Goal: Task Accomplishment & Management: Use online tool/utility

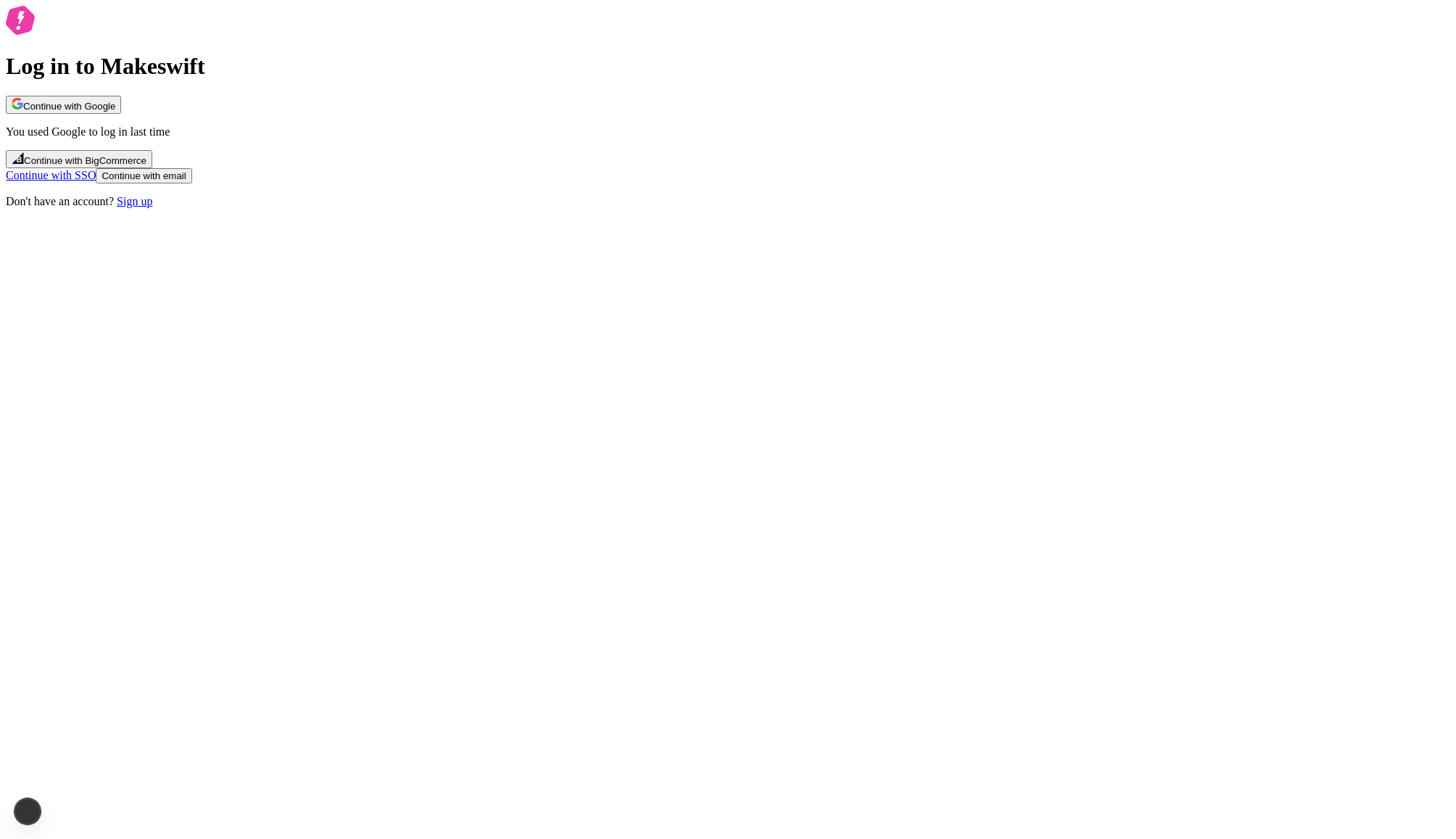
click at [115, 112] on span "Continue with Google" at bounding box center [69, 106] width 92 height 11
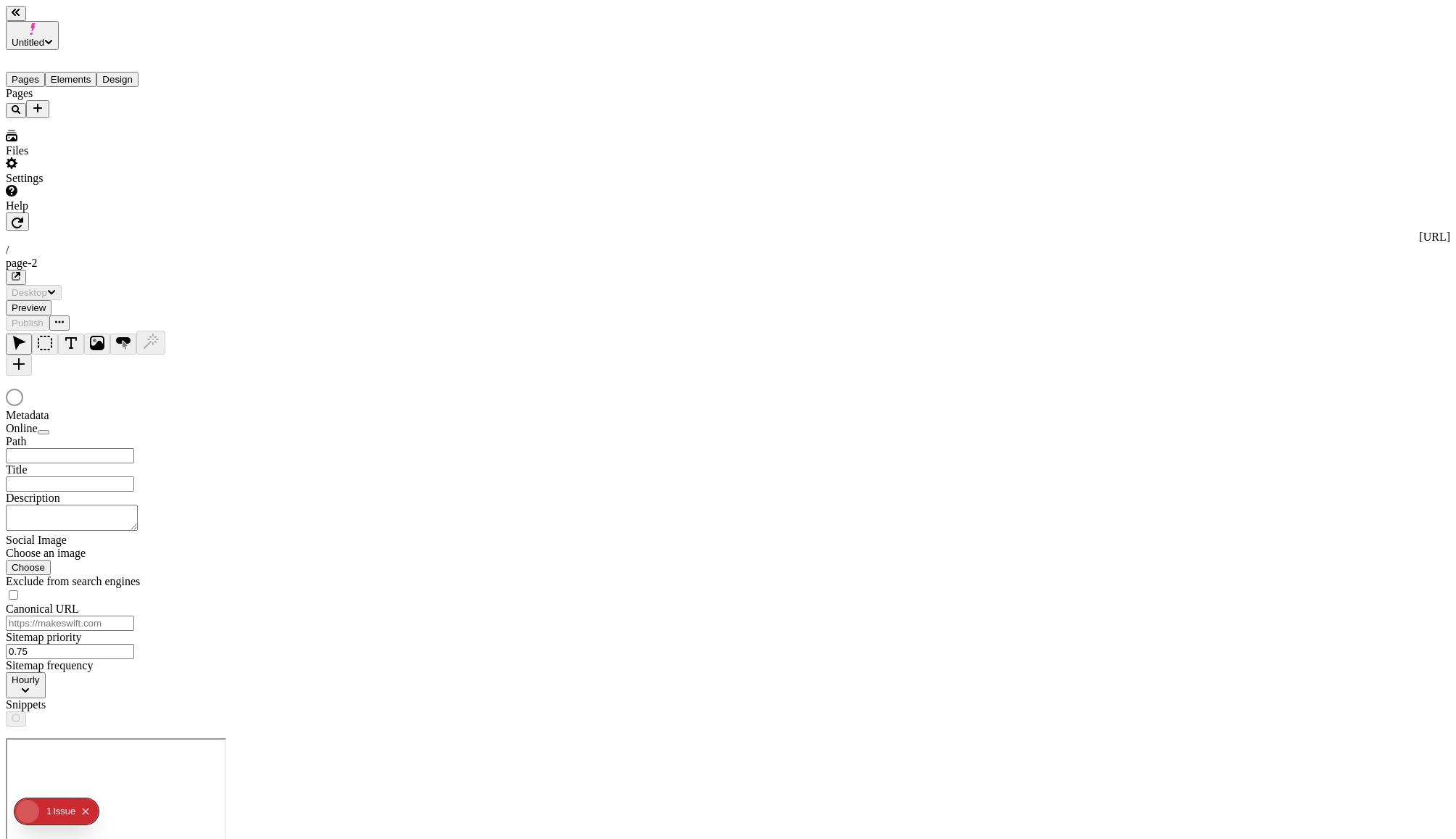
type input "/page-2"
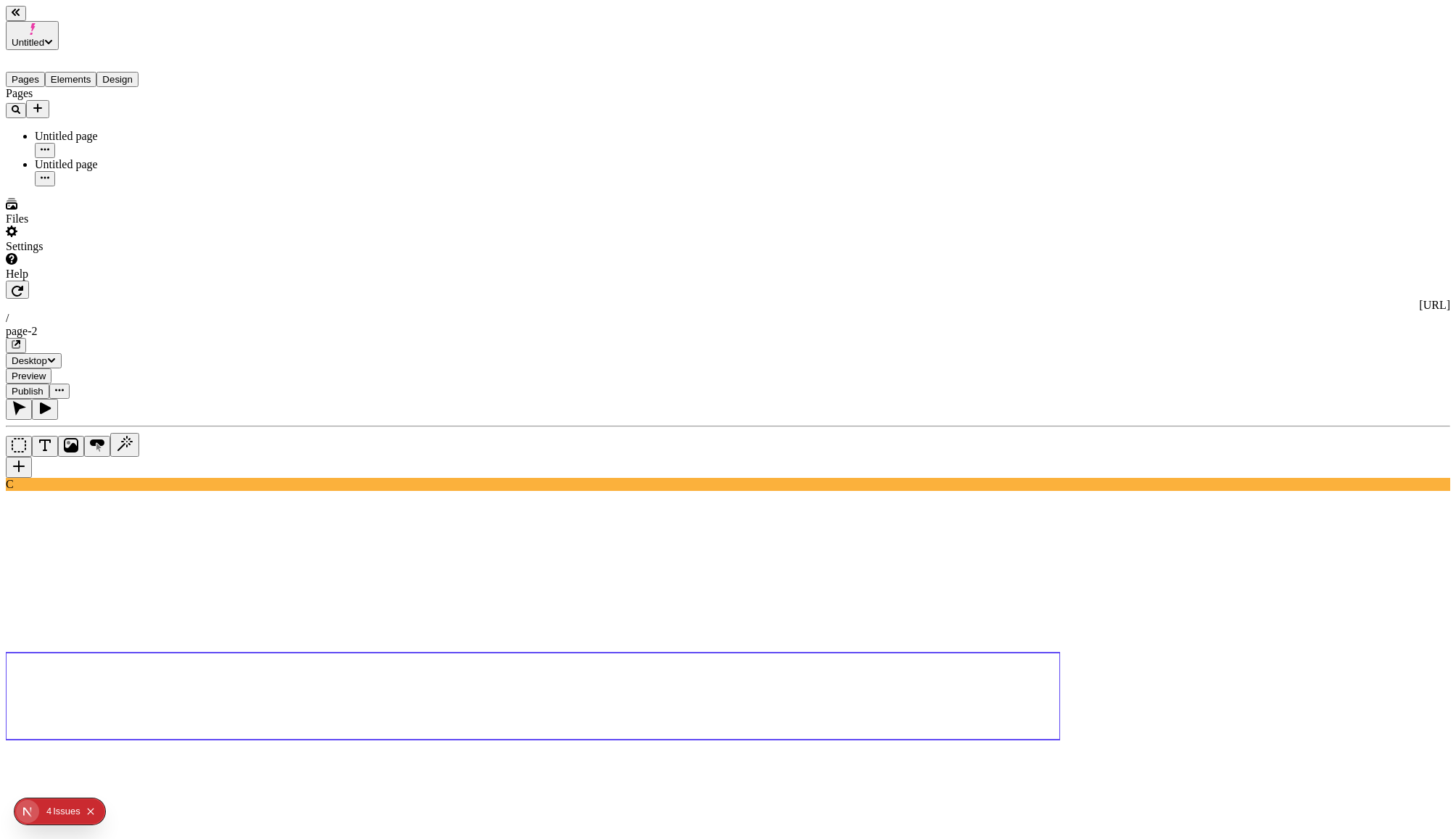
paste textarea "https://makeswift.wistia.com/medias/pk9rk04k0g"
type textarea "A hero section with a video background (https://makeswift.wistia.com/medias/pk9…"
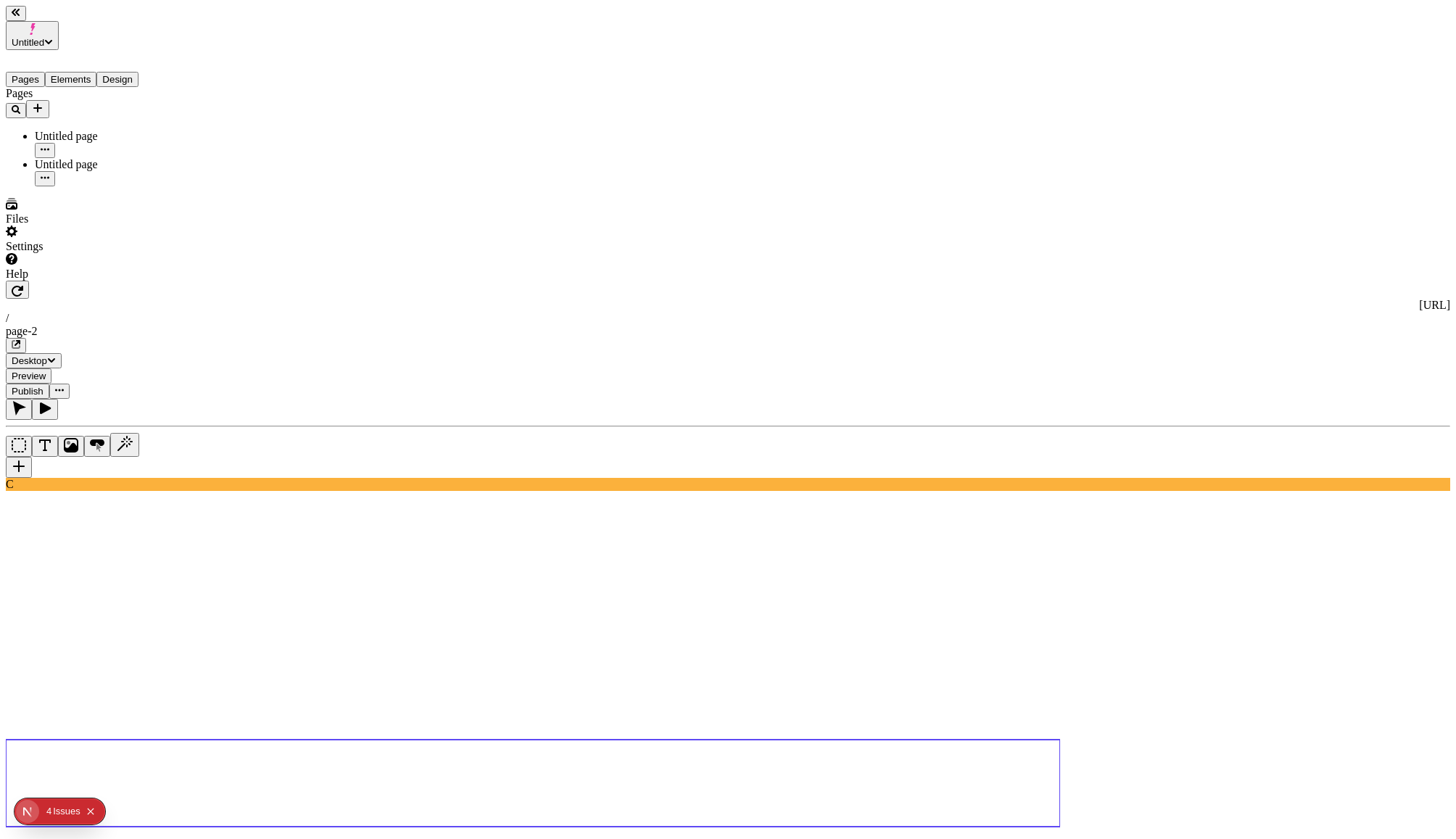
type textarea "A product carousel of my boots"
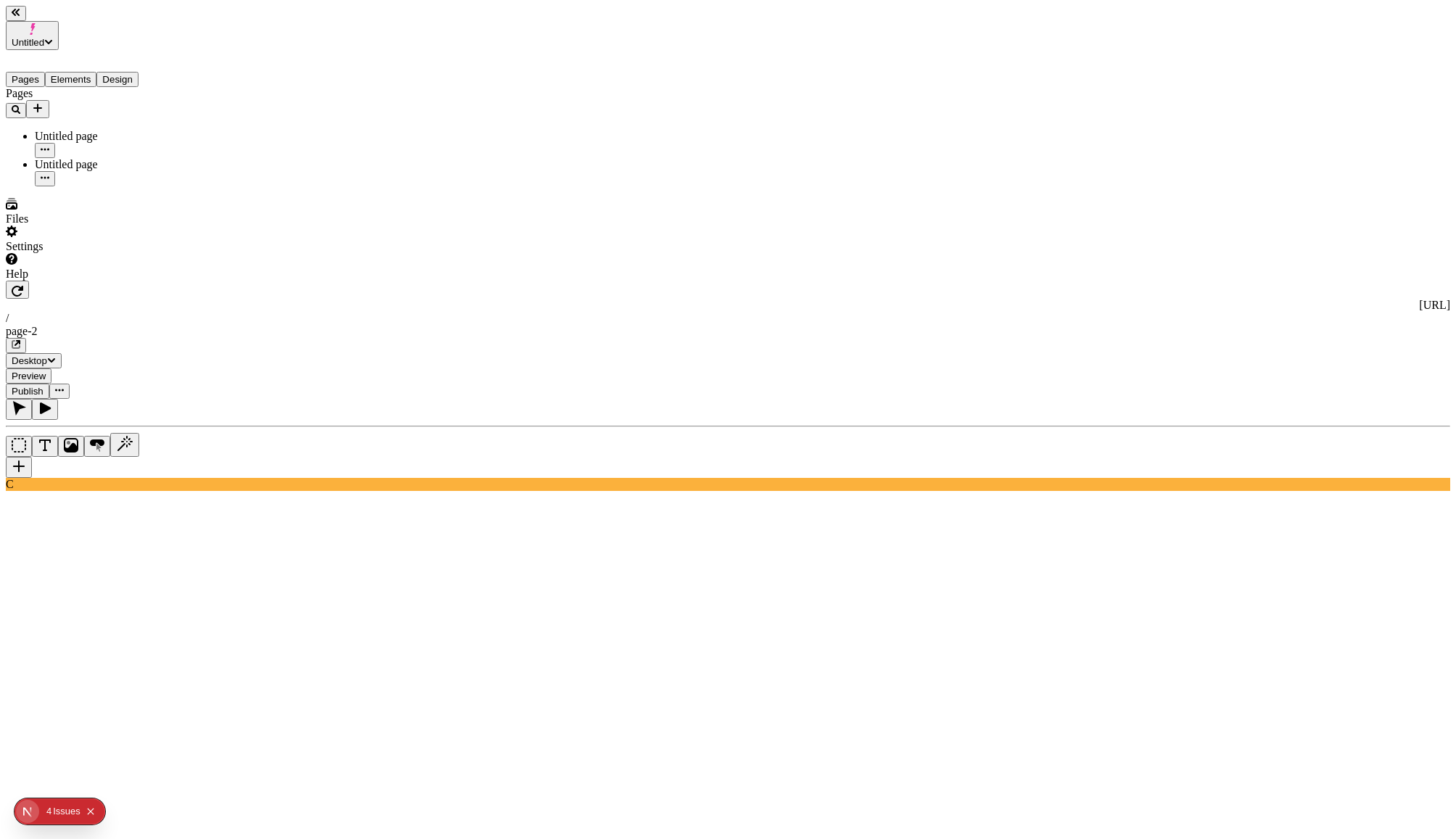
click at [262, 257] on body "Untitled Pages Elements Design Pages Untitled page Untitled page Files Settings…" at bounding box center [727, 818] width 1444 height 1626
type textarea "A box with a yellow background and centered purple text "Gear up for your next …"
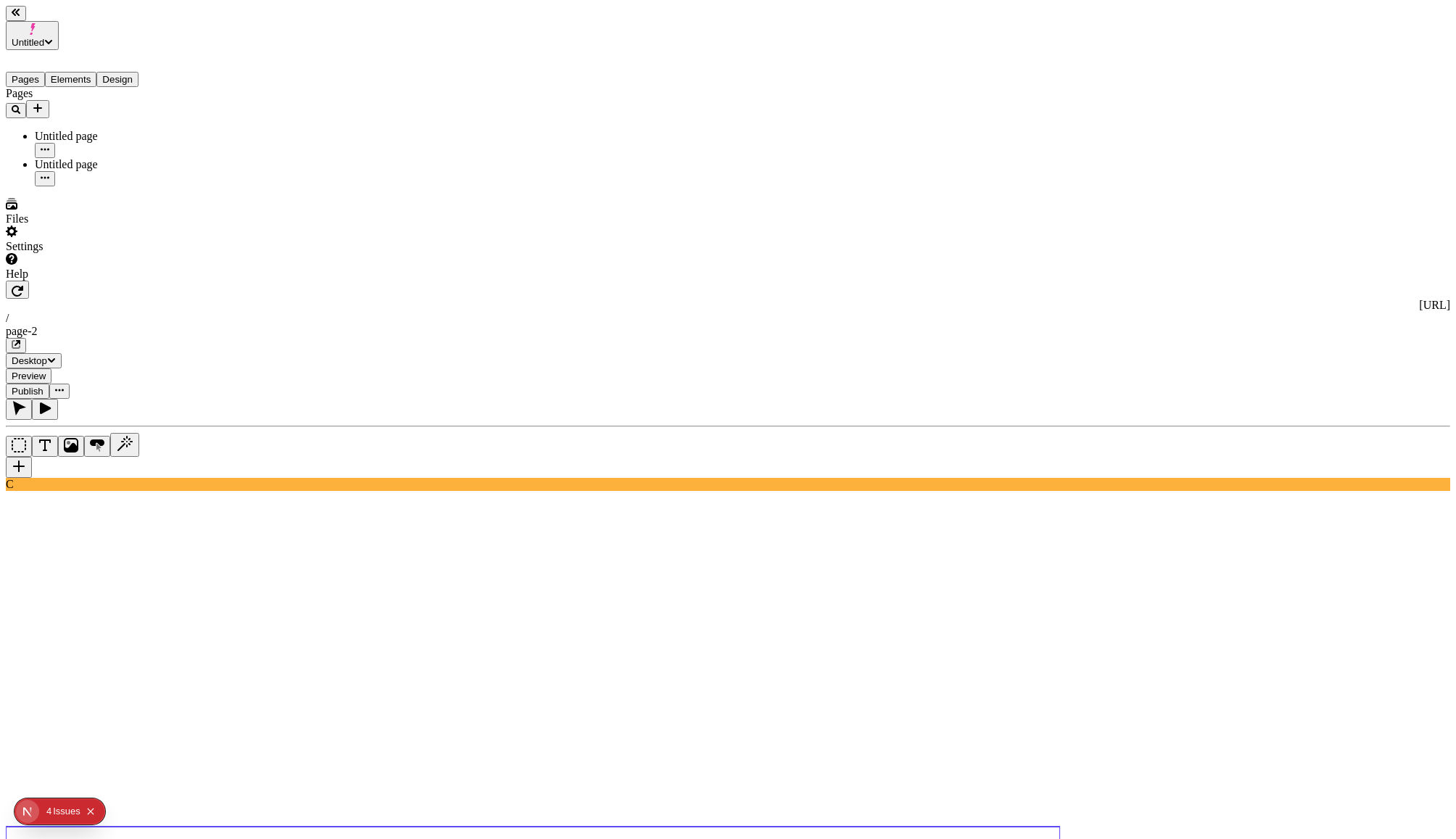
click at [1027, 740] on use at bounding box center [532, 783] width 1055 height 87
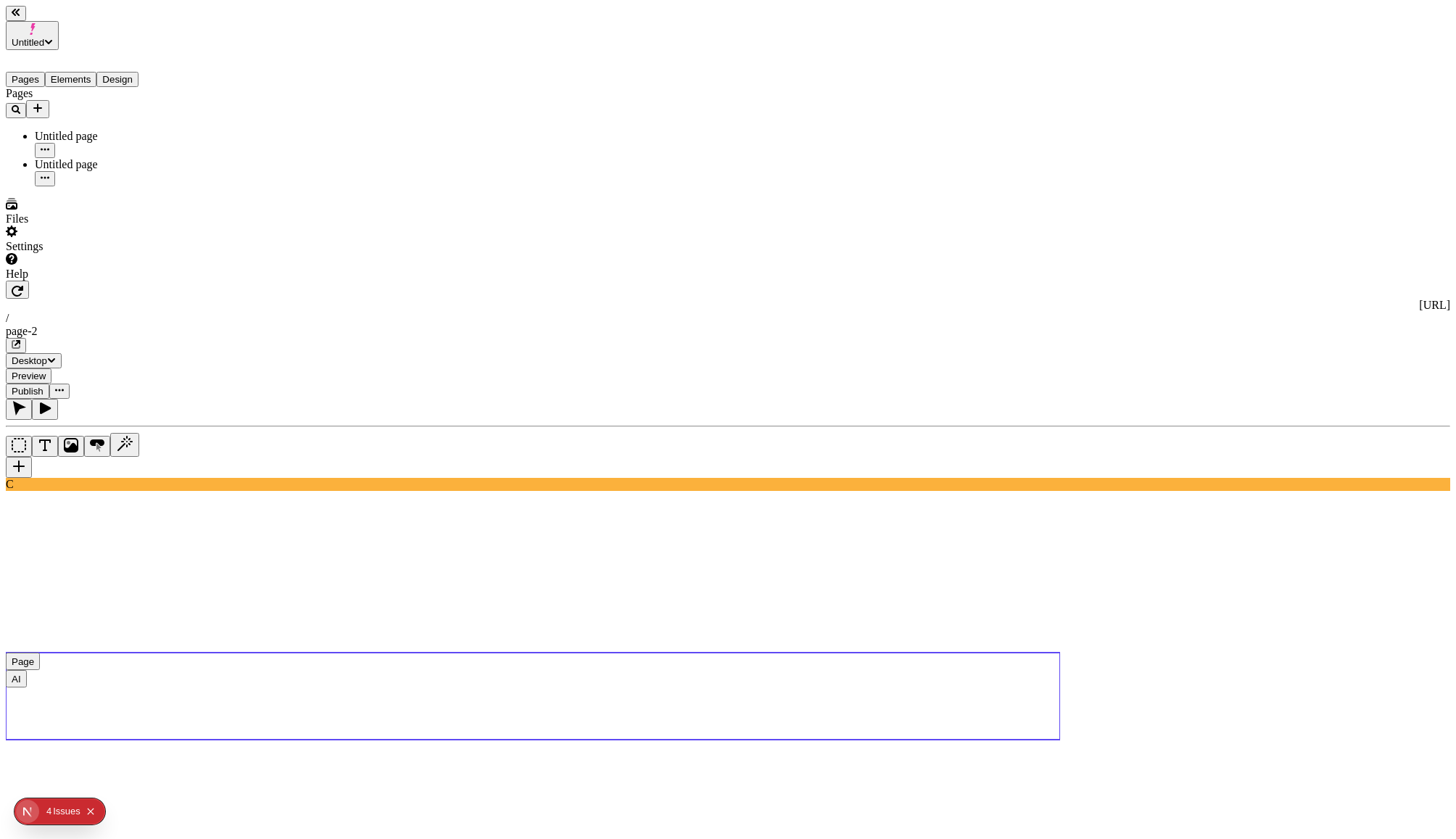
click at [1041, 653] on use at bounding box center [532, 696] width 1055 height 87
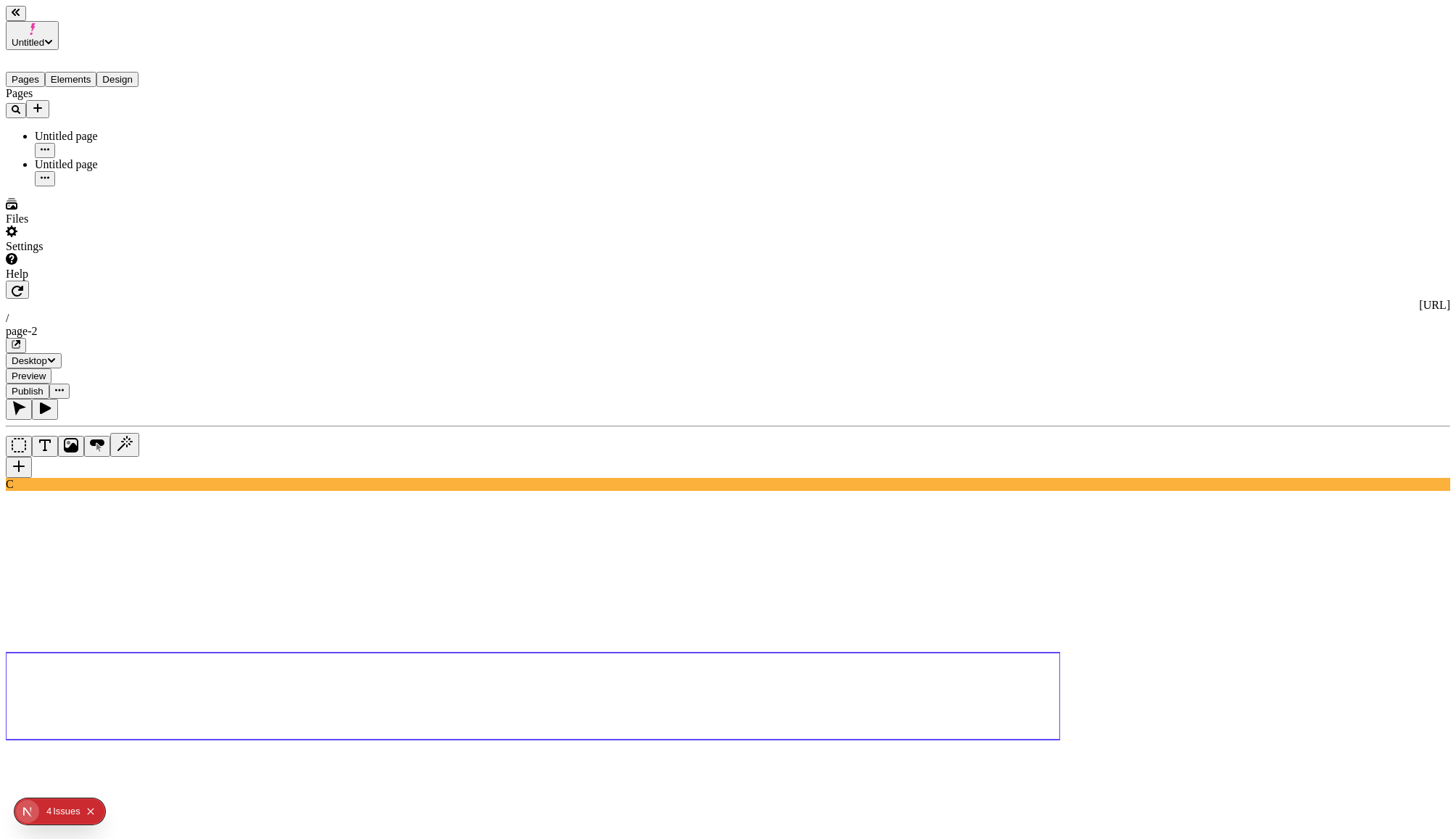
paste textarea "[URL][DOMAIN_NAME]"
type textarea "A hero section with a video background (https://makeswift.wistia.com/medias/pk9…"
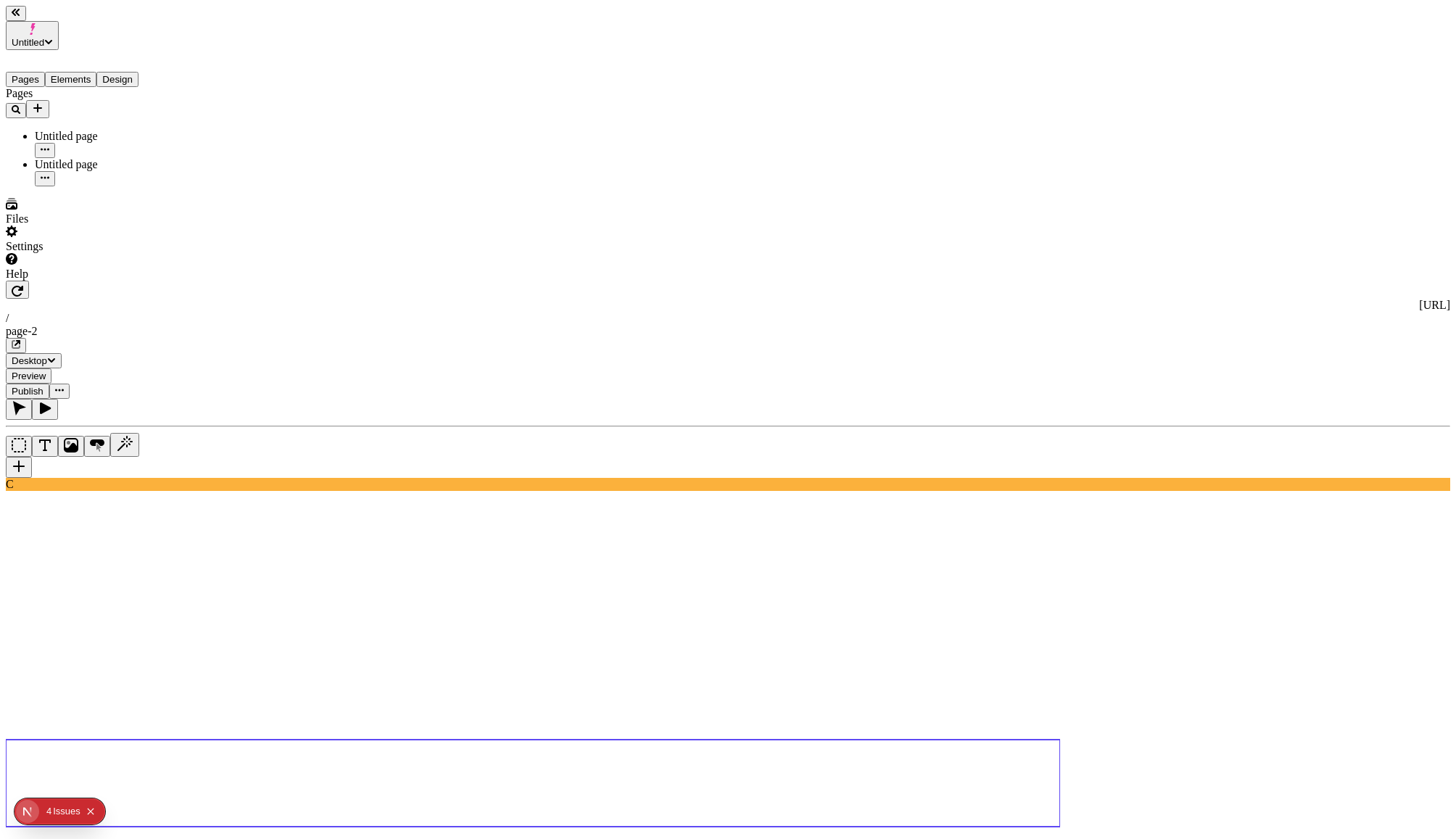
type textarea "A product carousel of my boots"
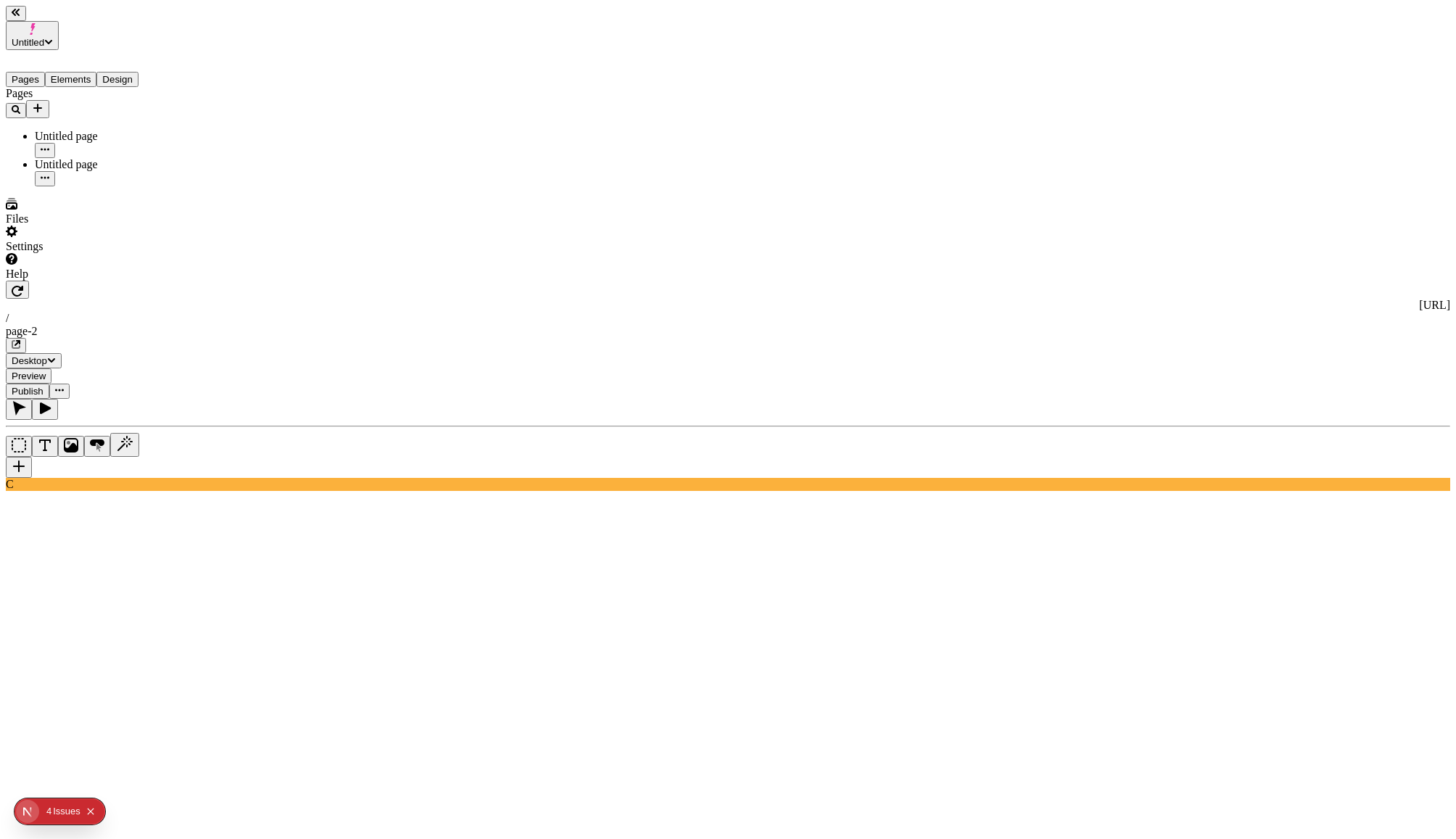
type textarea "A box with a yellow background and centered purple text "Gear up for your next …"
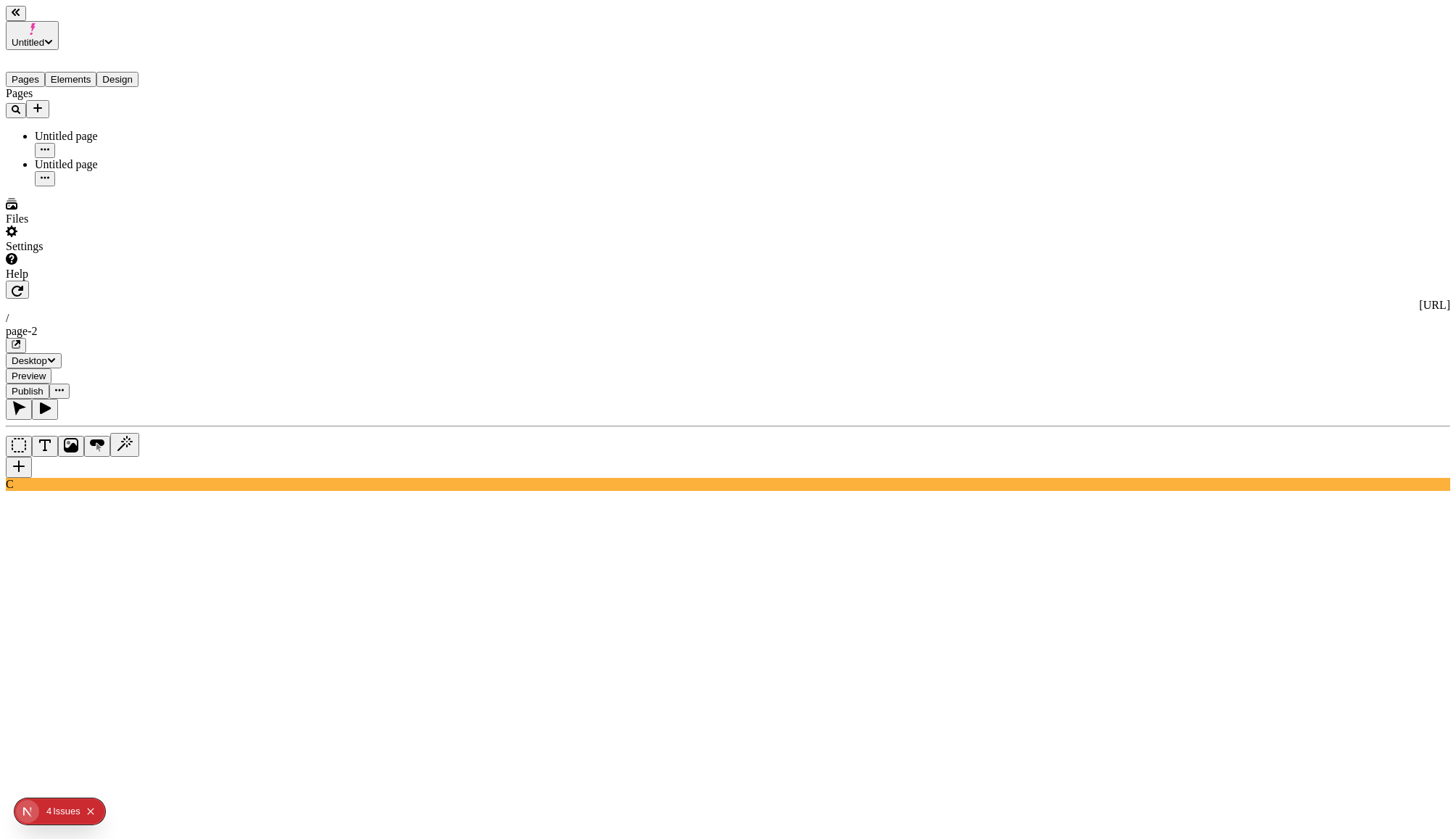
type textarea "4 cards for my product lines (backpacks, climbing, etc)"
type textarea "the text should be white"
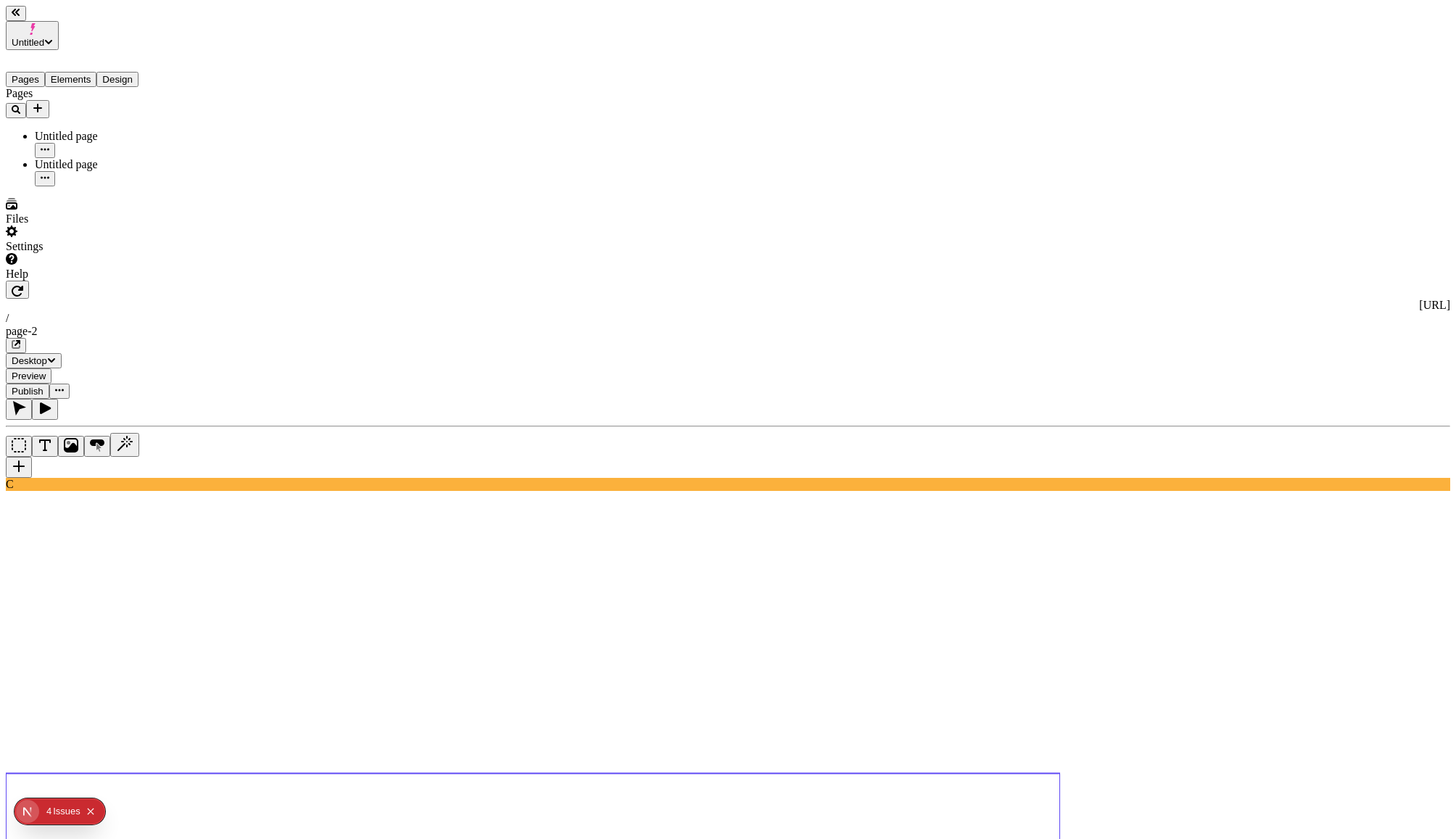
type textarea "A footer box with a background image (trail), with the following inside: - the …"
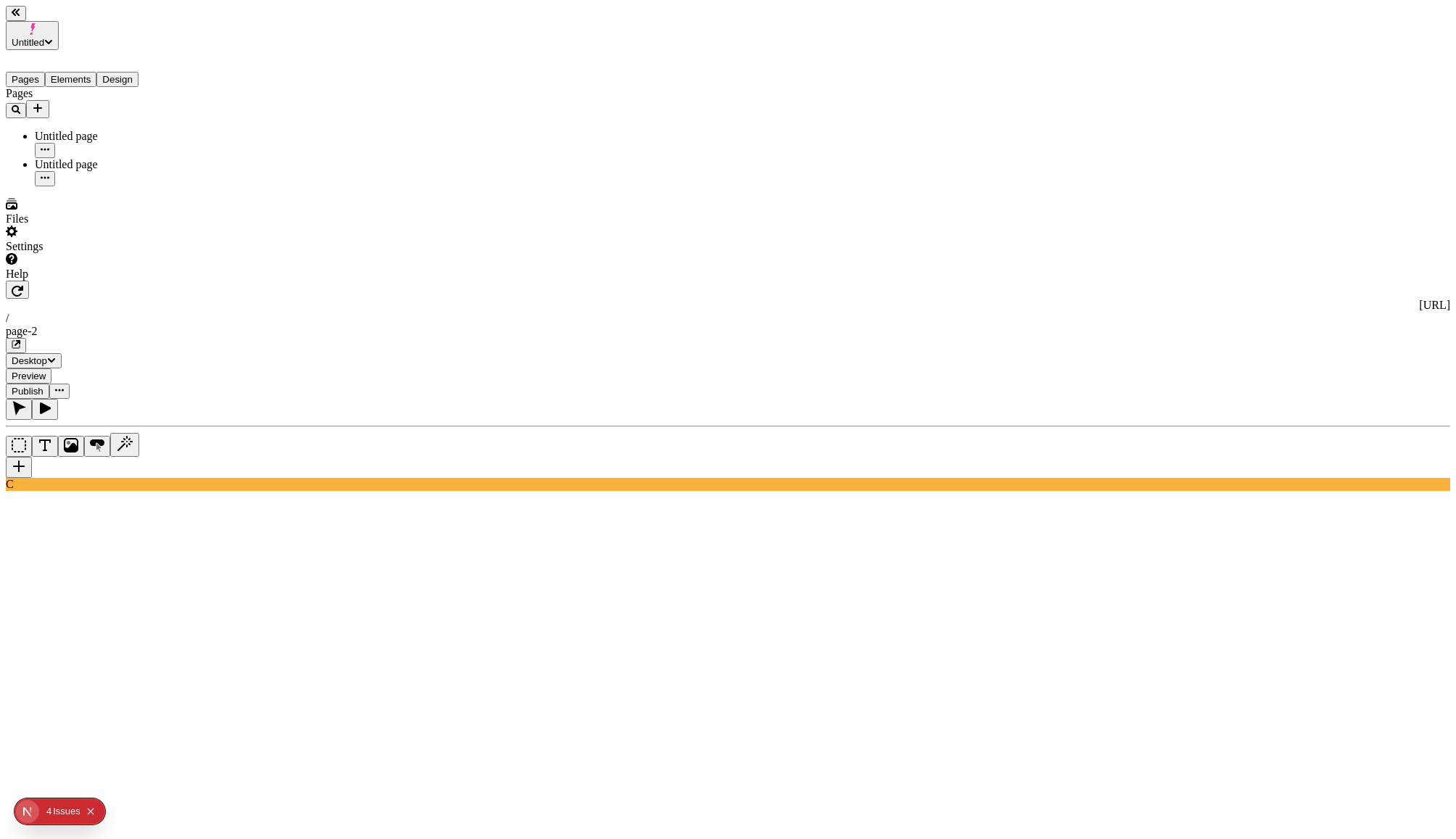
scroll to position [0, 0]
click at [738, 505] on use at bounding box center [532, 840] width 1055 height 923
click at [534, 474] on use at bounding box center [532, 840] width 1055 height 923
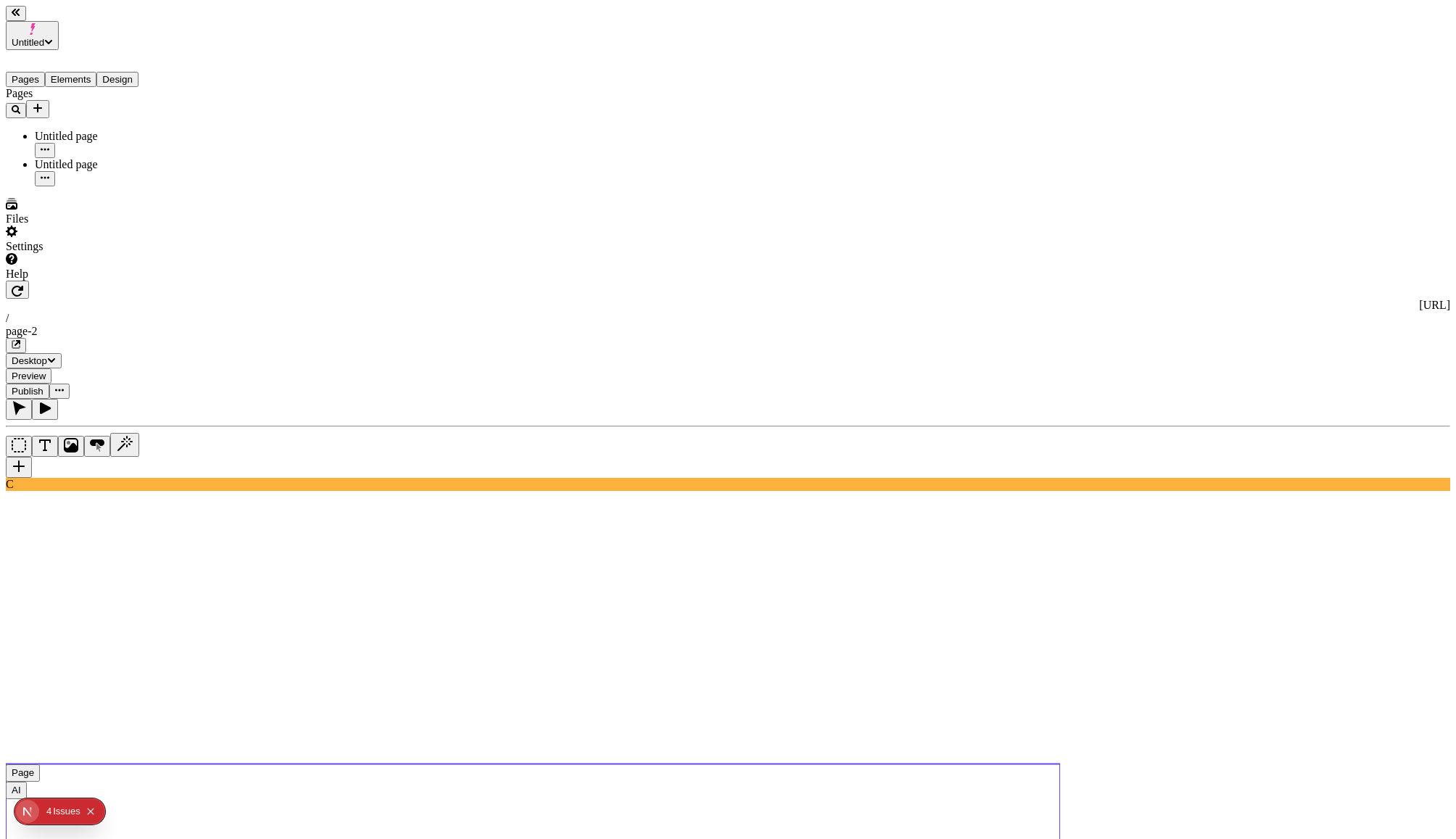
click at [408, 764] on use at bounding box center [532, 811] width 1055 height 95
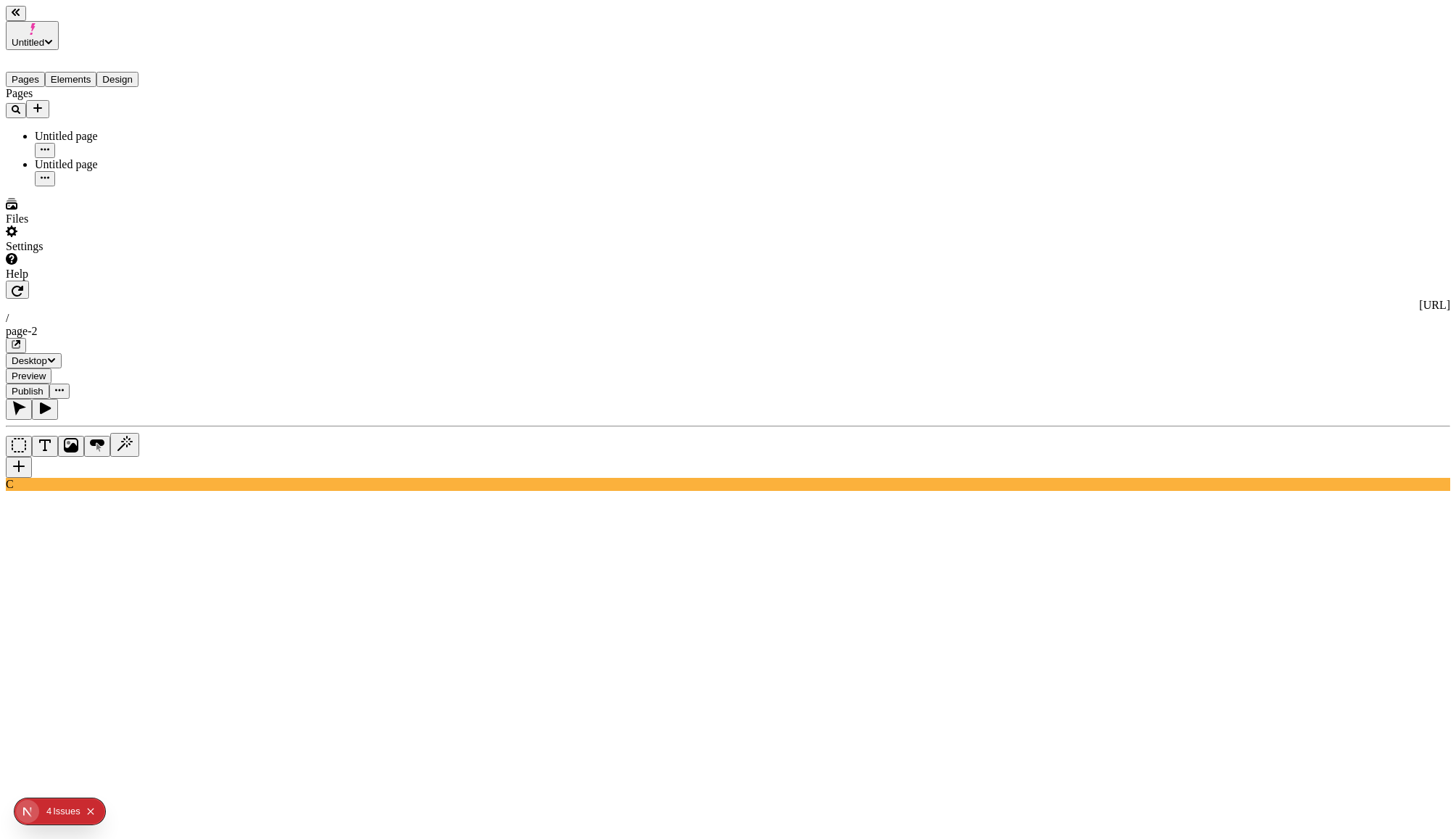
click at [1325, 516] on div "Light" at bounding box center [1369, 509] width 156 height 13
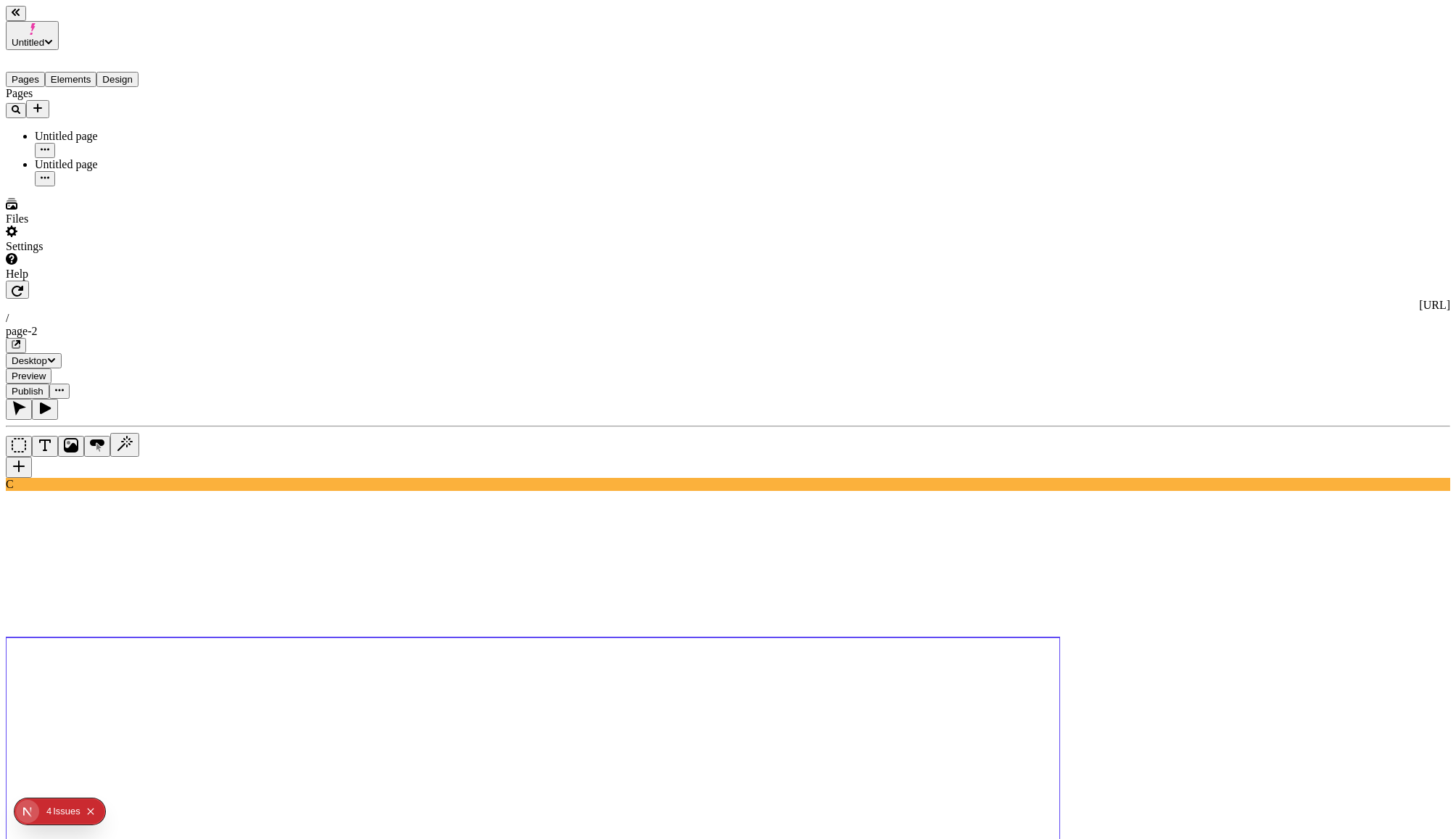
click at [78, 72] on button "Elements" at bounding box center [71, 79] width 52 height 15
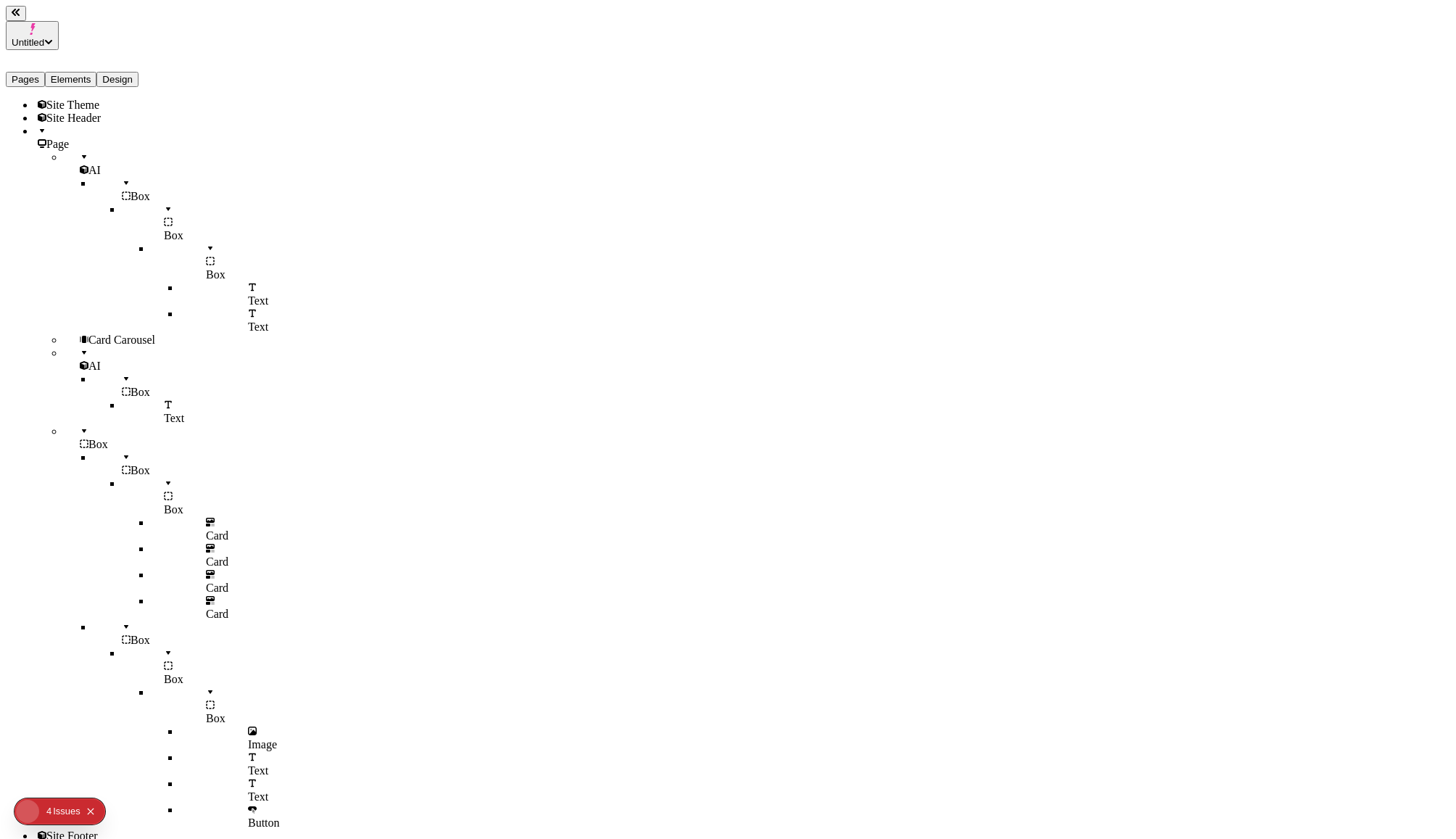
click at [71, 161] on div "AI" at bounding box center [122, 163] width 116 height 26
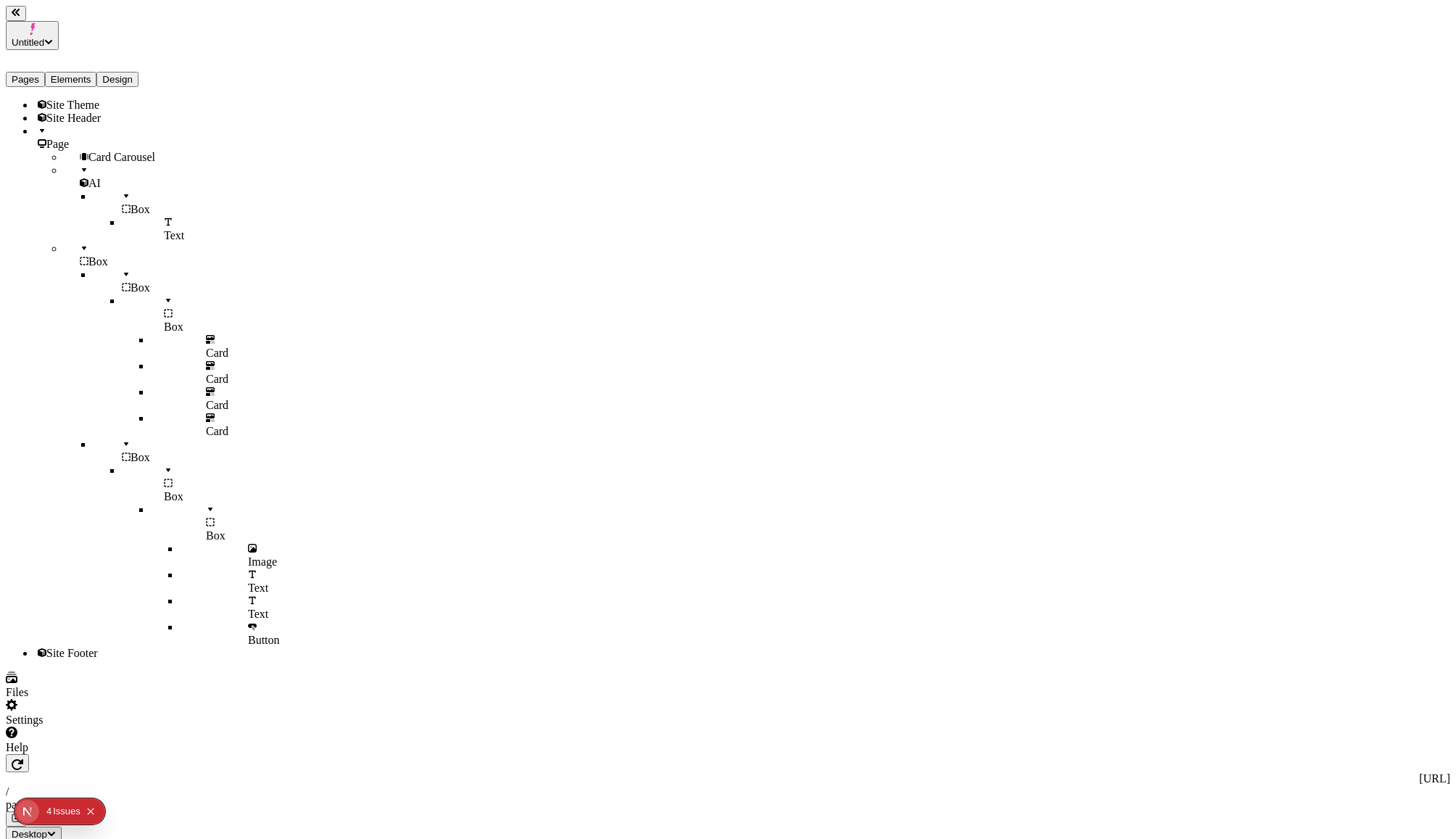
click at [71, 161] on div "Card Carousel" at bounding box center [122, 157] width 116 height 13
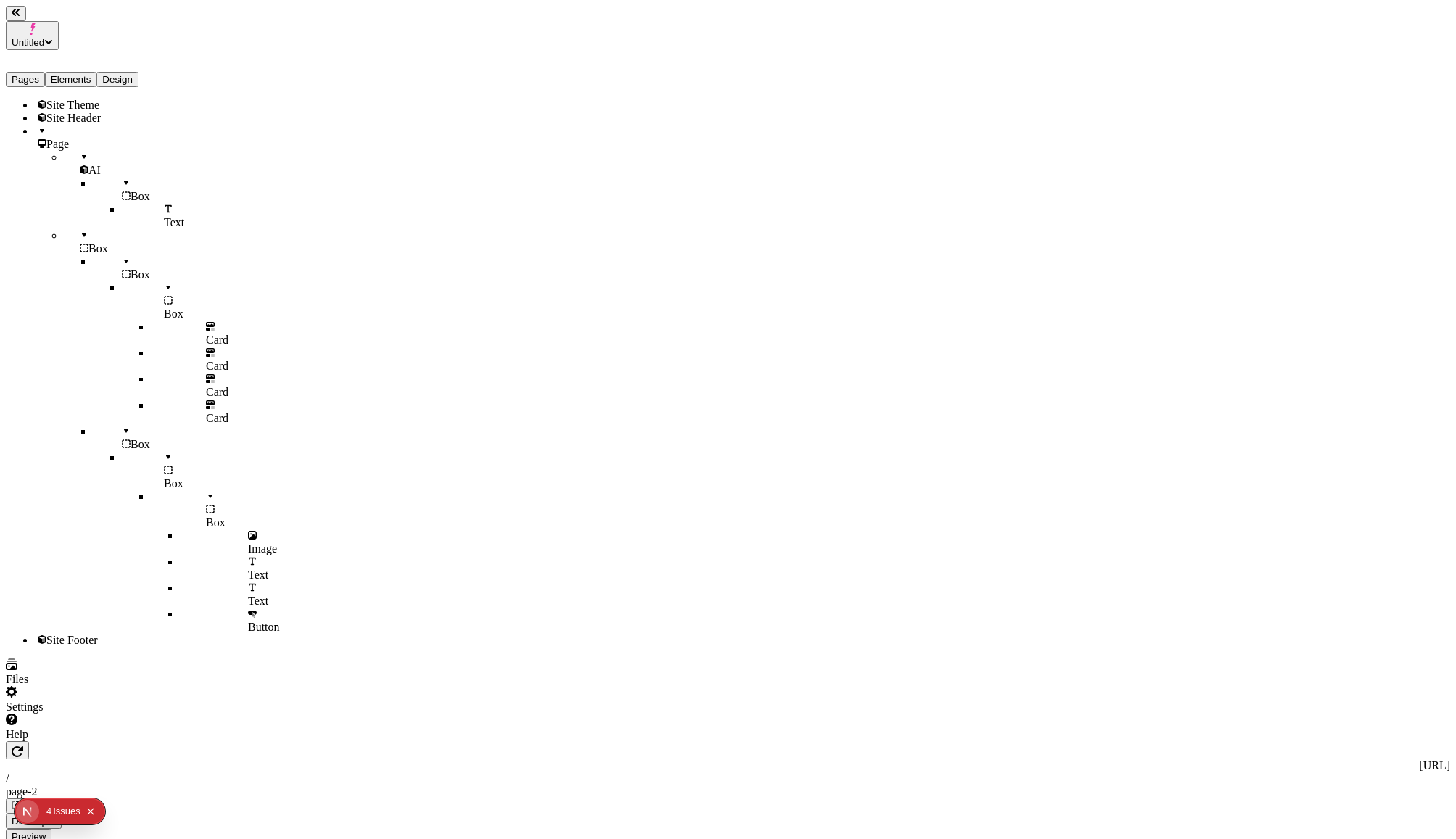
click at [71, 161] on div "AI" at bounding box center [122, 163] width 116 height 26
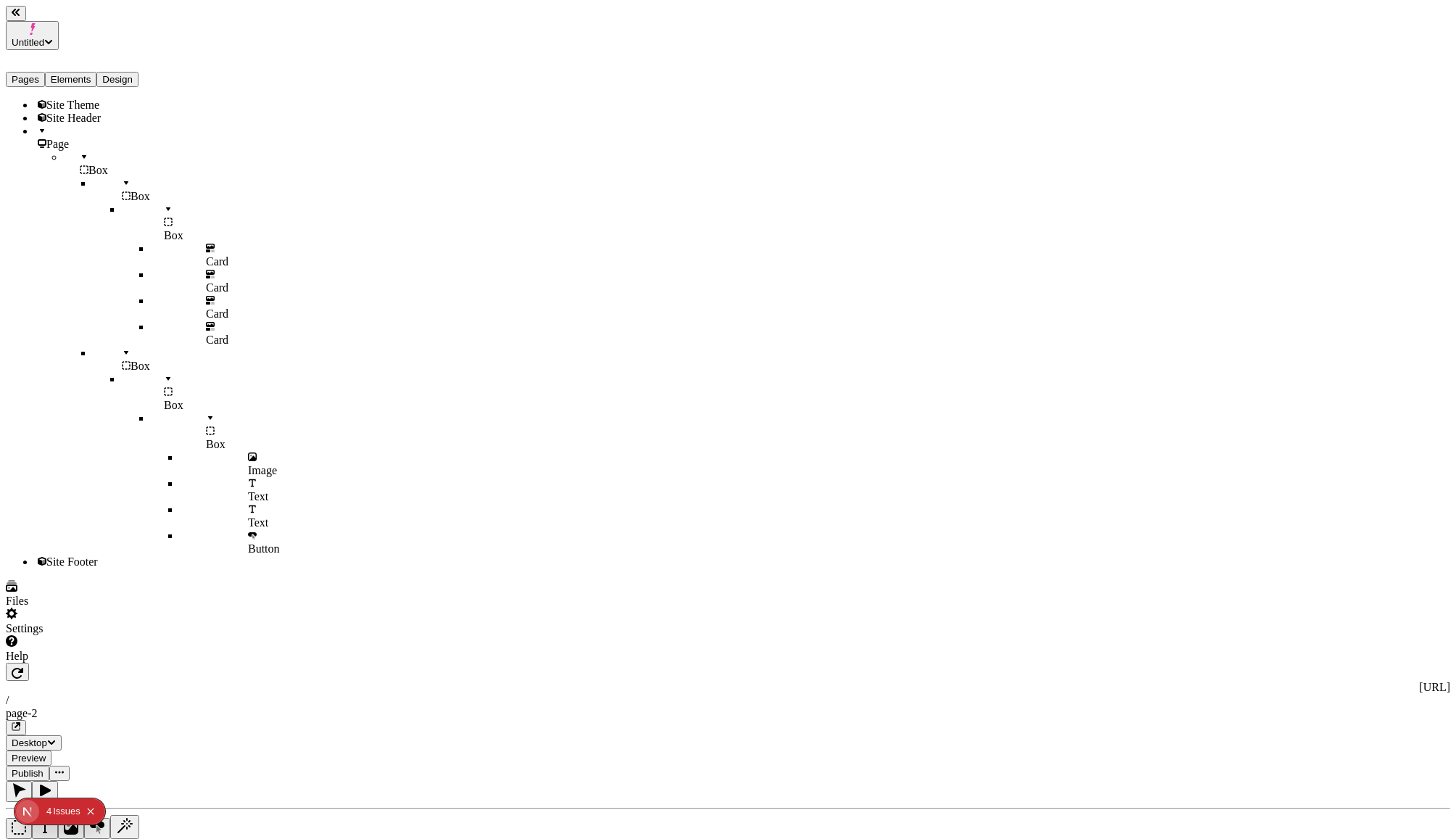
click at [71, 161] on div "Box" at bounding box center [122, 163] width 116 height 26
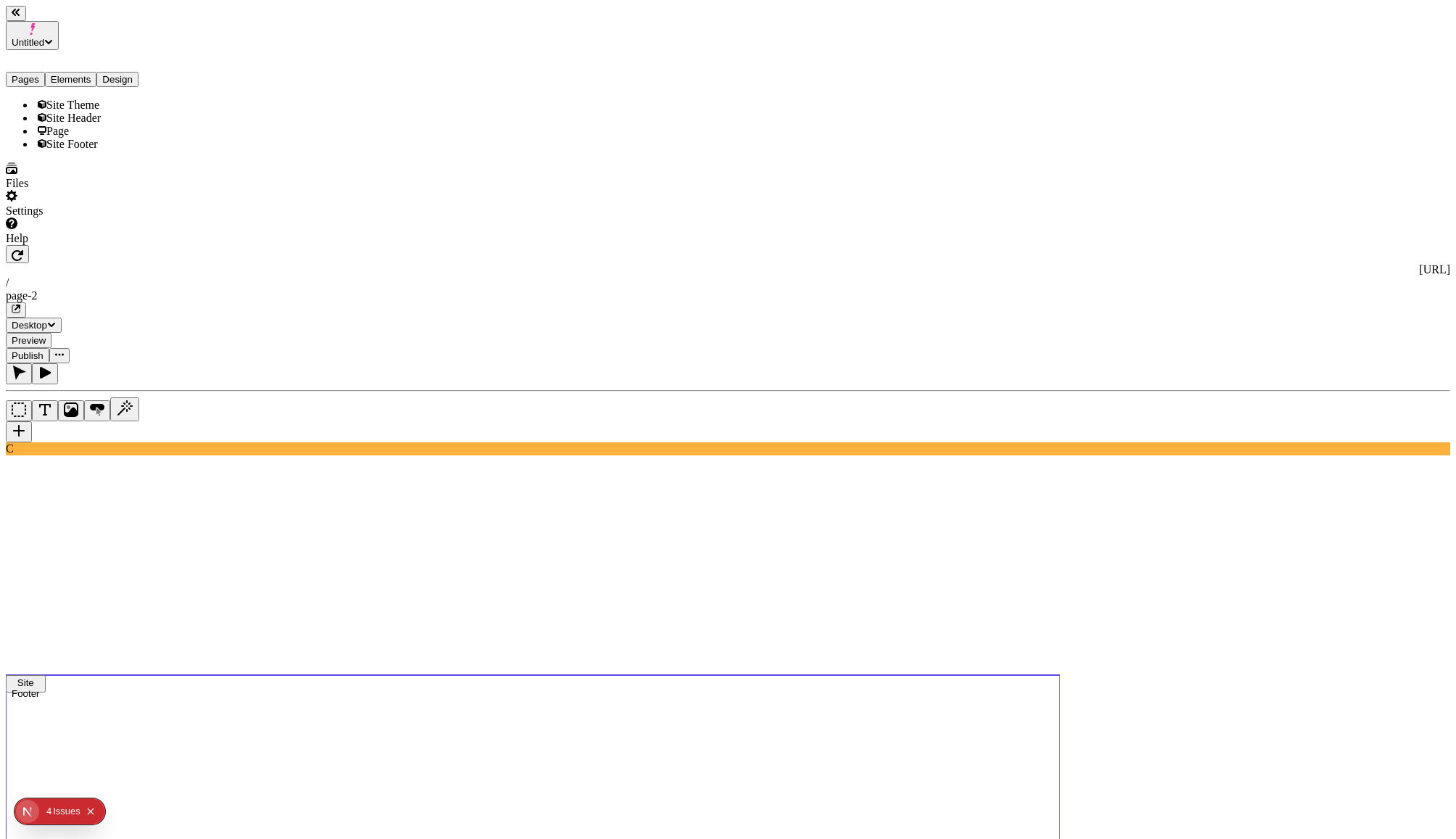
click at [71, 151] on div "Site Footer" at bounding box center [107, 144] width 145 height 13
click at [71, 136] on div "Page" at bounding box center [107, 131] width 145 height 13
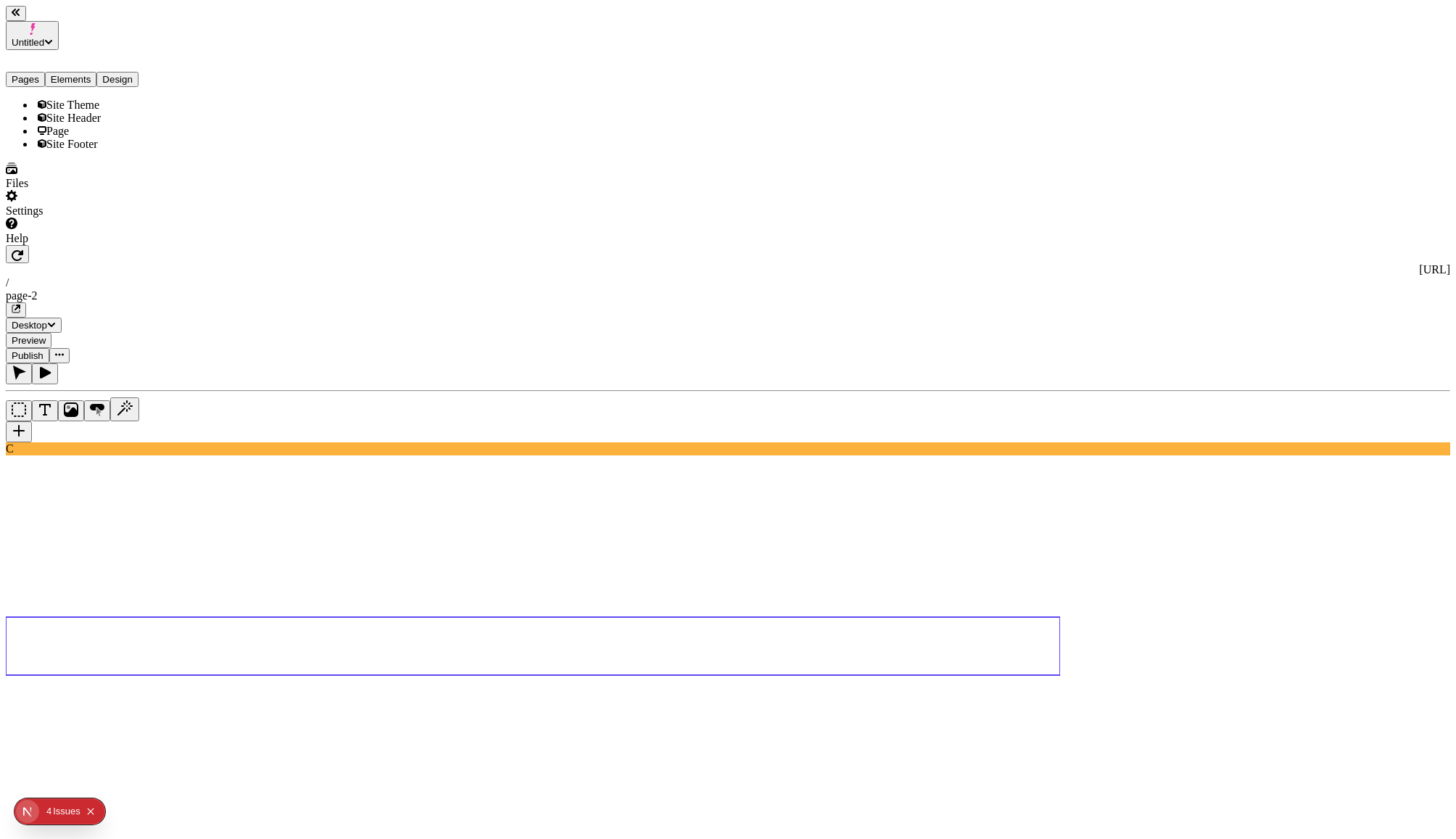
click at [78, 136] on div "Page" at bounding box center [107, 131] width 145 height 13
click at [82, 113] on div "Site Header" at bounding box center [107, 118] width 145 height 13
click at [80, 128] on div "Page" at bounding box center [107, 131] width 145 height 13
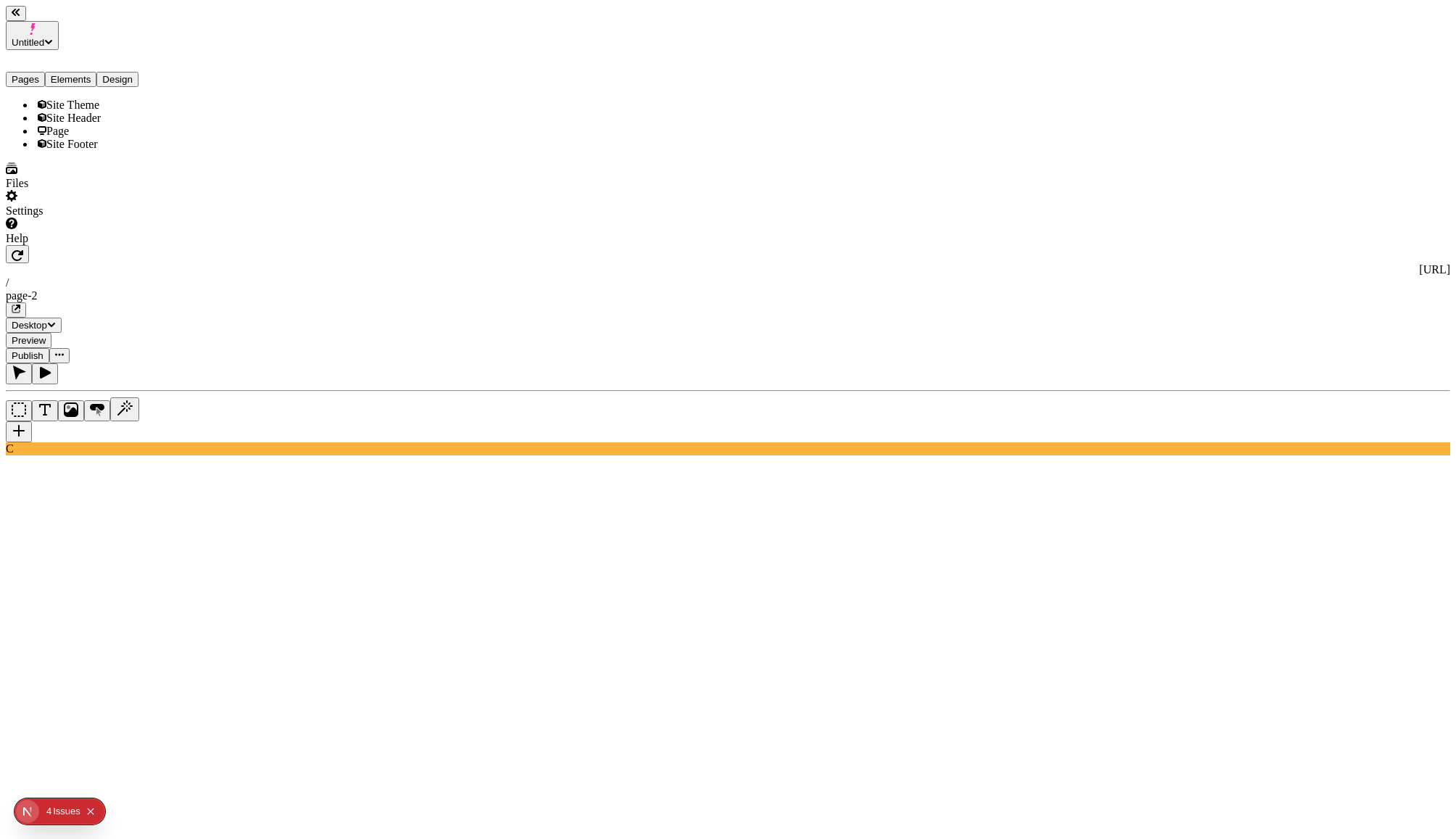
click at [51, 367] on icon "button" at bounding box center [45, 373] width 11 height 12
click at [32, 364] on button "button" at bounding box center [18, 373] width 26 height 21
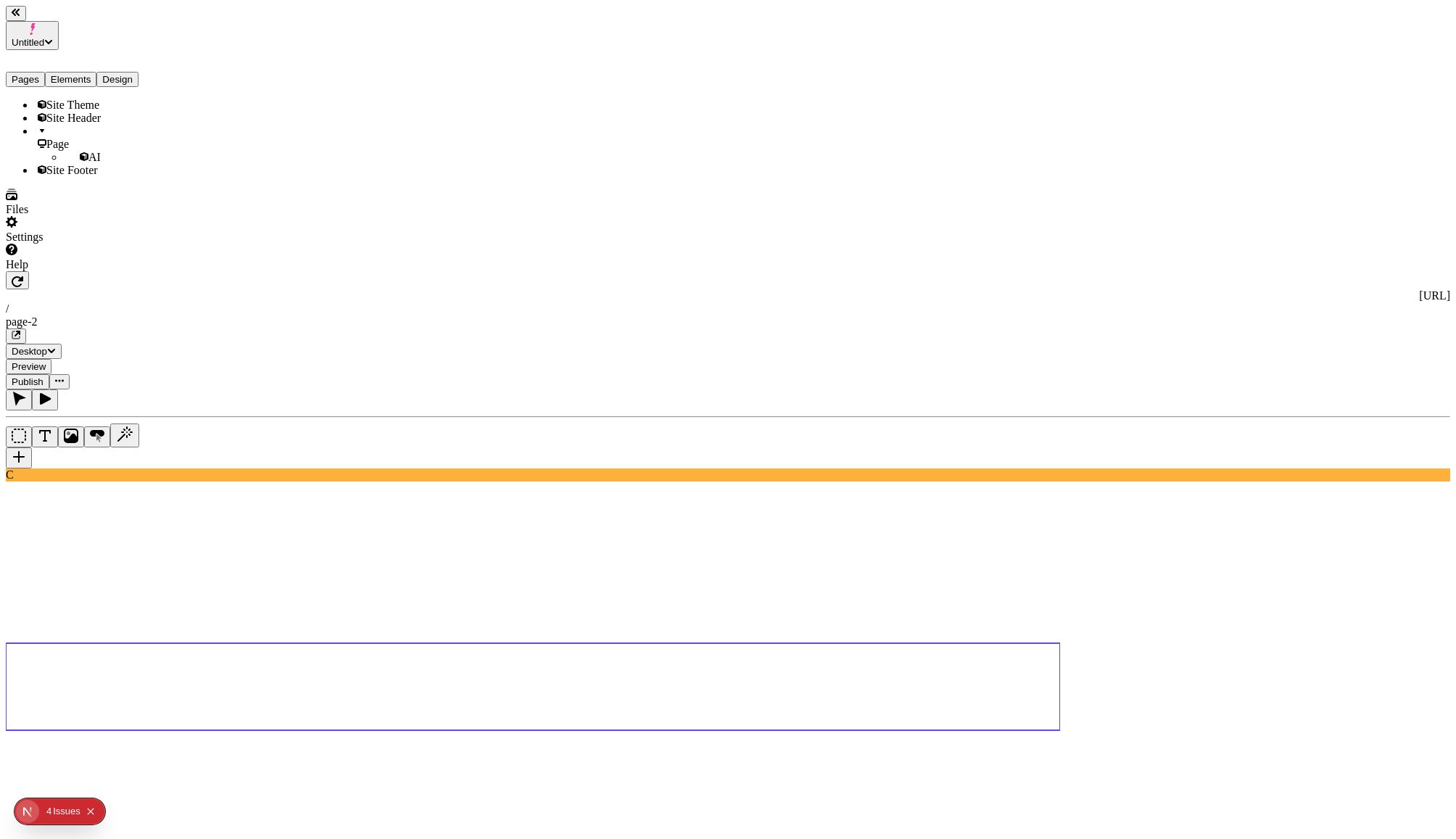
paste textarea "[URL][DOMAIN_NAME]"
type textarea "A hero section with a video background (https://makeswift.wistia.com/medias/pk9…"
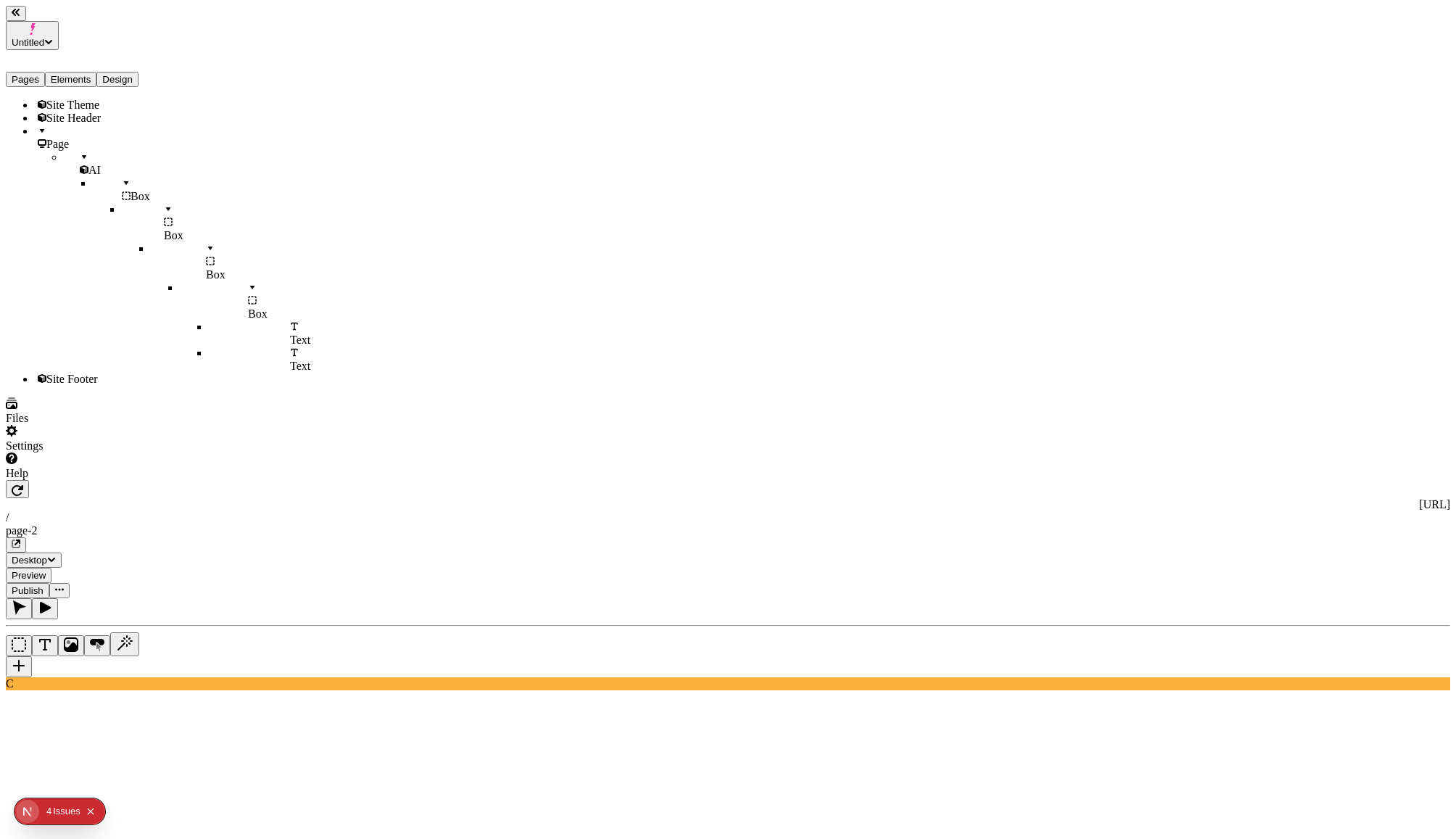
type textarea "The video should be full width"
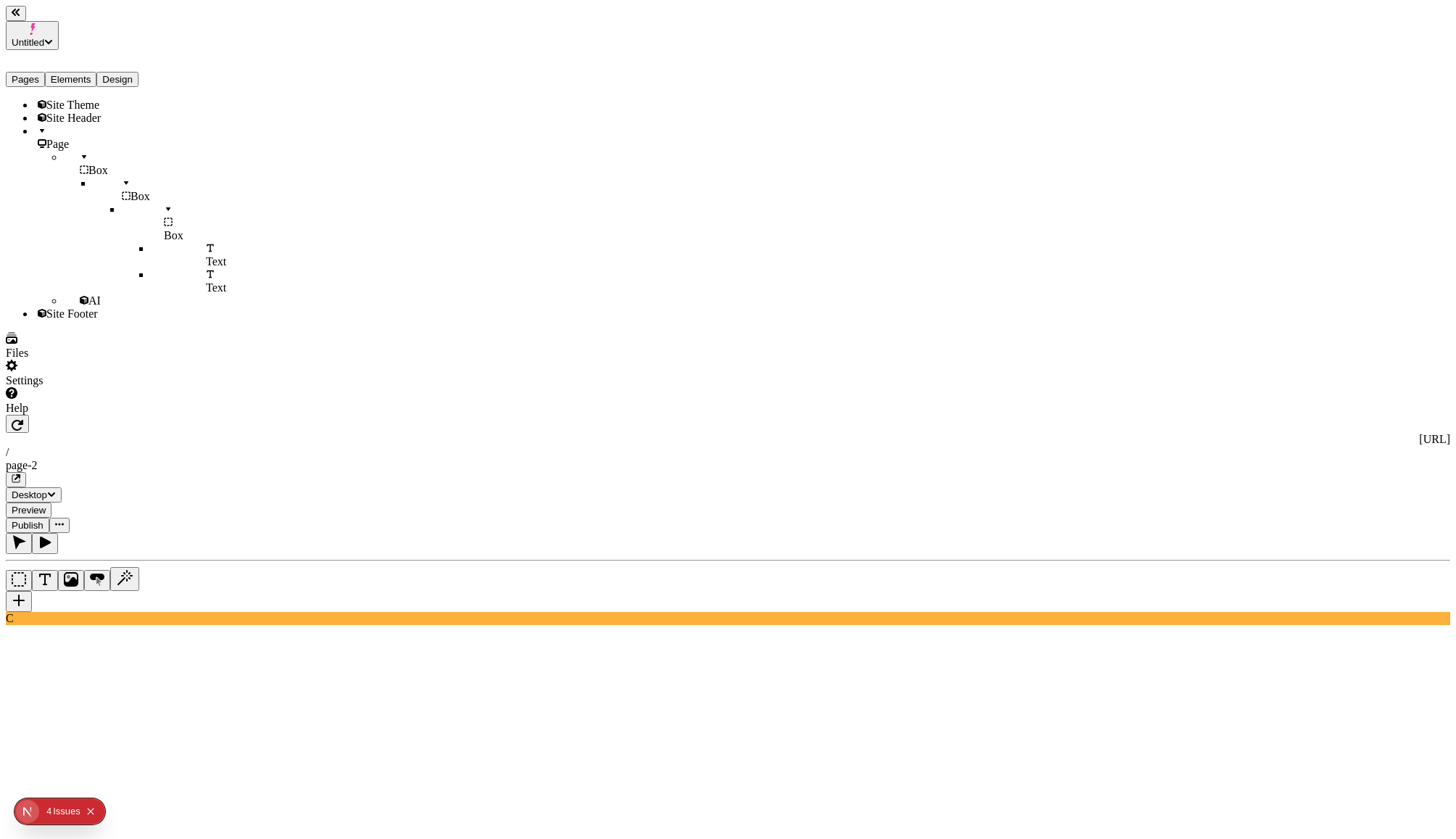
type textarea "a product carousel of my boots"
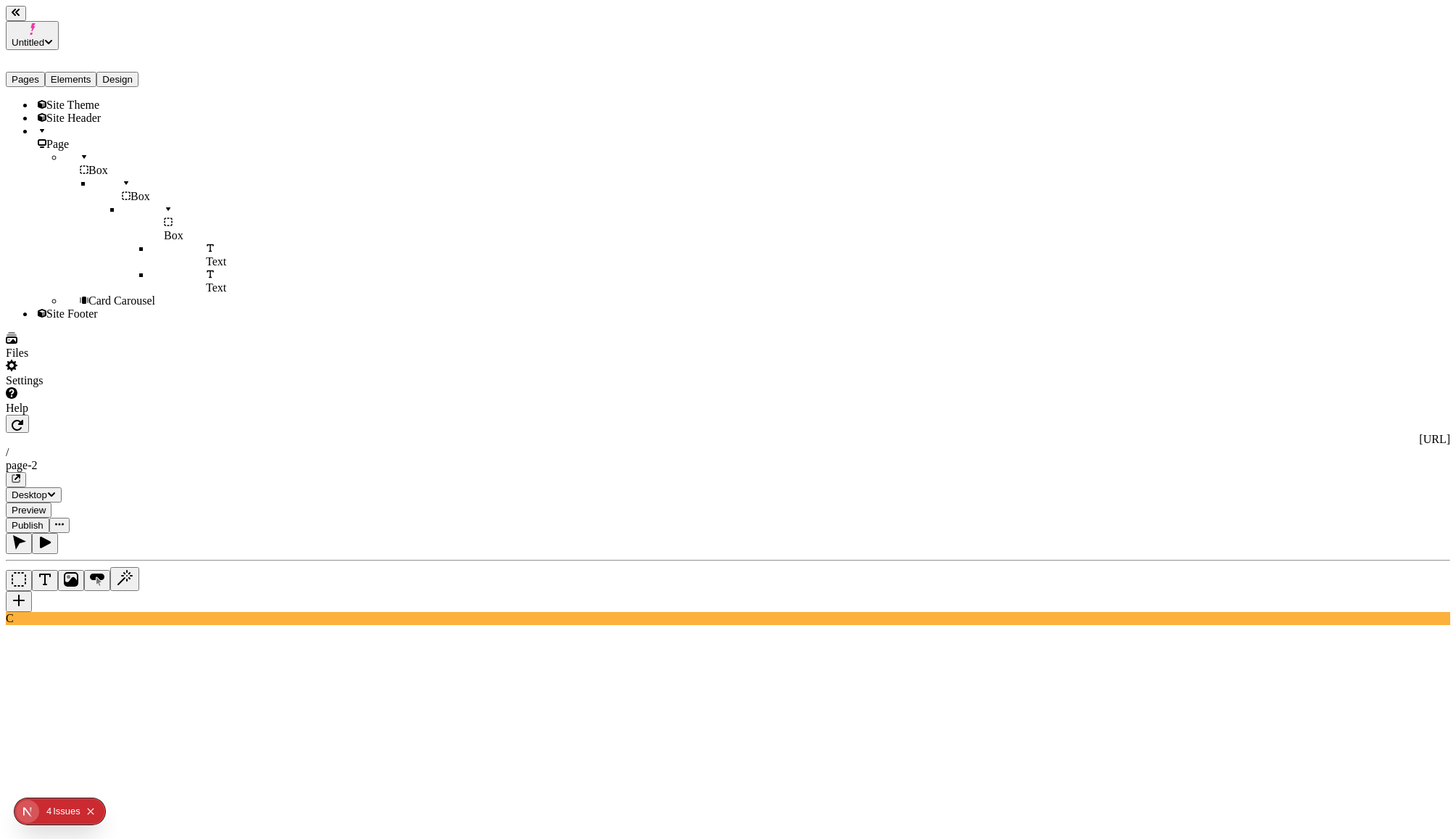
click at [1337, 516] on div "Light" at bounding box center [1369, 509] width 156 height 13
click at [194, 602] on div "C" at bounding box center [727, 579] width 1444 height 92
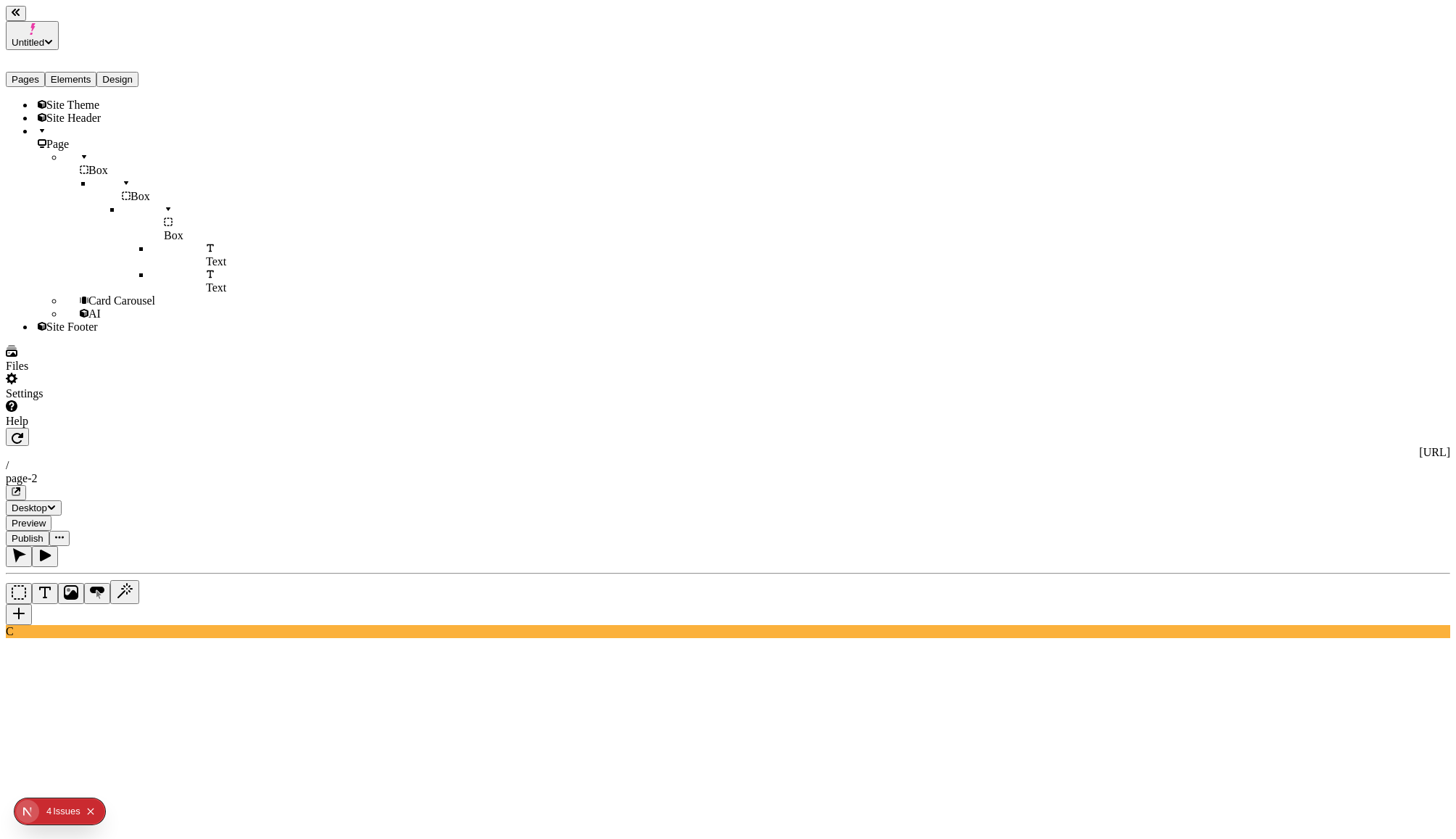
type textarea "a box with a yellow background and centered purple text "Gear up for your next …"
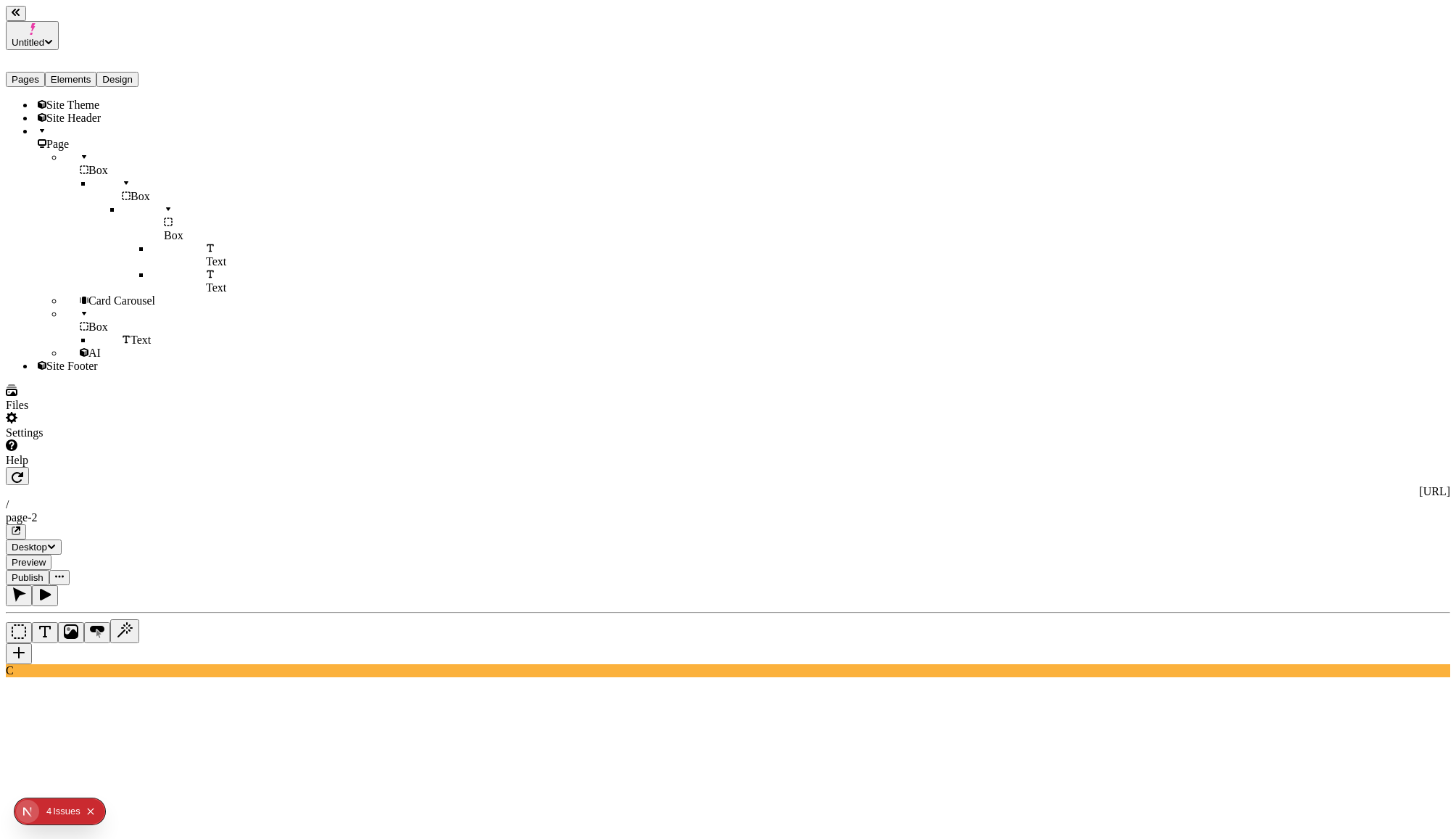
type textarea "4 cards for my product lines (backpacks, climbing, etc) with white text"
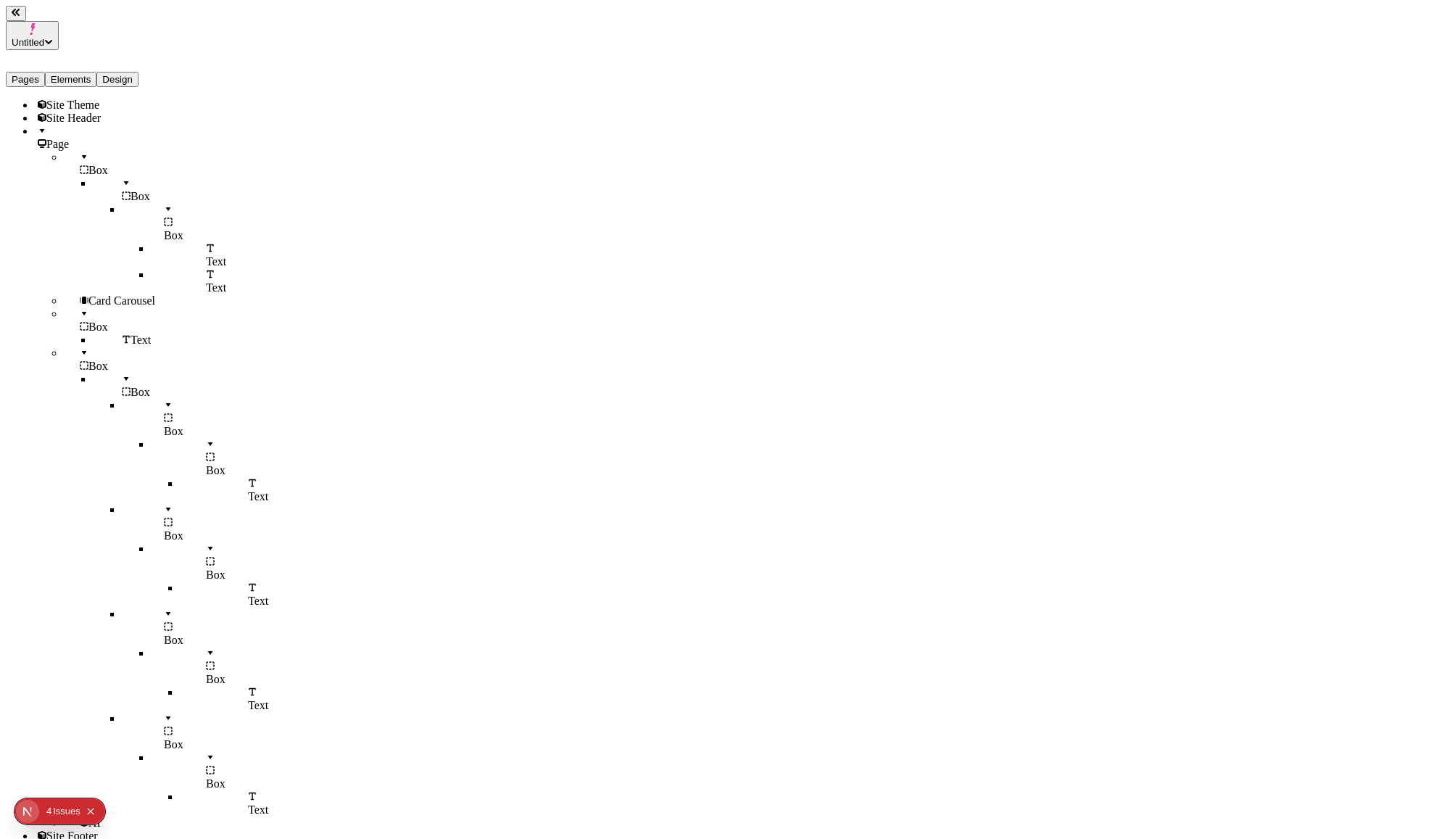
type textarea "a footer box with a background image (trail map), with the following inside: - …"
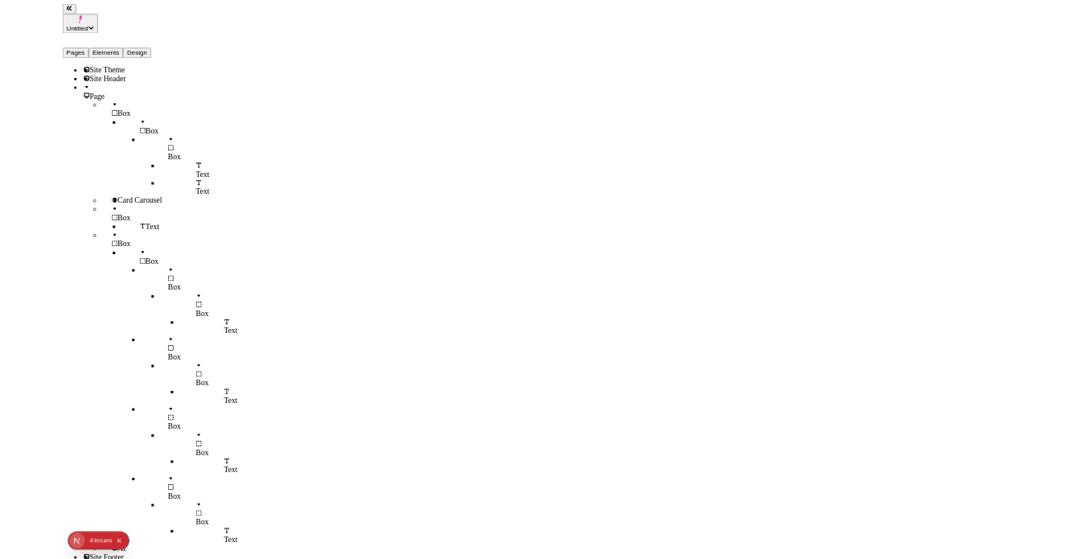
scroll to position [0, 0]
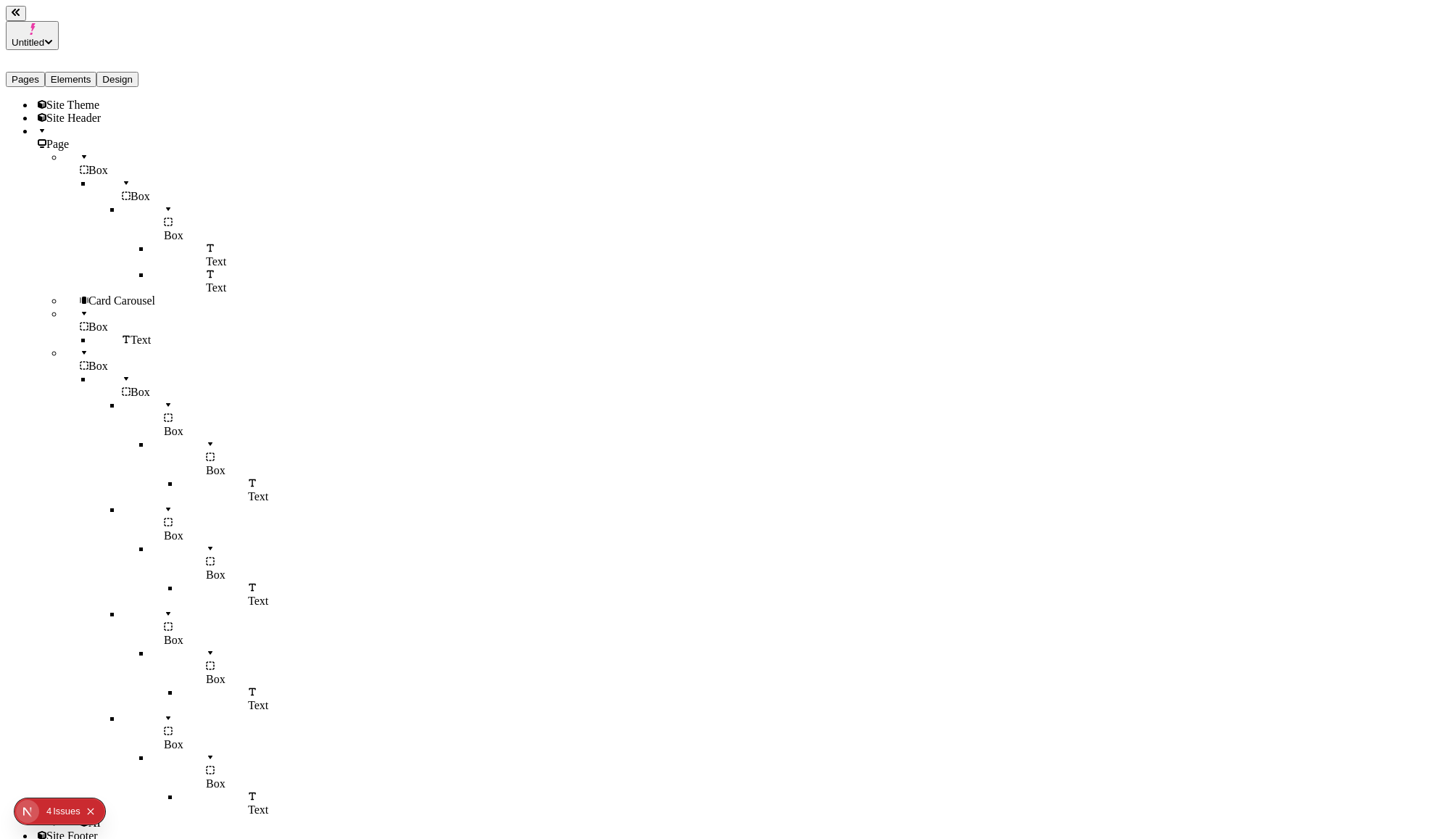
click at [97, 72] on button "Elements" at bounding box center [71, 79] width 52 height 15
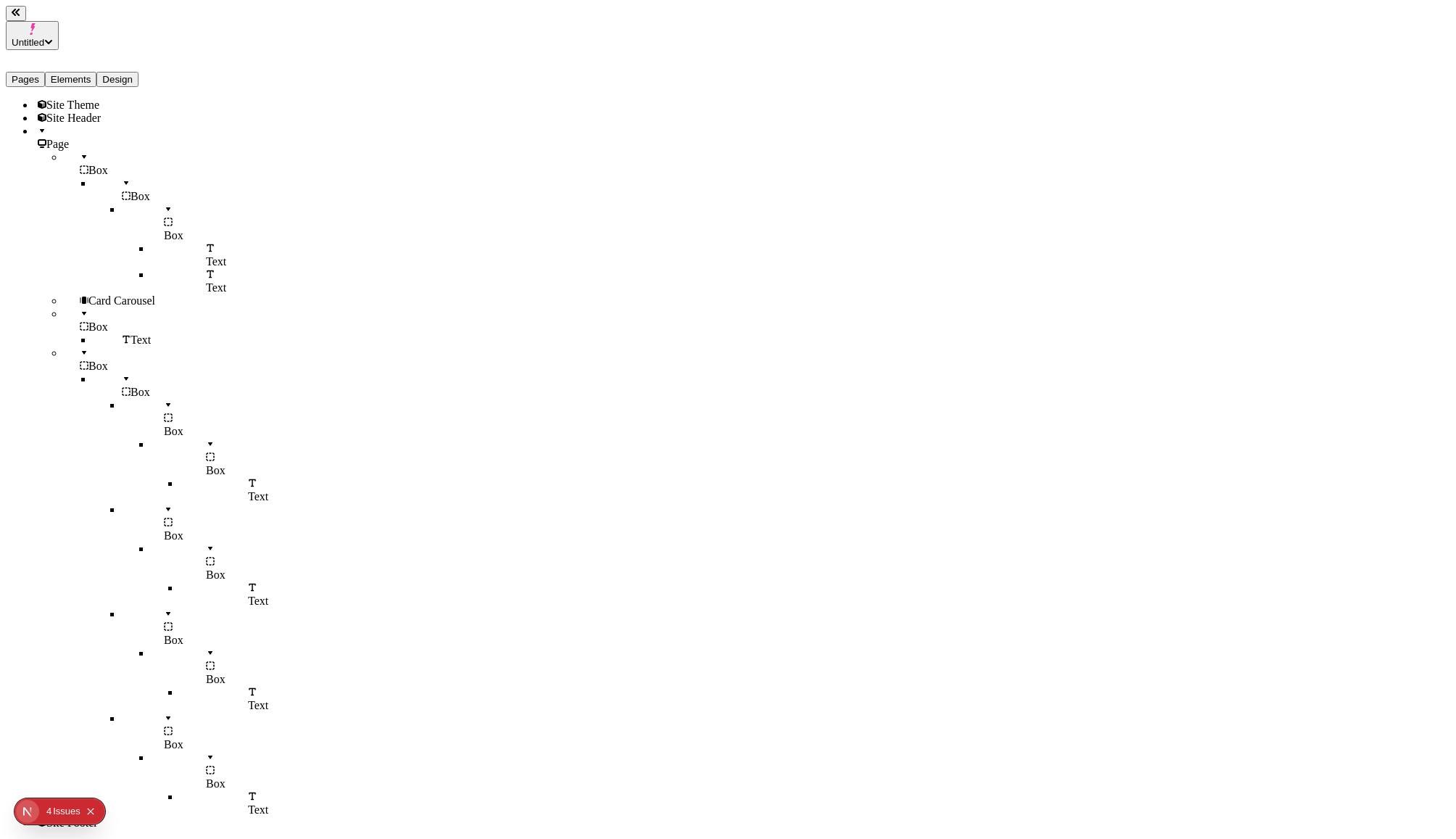
click at [75, 156] on div "Box" at bounding box center [122, 163] width 116 height 26
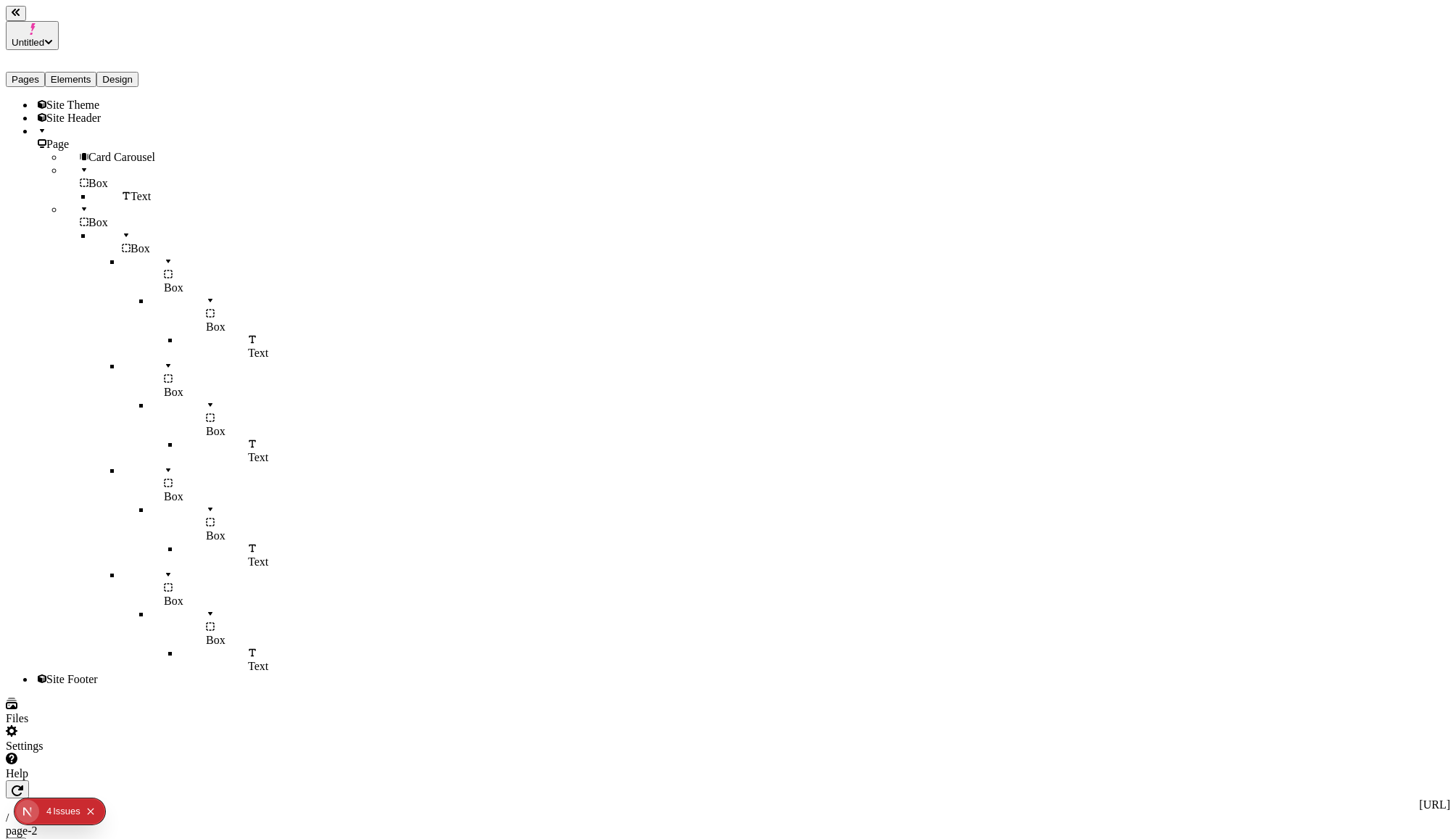
click at [88, 156] on span "Card Carousel" at bounding box center [122, 157] width 67 height 13
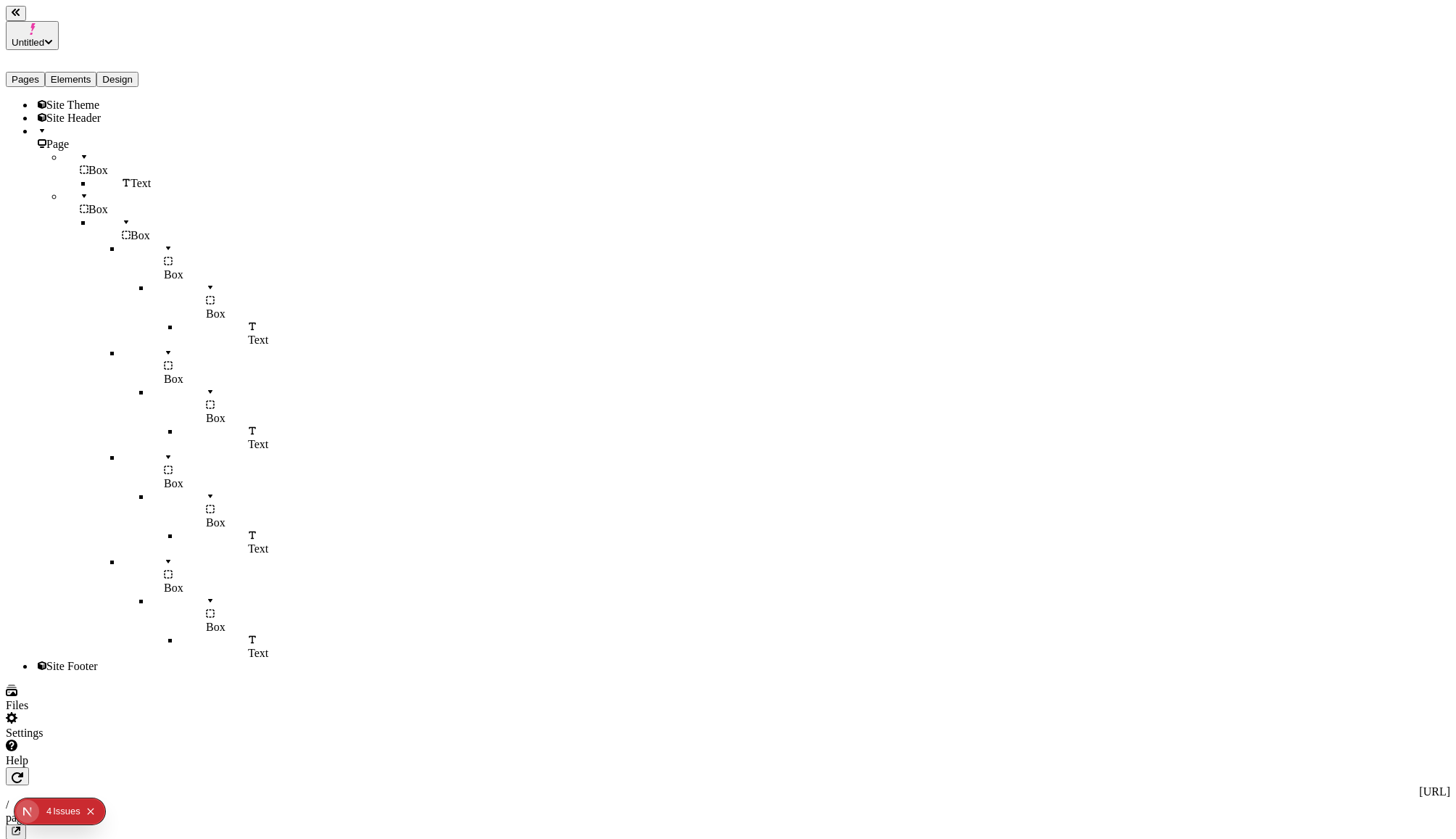
click at [75, 156] on div "Box" at bounding box center [122, 163] width 116 height 26
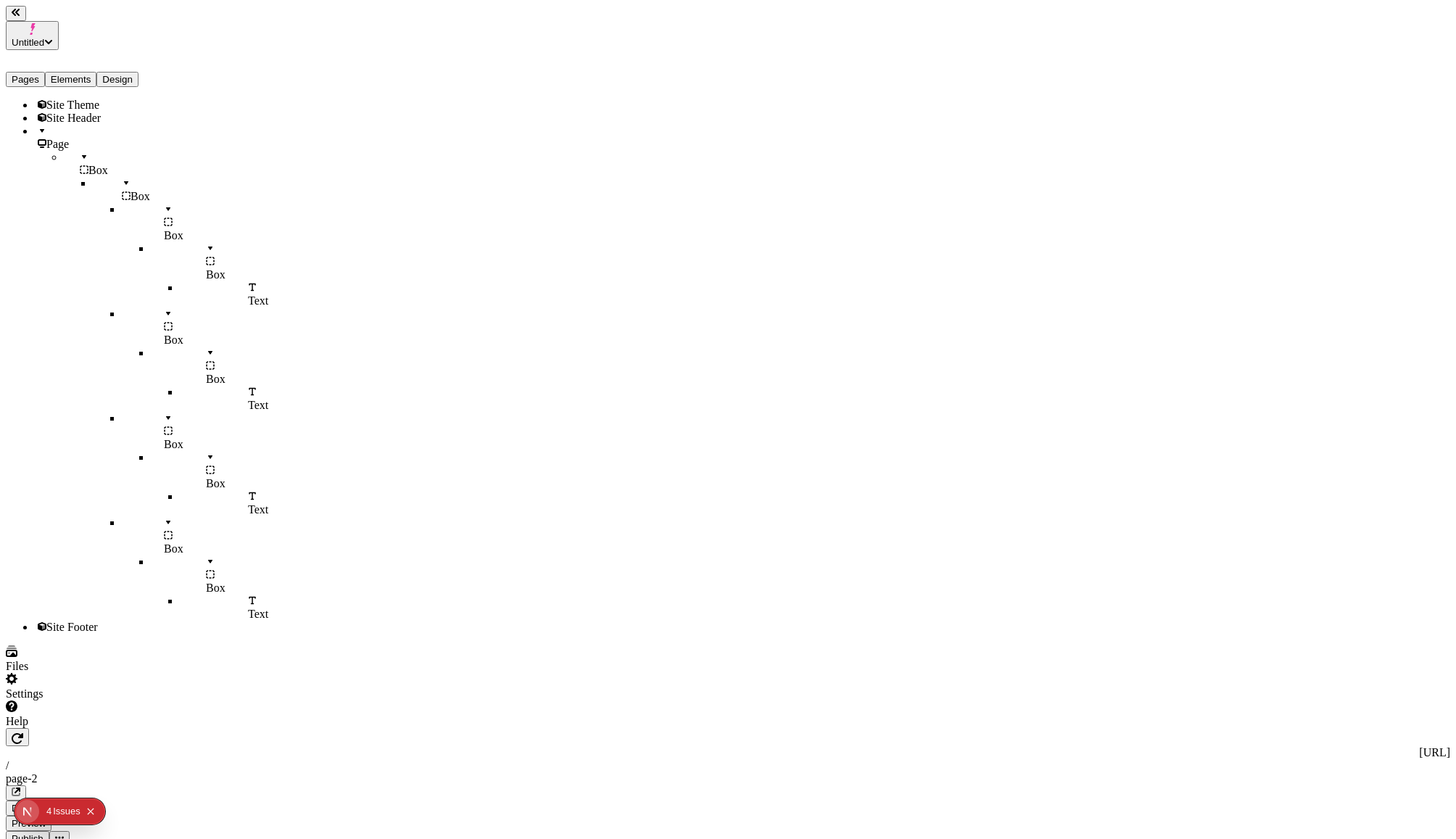
click at [75, 156] on div "Box" at bounding box center [122, 163] width 116 height 26
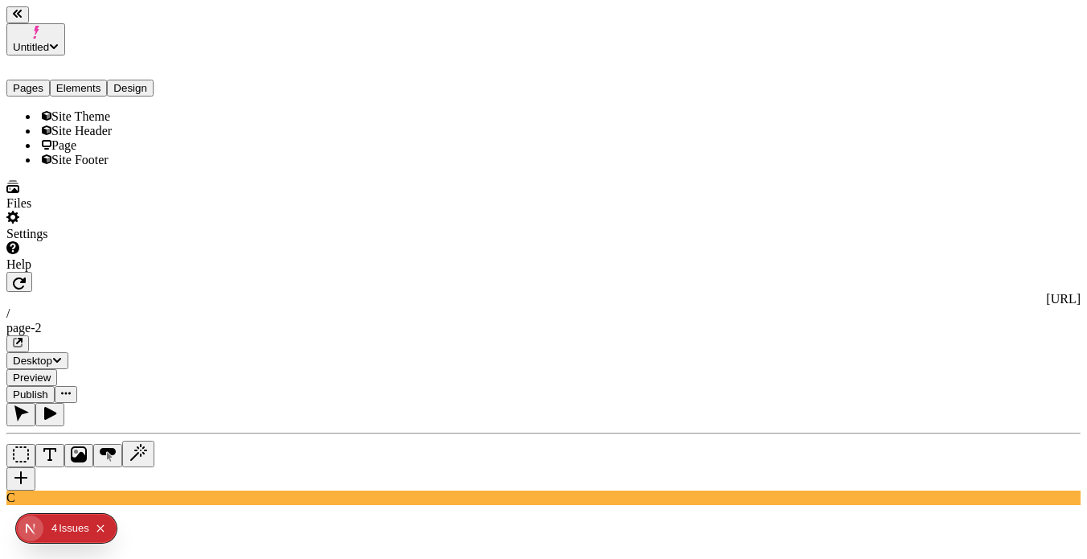
click at [97, 525] on icon "Collapse issues badge" at bounding box center [101, 528] width 10 height 10
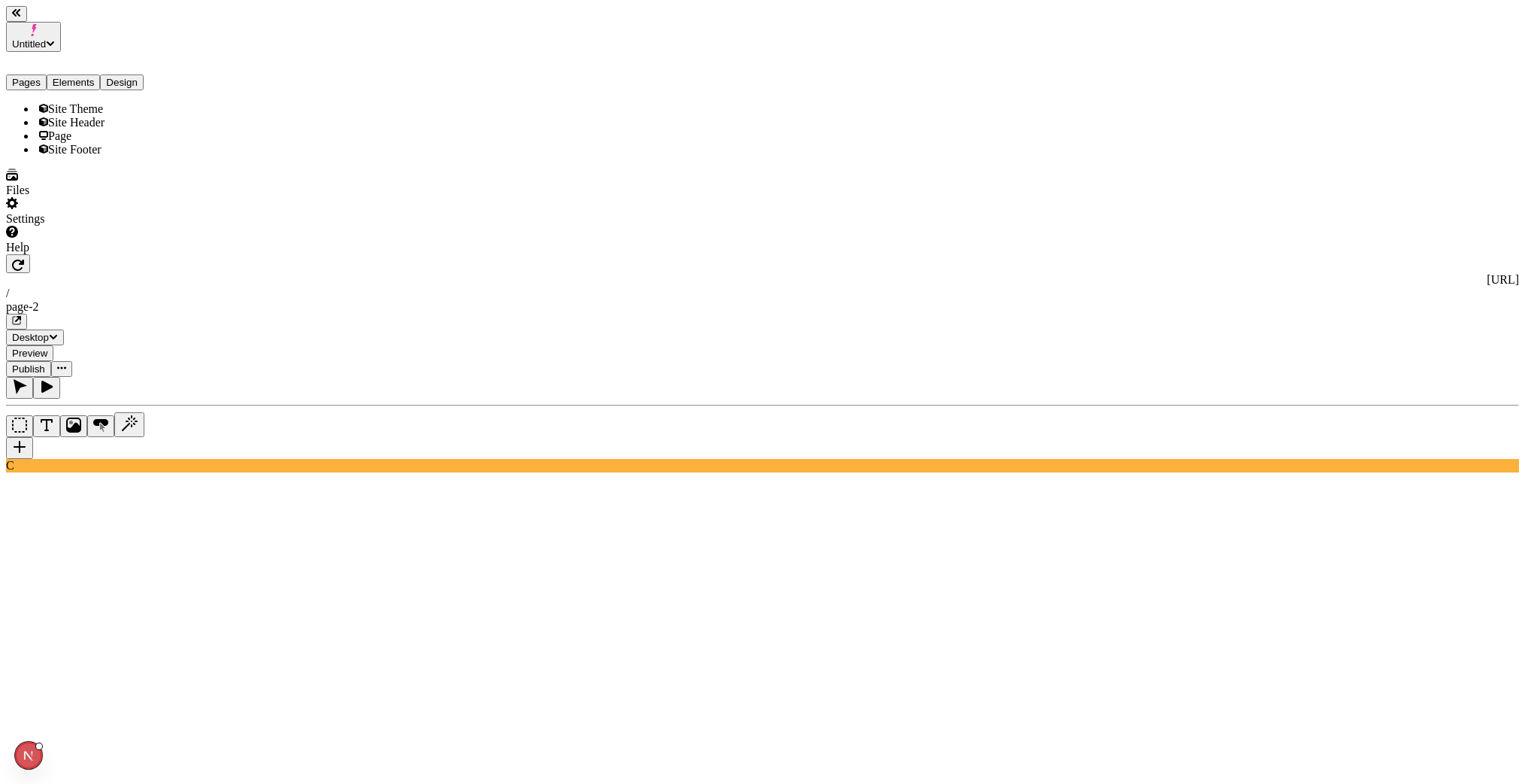
click at [27, 22] on button "button" at bounding box center [16, 13] width 22 height 16
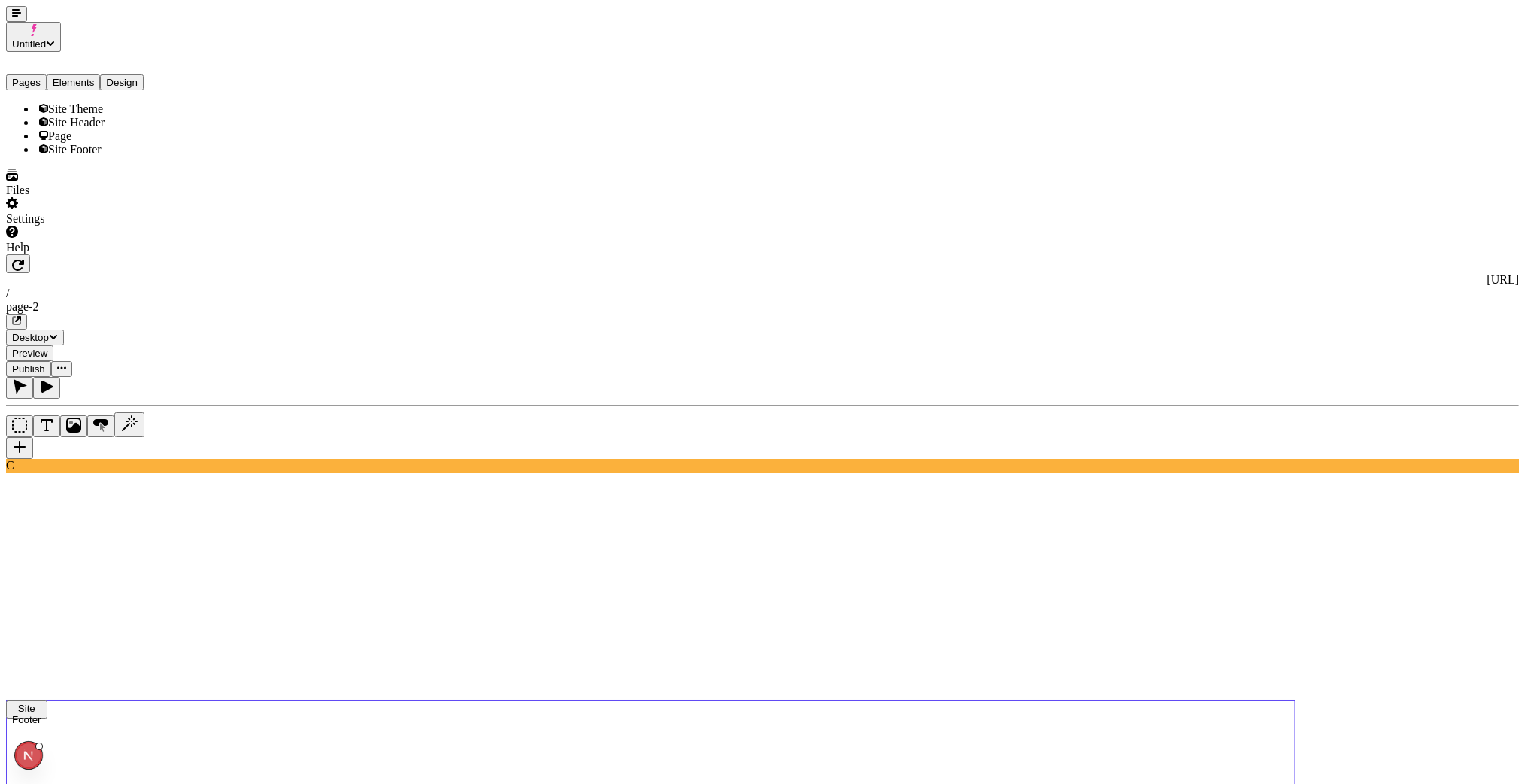
click at [6, 6] on button "button" at bounding box center [16, 13] width 22 height 16
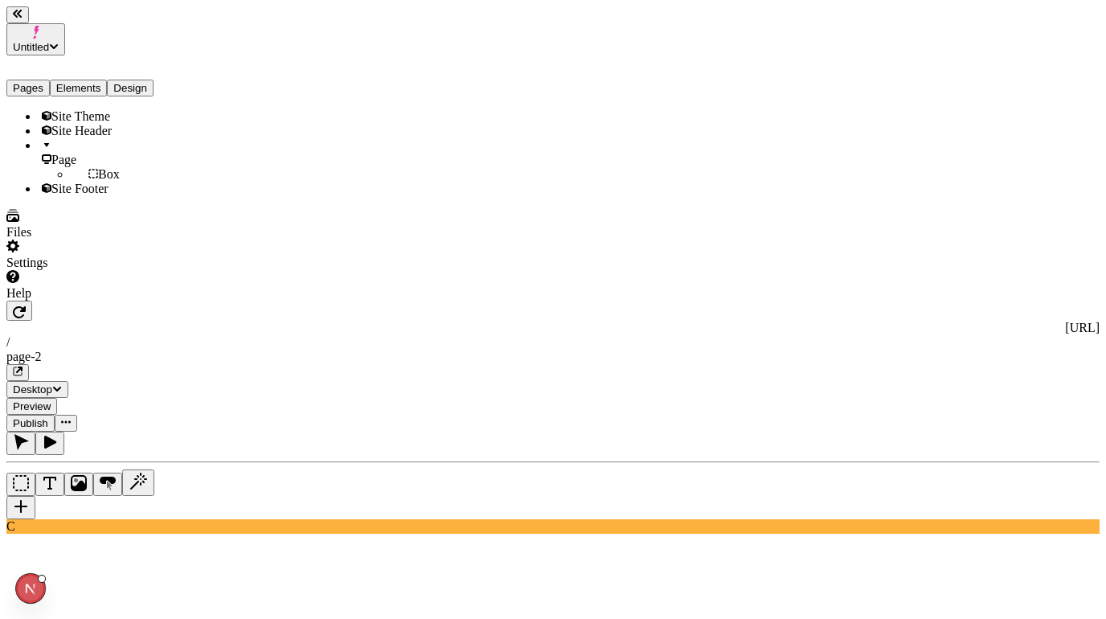
click at [1068, 146] on div "Image" at bounding box center [1051, 148] width 96 height 31
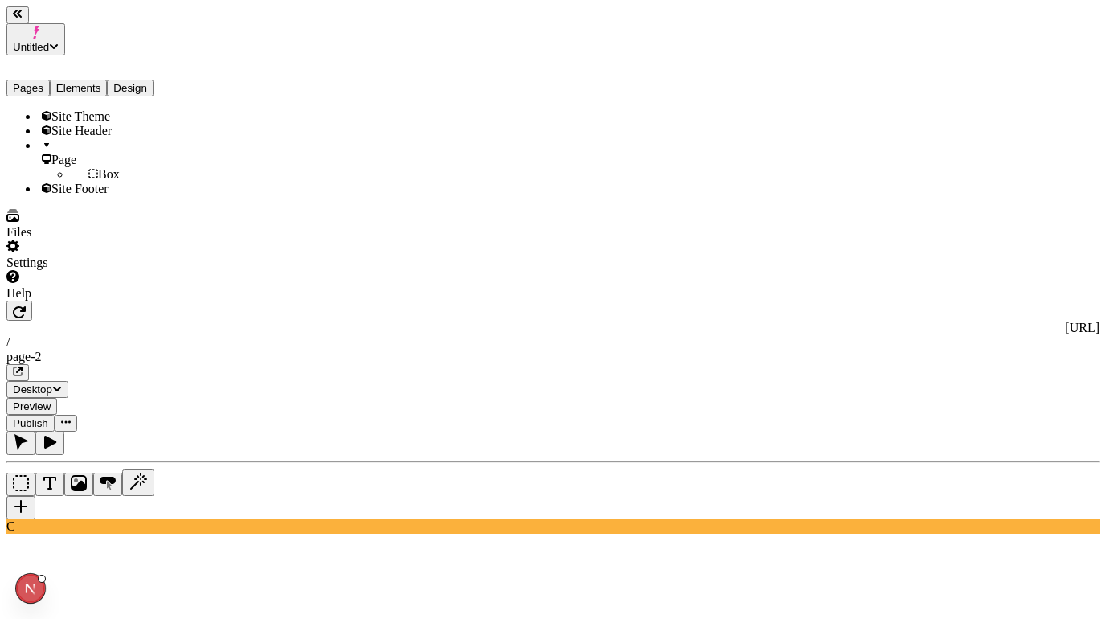
click at [1060, 170] on div "Video" at bounding box center [1051, 179] width 96 height 31
click at [1050, 91] on div "Color" at bounding box center [1051, 95] width 96 height 14
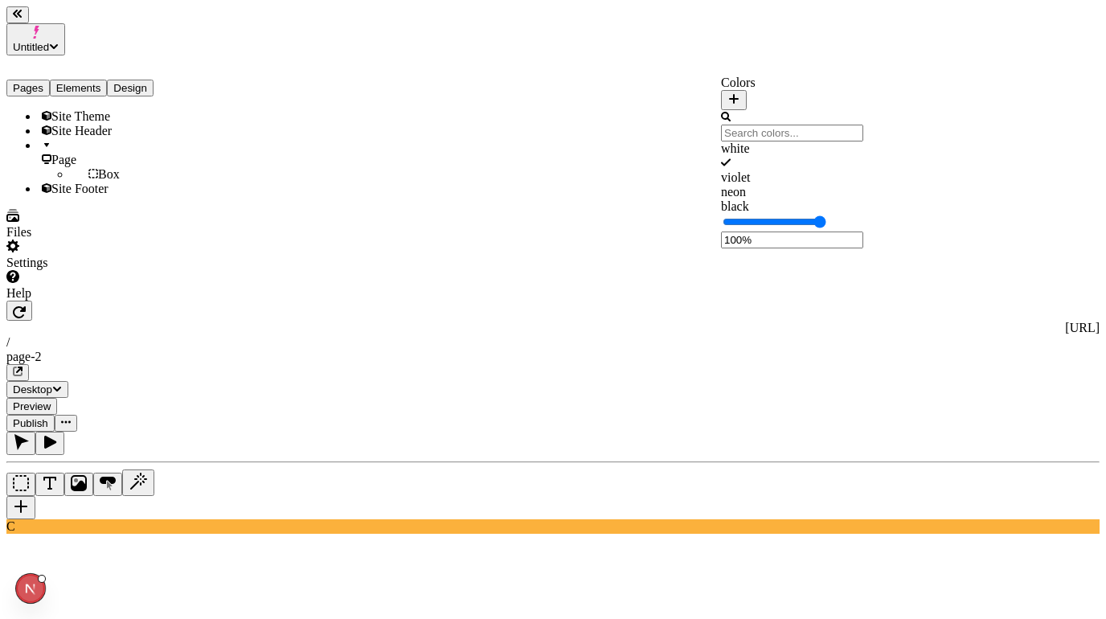
click at [810, 214] on div "black" at bounding box center [792, 206] width 142 height 14
type input "43%"
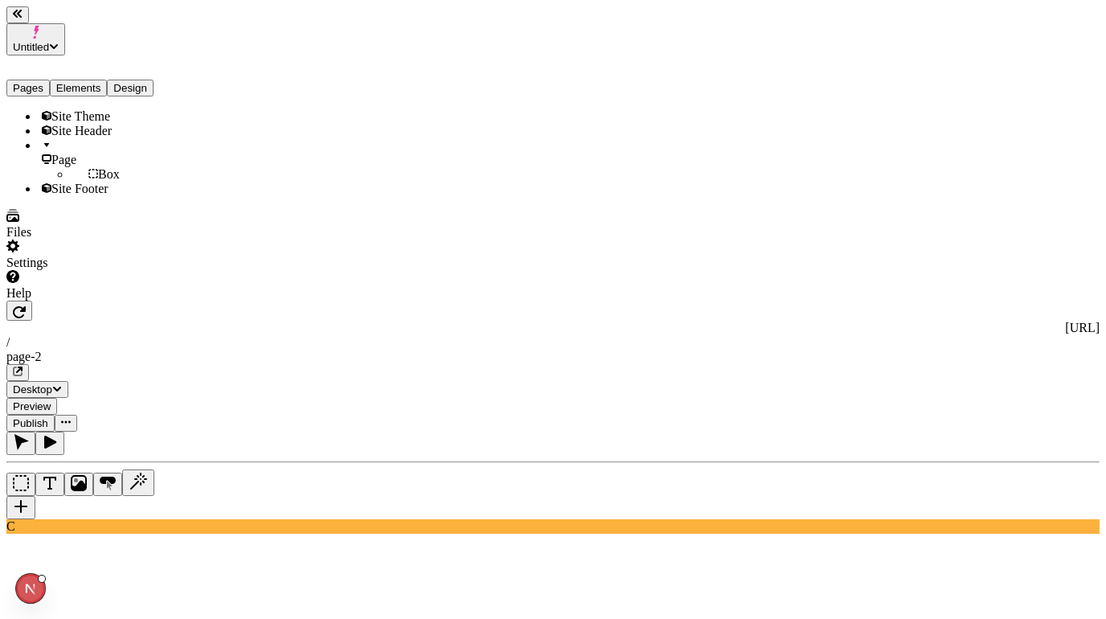
click at [195, 301] on div at bounding box center [102, 301] width 193 height 0
click at [163, 301] on div "Help" at bounding box center [102, 285] width 193 height 31
click at [153, 577] on span "Copy diagnostics" at bounding box center [108, 584] width 89 height 14
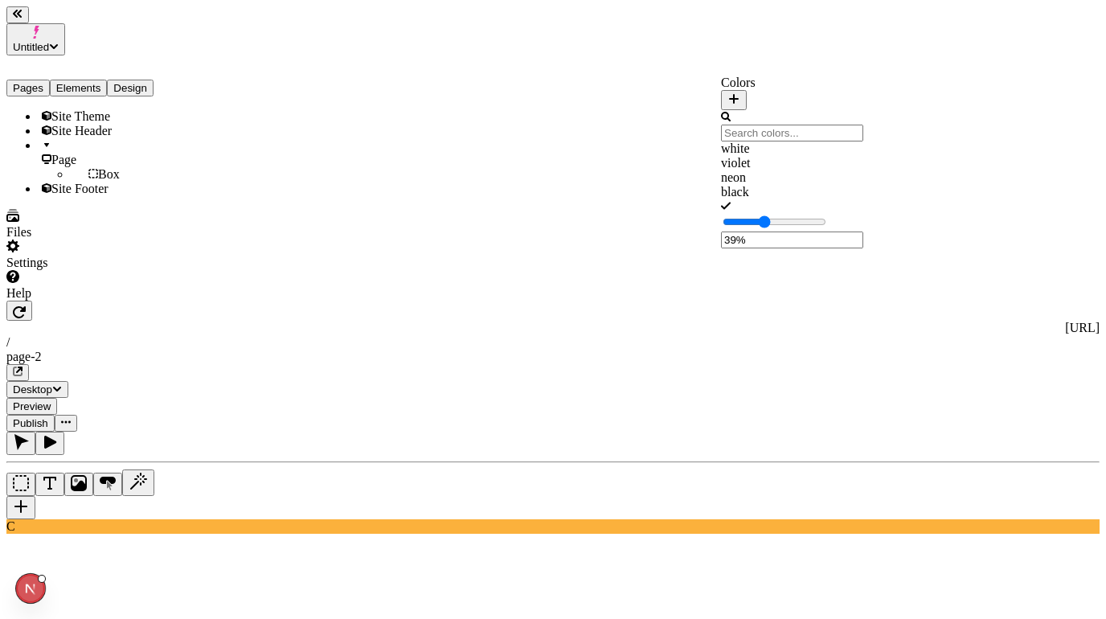
type input "40%"
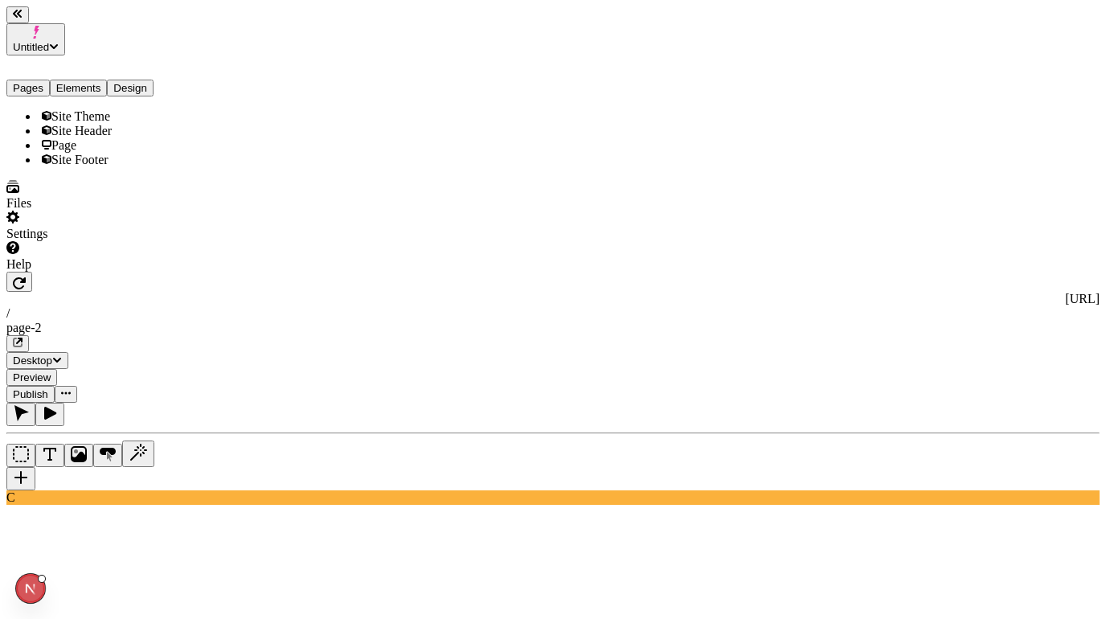
click at [196, 403] on div "C" at bounding box center [552, 454] width 1093 height 102
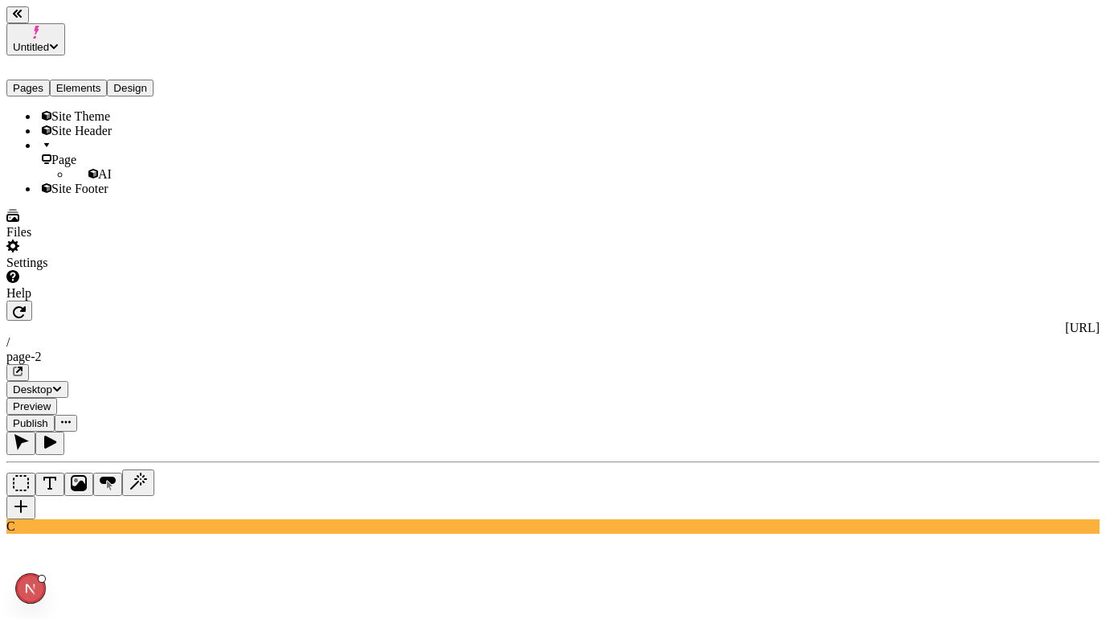
paste textarea "[URL][DOMAIN_NAME]"
type textarea "a video background https://makeswift.wistia.com/medias/pk9rk04k0g and 500px of …"
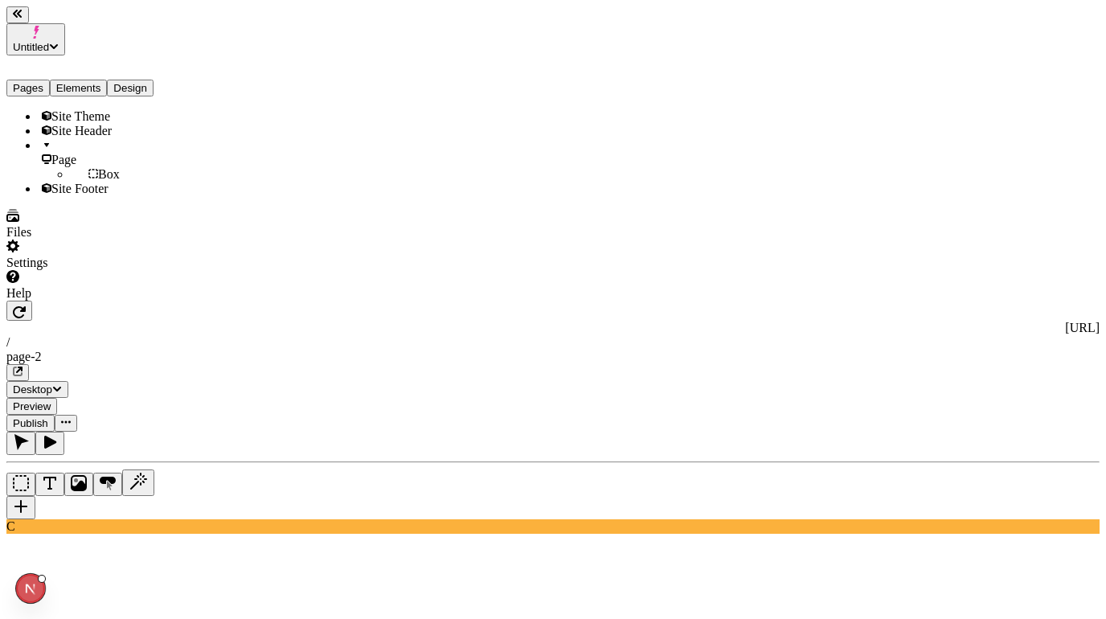
click at [132, 196] on div "Site Theme Site Header Page Box Site Footer" at bounding box center [102, 152] width 193 height 87
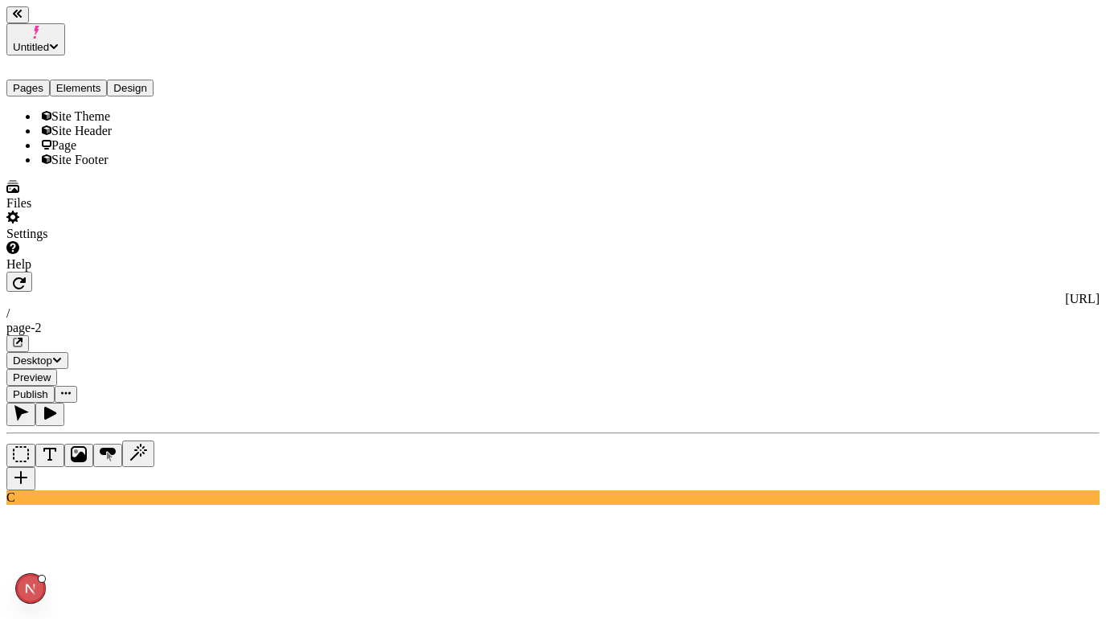
click at [121, 211] on div "Files" at bounding box center [102, 195] width 193 height 31
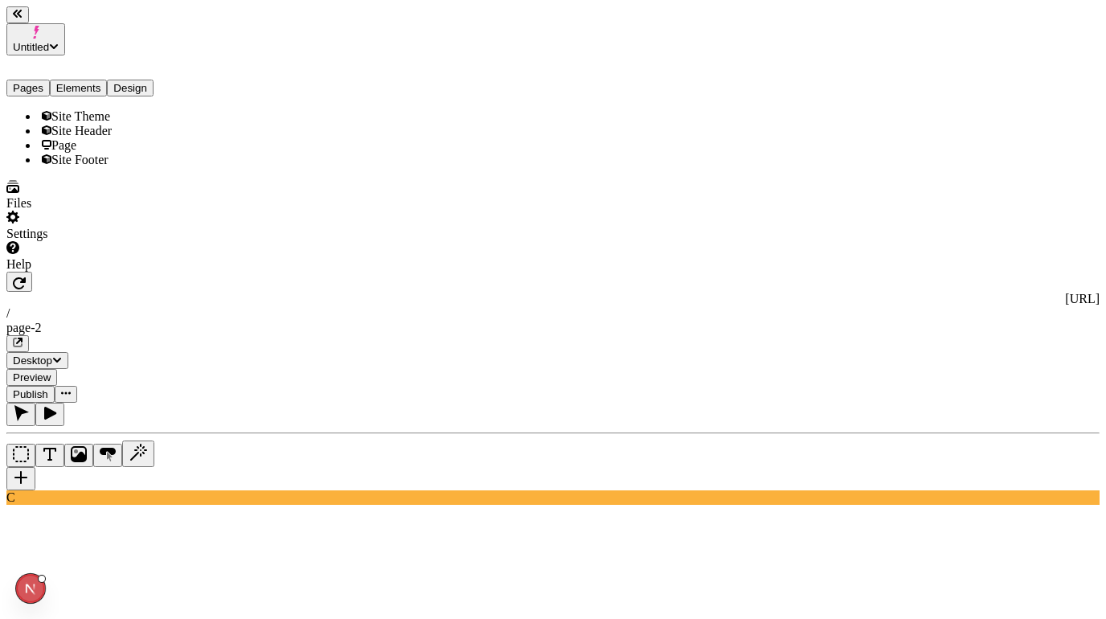
click at [79, 109] on span "Site Theme" at bounding box center [80, 116] width 59 height 14
click at [105, 124] on div "Site Header" at bounding box center [119, 131] width 161 height 14
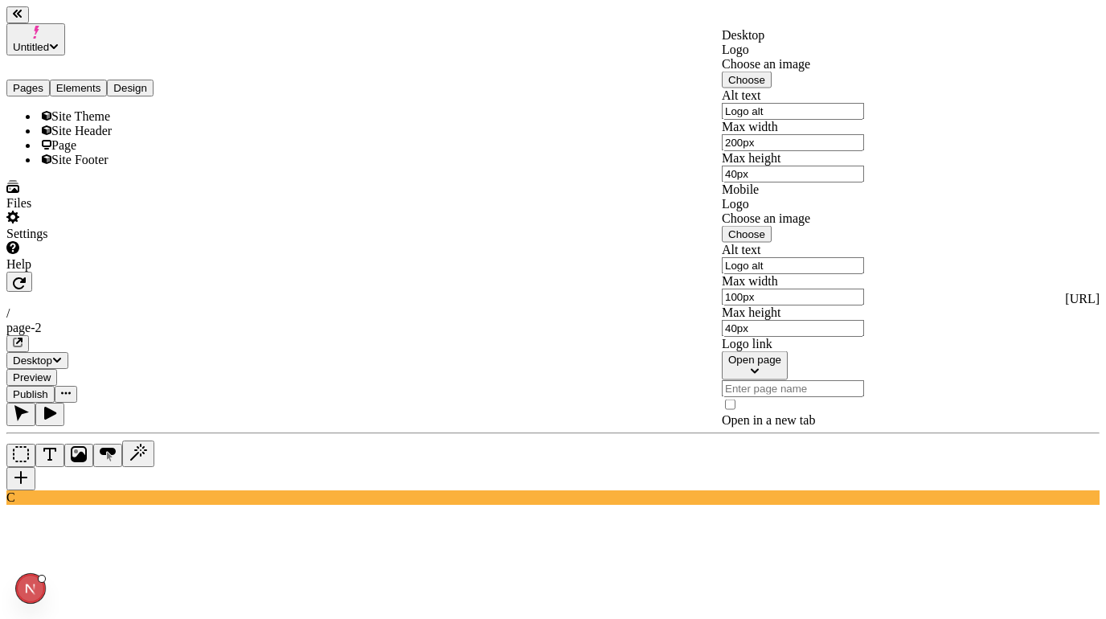
click at [765, 86] on span "Choose" at bounding box center [746, 80] width 37 height 12
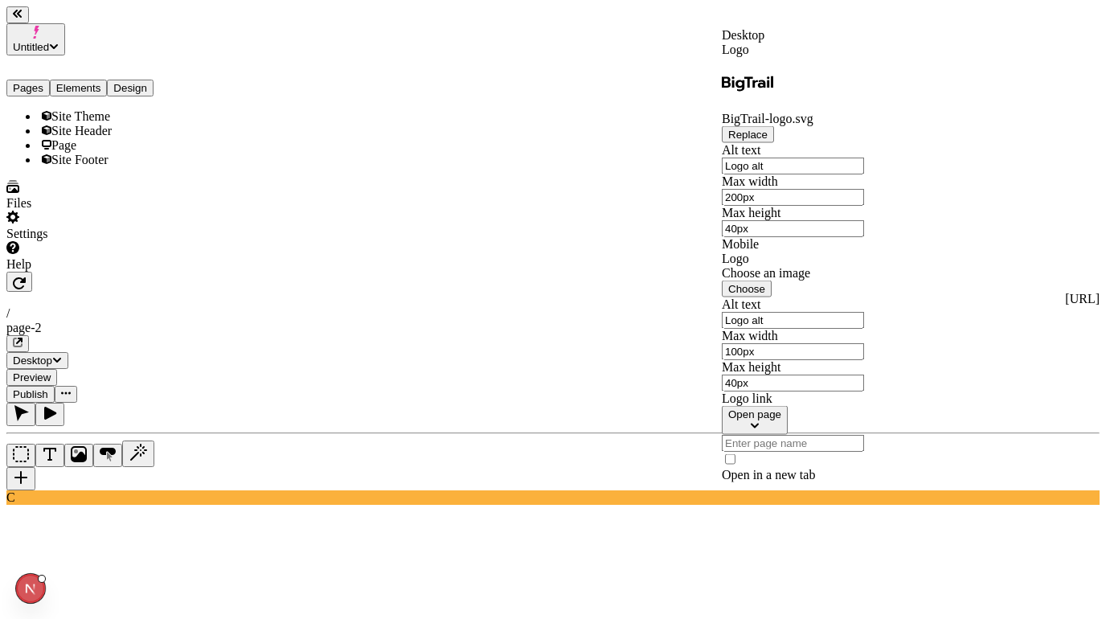
click at [864, 195] on input "200px" at bounding box center [793, 197] width 142 height 17
type input "80px"
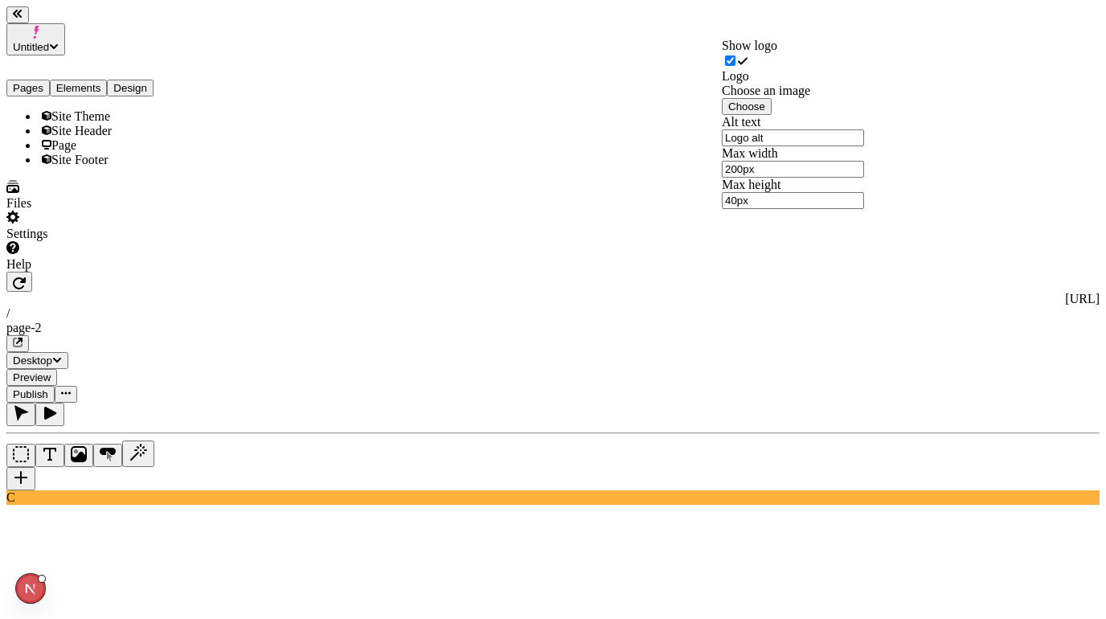
click at [765, 113] on span "Choose" at bounding box center [746, 106] width 37 height 12
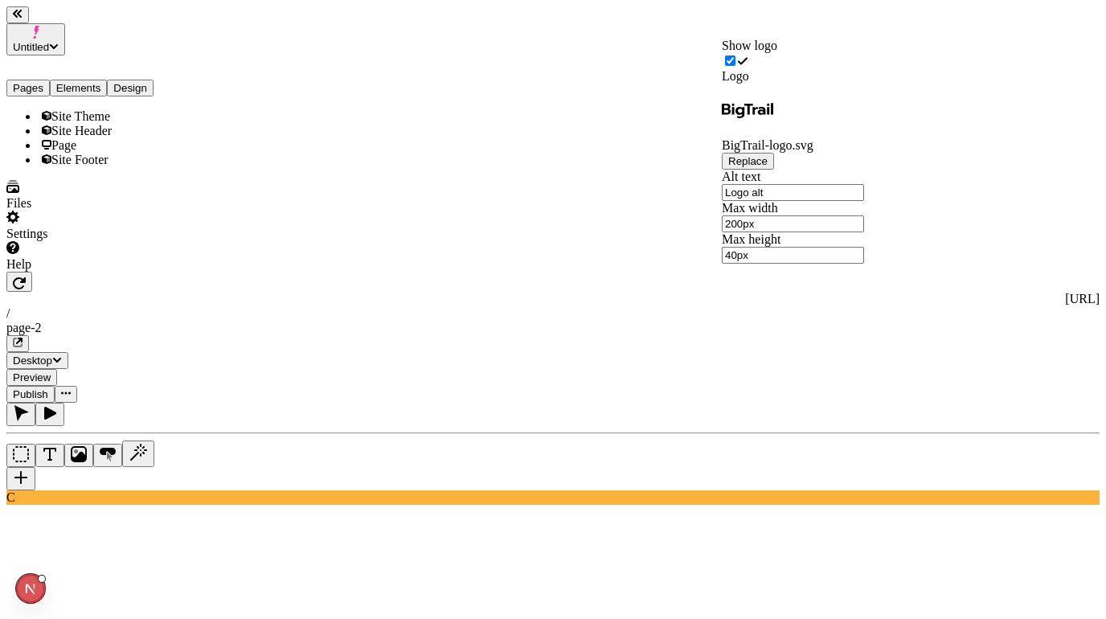
click at [860, 232] on input "200px" at bounding box center [793, 223] width 142 height 17
type input "80px"
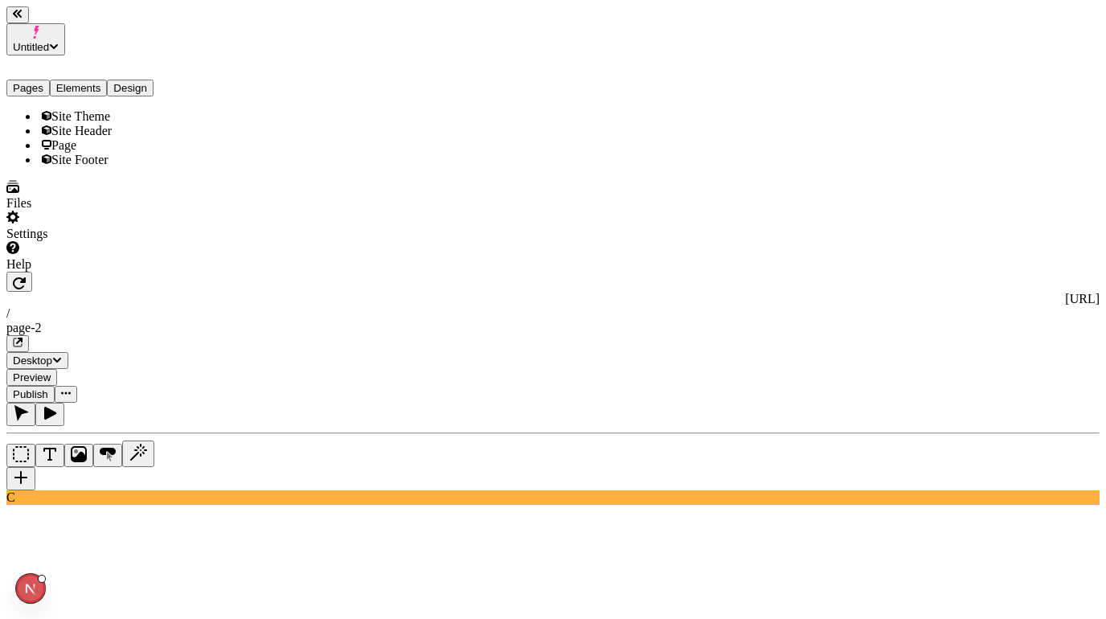
click at [80, 166] on span "Site Footer" at bounding box center [79, 160] width 57 height 14
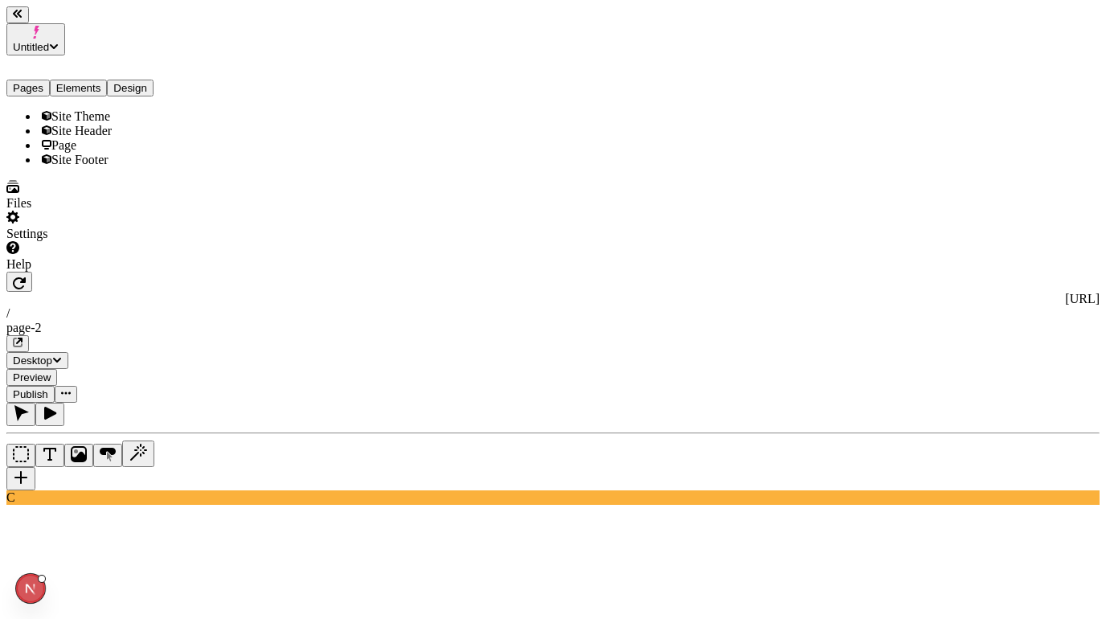
click at [85, 166] on span "Site Footer" at bounding box center [79, 160] width 57 height 14
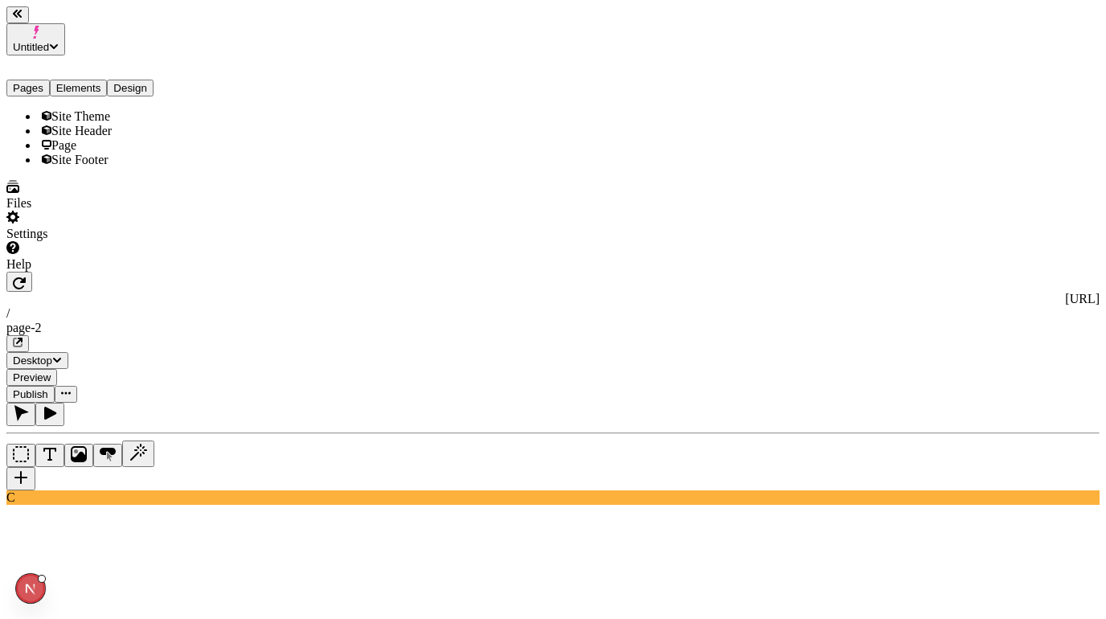
type input "j"
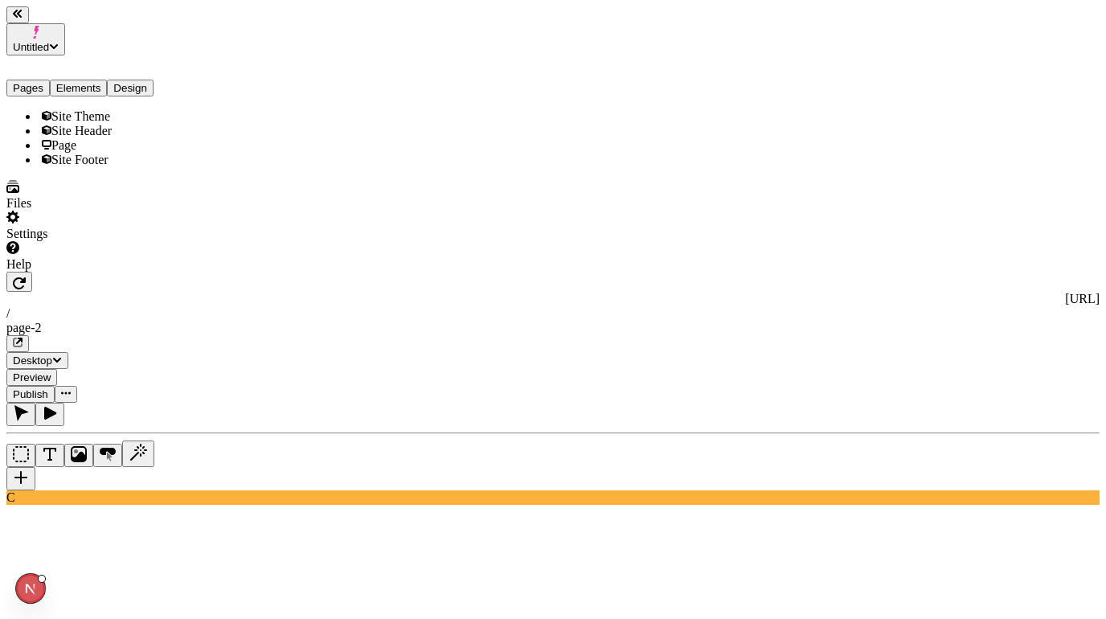
click at [63, 211] on div "Files" at bounding box center [102, 195] width 193 height 31
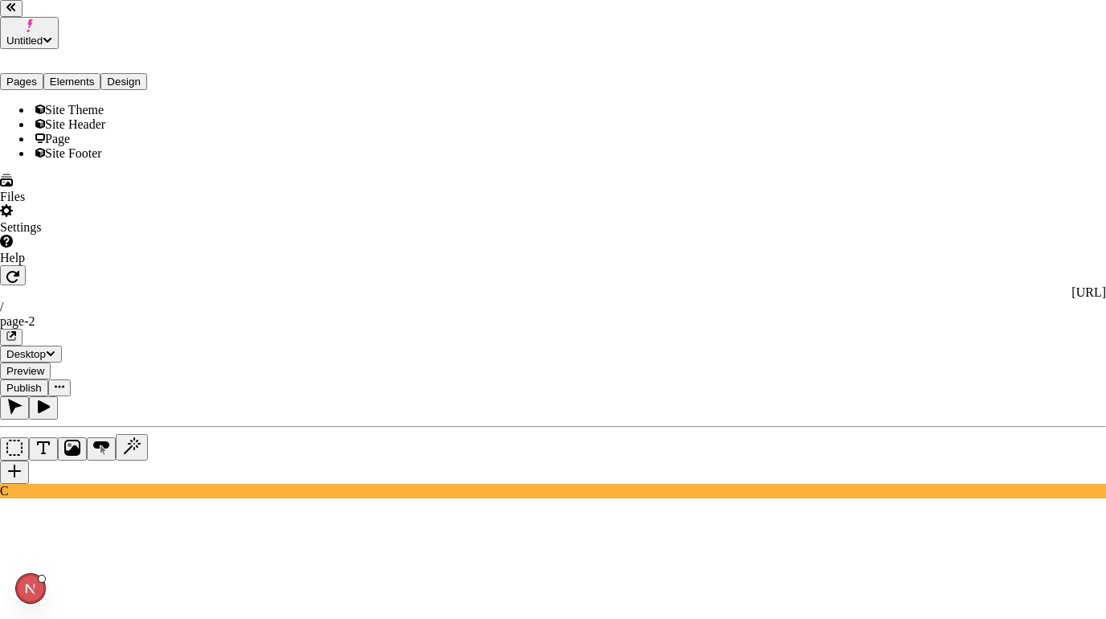
click at [427, 323] on span "Delete" at bounding box center [410, 330] width 34 height 14
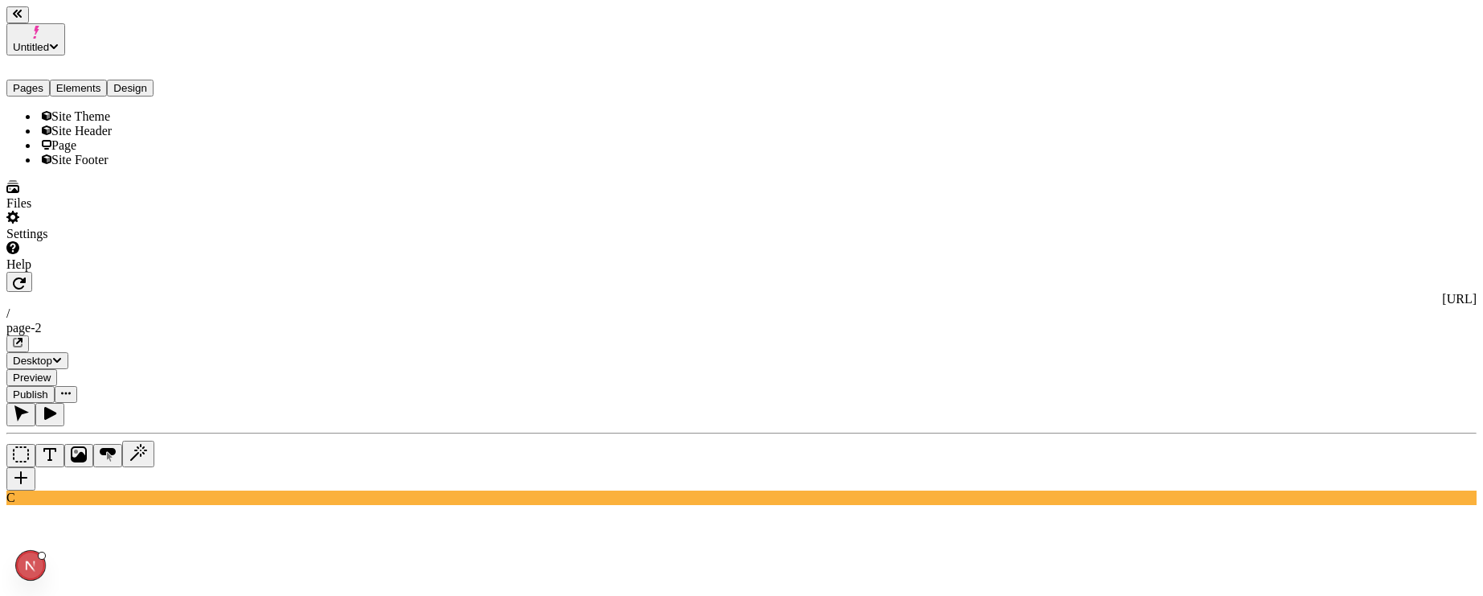
click at [23, 18] on icon "button" at bounding box center [18, 14] width 10 height 10
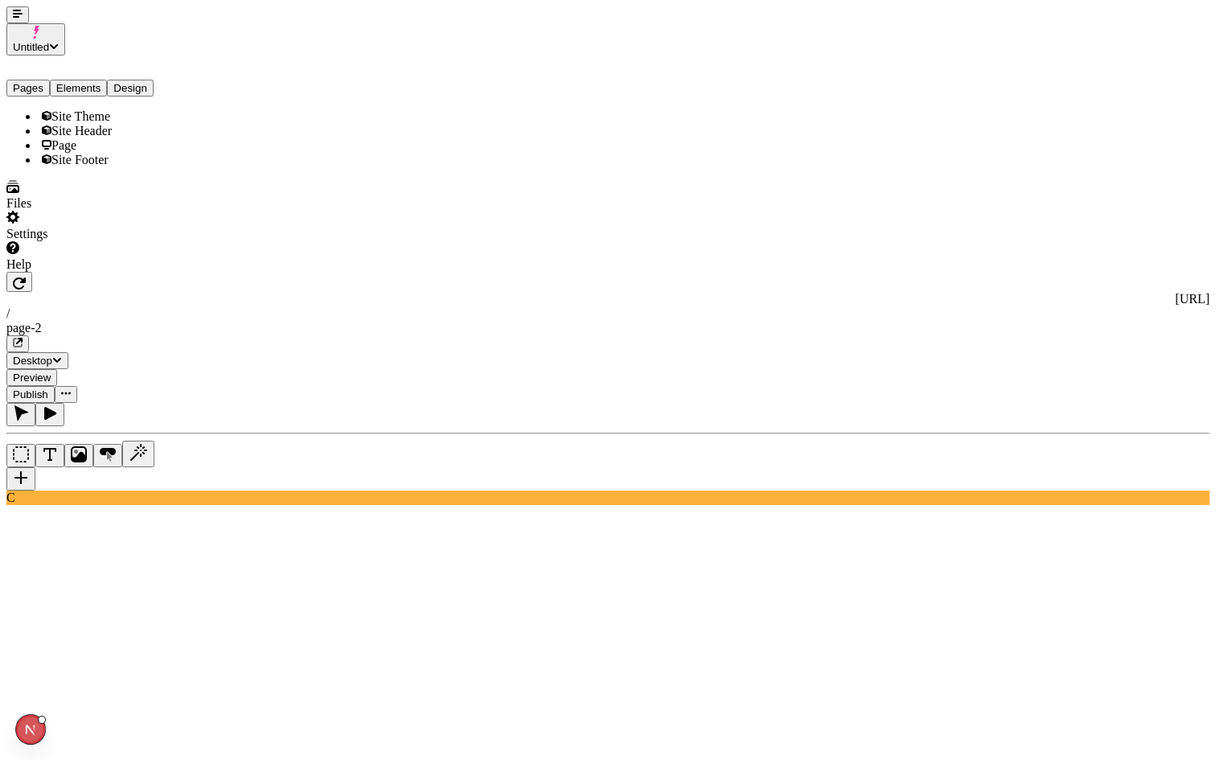
drag, startPoint x: 30, startPoint y: 724, endPoint x: 0, endPoint y: 724, distance: 29.7
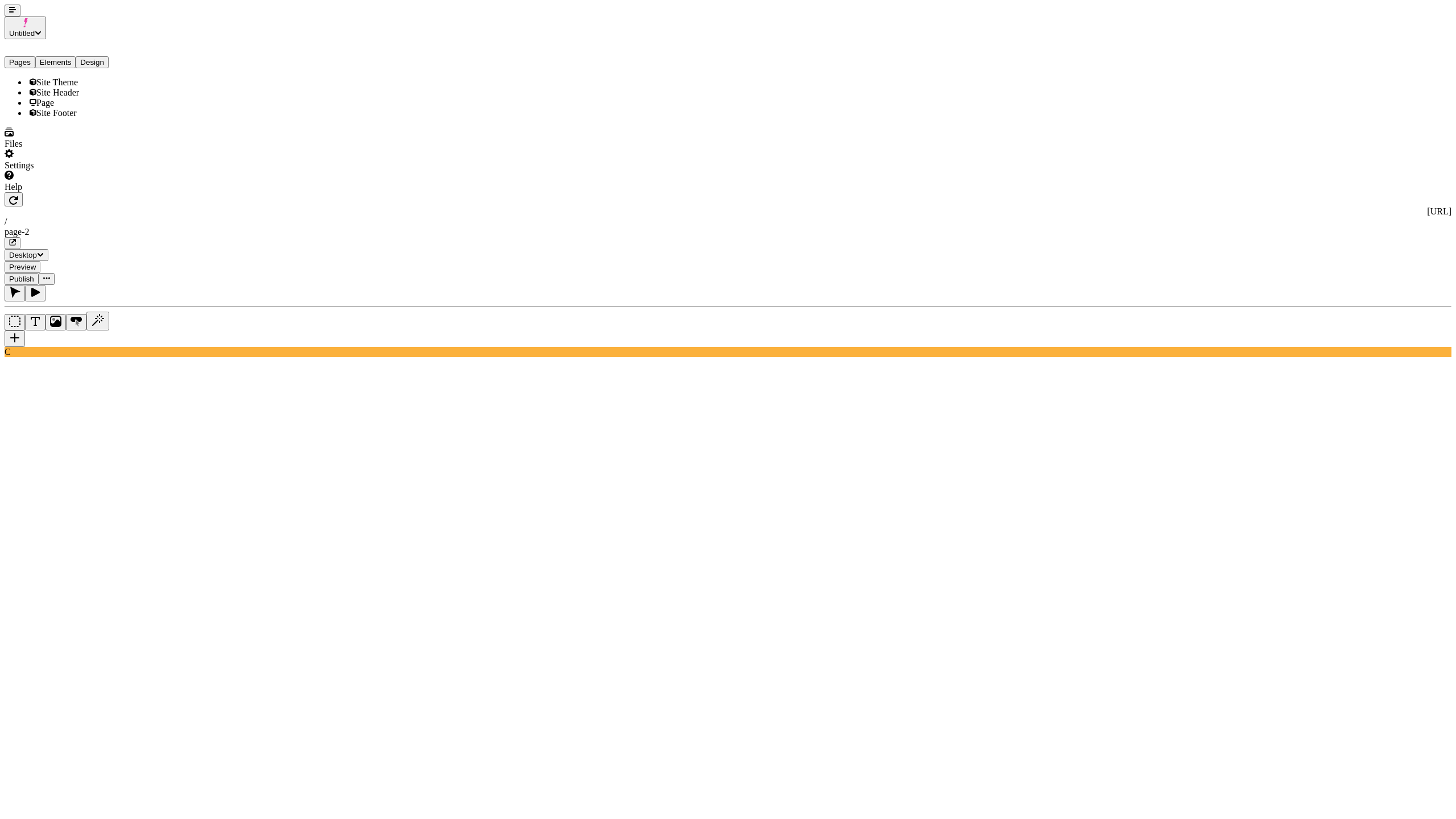
click at [615, 442] on rect at bounding box center [643, 830] width 1278 height 777
click at [420, 619] on rect at bounding box center [643, 830] width 1278 height 777
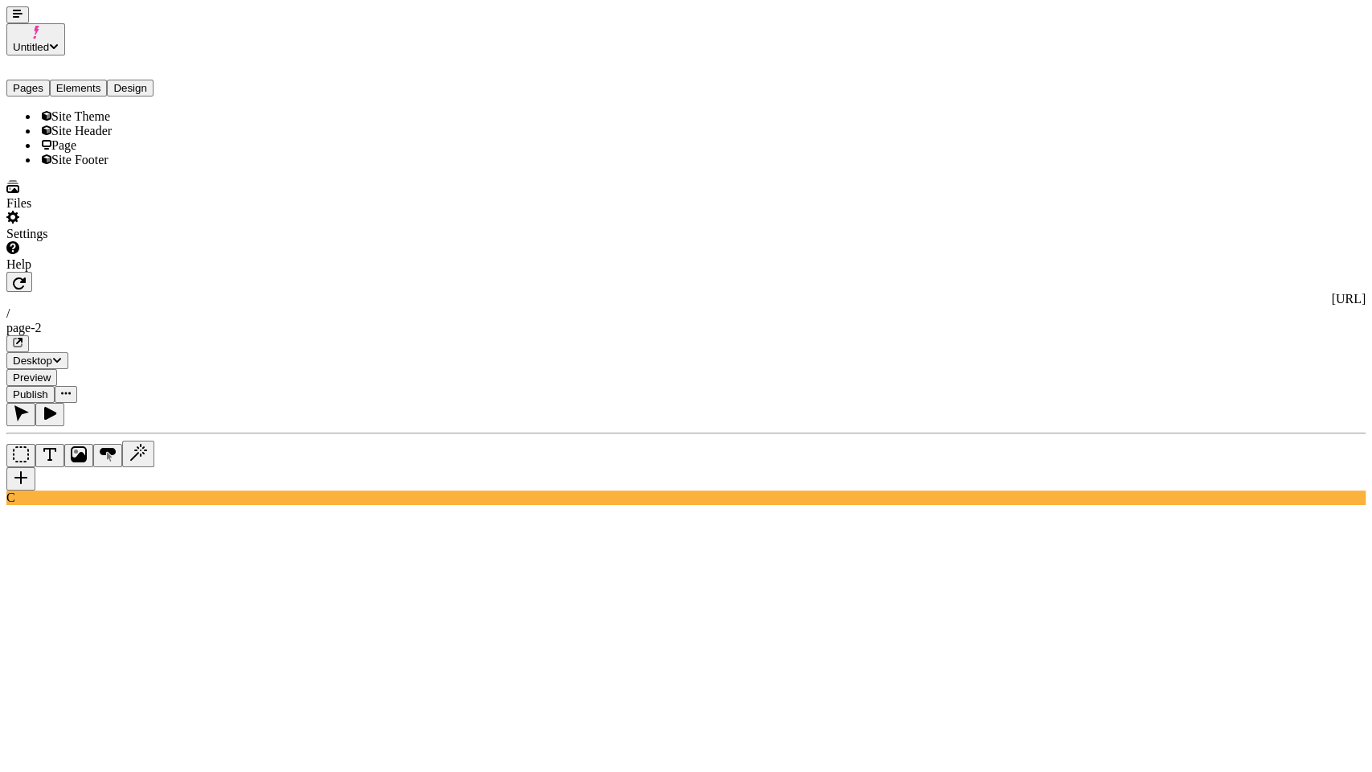
drag, startPoint x: 209, startPoint y: 20, endPoint x: 99, endPoint y: 23, distance: 110.2
click at [99, 292] on div "http://localhost:3001 / page-2" at bounding box center [685, 322] width 1359 height 60
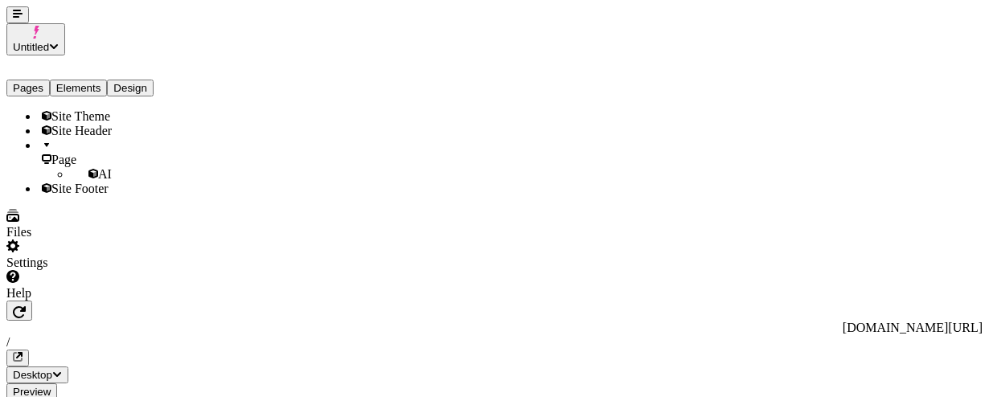
drag, startPoint x: 848, startPoint y: 354, endPoint x: 813, endPoint y: 331, distance: 41.9
type textarea "generate a black friday sales page for boots"
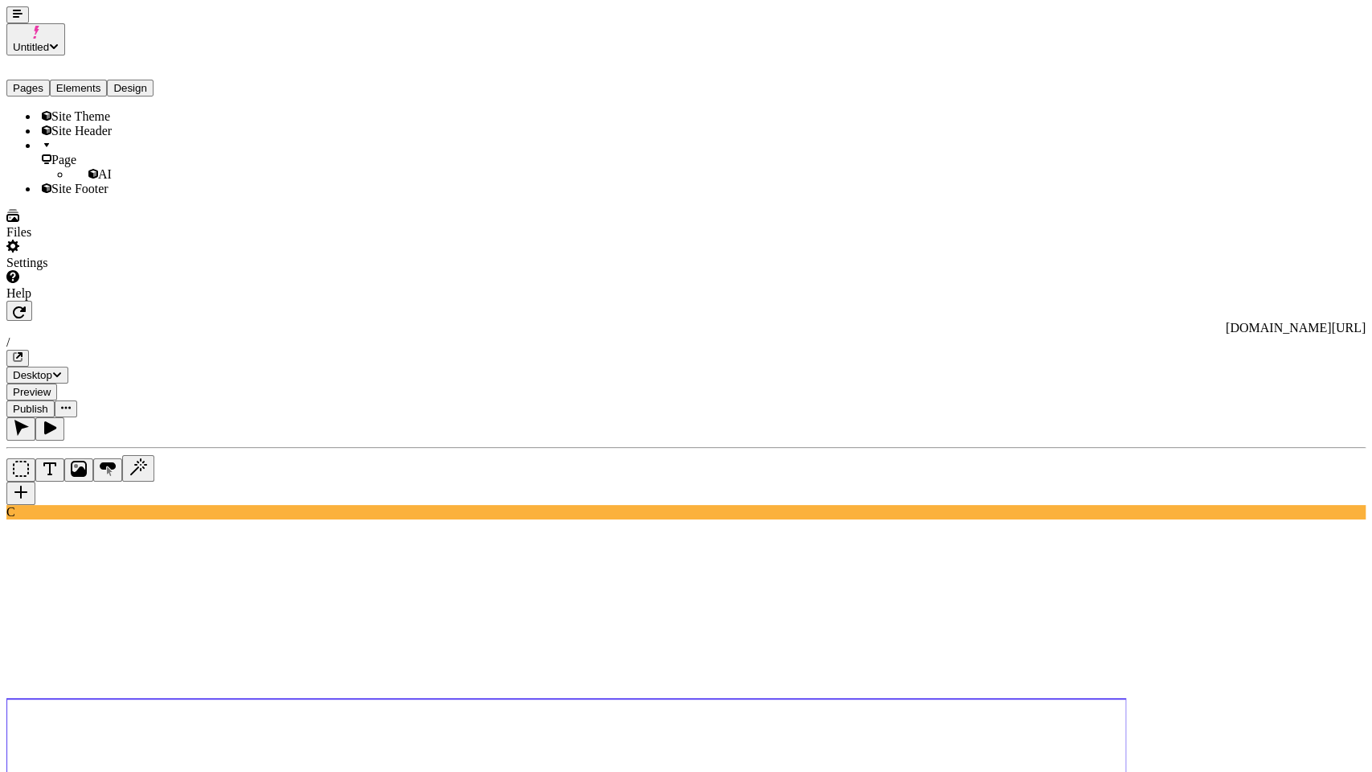
click at [694, 699] on use at bounding box center [566, 747] width 1120 height 96
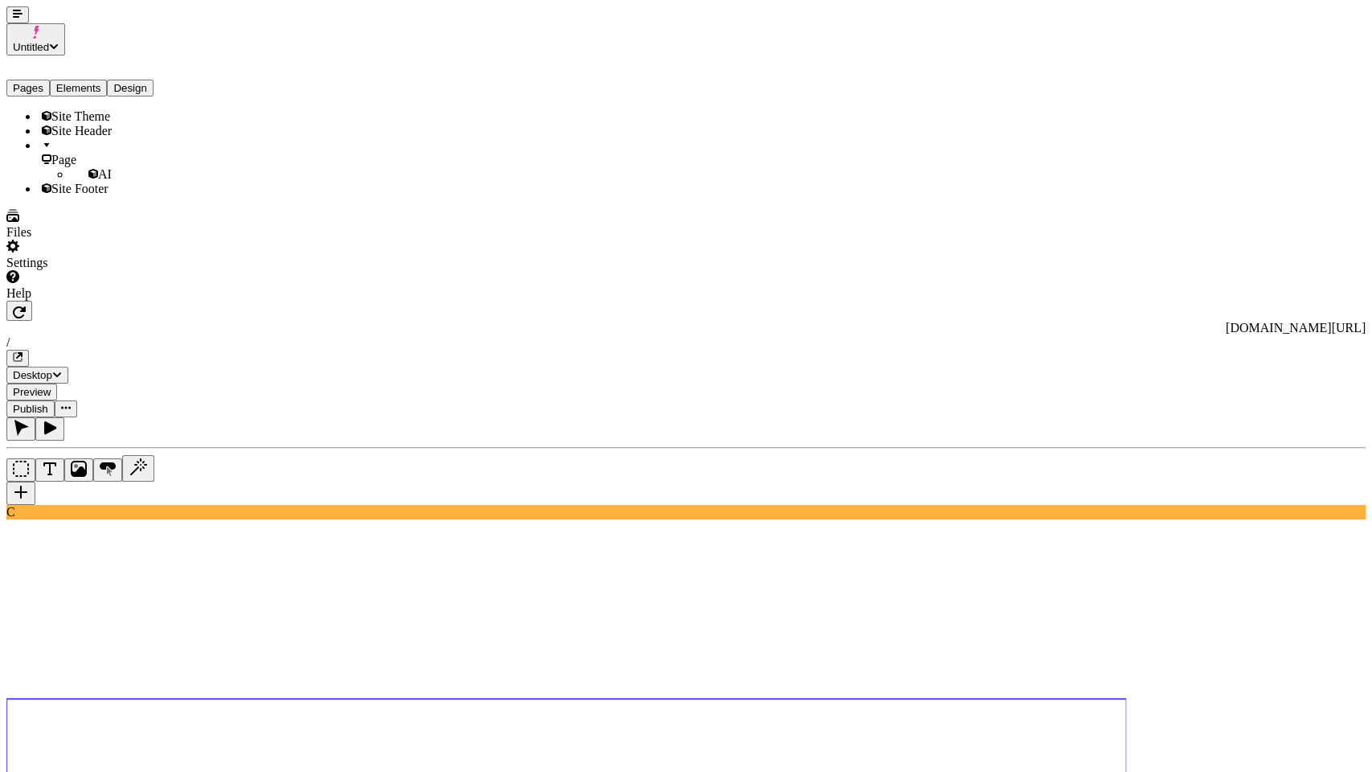
type textarea "a"
click at [862, 699] on use at bounding box center [566, 747] width 1120 height 96
click at [36, 417] on div "C" at bounding box center [685, 468] width 1359 height 102
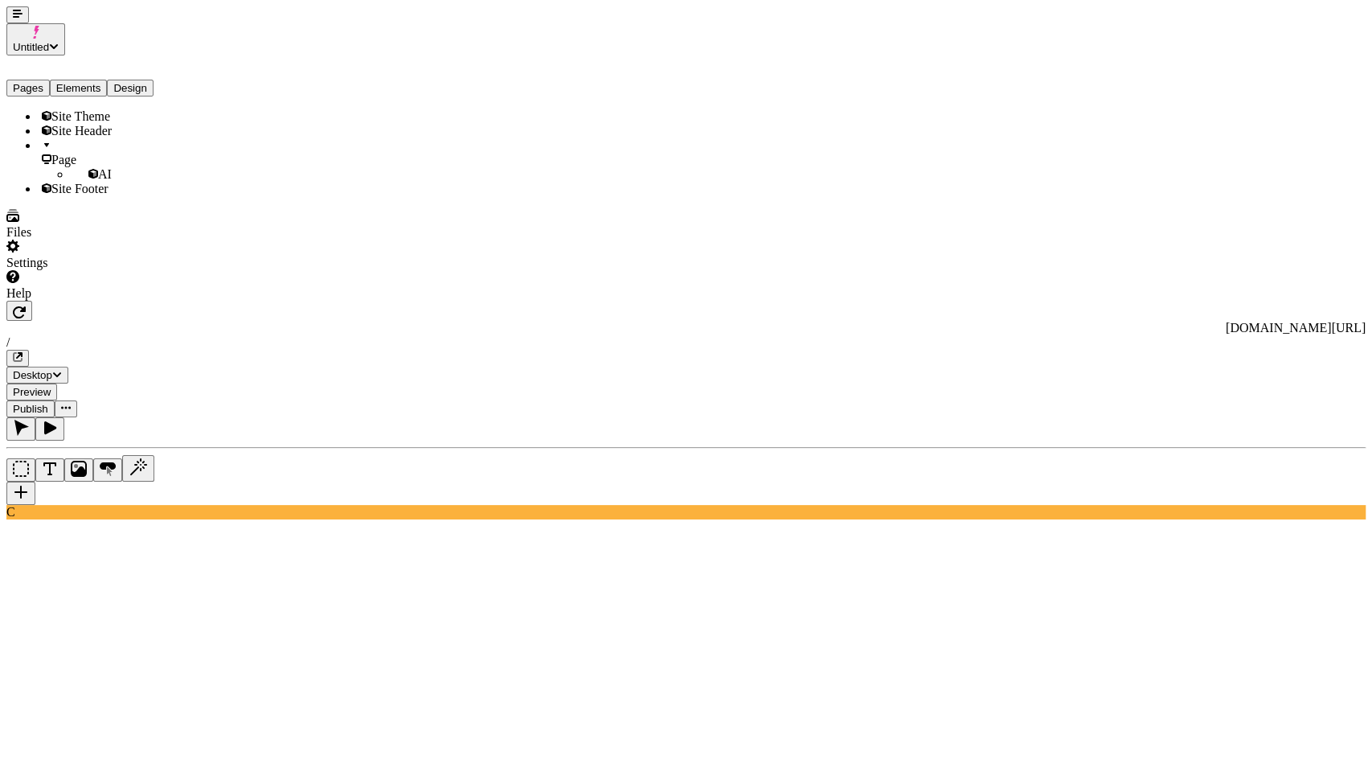
click at [23, 461] on icon "Box" at bounding box center [21, 469] width 16 height 16
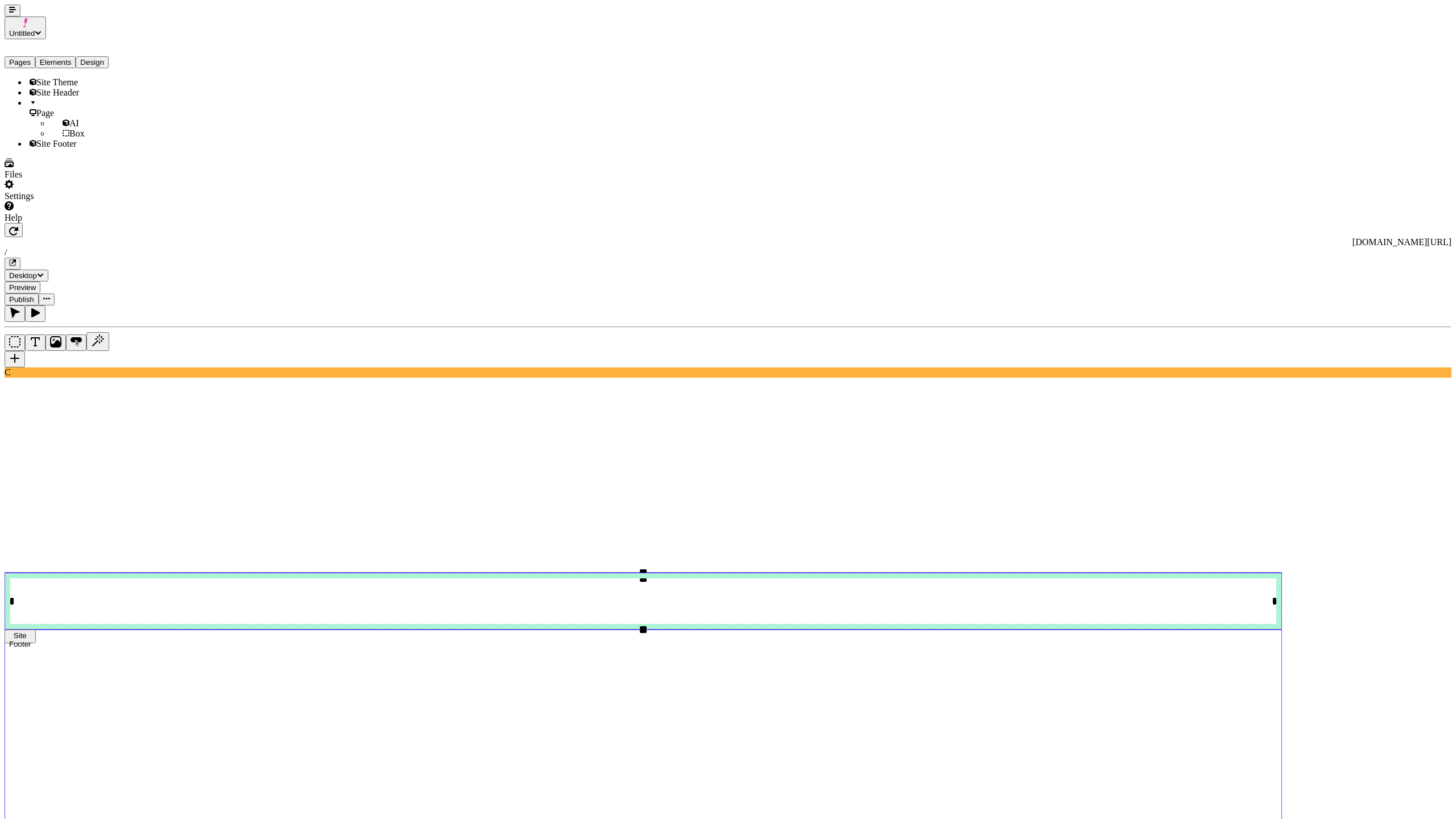
click at [1032, 630] on use at bounding box center [643, 733] width 1278 height 207
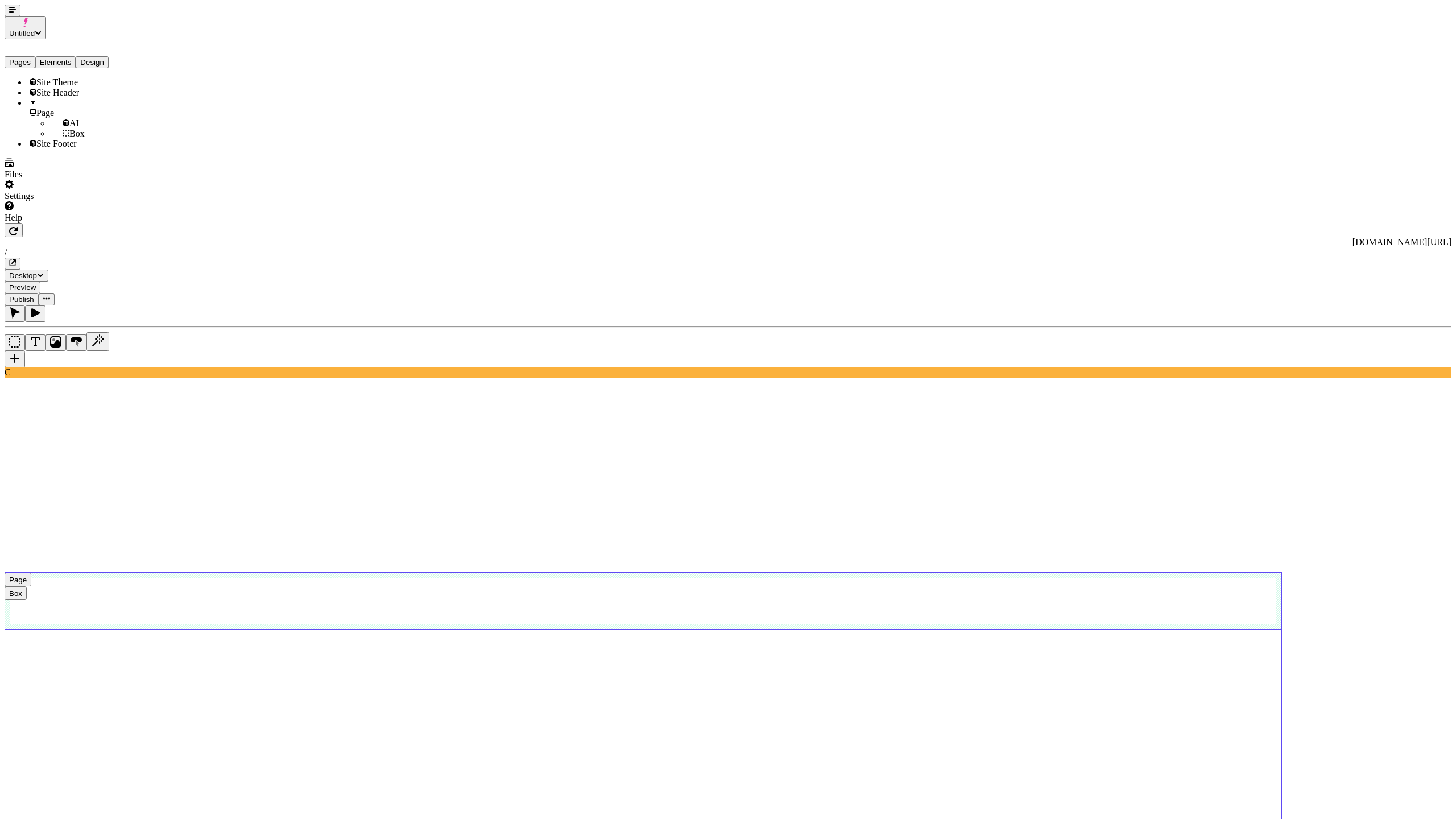
click at [1015, 573] on use at bounding box center [643, 601] width 1278 height 57
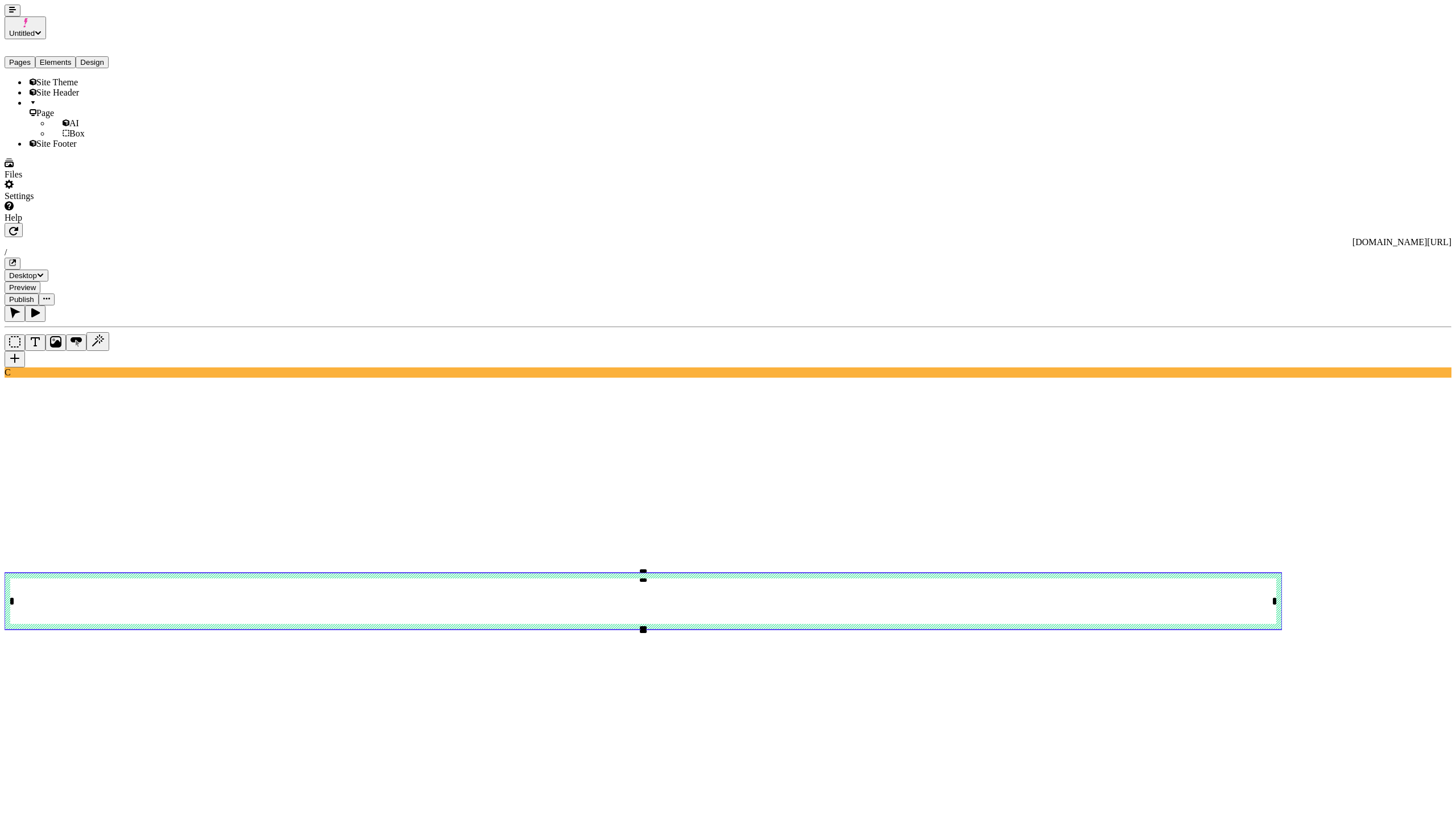
click at [4, 13] on button "button" at bounding box center [12, 10] width 16 height 12
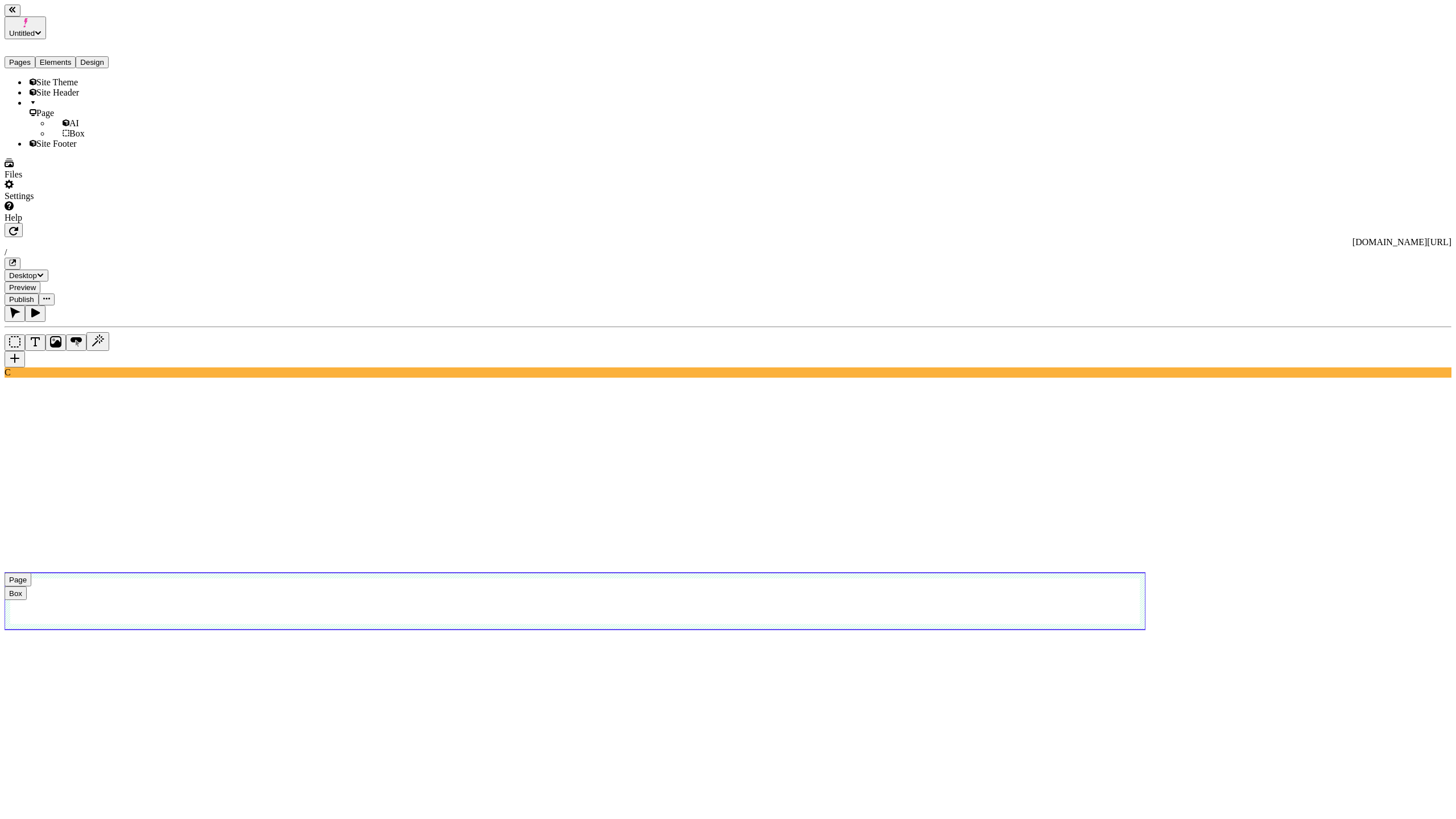
click at [913, 573] on use at bounding box center [574, 601] width 1141 height 57
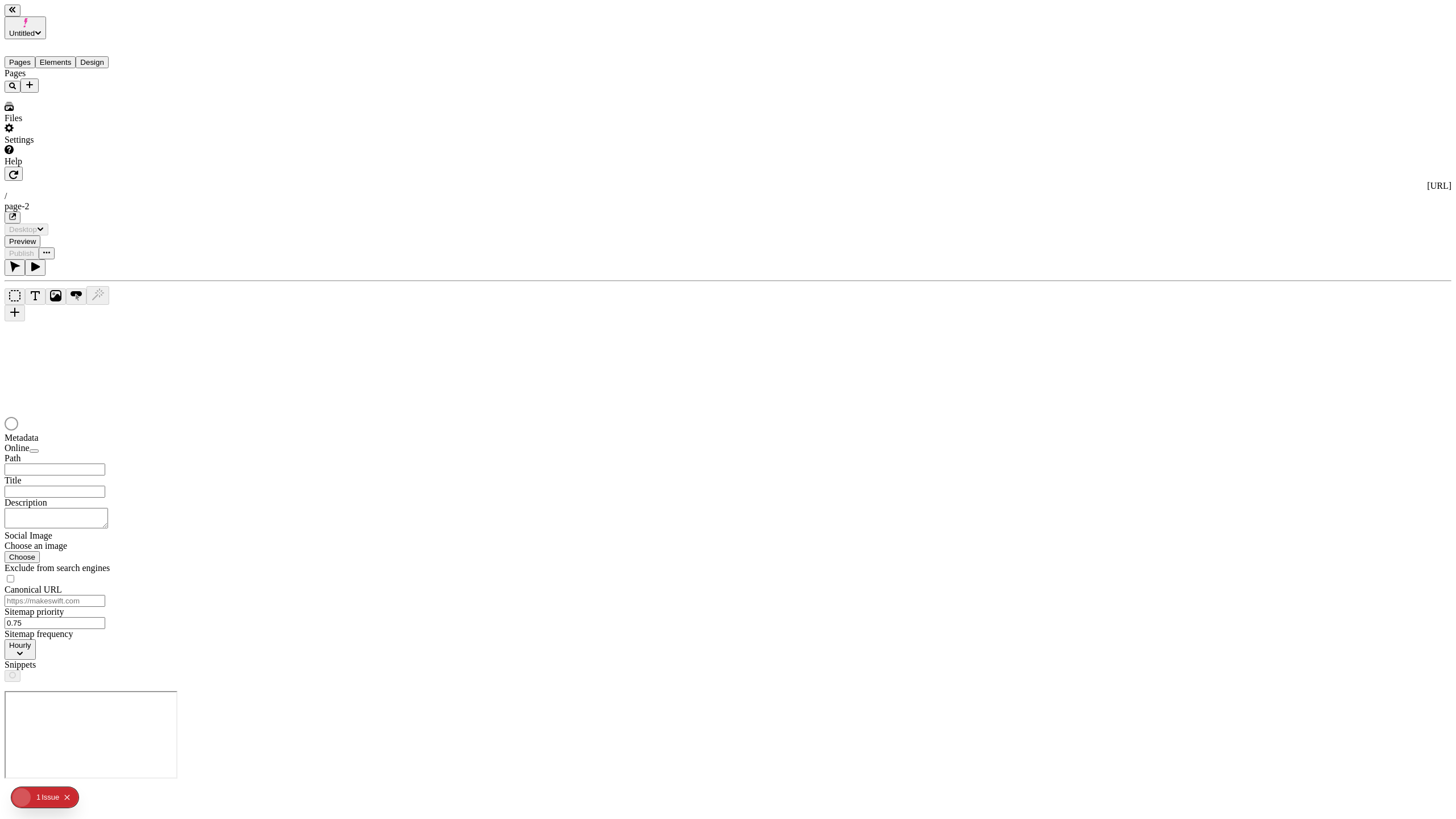
type input "/page-2"
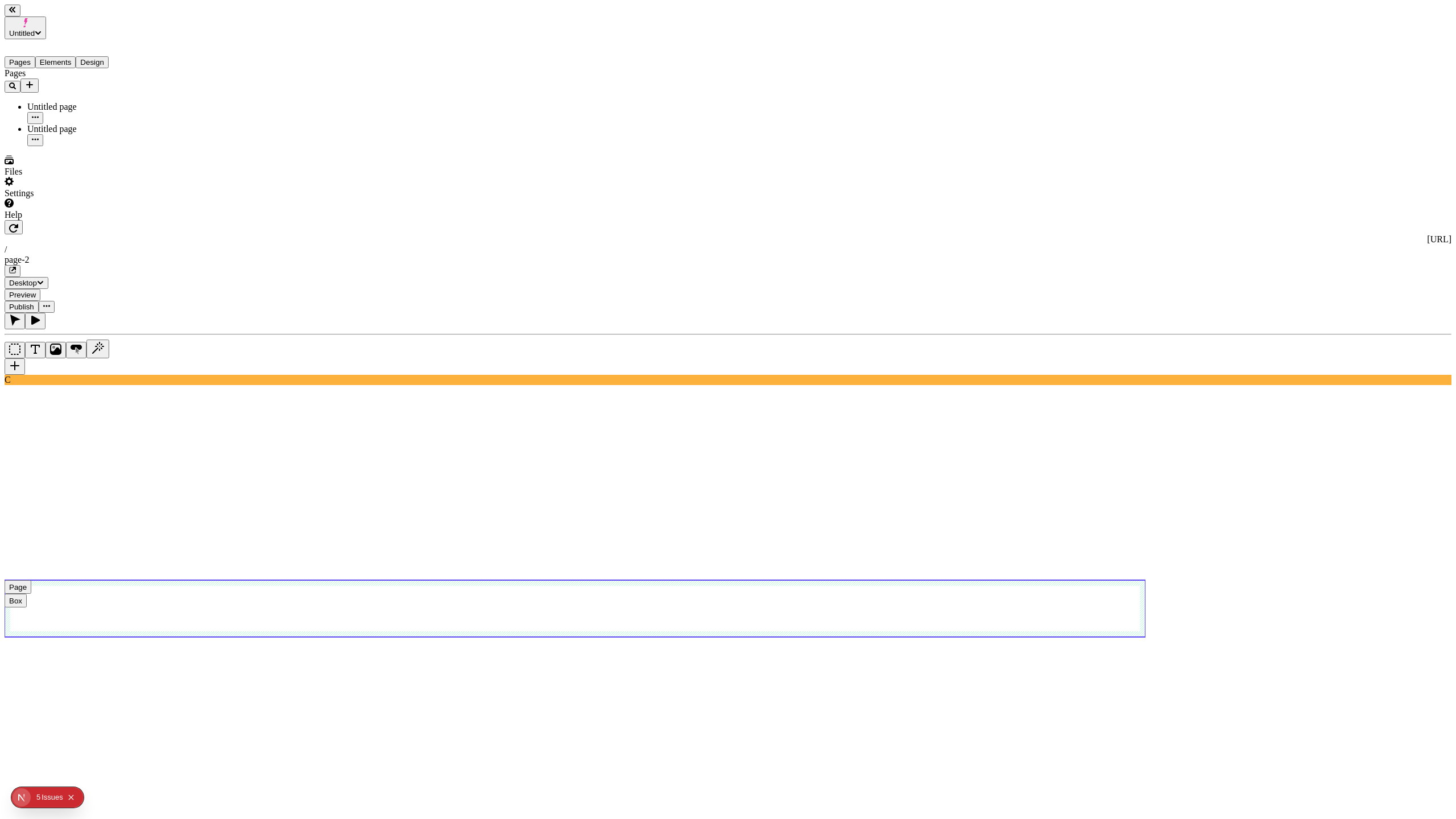
click at [692, 580] on use at bounding box center [574, 608] width 1141 height 57
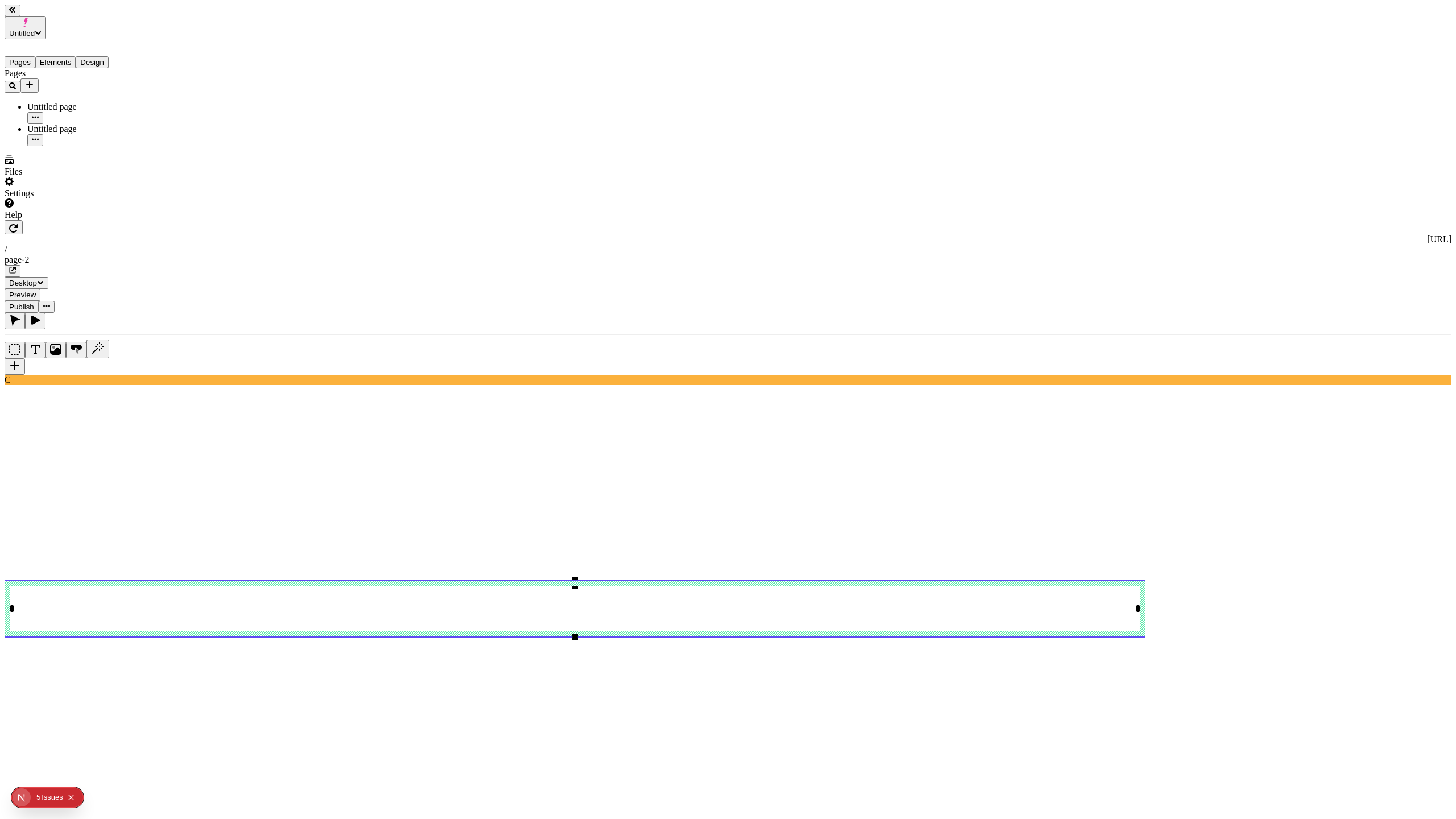
click at [16, 12] on icon "button" at bounding box center [12, 10] width 6 height 6
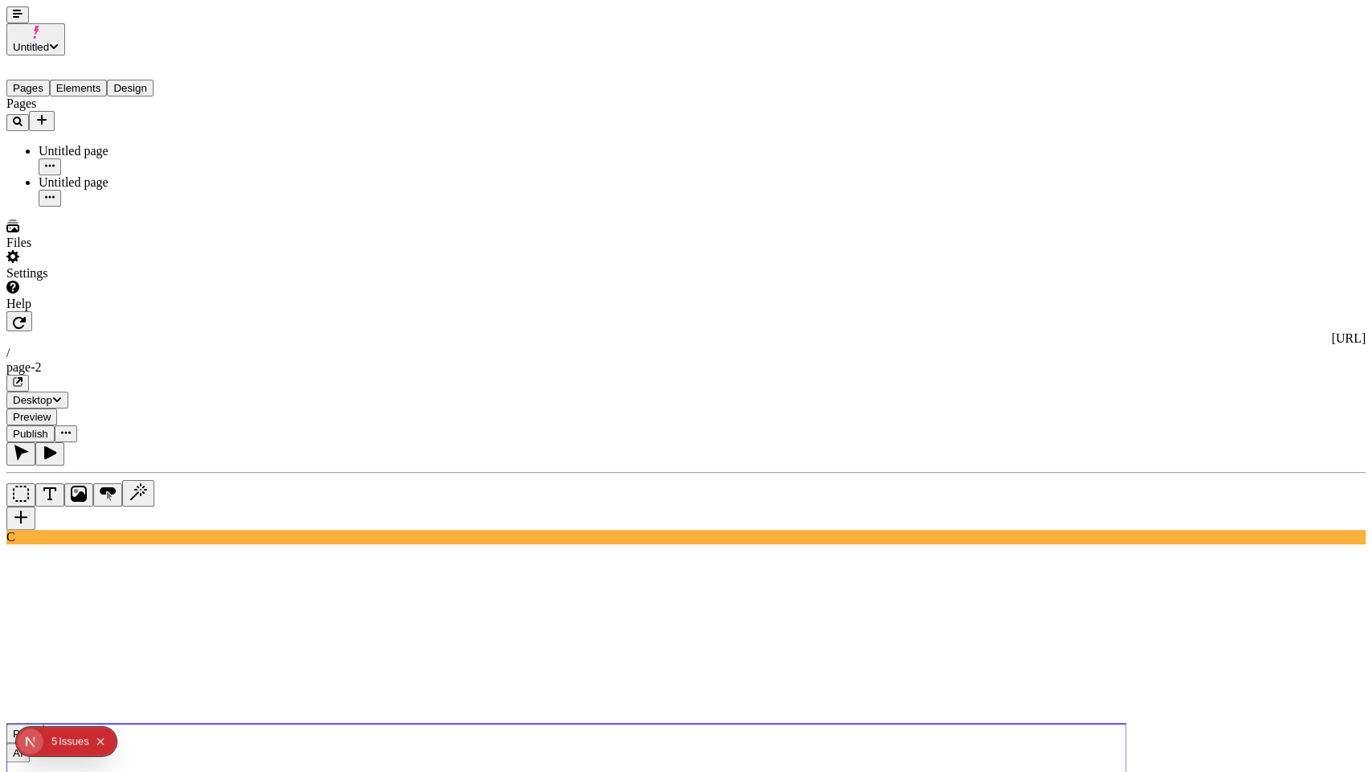
click at [469, 724] on use at bounding box center [566, 772] width 1120 height 96
click at [64, 748] on div "Issue s" at bounding box center [74, 741] width 31 height 29
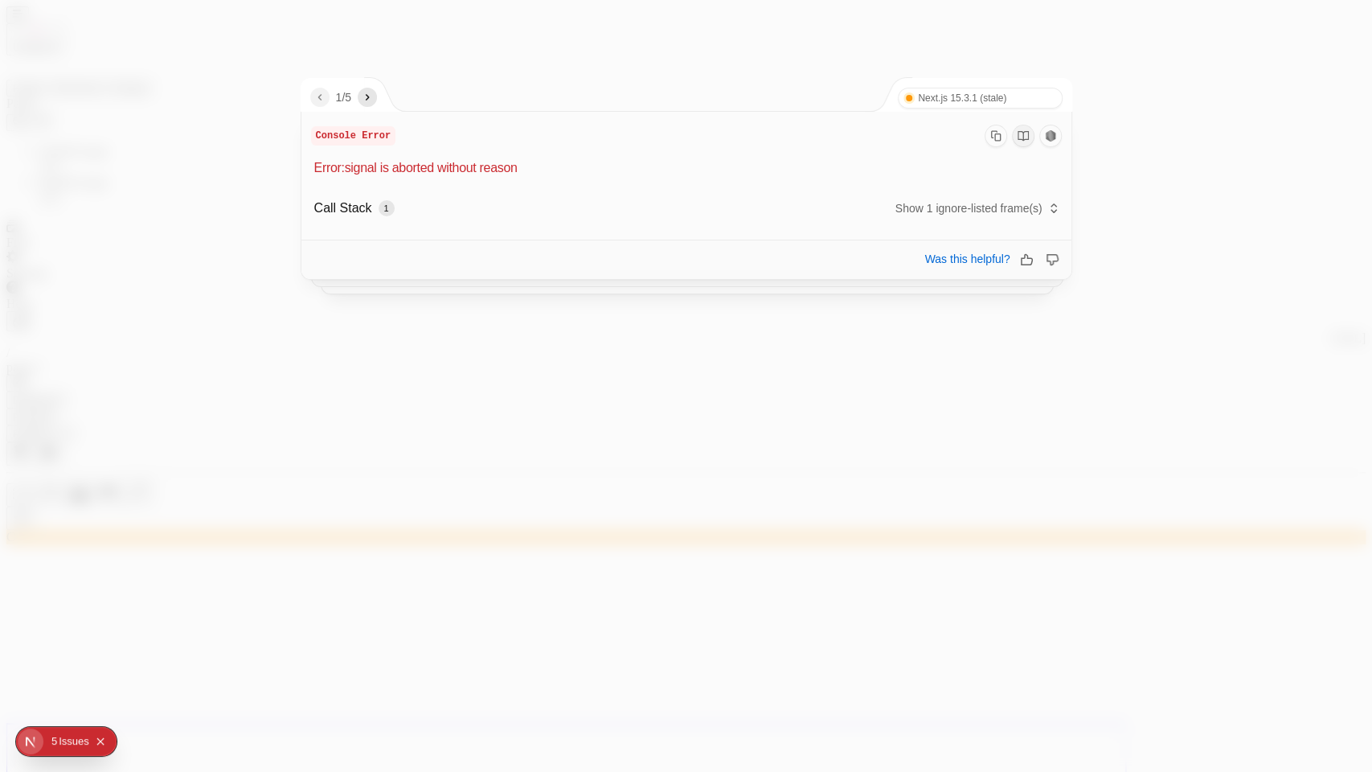
click at [357, 482] on div at bounding box center [686, 386] width 1372 height 772
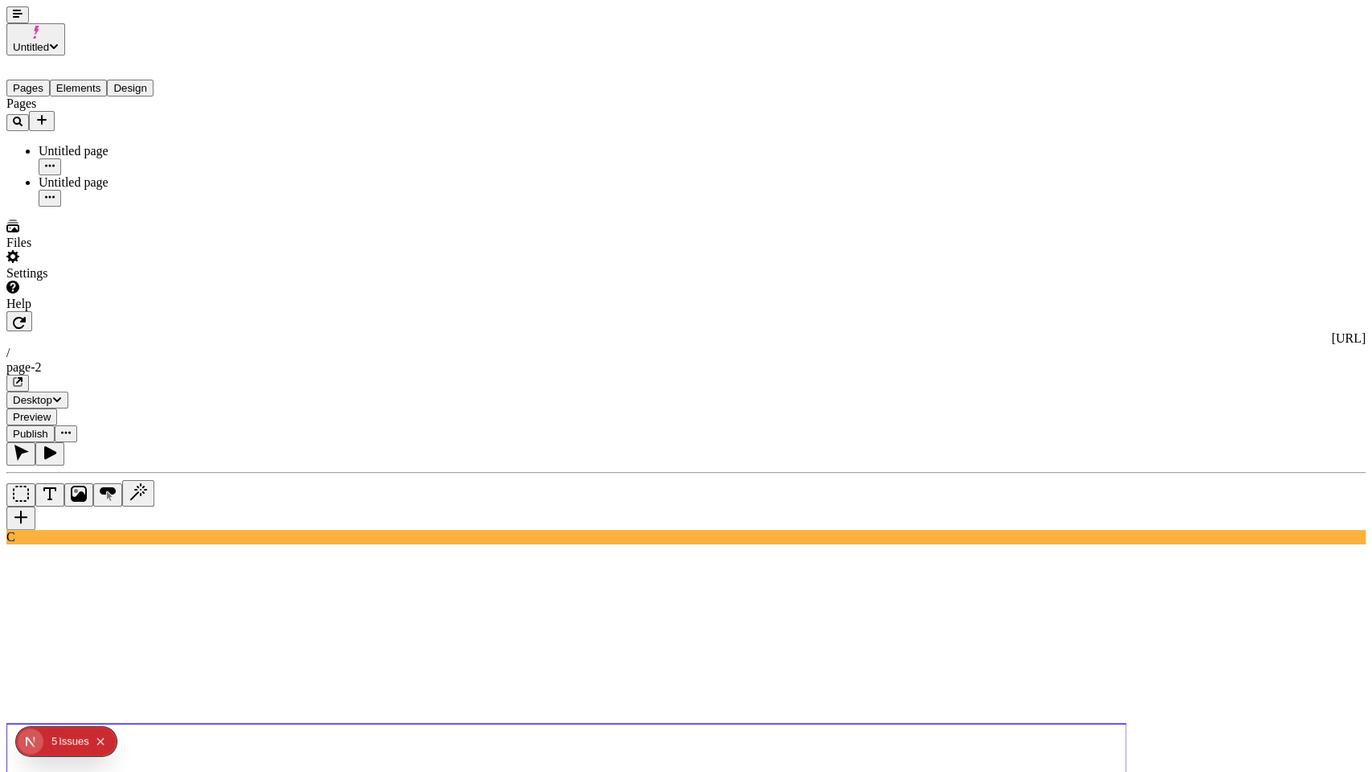
click at [103, 749] on button "Collapse issues badge" at bounding box center [100, 741] width 19 height 19
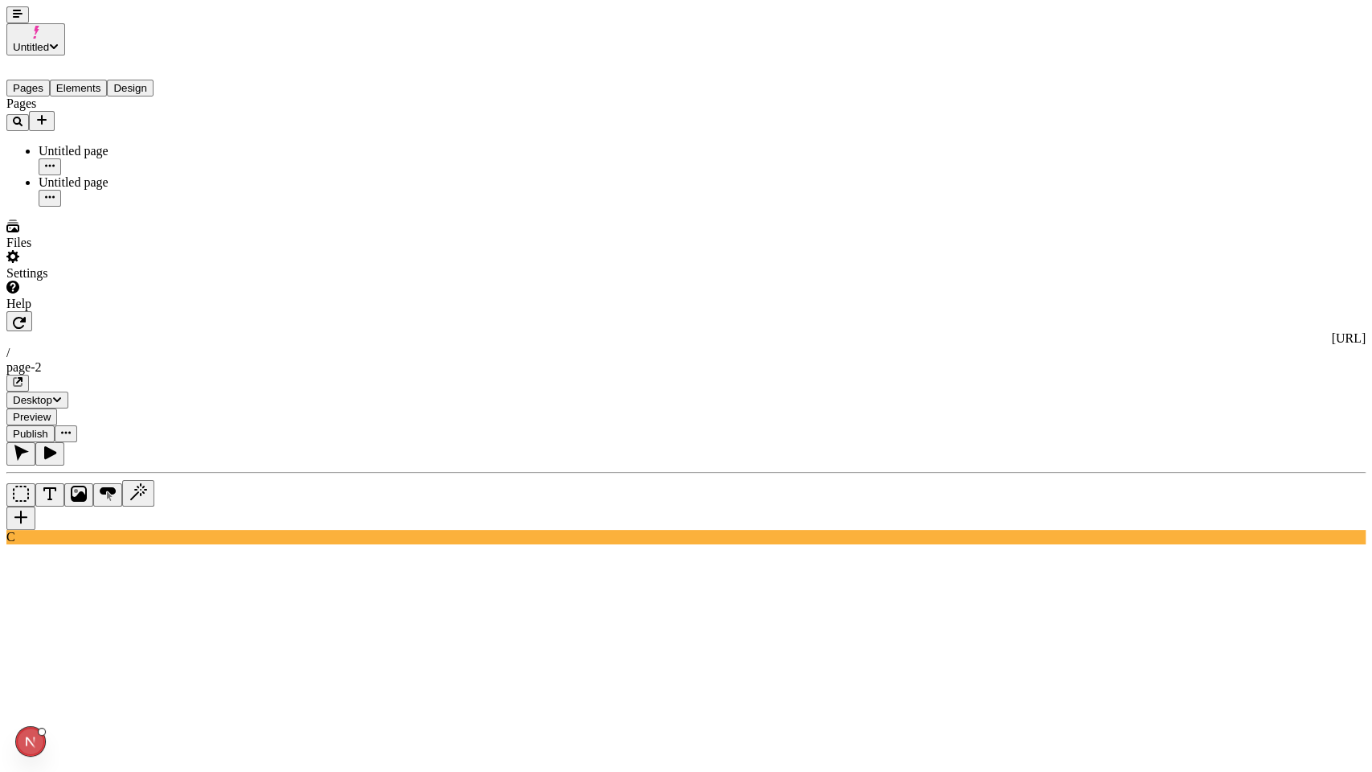
click at [30, 742] on icon "Open Next.js Dev Tools" at bounding box center [34, 741] width 32 height 32
click at [189, 601] on span "5" at bounding box center [189, 602] width 32 height 19
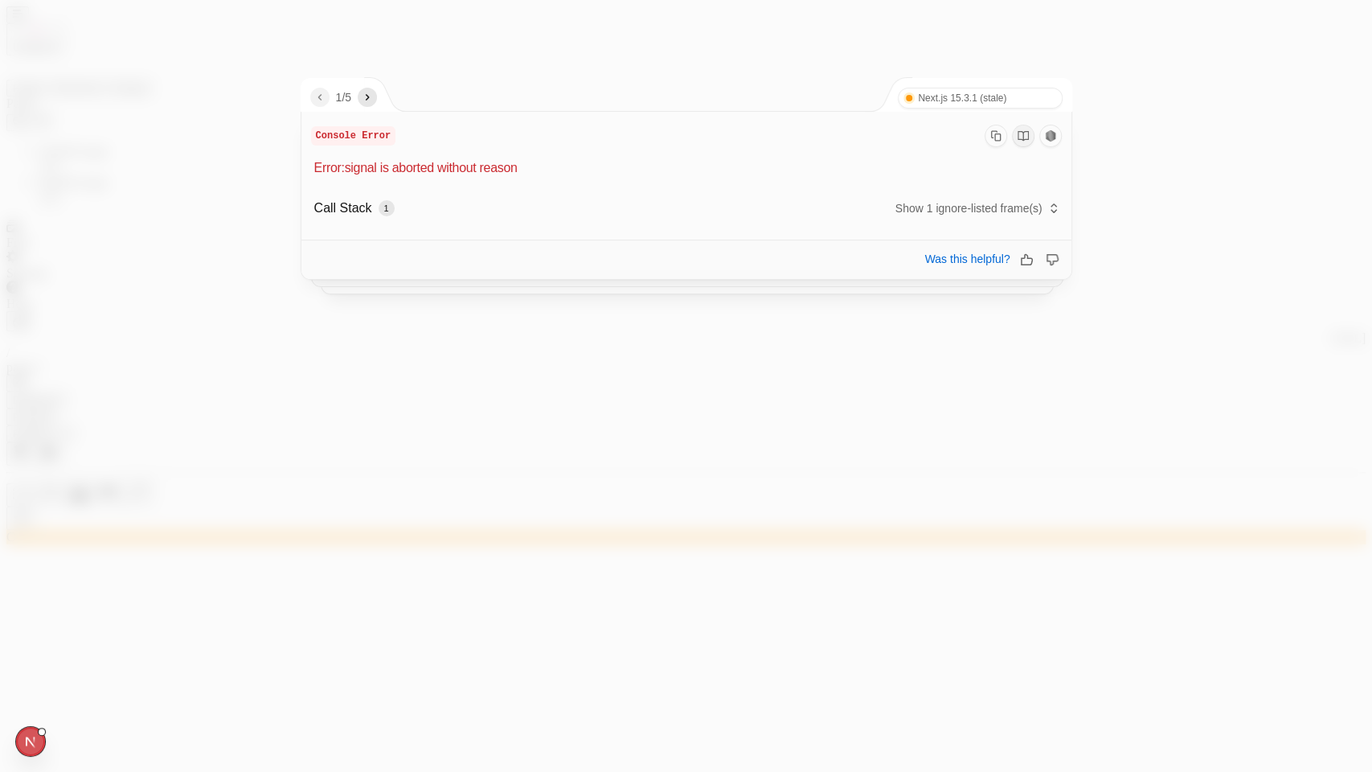
click at [532, 191] on div "Call Stack 1 Show 1 ignore-listed frame(s)" at bounding box center [686, 210] width 751 height 39
click at [547, 164] on p "Error: signal is aborted without reason" at bounding box center [688, 167] width 748 height 19
click at [558, 252] on footer "Was this helpful?" at bounding box center [686, 259] width 770 height 39
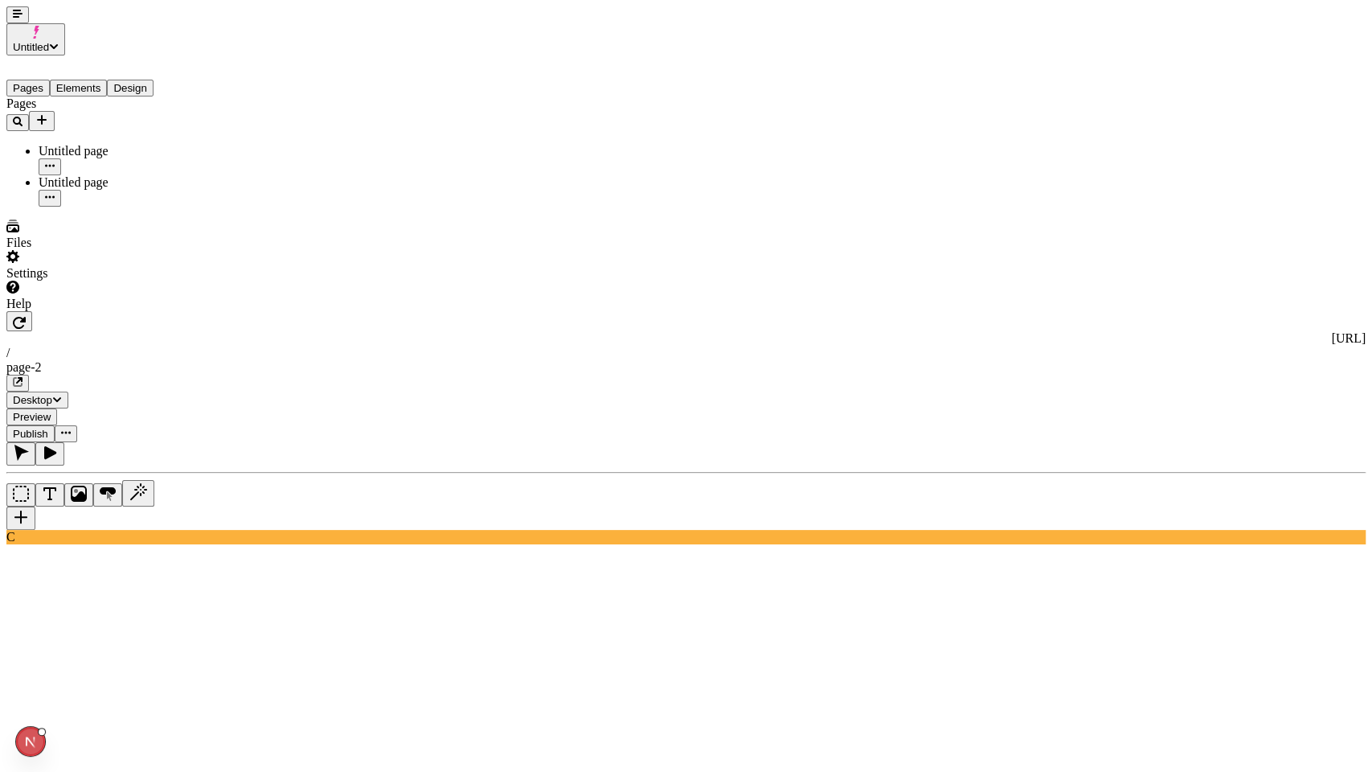
click at [23, 741] on icon "Open Next.js Dev Tools" at bounding box center [34, 741] width 32 height 32
click at [113, 602] on div "Issues 5" at bounding box center [116, 602] width 188 height 29
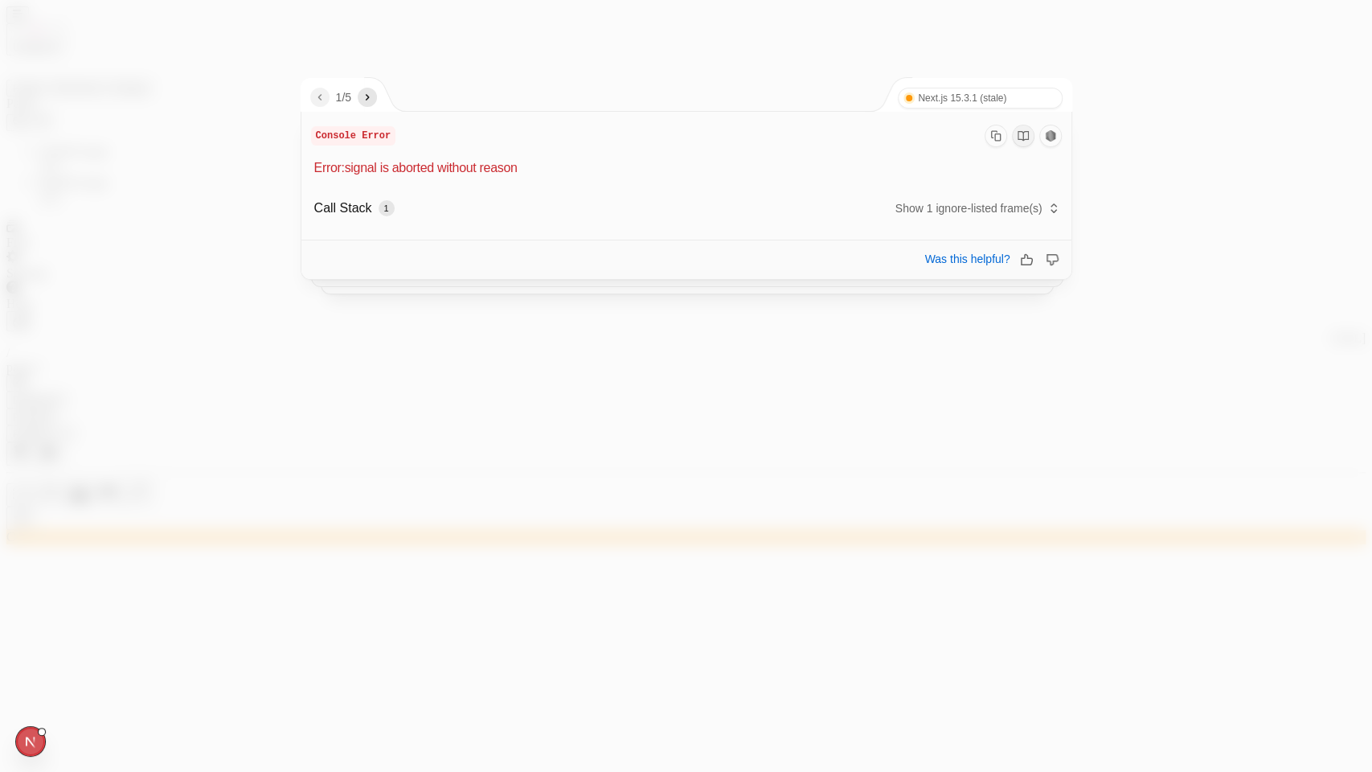
click at [373, 100] on icon "next" at bounding box center [367, 97] width 13 height 13
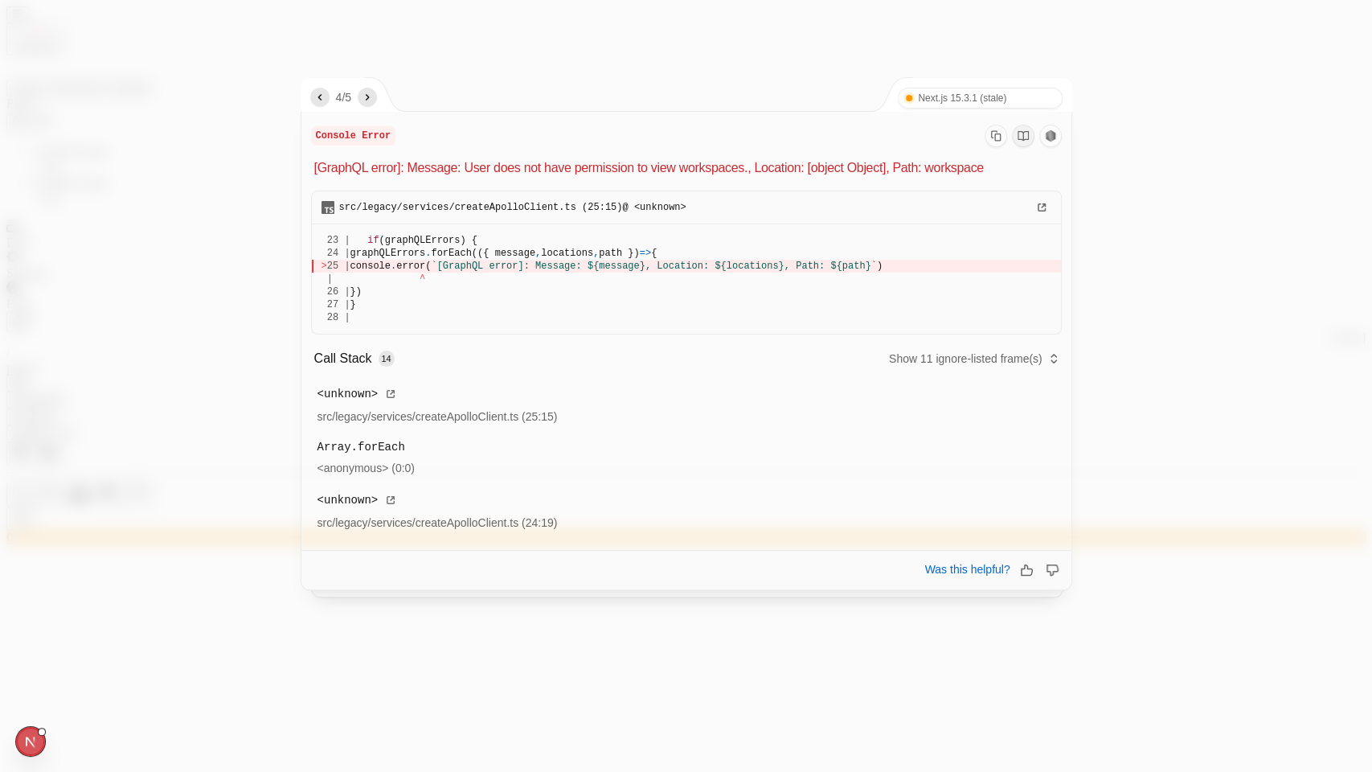
click at [373, 100] on icon "next" at bounding box center [367, 97] width 13 height 13
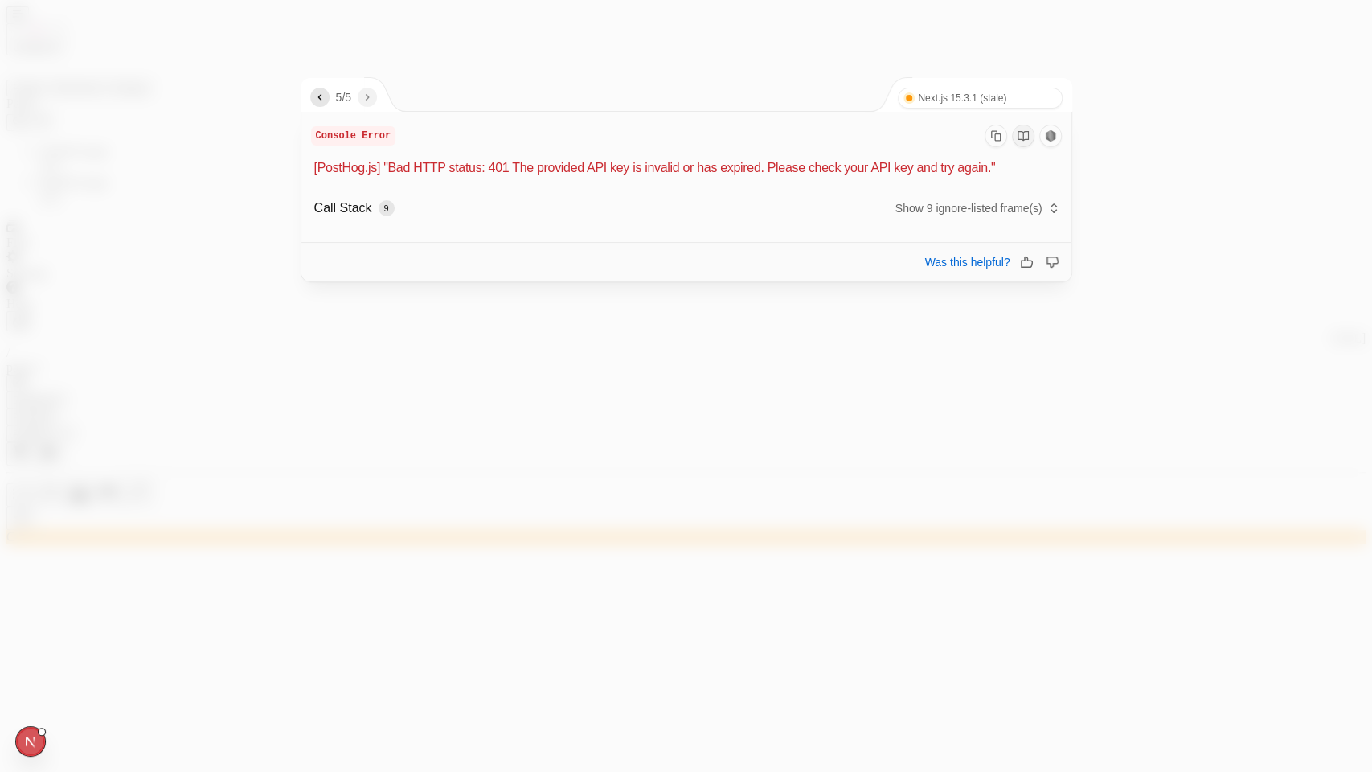
click at [269, 154] on div at bounding box center [686, 386] width 1372 height 772
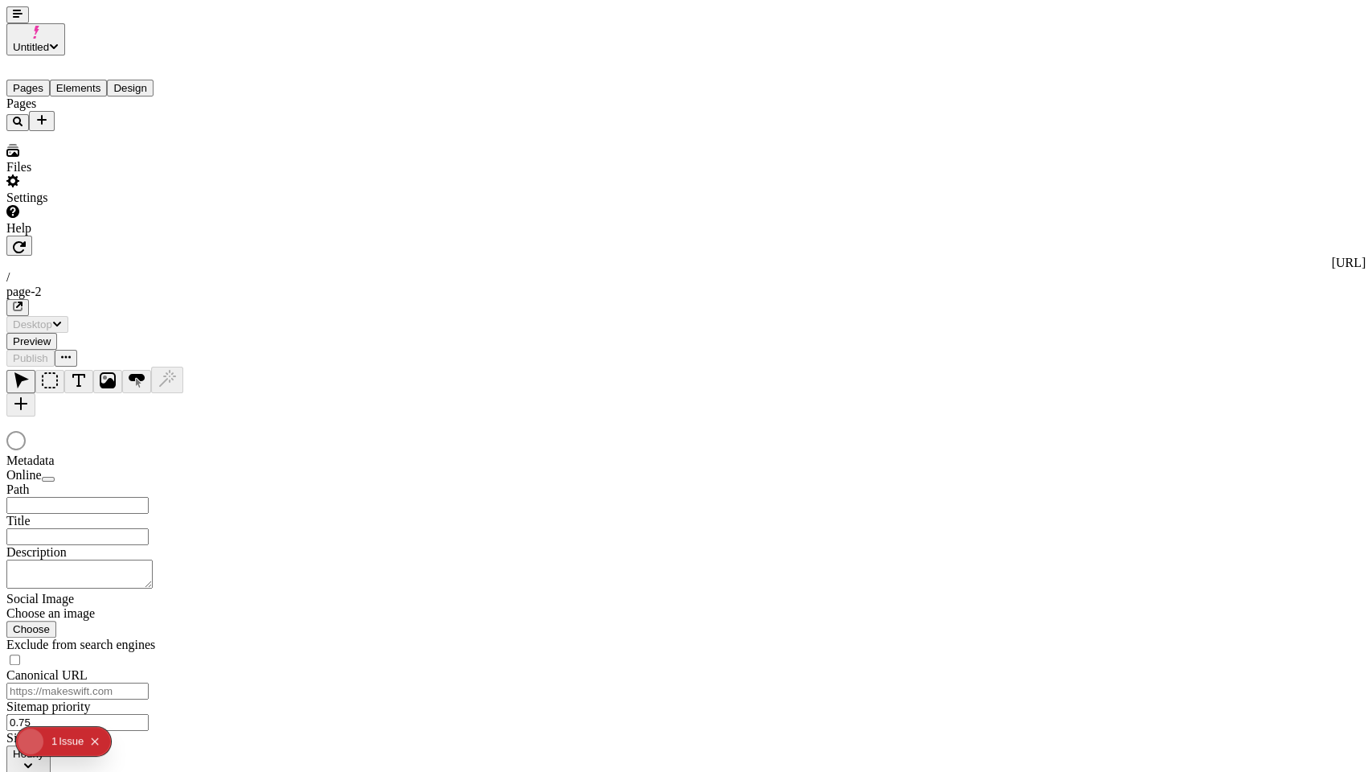
type input "/page-2"
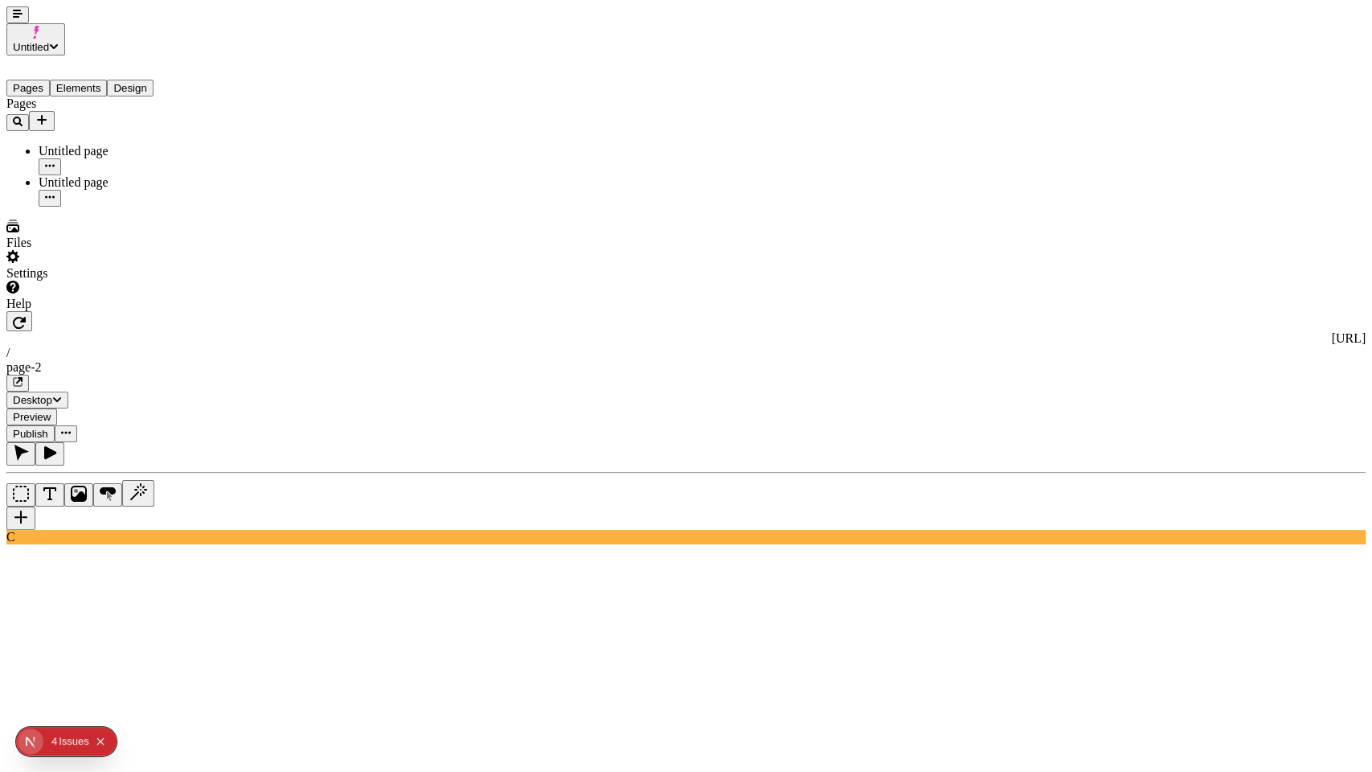
click at [96, 744] on button "Collapse issues badge" at bounding box center [100, 741] width 19 height 19
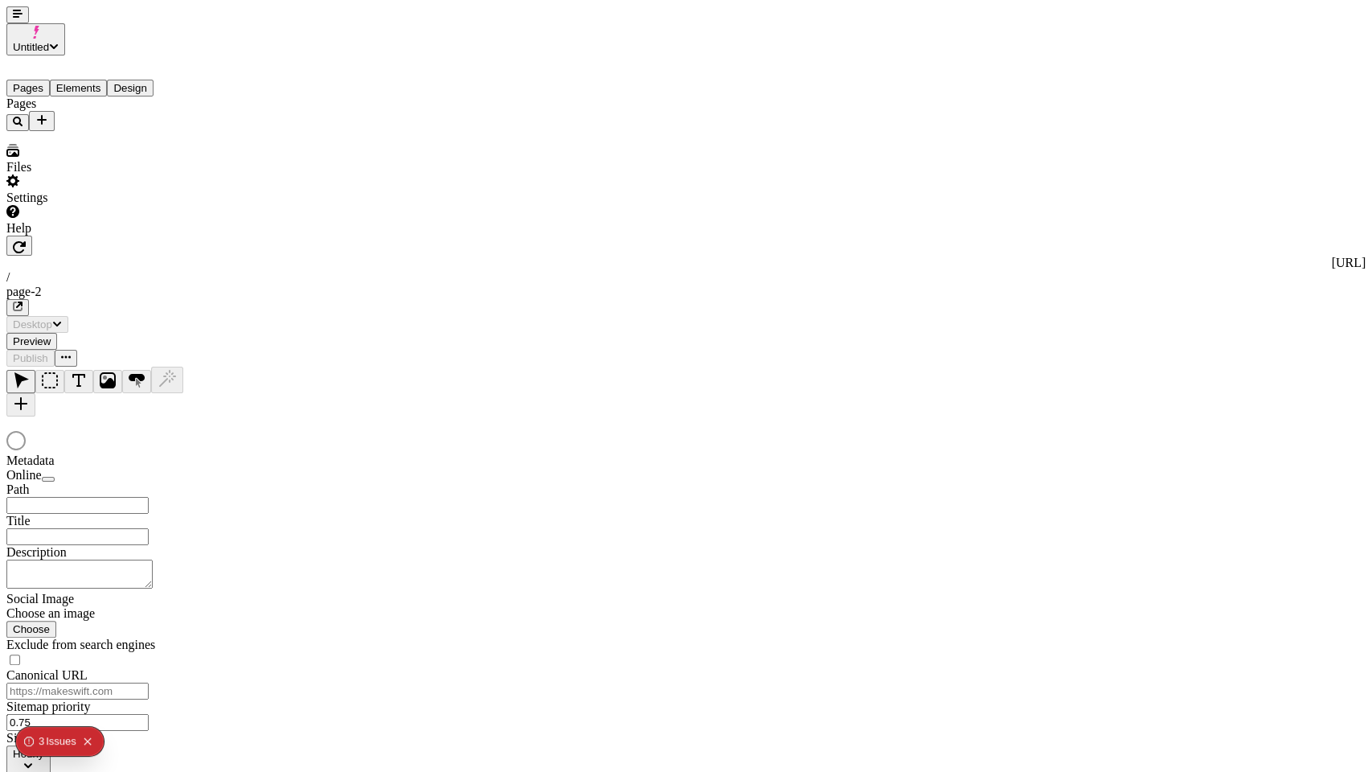
type input "/page-2"
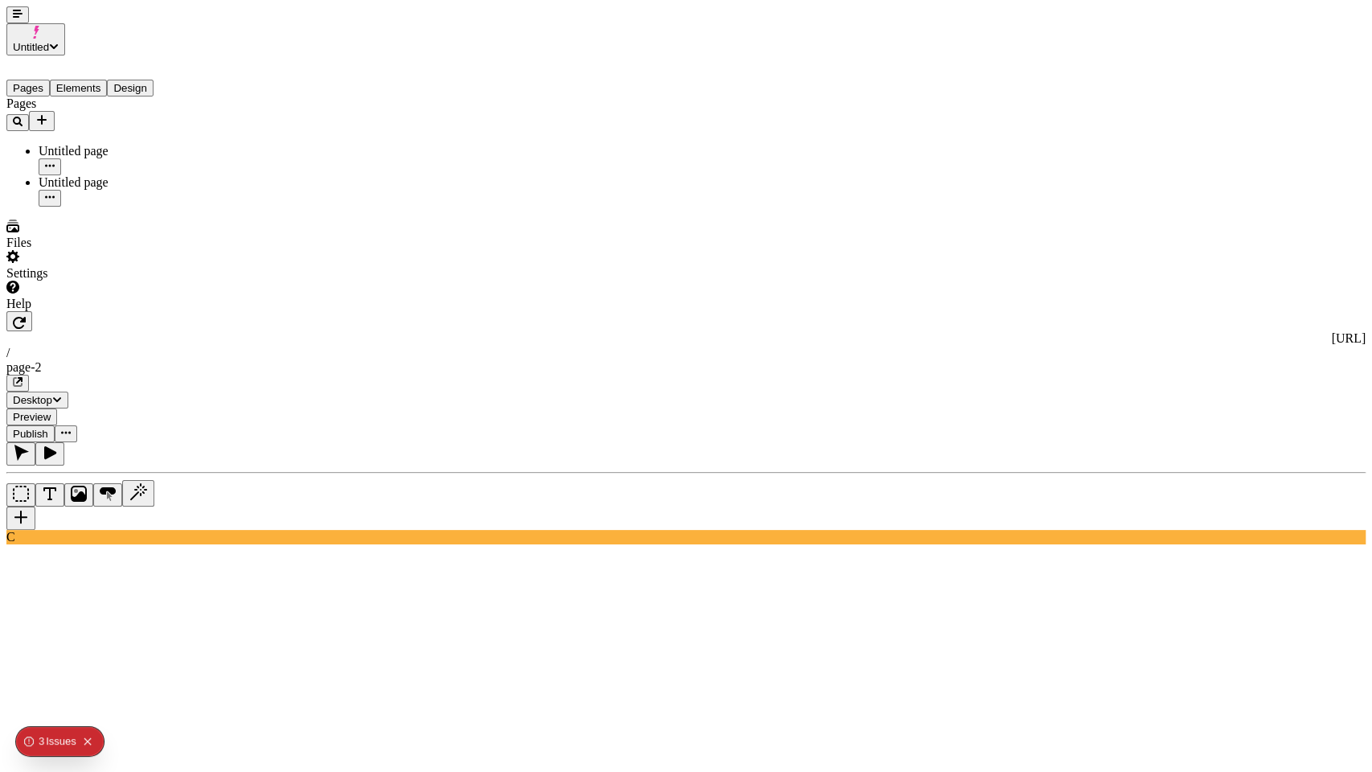
click at [90, 743] on icon "Collapse issues badge" at bounding box center [88, 741] width 10 height 10
click at [6, 311] on div at bounding box center [102, 311] width 193 height 0
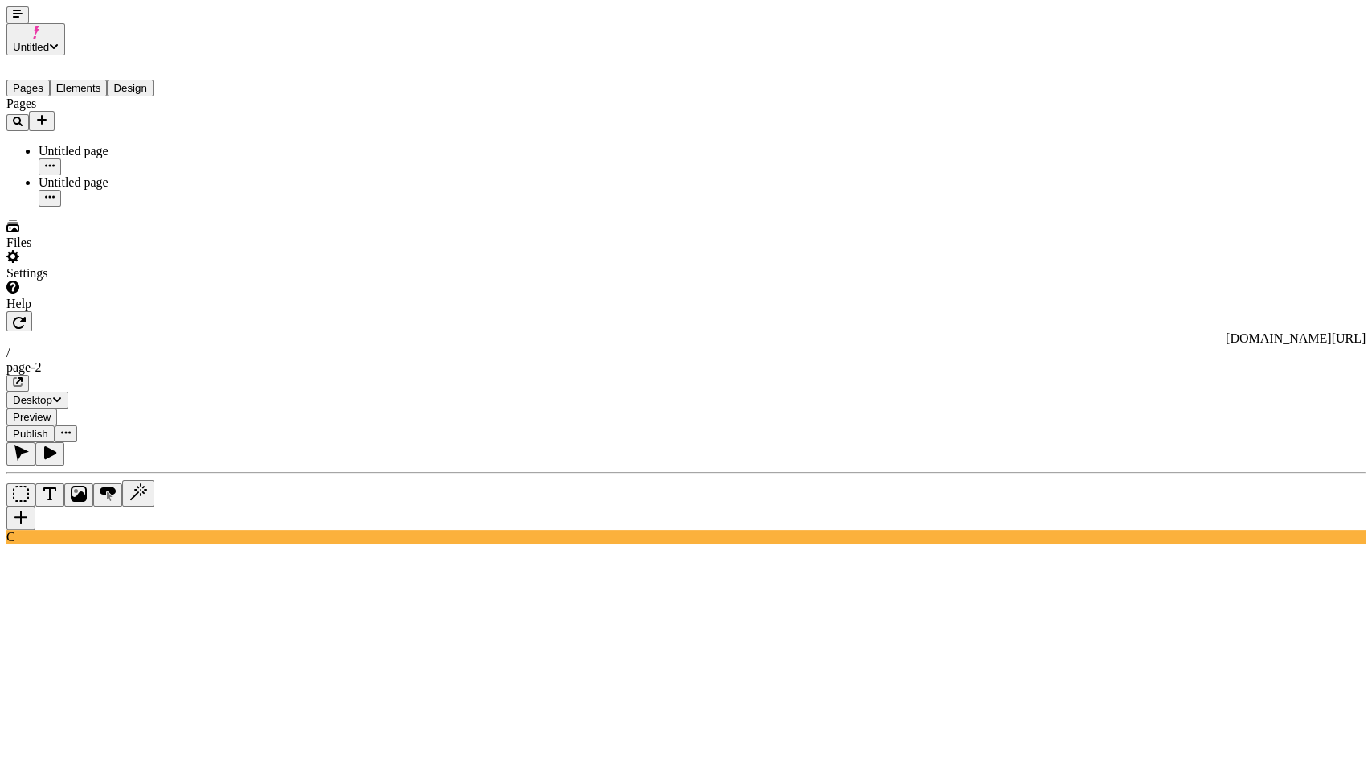
click at [13, 18] on icon "button" at bounding box center [18, 14] width 10 height 8
click at [65, 281] on div "Settings" at bounding box center [102, 273] width 193 height 14
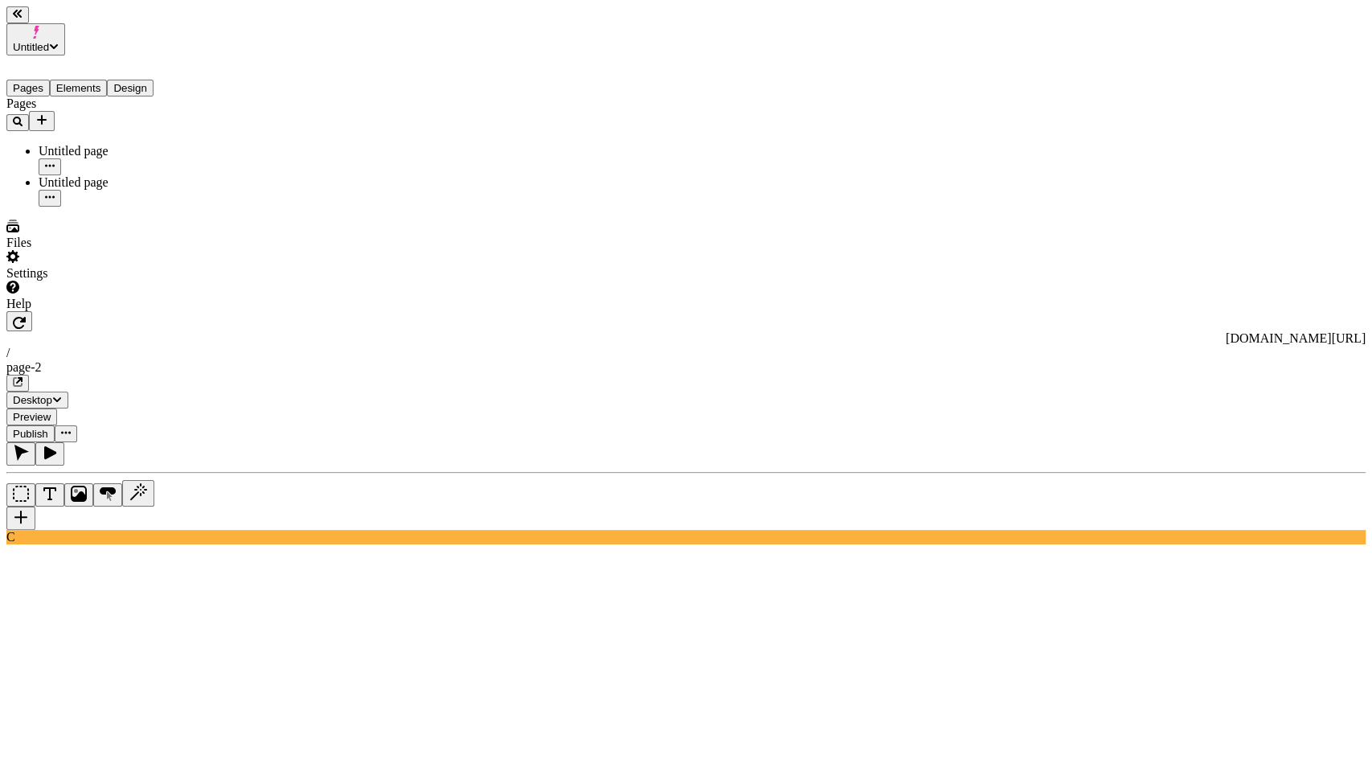
click at [49, 41] on span "Untitled" at bounding box center [31, 47] width 36 height 12
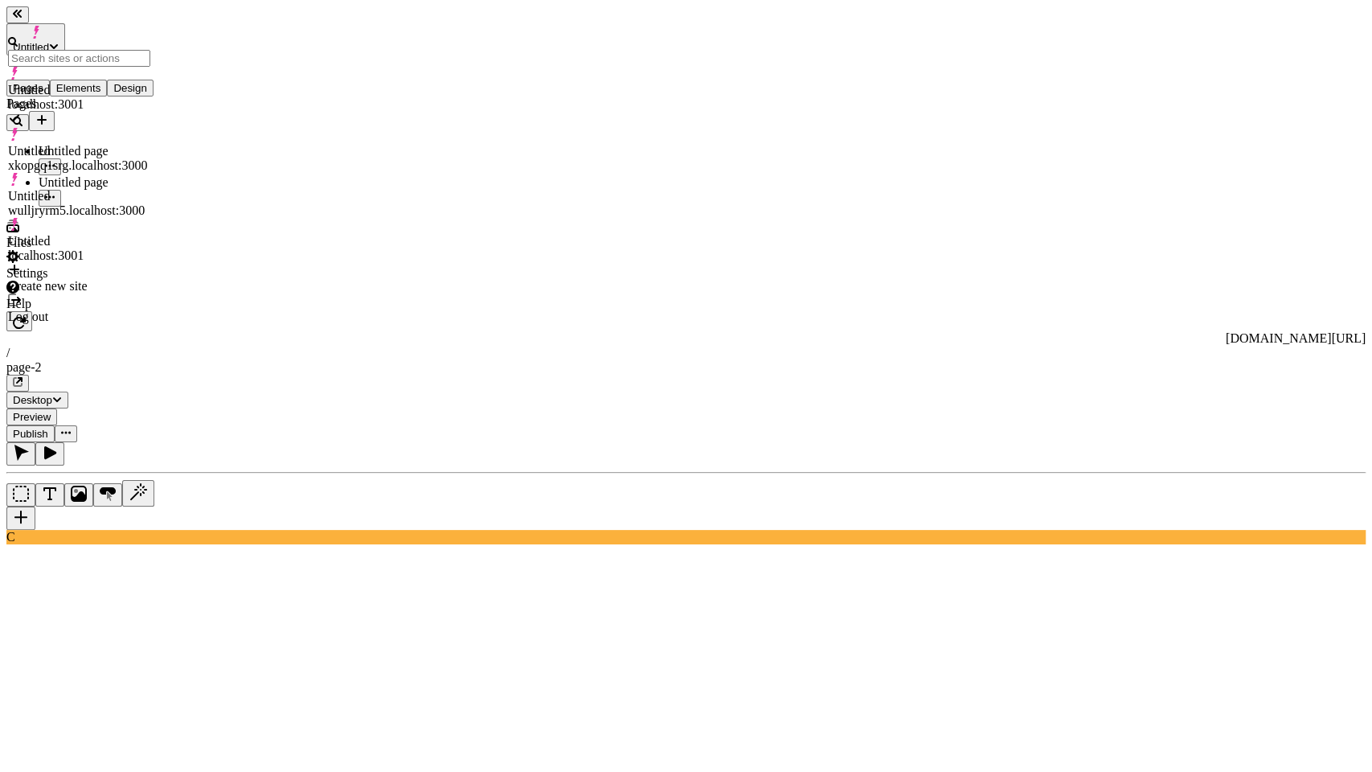
click at [176, 207] on div "Pages Untitled page Untitled page" at bounding box center [102, 151] width 193 height 110
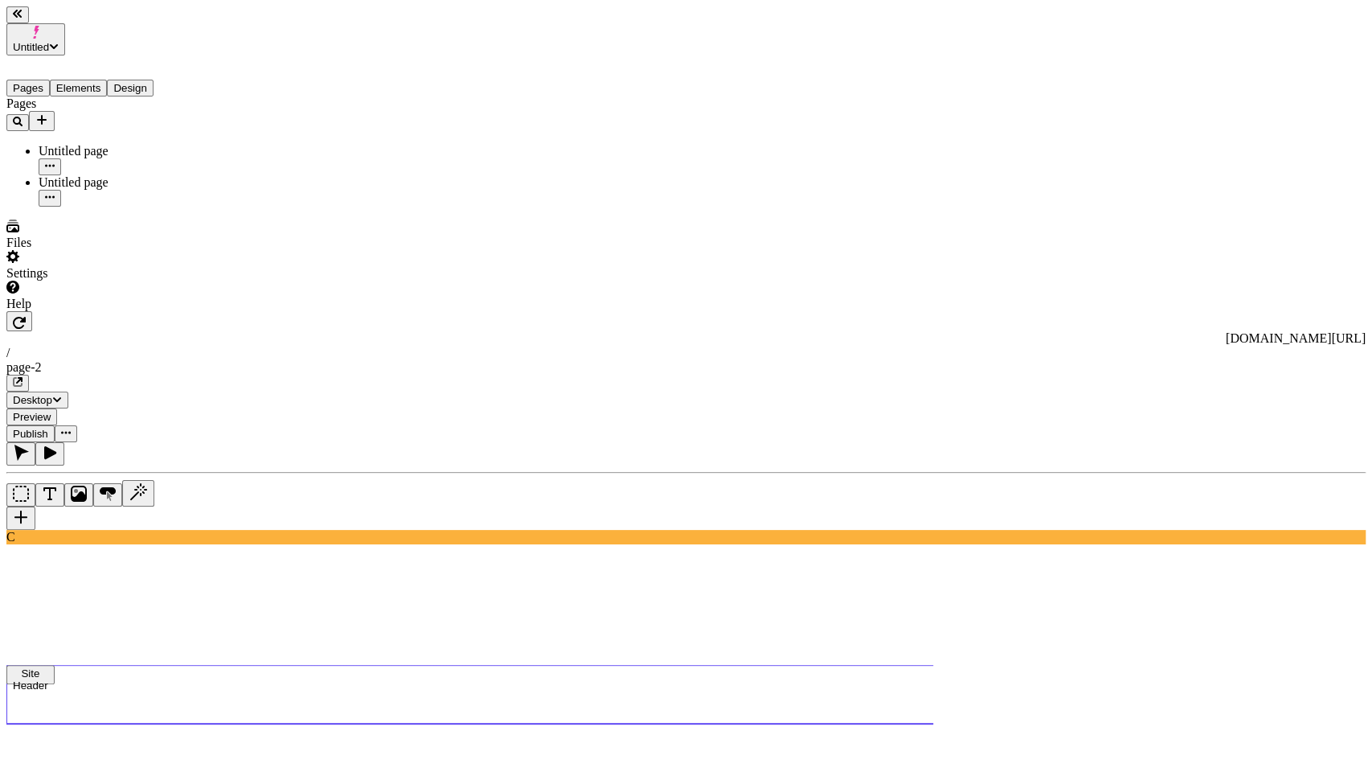
click at [324, 665] on use at bounding box center [521, 694] width 1030 height 59
click at [358, 724] on use at bounding box center [521, 772] width 1030 height 96
click at [356, 665] on use at bounding box center [521, 694] width 1030 height 59
click at [355, 724] on use at bounding box center [521, 772] width 1030 height 96
click at [371, 665] on use at bounding box center [521, 694] width 1030 height 59
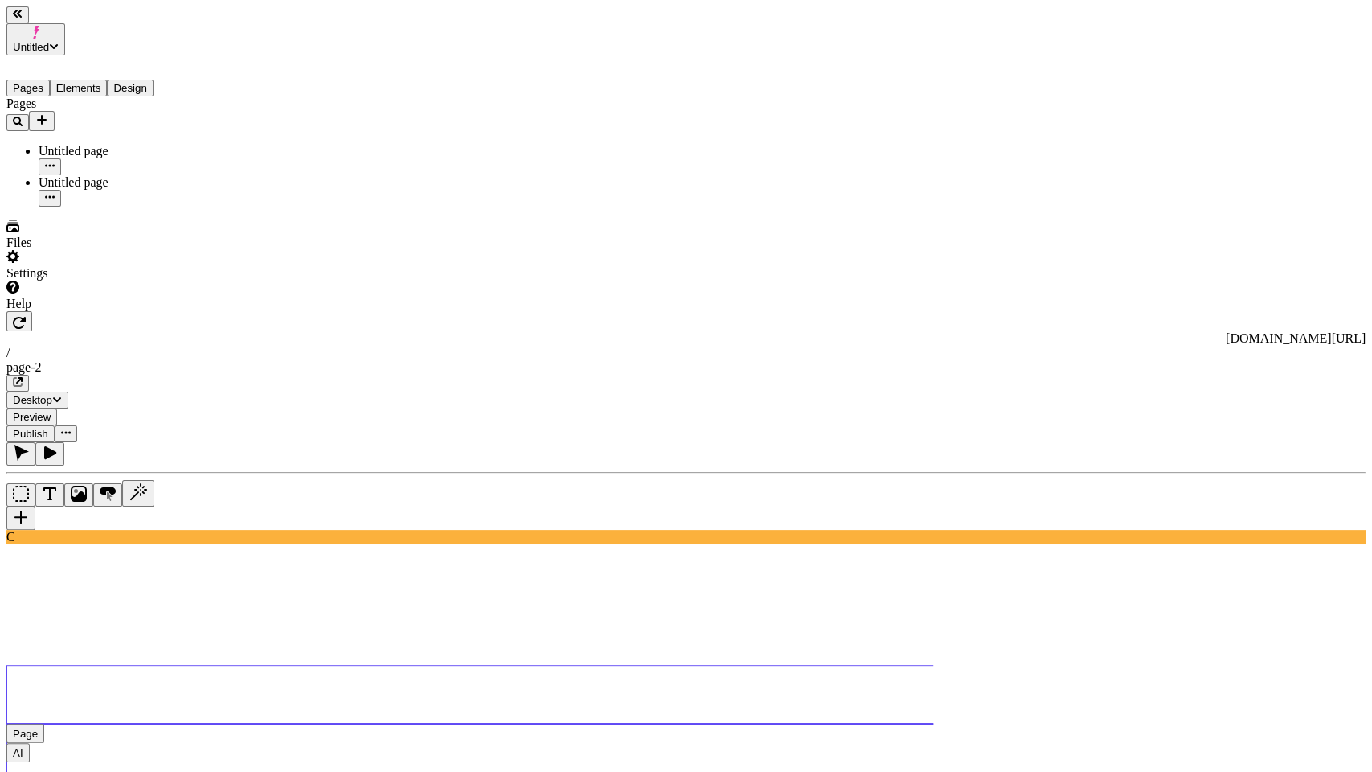
click at [340, 724] on use at bounding box center [521, 772] width 1030 height 96
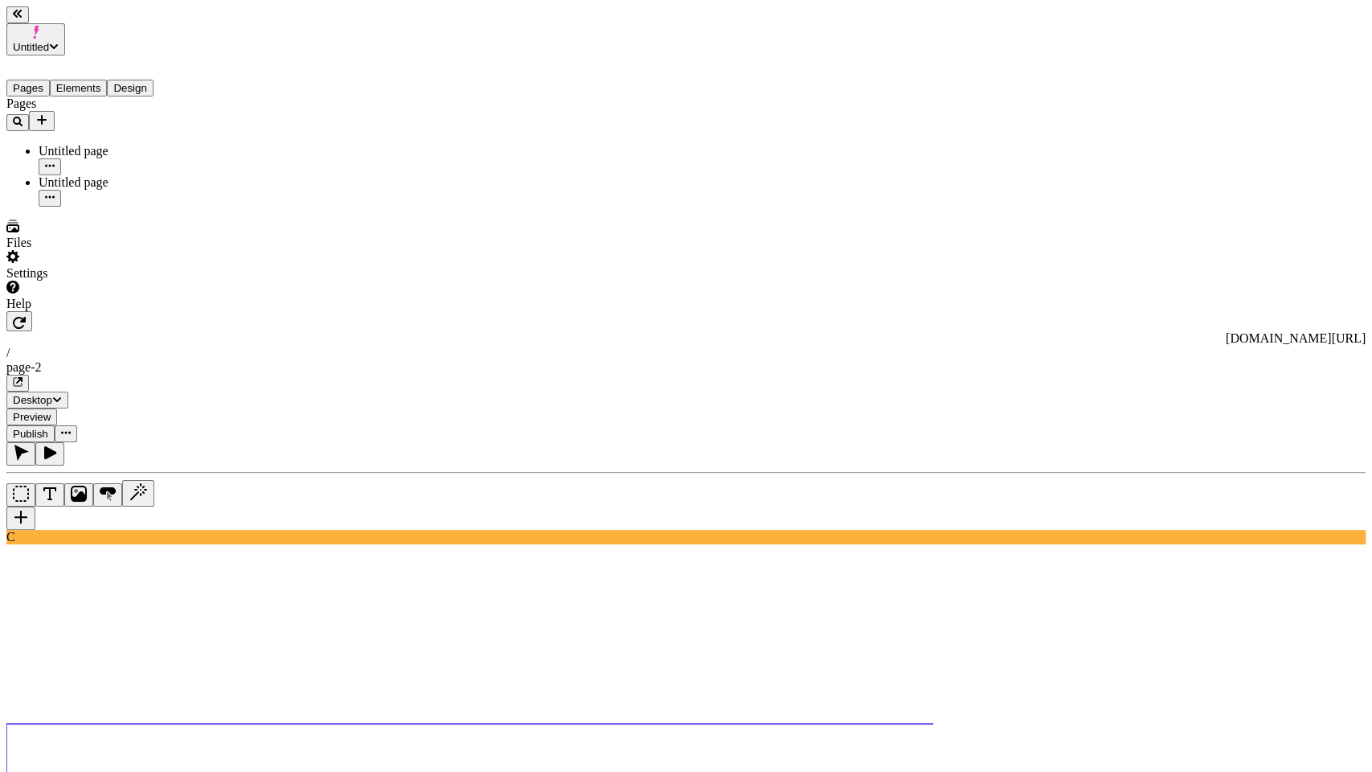
click at [345, 724] on use at bounding box center [521, 772] width 1030 height 96
click at [342, 665] on use at bounding box center [521, 694] width 1030 height 59
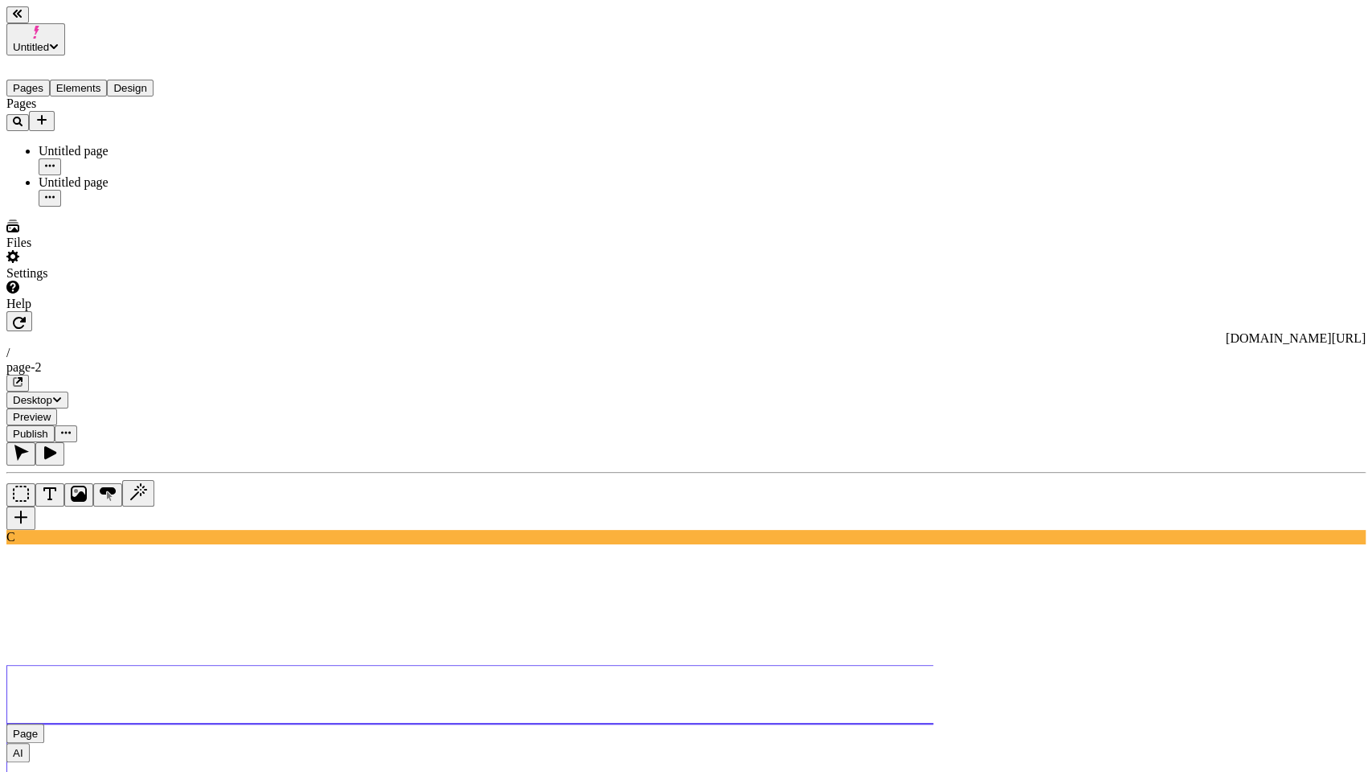
click at [342, 724] on use at bounding box center [521, 772] width 1030 height 96
click at [356, 665] on use at bounding box center [521, 694] width 1030 height 59
click at [326, 724] on use at bounding box center [521, 772] width 1030 height 96
click at [333, 665] on use at bounding box center [521, 694] width 1030 height 59
click at [320, 724] on use at bounding box center [521, 772] width 1030 height 96
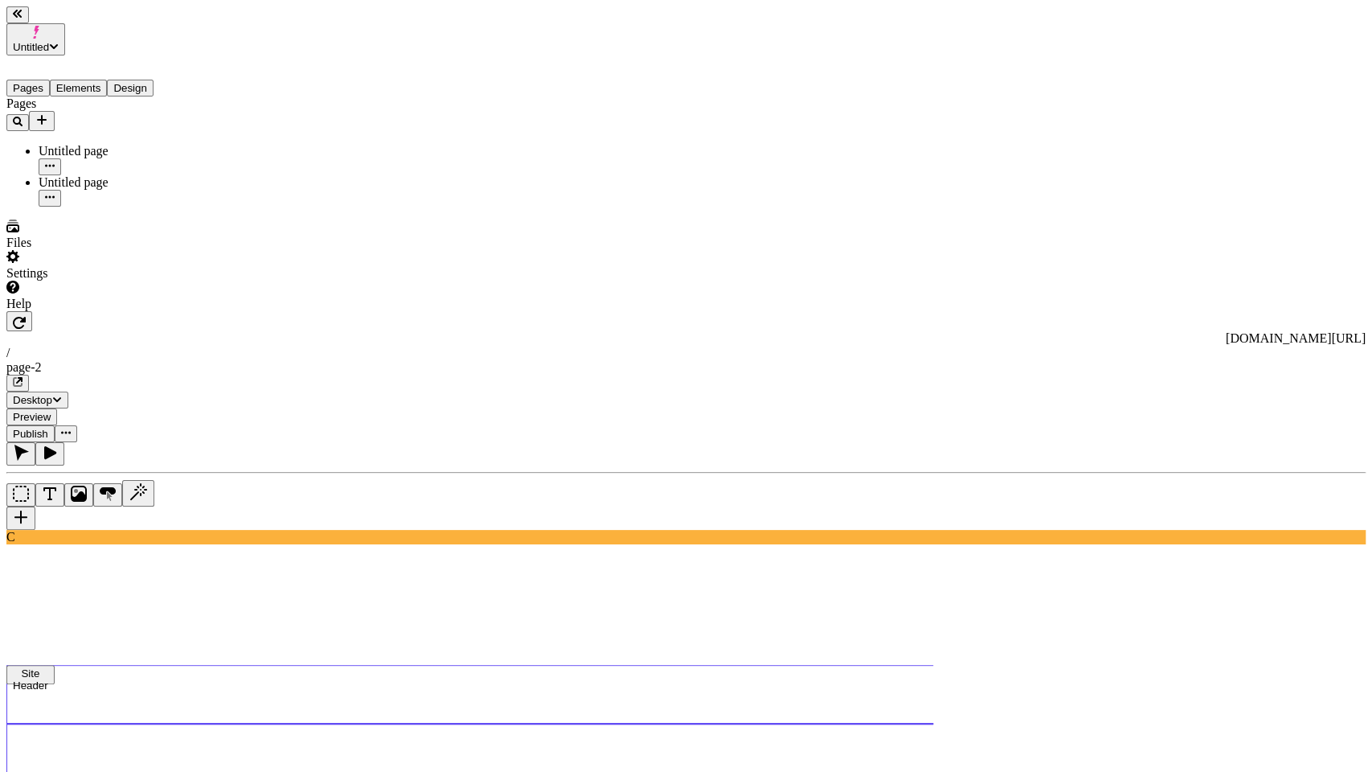
click at [347, 665] on use at bounding box center [521, 694] width 1030 height 59
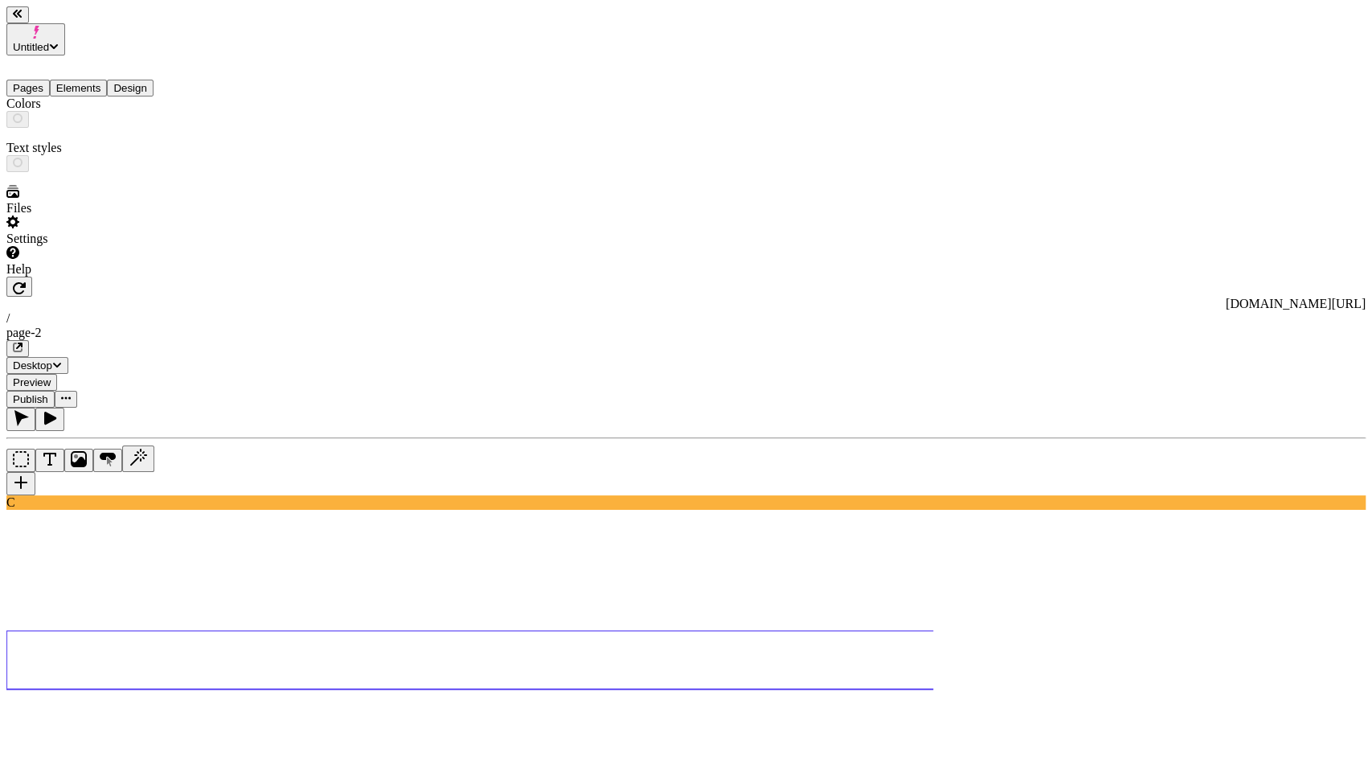
click at [154, 80] on button "Design" at bounding box center [130, 88] width 47 height 17
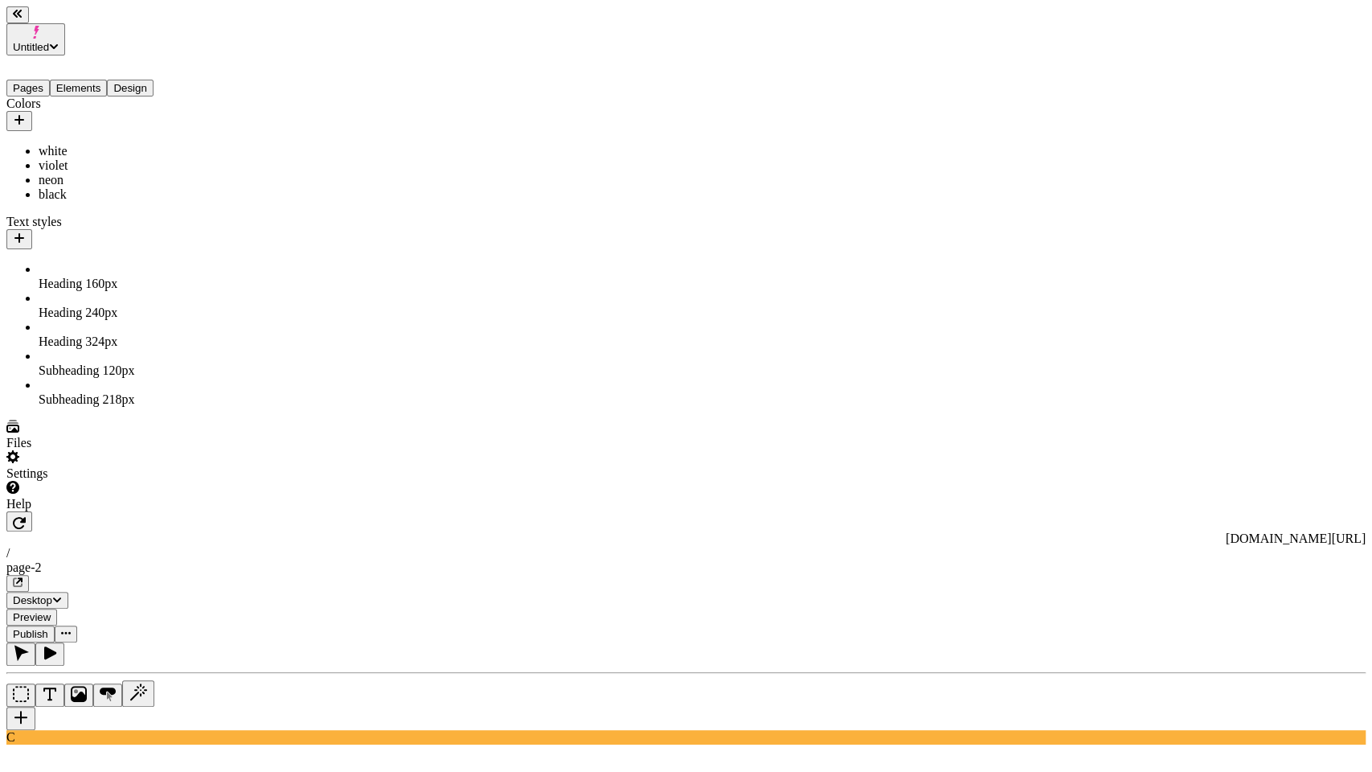
click at [49, 41] on span "Untitled" at bounding box center [31, 47] width 36 height 12
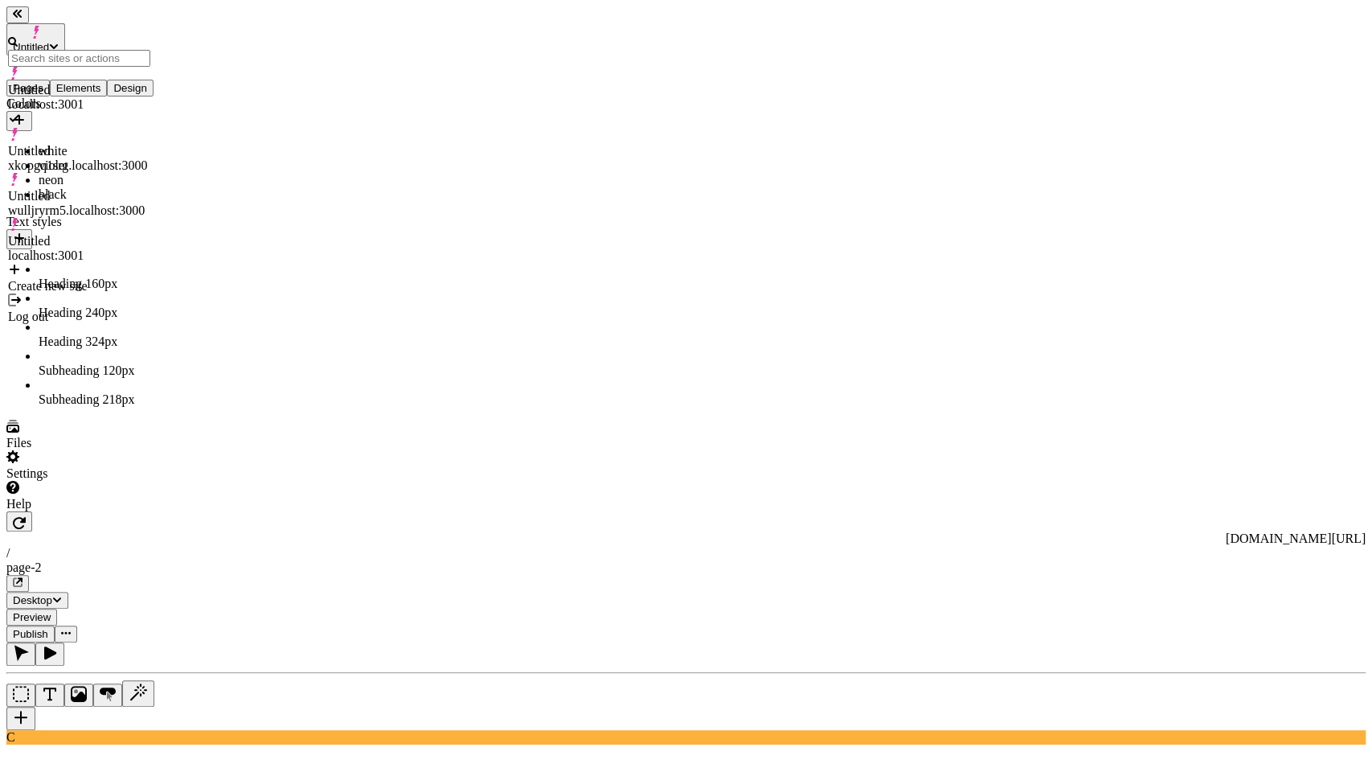
click at [49, 41] on span "Untitled" at bounding box center [31, 47] width 36 height 12
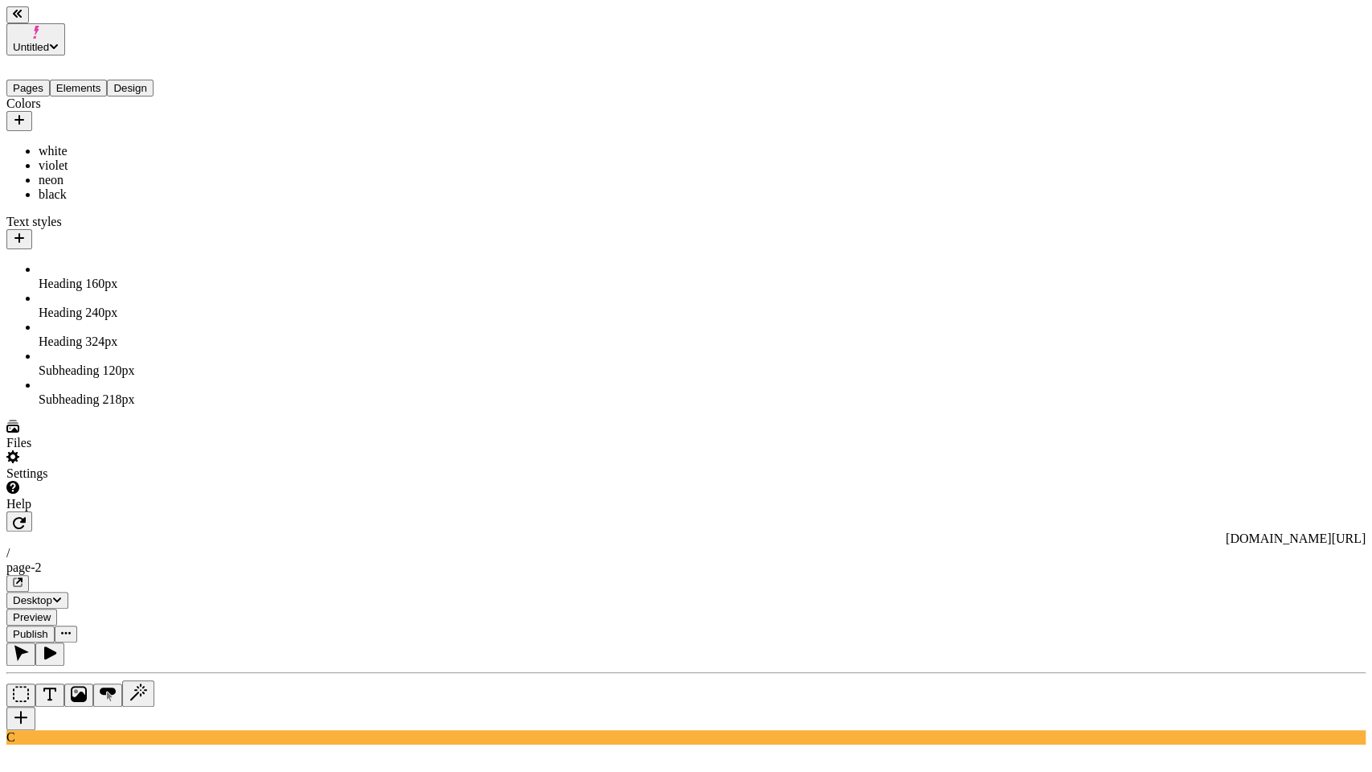
click at [59, 99] on div "Colors" at bounding box center [102, 103] width 193 height 14
click at [59, 144] on div "white" at bounding box center [119, 151] width 161 height 14
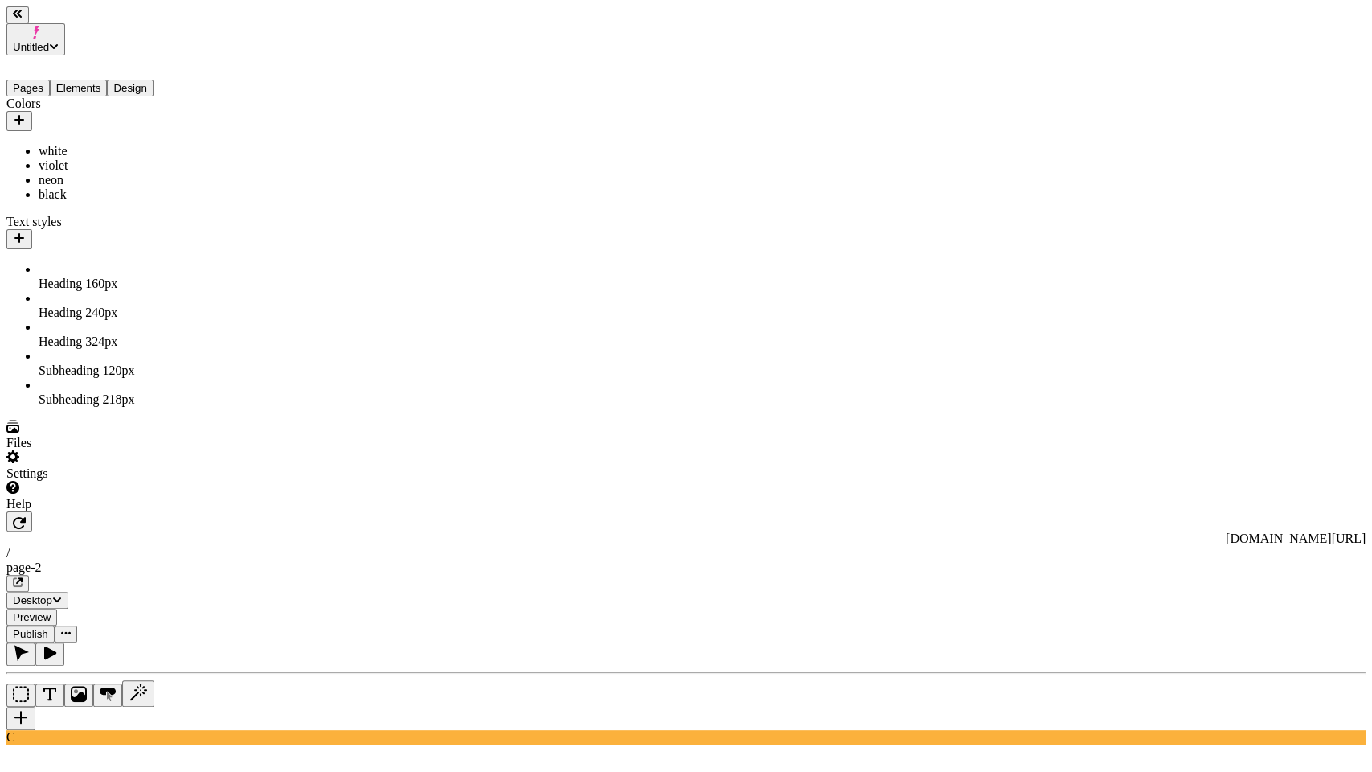
click at [59, 144] on div "white" at bounding box center [119, 151] width 161 height 14
click at [29, 645] on icon "button" at bounding box center [21, 653] width 16 height 16
click at [141, 481] on div "Settings" at bounding box center [102, 465] width 193 height 31
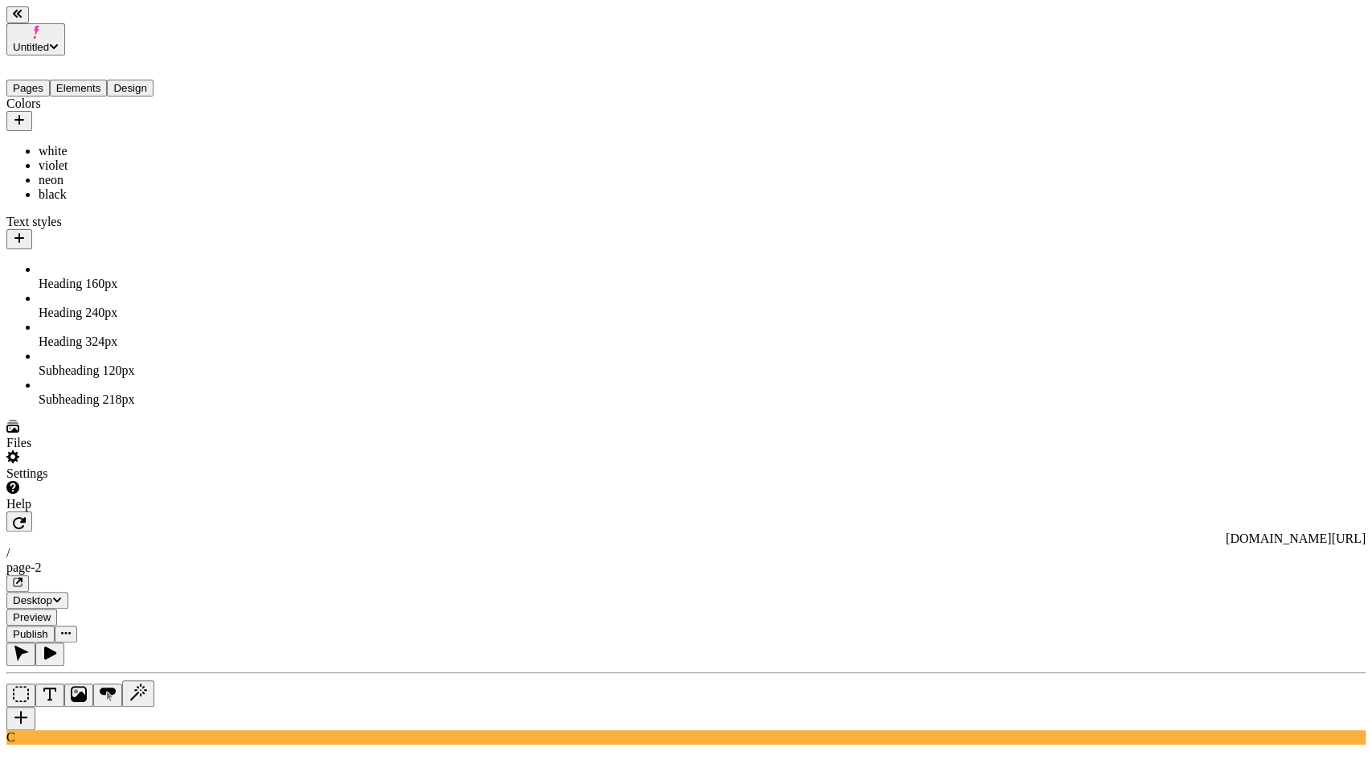
click at [35, 707] on button "button" at bounding box center [20, 718] width 29 height 23
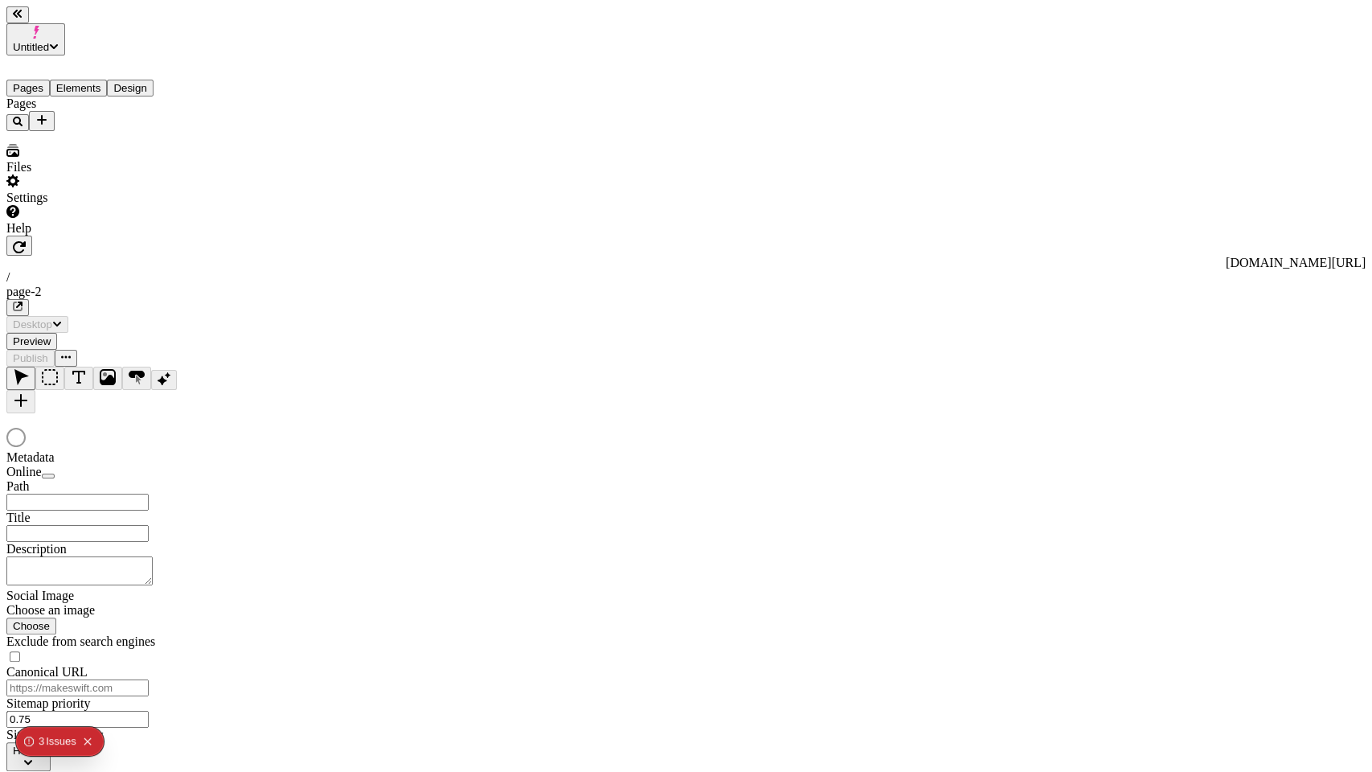
type input "/page-2"
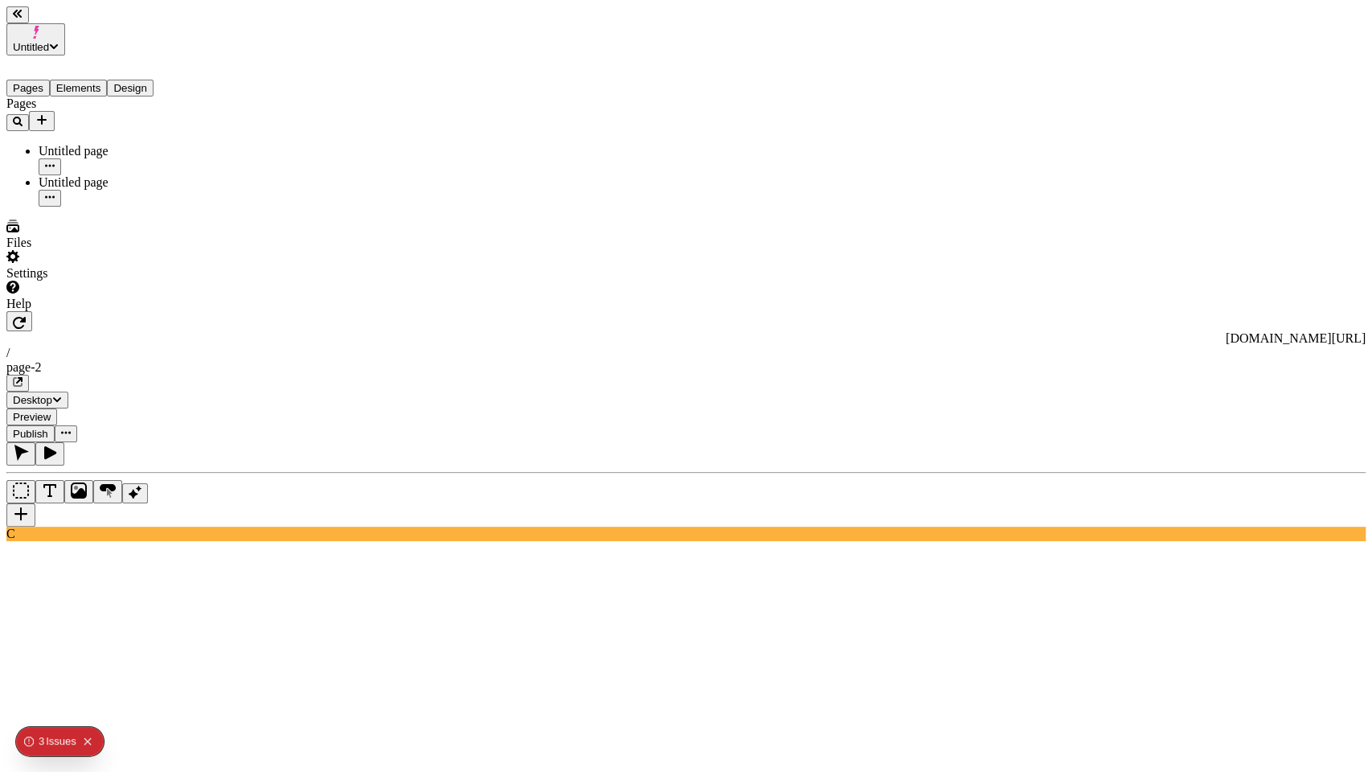
click at [356, 720] on use at bounding box center [521, 768] width 1030 height 96
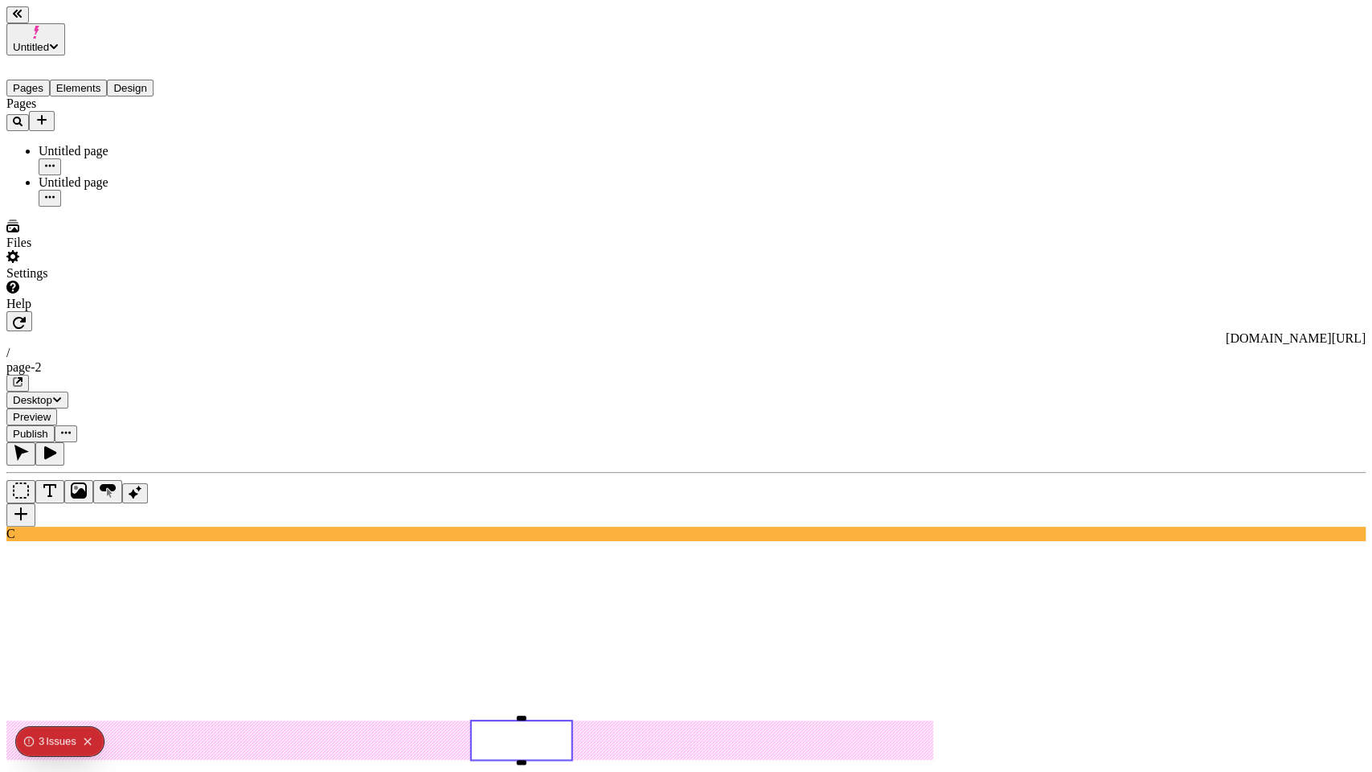
click at [1240, 387] on div "Secondary" at bounding box center [1275, 379] width 173 height 14
click at [1244, 358] on div "Primary" at bounding box center [1275, 350] width 173 height 14
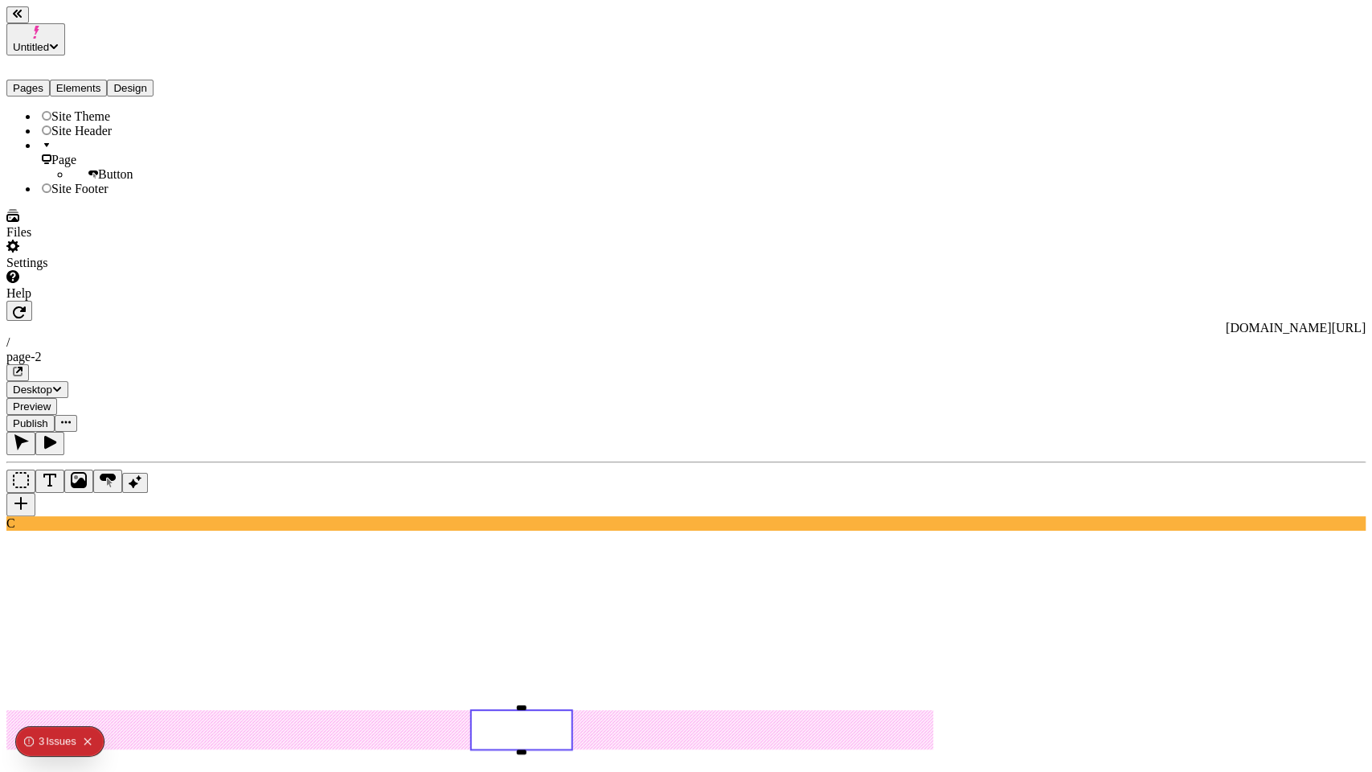
click at [107, 80] on button "Elements" at bounding box center [79, 88] width 58 height 17
click at [143, 80] on button "Design" at bounding box center [130, 88] width 47 height 17
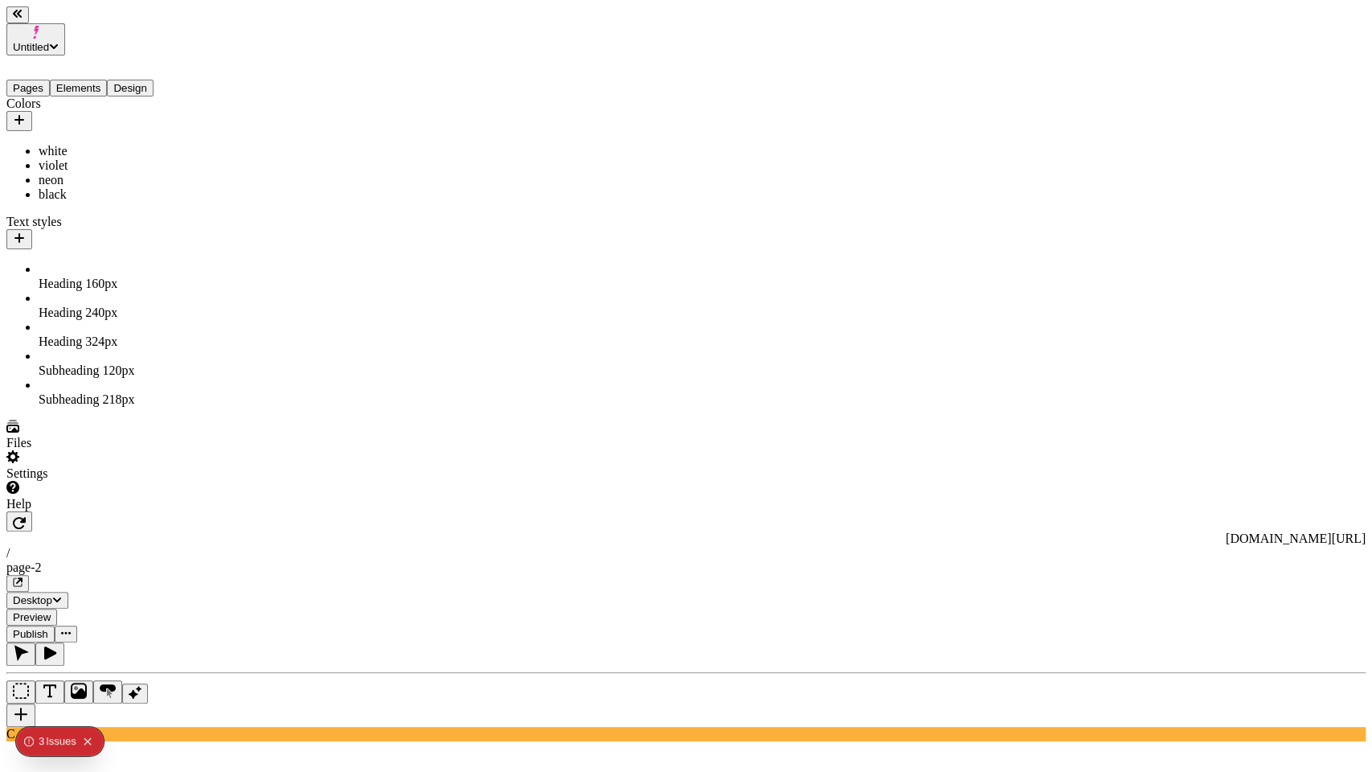
click at [105, 80] on button "Elements" at bounding box center [79, 88] width 58 height 17
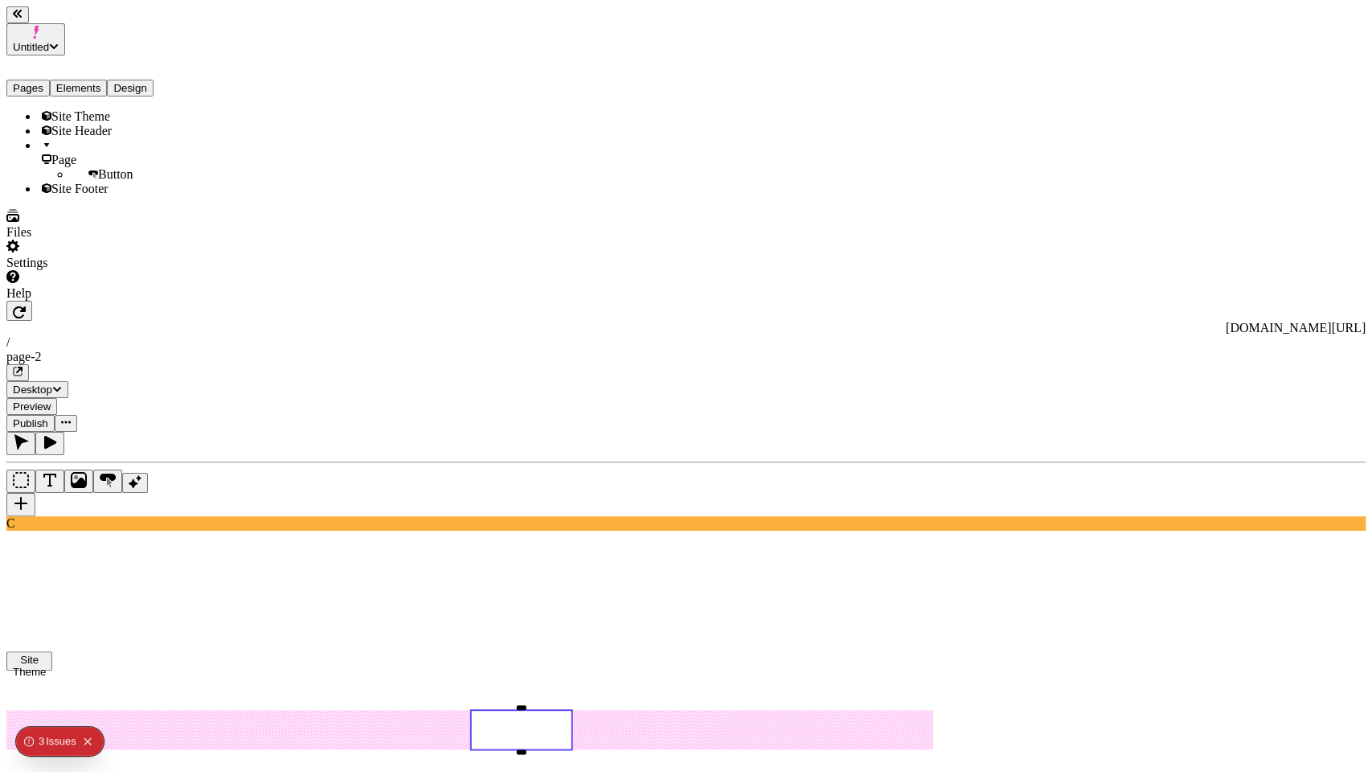
click at [93, 109] on div "Site Theme" at bounding box center [119, 116] width 161 height 14
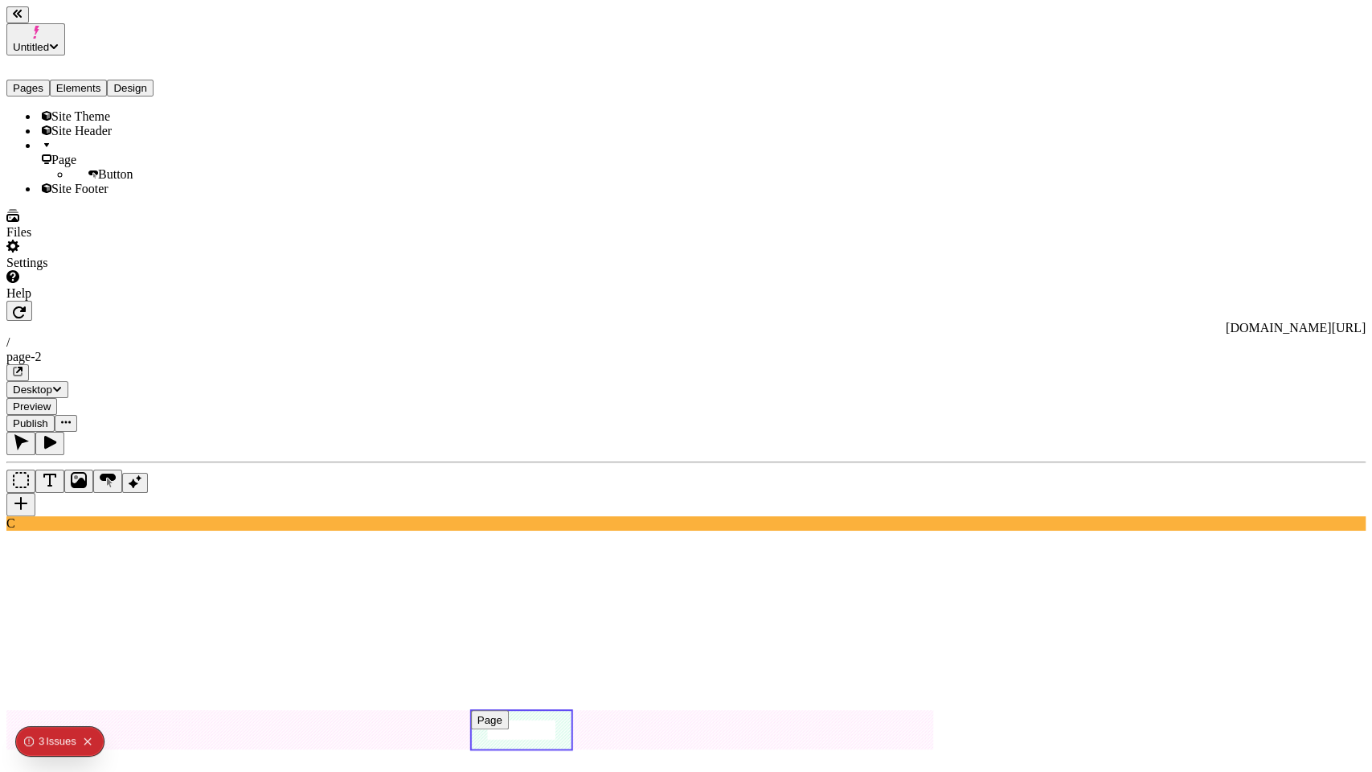
click at [572, 711] on use at bounding box center [521, 730] width 100 height 39
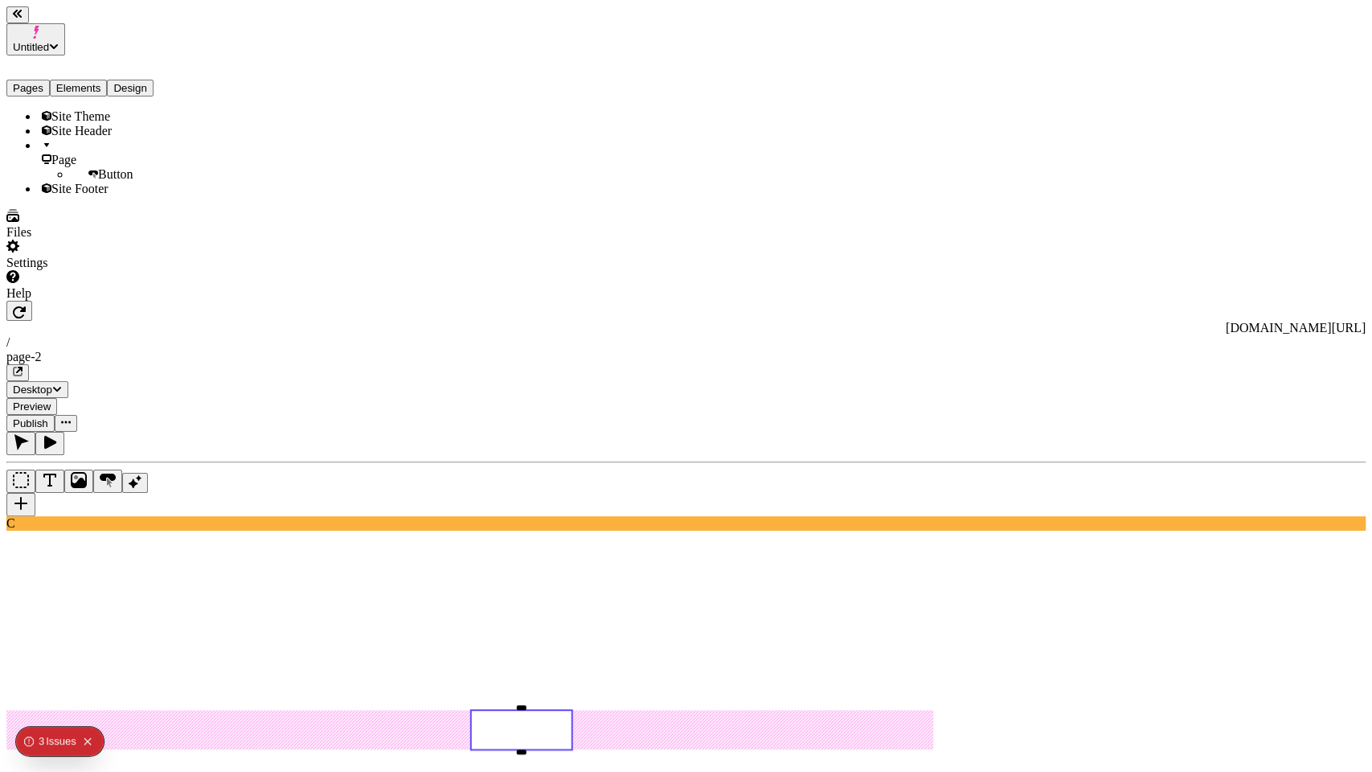
click at [154, 80] on button "Design" at bounding box center [130, 88] width 47 height 17
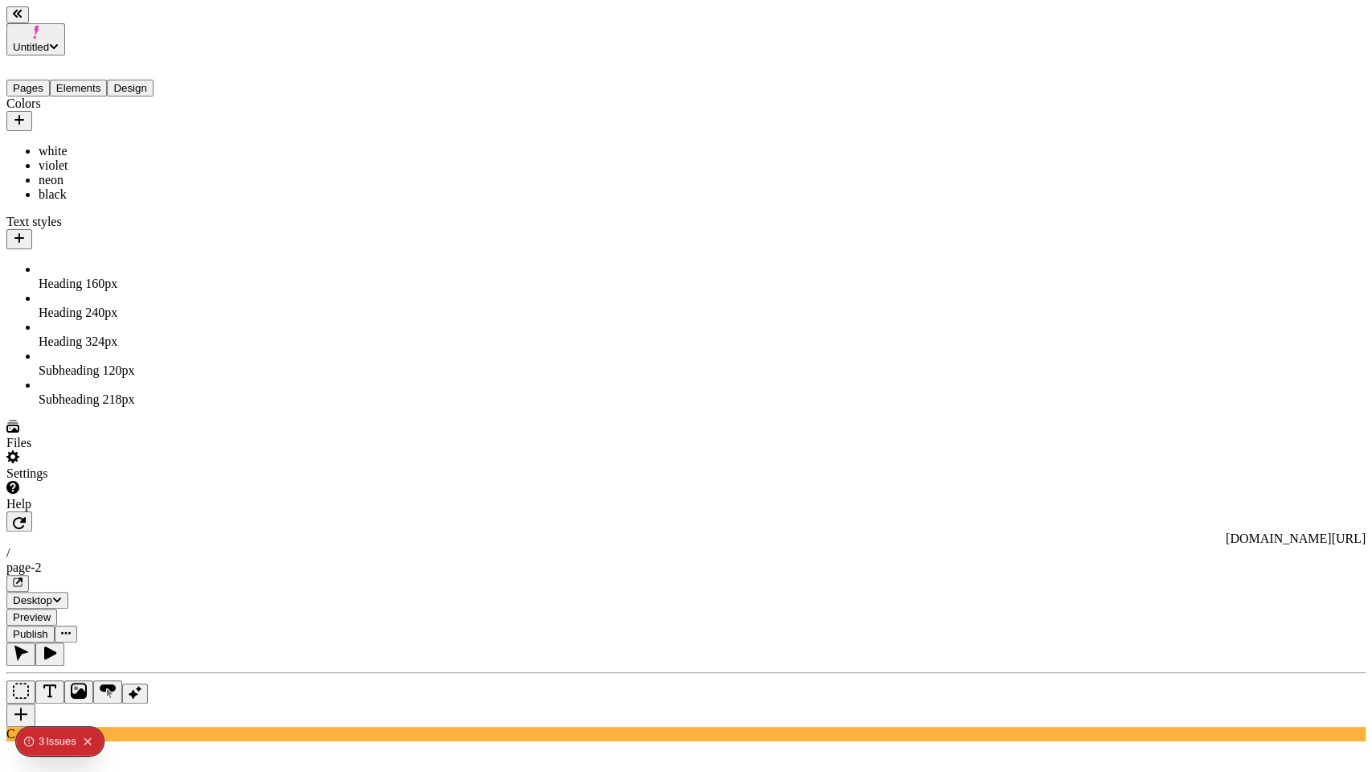
click at [26, 113] on icon "button" at bounding box center [19, 119] width 13 height 13
click at [257, 92] on div "Name orange Use / to group colors" at bounding box center [258, 113] width 142 height 59
click at [250, 116] on input "orange" at bounding box center [258, 107] width 142 height 17
click at [248, 109] on div "Name orange Use / to group colors" at bounding box center [258, 113] width 142 height 59
click at [248, 116] on input "orange" at bounding box center [258, 107] width 142 height 17
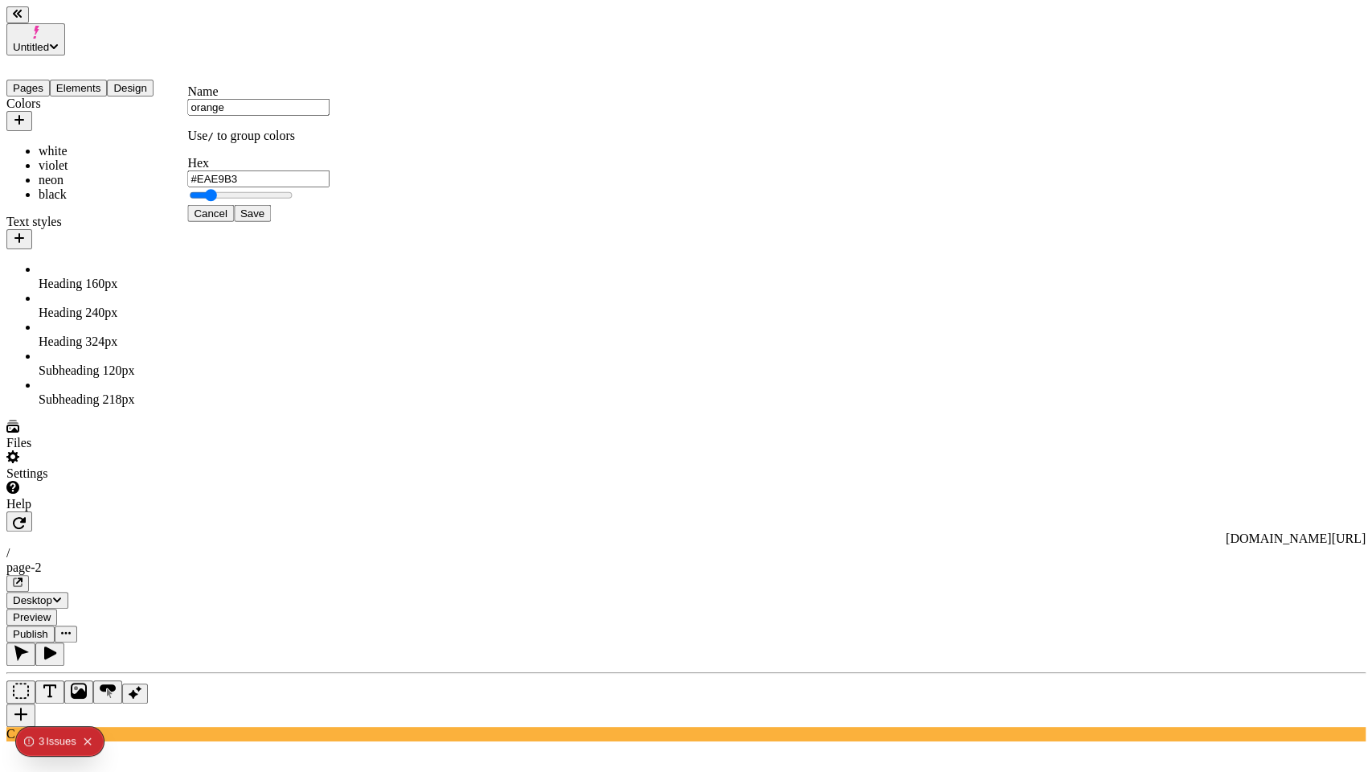
click at [253, 116] on input "orange" at bounding box center [258, 107] width 142 height 17
type input "primary"
click at [318, 178] on input "#EAE9B3" at bounding box center [258, 178] width 142 height 17
click at [330, 187] on div at bounding box center [258, 187] width 142 height 0
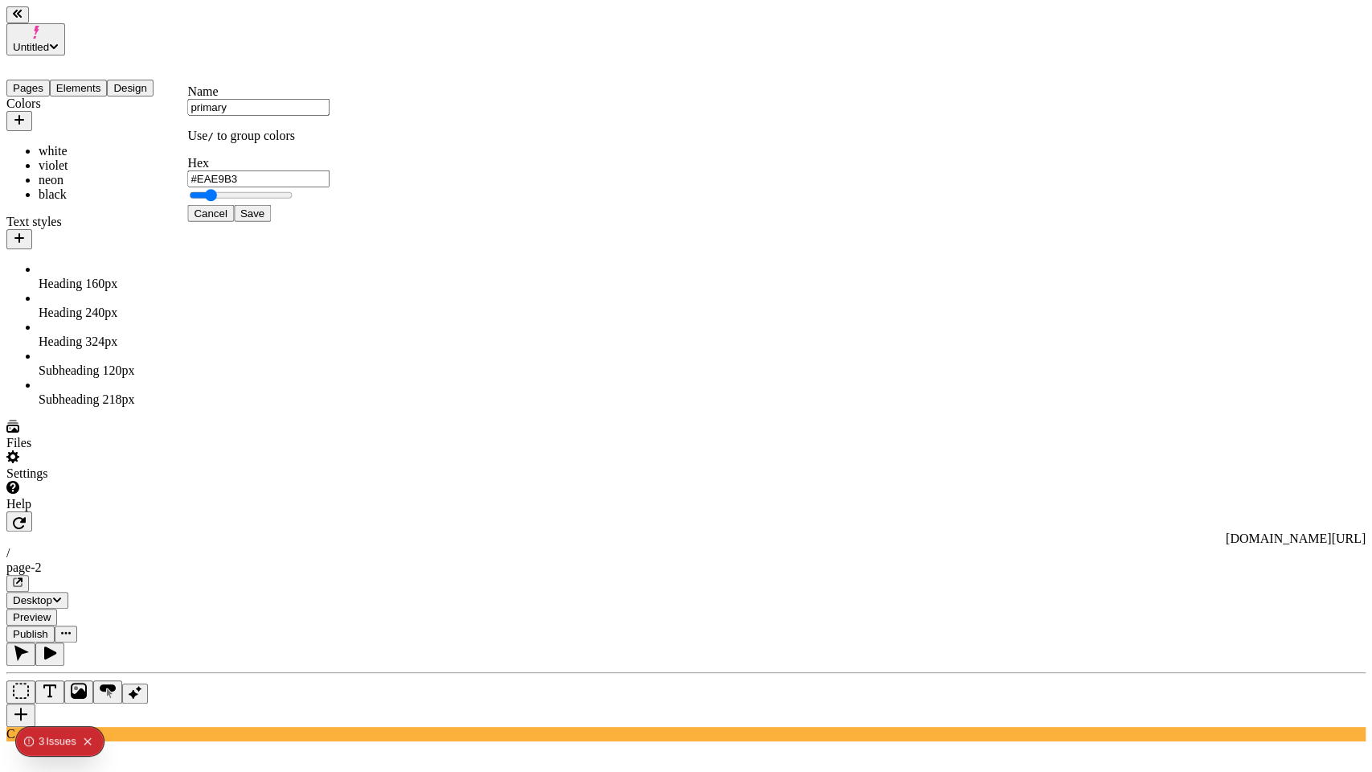
click at [330, 183] on input "#EAE9B3" at bounding box center [258, 178] width 142 height 17
type input "#D85F1D"
click at [264, 219] on span "Save" at bounding box center [252, 213] width 24 height 12
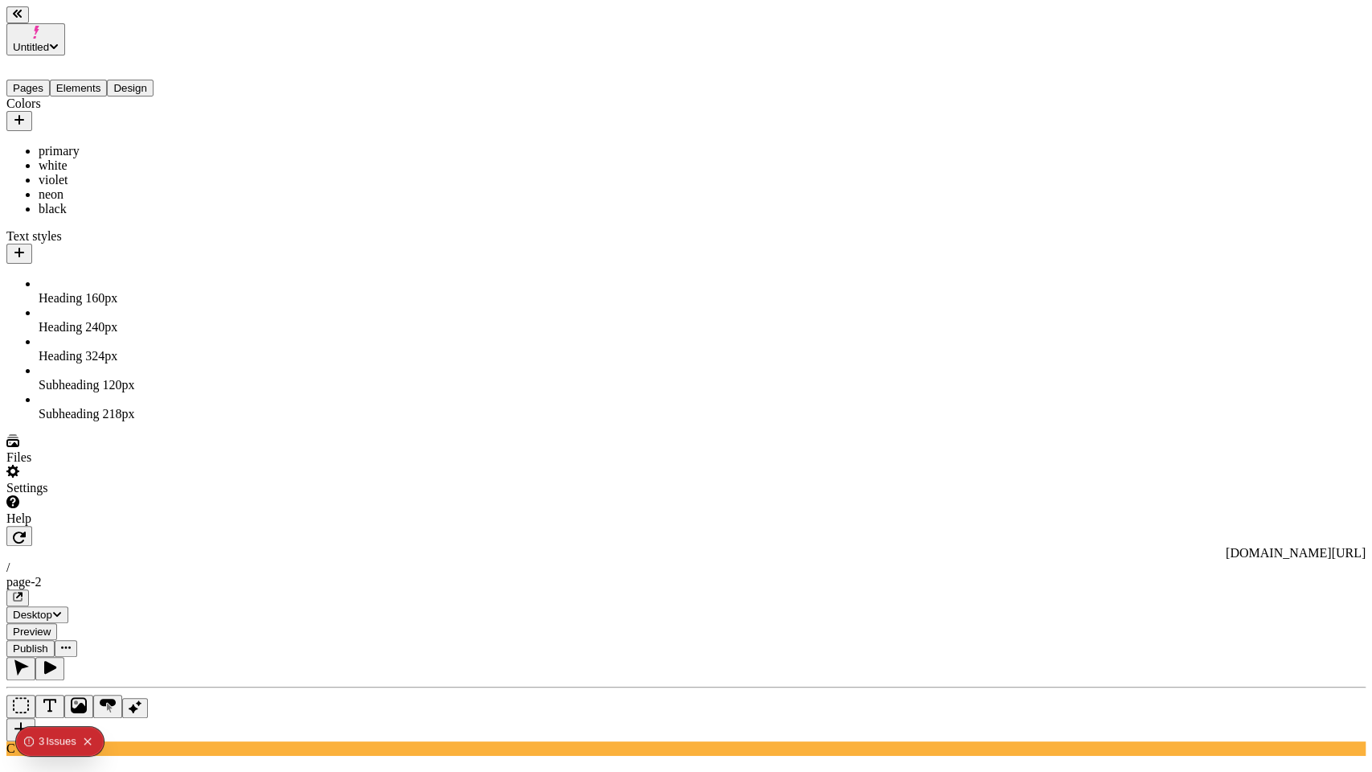
click at [24, 115] on icon "button" at bounding box center [19, 120] width 10 height 10
type input "accent"
click at [317, 184] on input "#1B5028" at bounding box center [258, 178] width 142 height 17
type input "#395529"
click at [271, 222] on button "Save" at bounding box center [252, 213] width 37 height 17
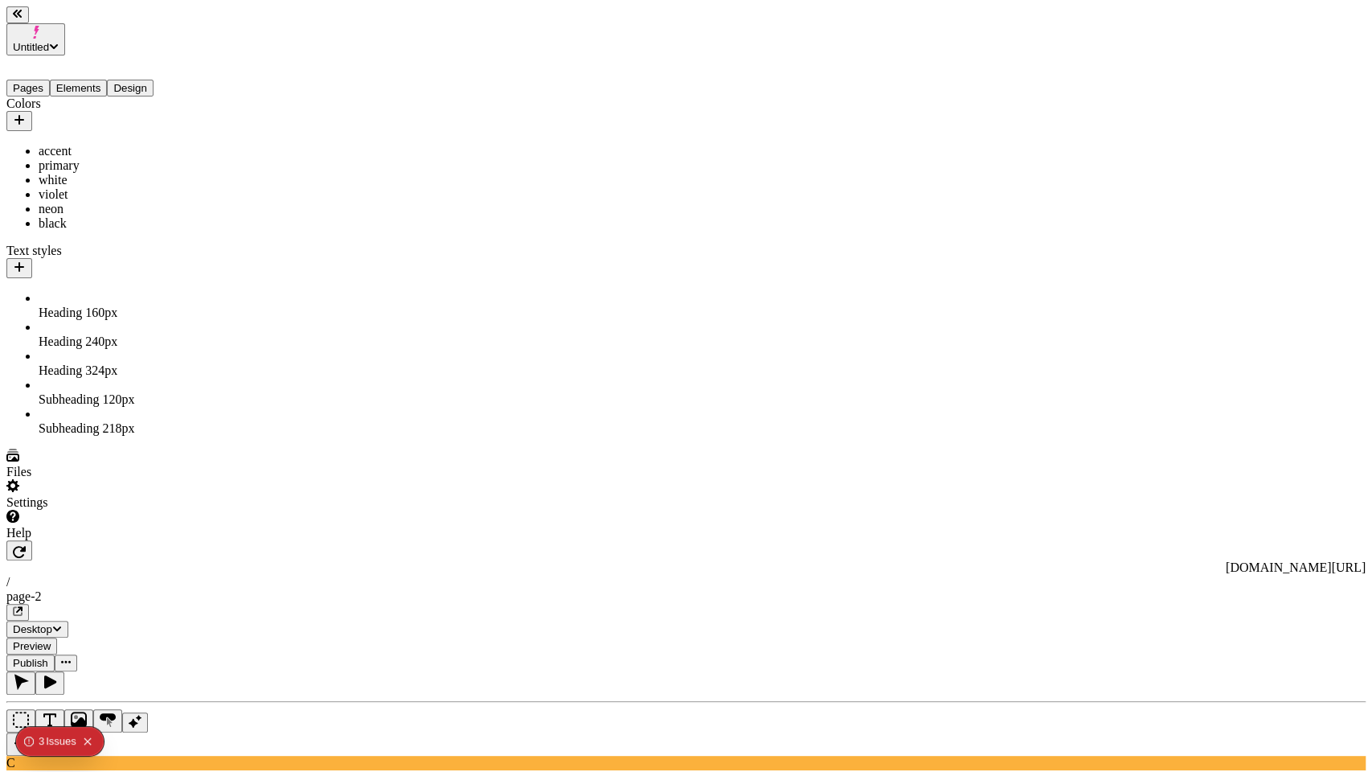
drag, startPoint x: 158, startPoint y: 195, endPoint x: 130, endPoint y: 189, distance: 28.7
click at [117, 195] on div "violet" at bounding box center [119, 194] width 161 height 14
click at [211, 317] on icon "button" at bounding box center [205, 310] width 13 height 13
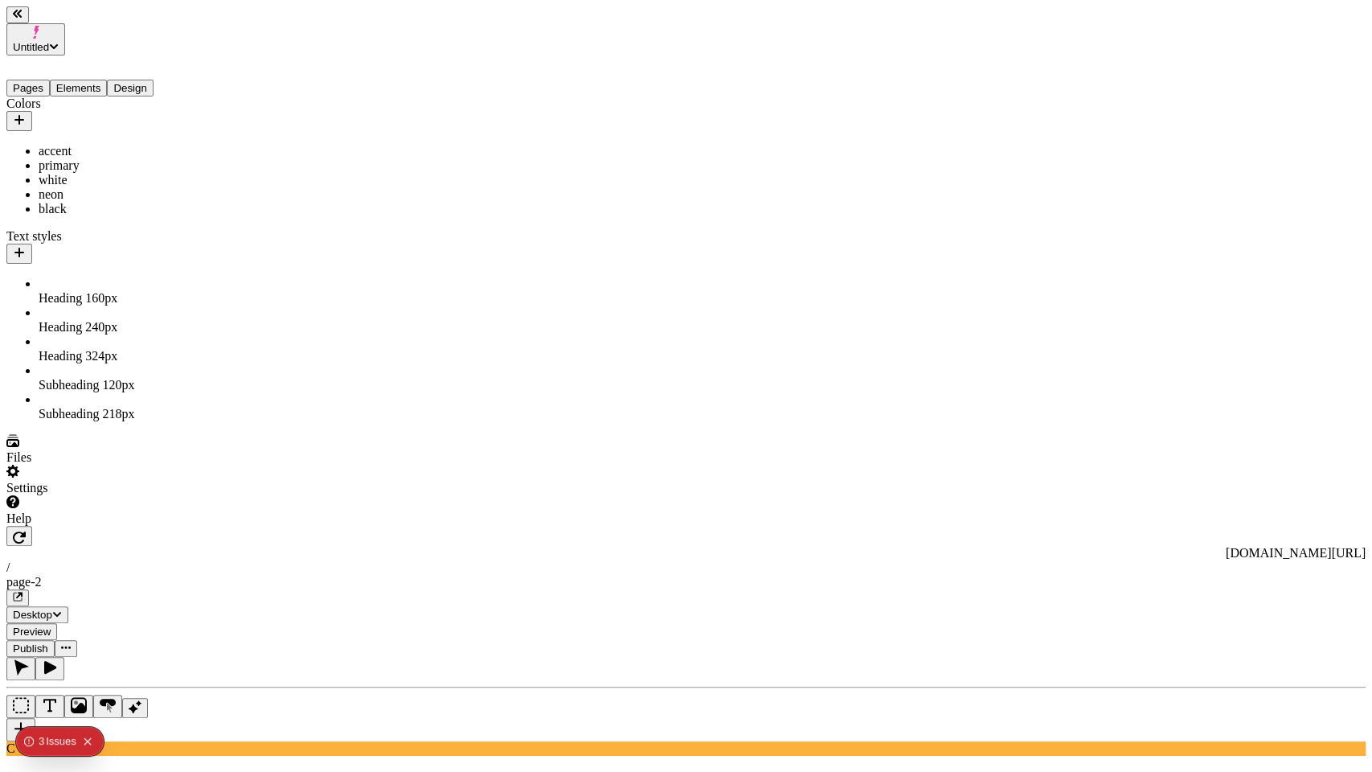
click at [75, 195] on div "neon" at bounding box center [119, 194] width 161 height 14
click at [209, 317] on icon "button" at bounding box center [205, 313] width 8 height 8
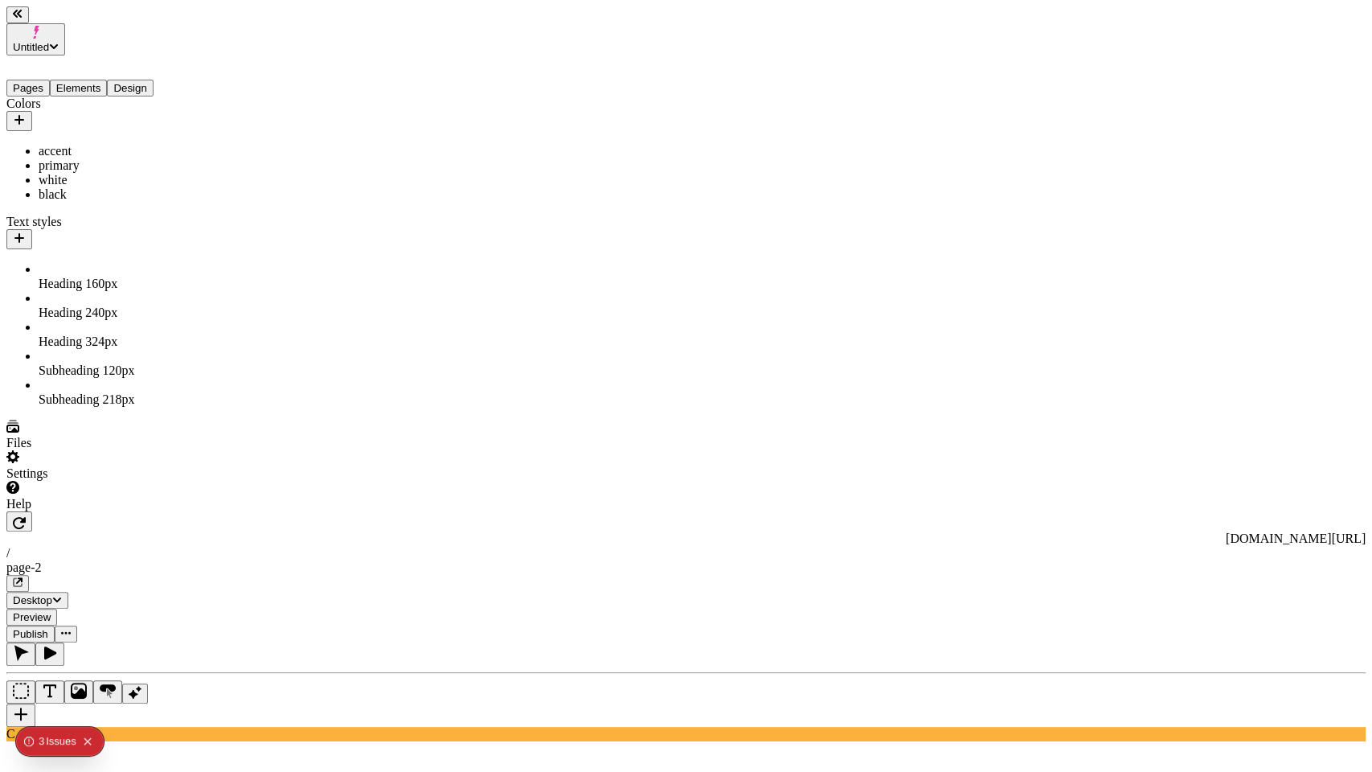
click at [59, 187] on div "black" at bounding box center [119, 194] width 161 height 14
click at [320, 284] on input "#131313" at bounding box center [263, 275] width 142 height 17
click at [334, 280] on input "#121313" at bounding box center [263, 275] width 142 height 17
click at [334, 280] on input "#121213" at bounding box center [263, 275] width 142 height 17
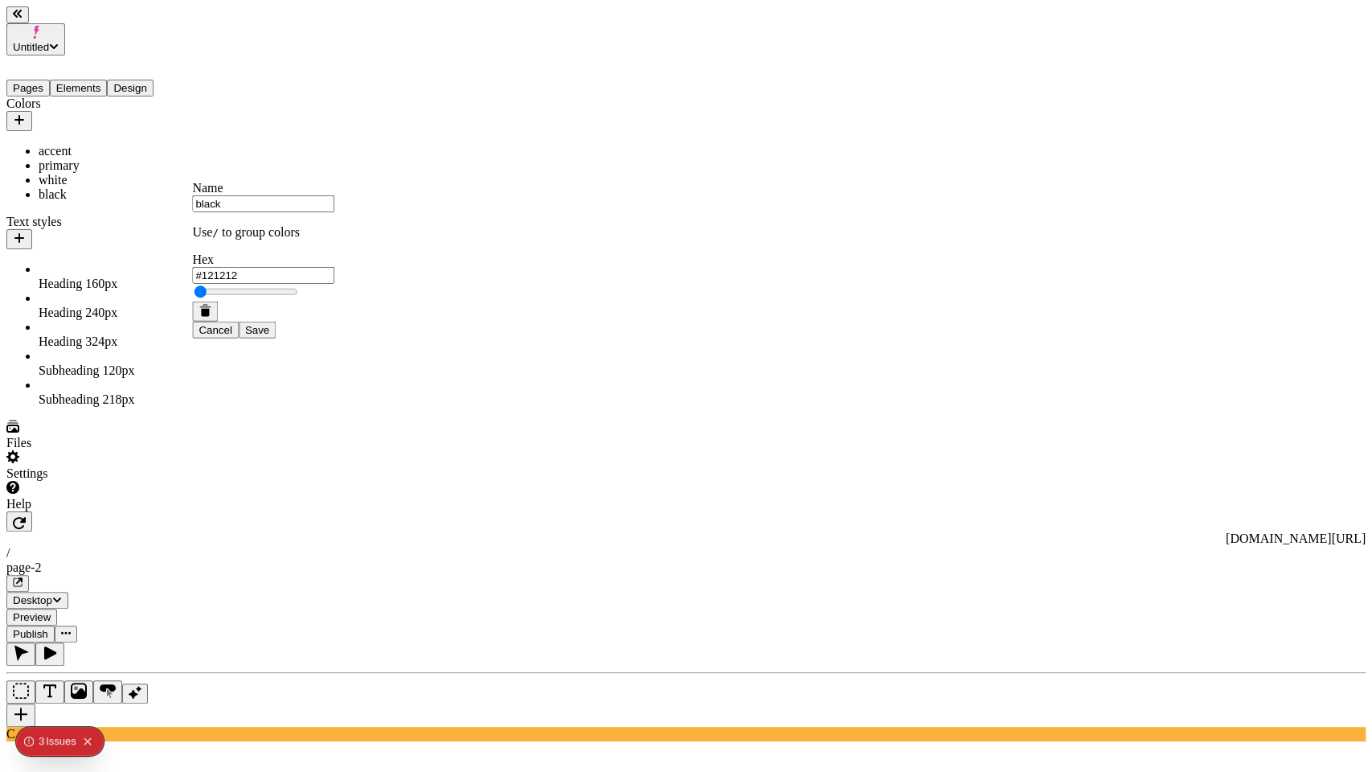
type input "#121212"
click at [269, 336] on span "Save" at bounding box center [257, 330] width 24 height 12
click at [90, 173] on div "white" at bounding box center [119, 180] width 161 height 14
click at [160, 407] on div "Colors accent primary white black Text styles Heading 1 60 px Heading 2 40 px H…" at bounding box center [102, 251] width 193 height 310
click at [92, 277] on span "60 px" at bounding box center [105, 284] width 26 height 14
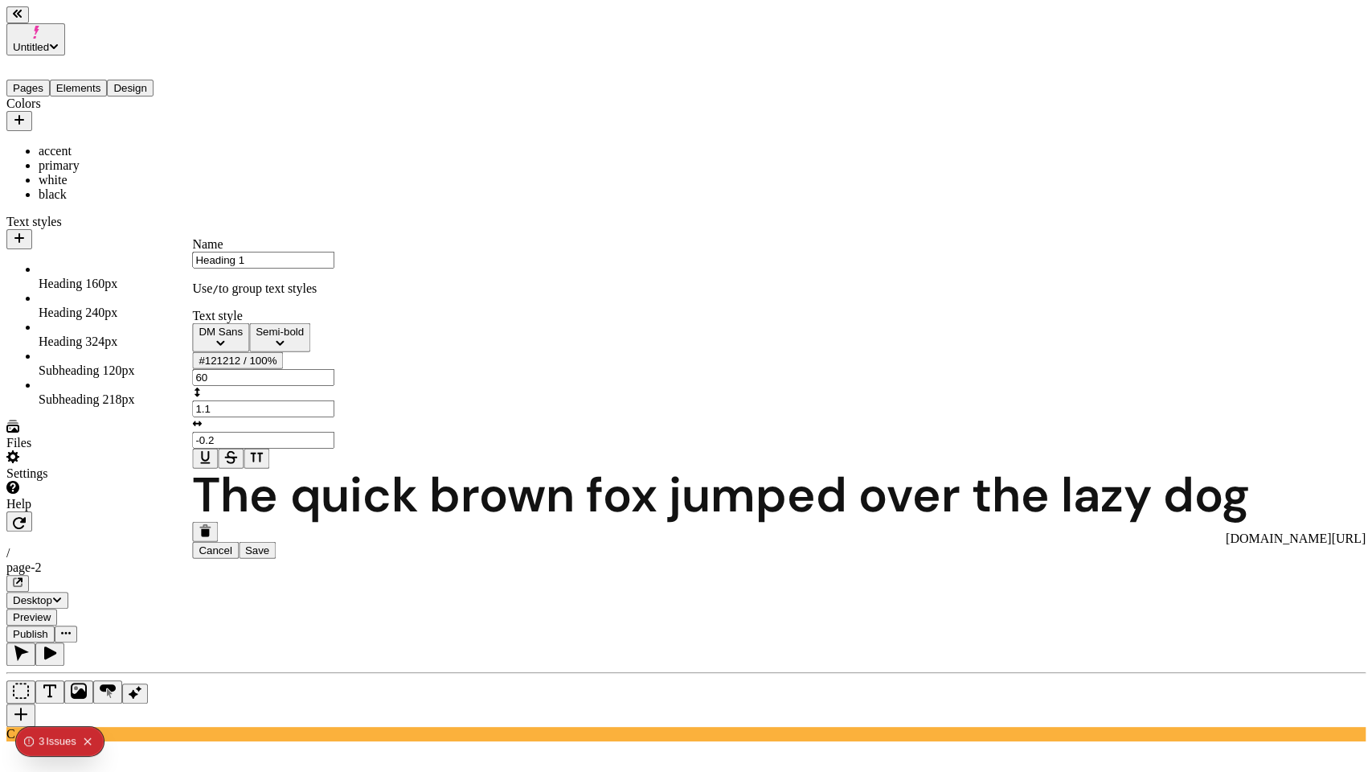
click at [243, 338] on div "DM Sans" at bounding box center [221, 332] width 44 height 12
click at [258, 462] on div "Manage site fonts" at bounding box center [289, 455] width 174 height 14
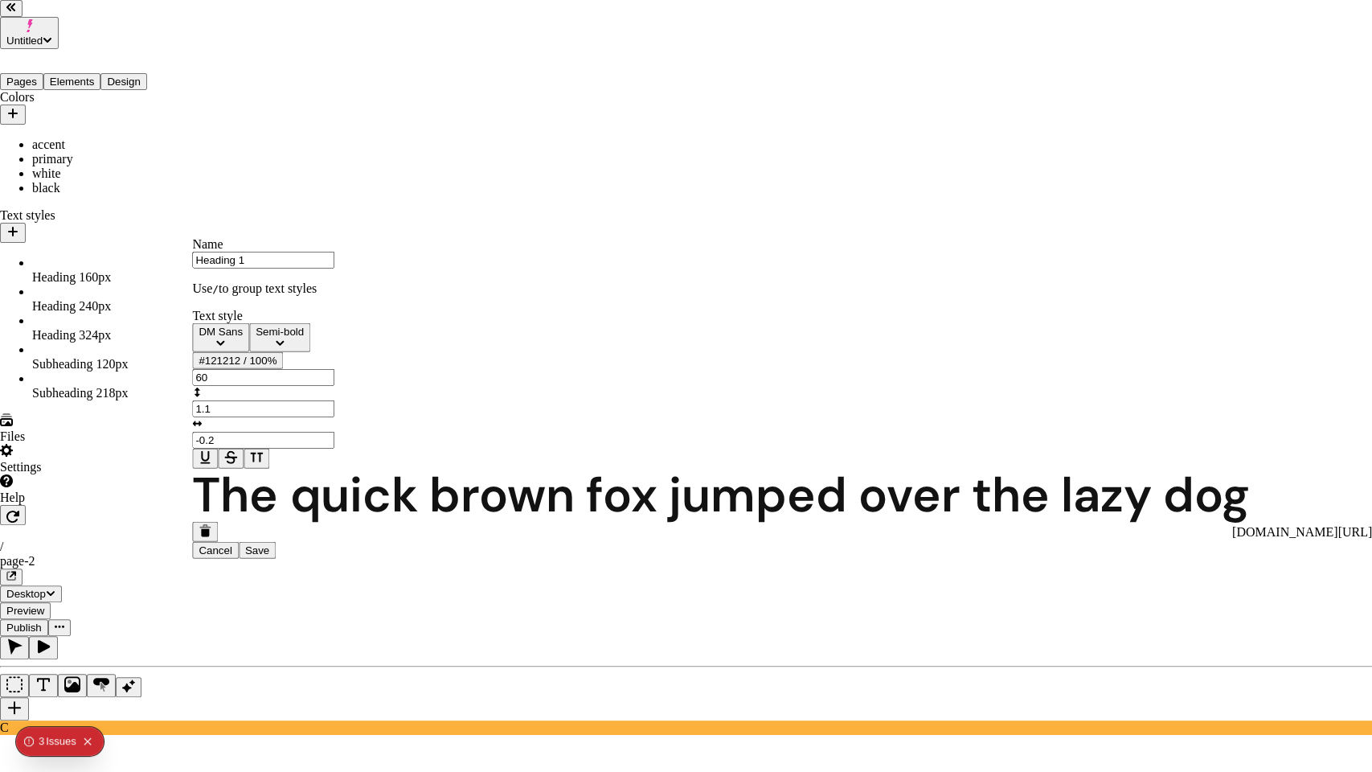
type input "big shoulders"
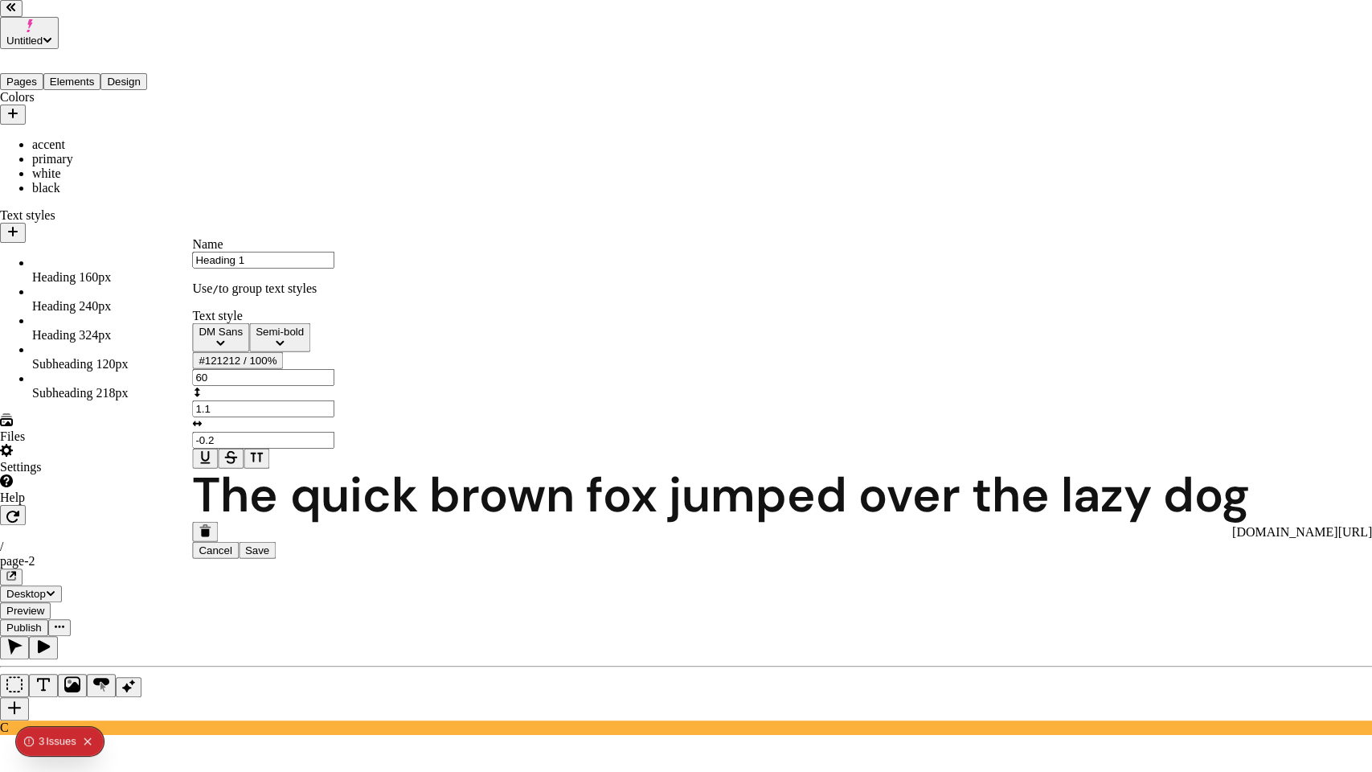
type input "extra"
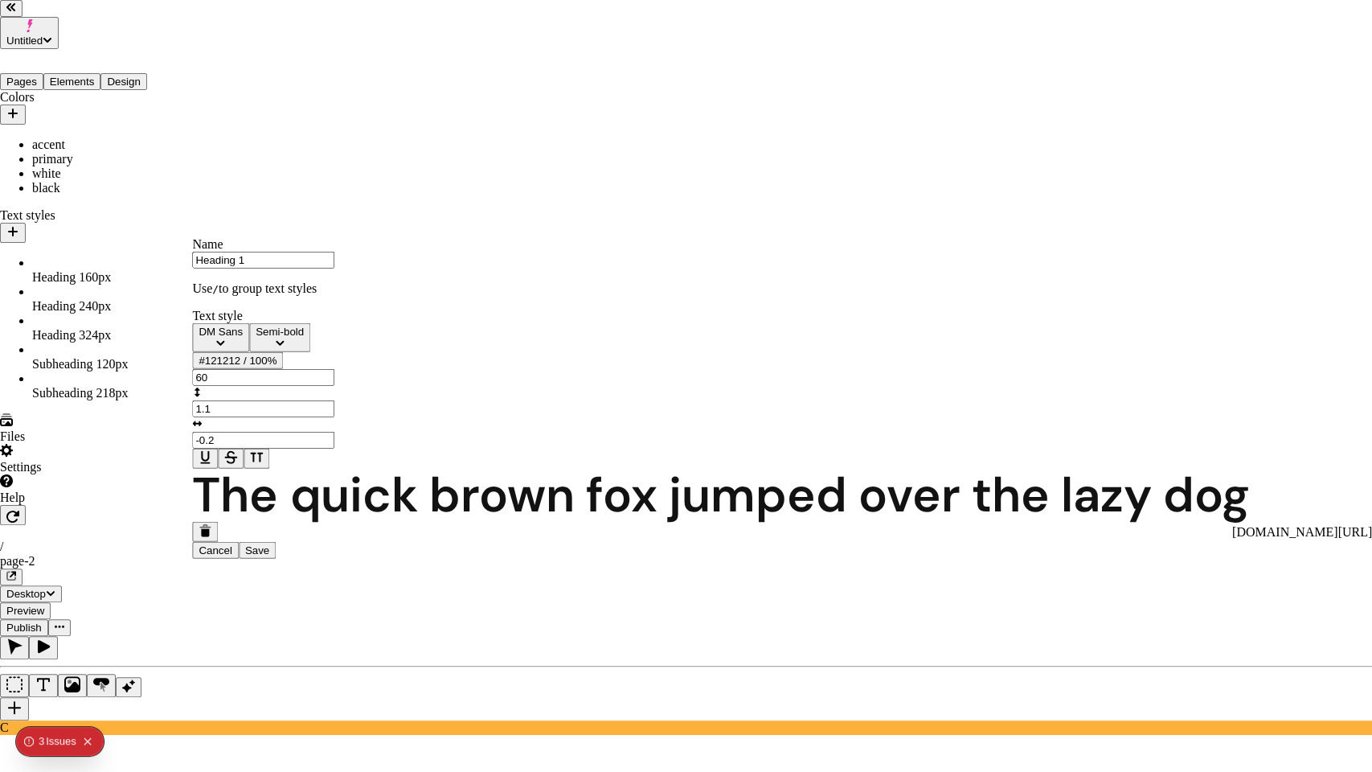
checkbox Shoulders-800 "true"
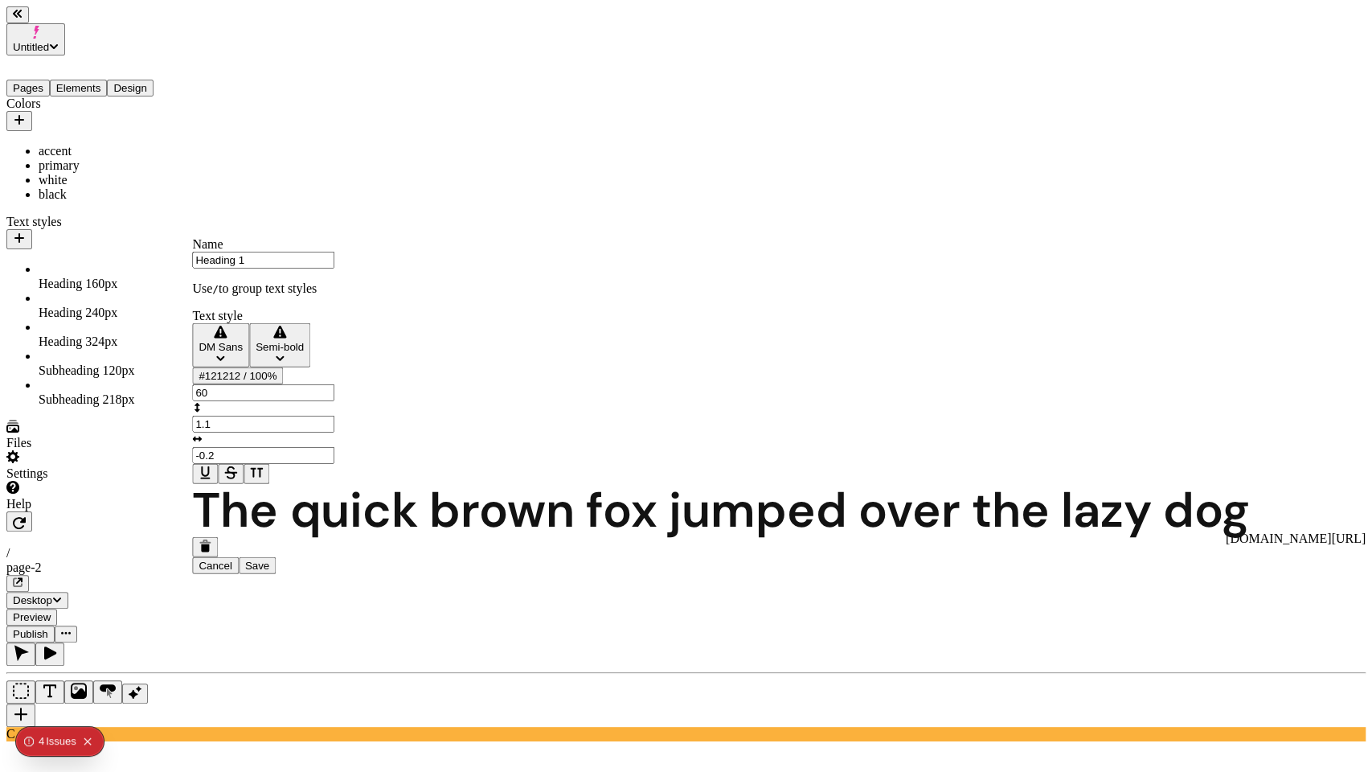
click at [249, 351] on button "DM Sans" at bounding box center [220, 345] width 57 height 44
click at [276, 389] on div "Big Shoulders" at bounding box center [289, 381] width 174 height 16
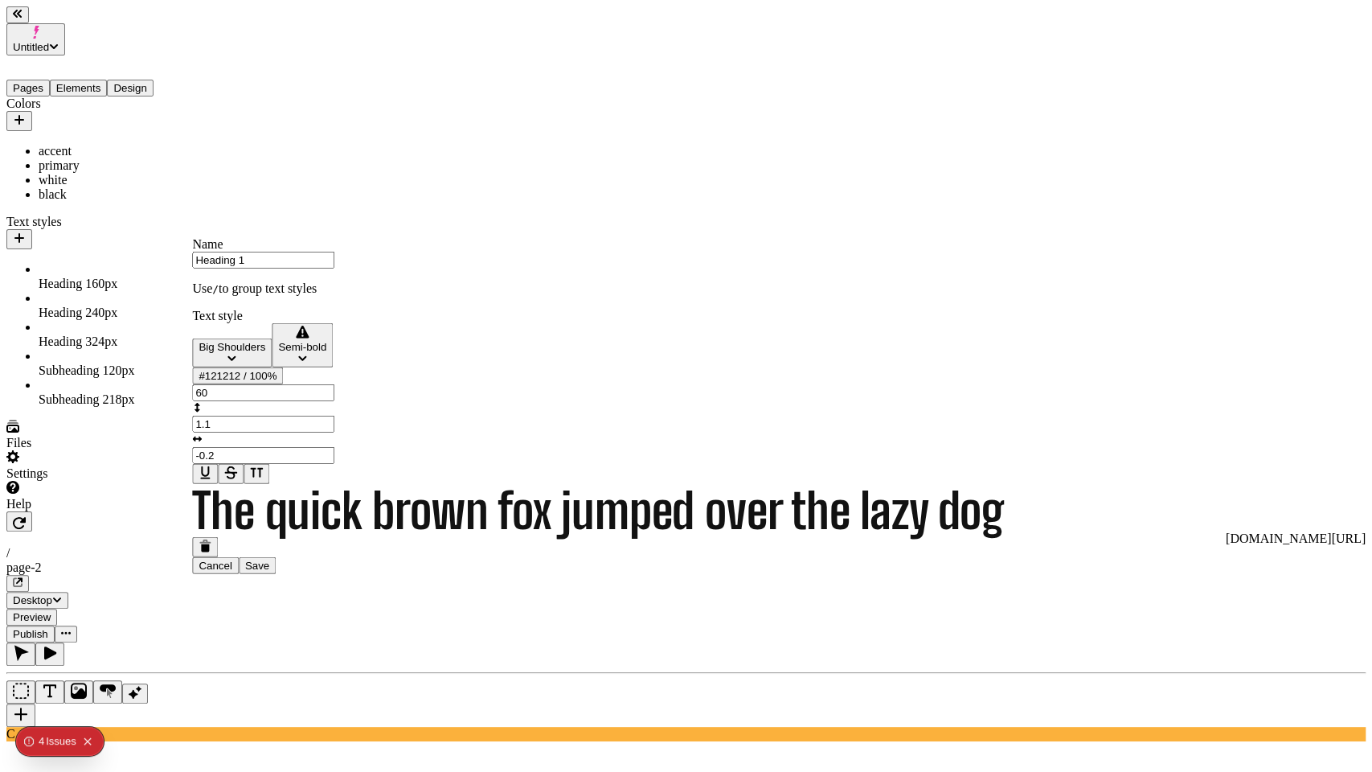
click at [304, 353] on div "Semi-bold" at bounding box center [302, 347] width 48 height 12
click at [277, 433] on div "Extra-bold" at bounding box center [289, 425] width 174 height 14
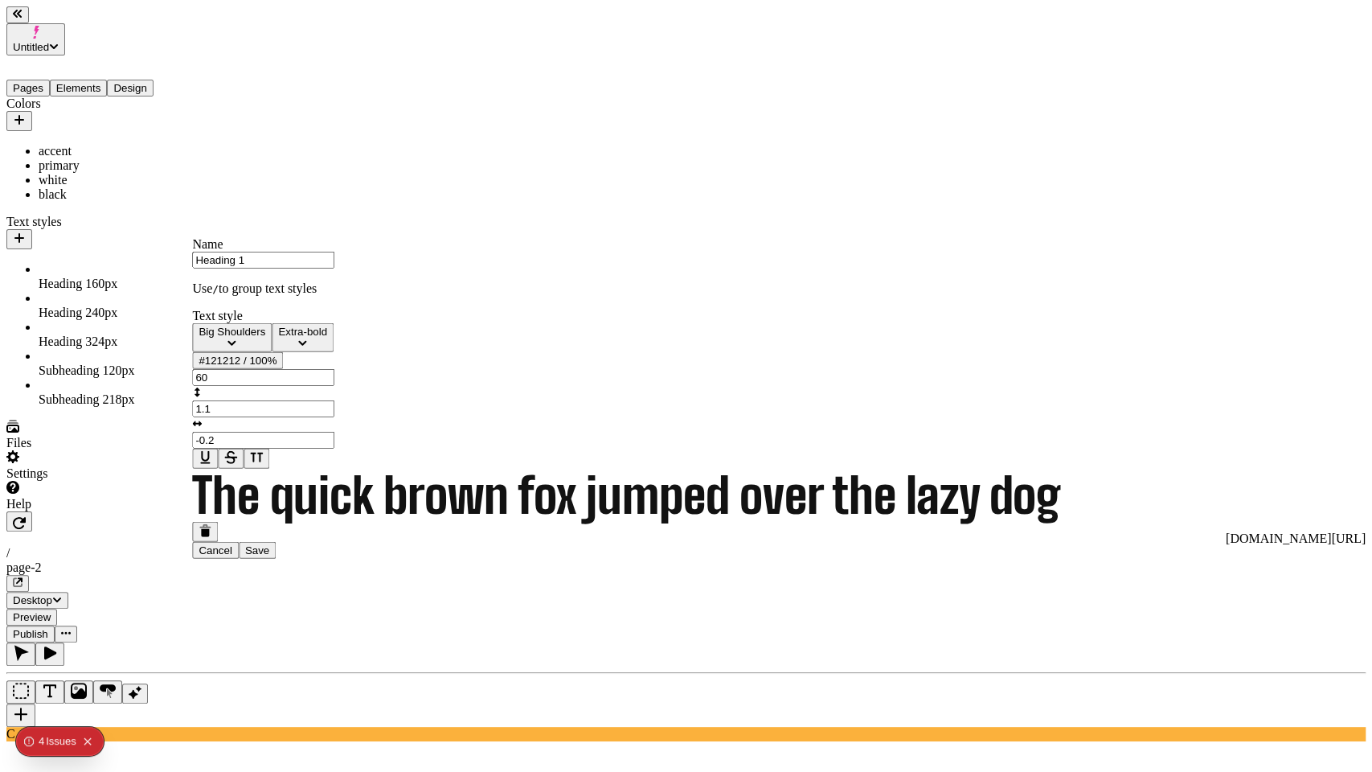
click at [334, 386] on input "60" at bounding box center [263, 377] width 142 height 17
click at [250, 367] on div "#121212 / 100%" at bounding box center [238, 361] width 78 height 12
click at [202, 561] on div "black" at bounding box center [194, 554] width 142 height 14
click at [334, 386] on input "60" at bounding box center [263, 377] width 142 height 17
type input "72"
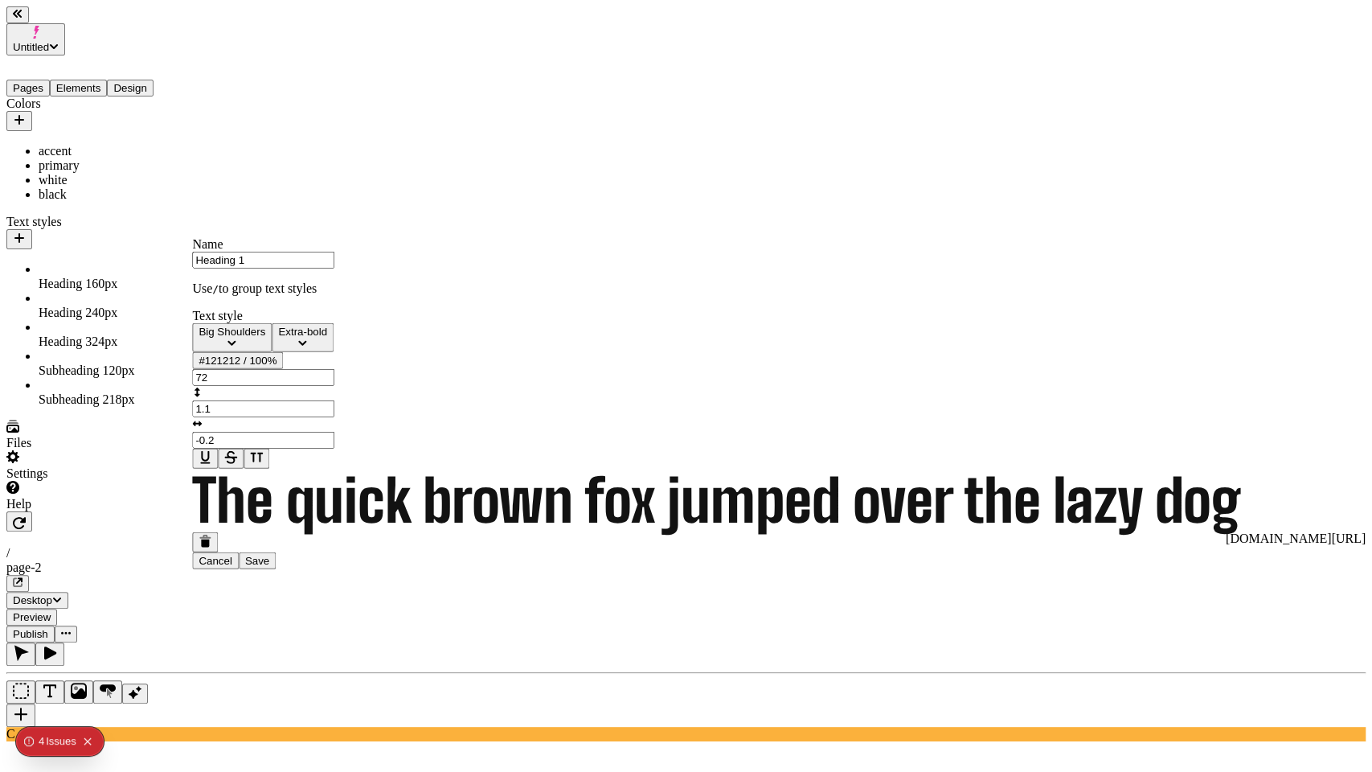
click at [340, 469] on div at bounding box center [716, 459] width 1048 height 20
click at [269, 567] on span "Save" at bounding box center [257, 561] width 24 height 12
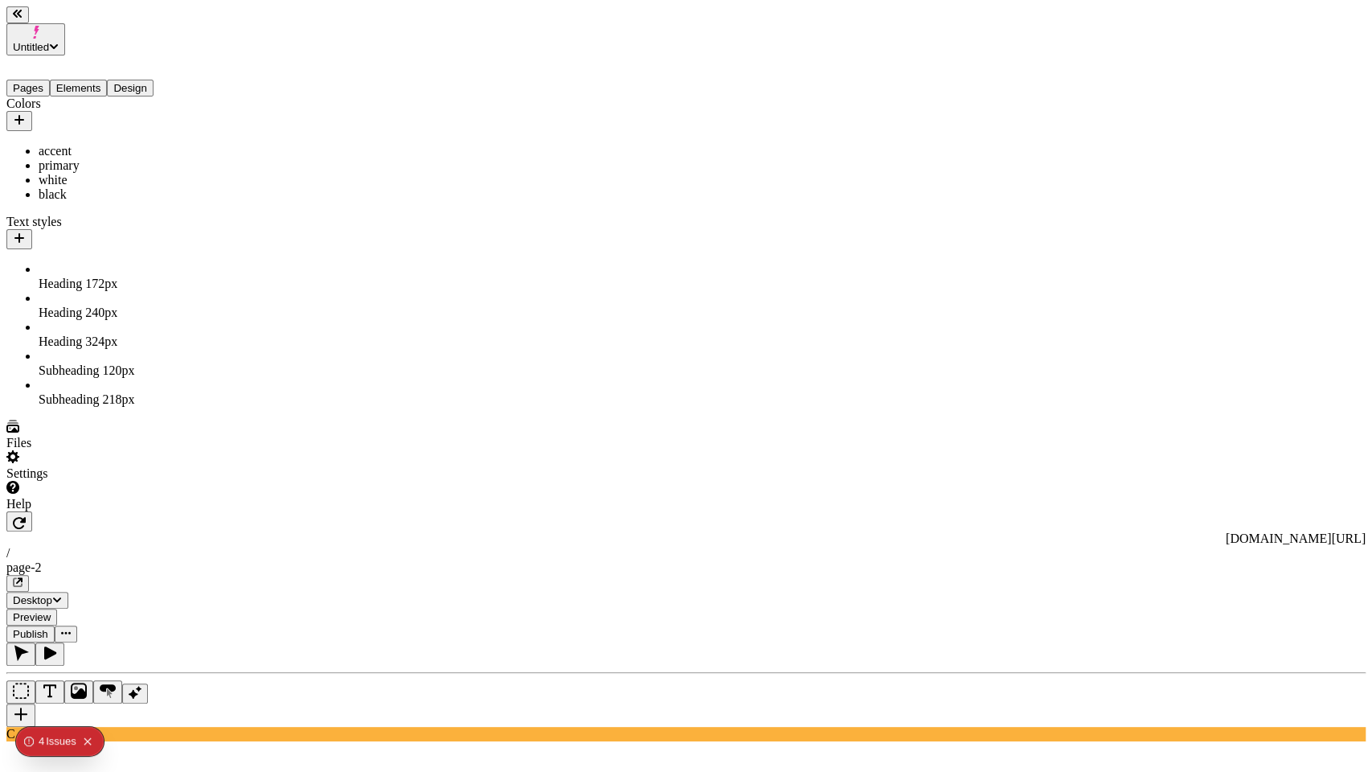
click at [92, 305] on span "40 px" at bounding box center [105, 312] width 26 height 14
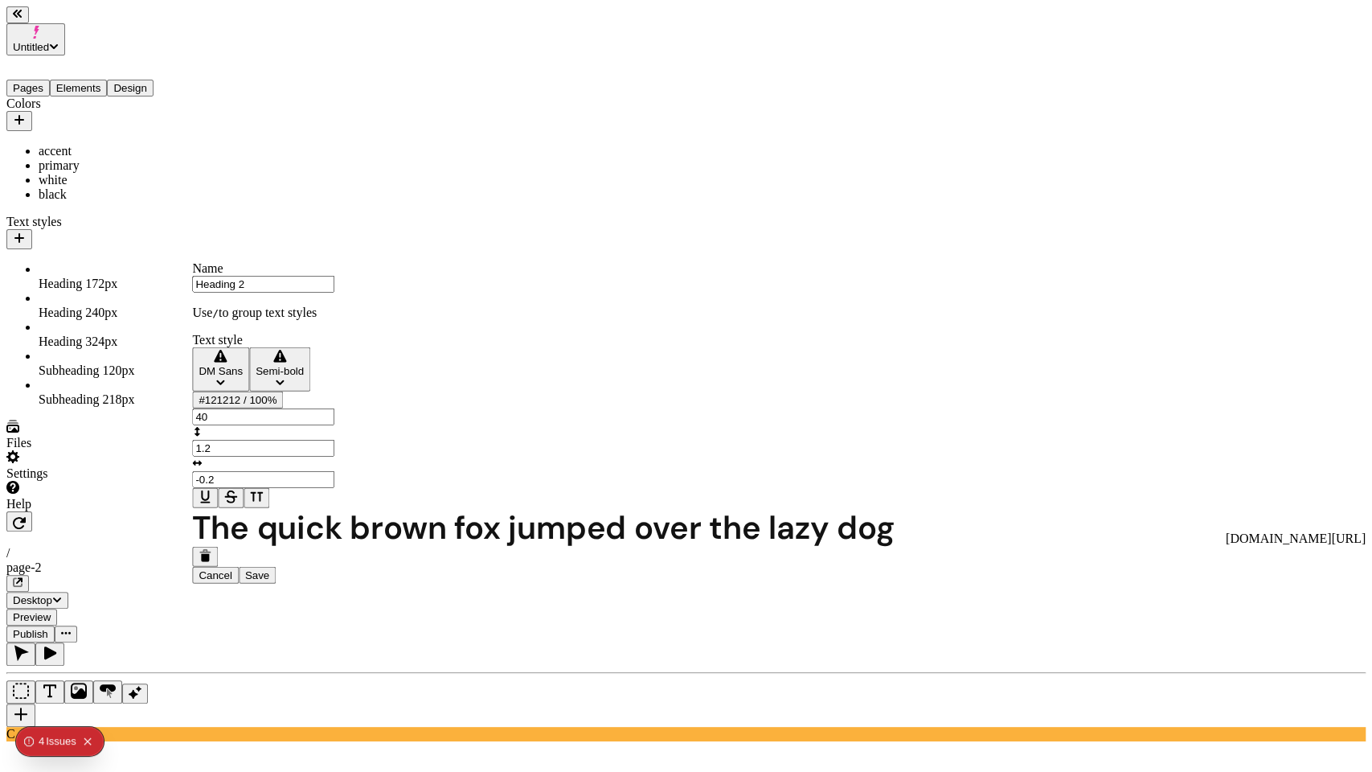
click at [243, 377] on div "DM Sans" at bounding box center [221, 371] width 44 height 12
click at [310, 413] on div "Big Shoulders" at bounding box center [289, 405] width 174 height 16
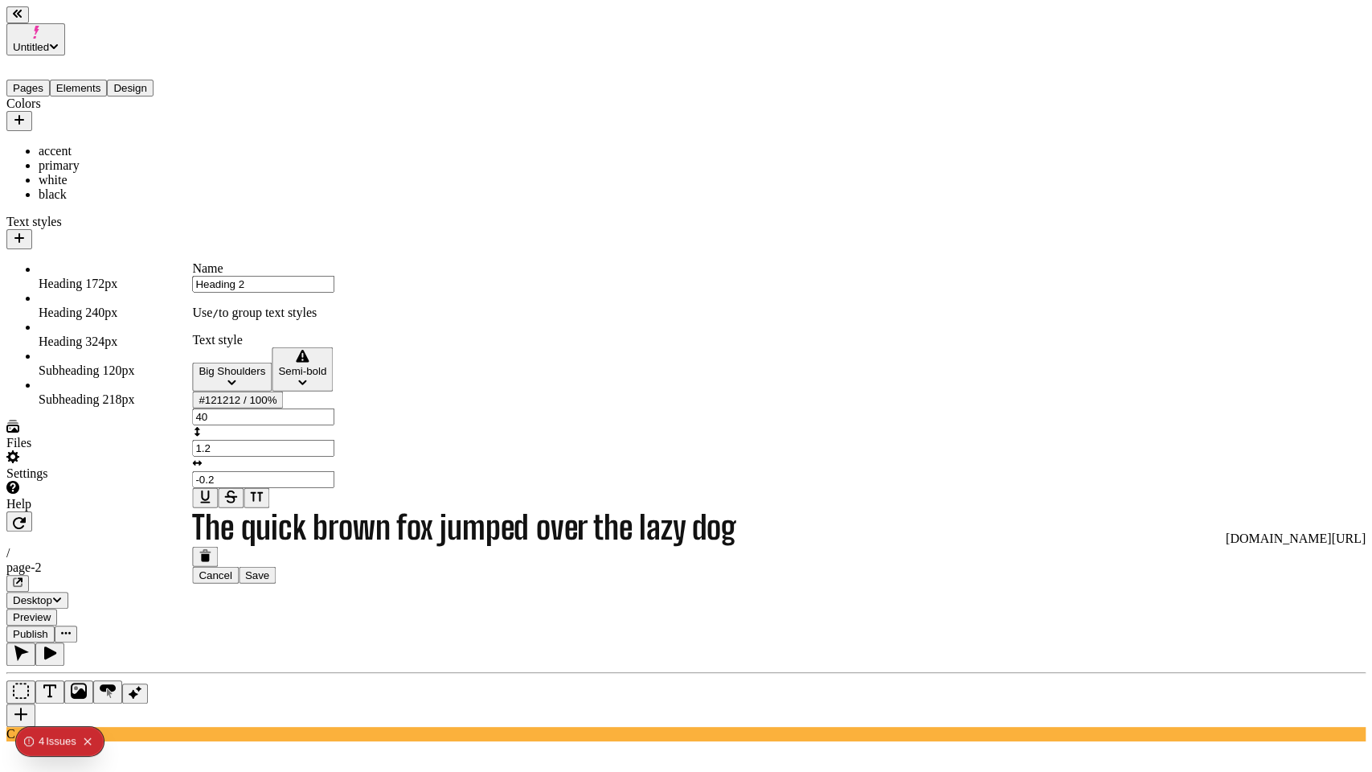
click at [334, 425] on input "40" at bounding box center [263, 416] width 142 height 17
click at [307, 377] on div "Semi-bold" at bounding box center [302, 371] width 48 height 12
click at [281, 457] on div "Extra-bold" at bounding box center [289, 449] width 174 height 14
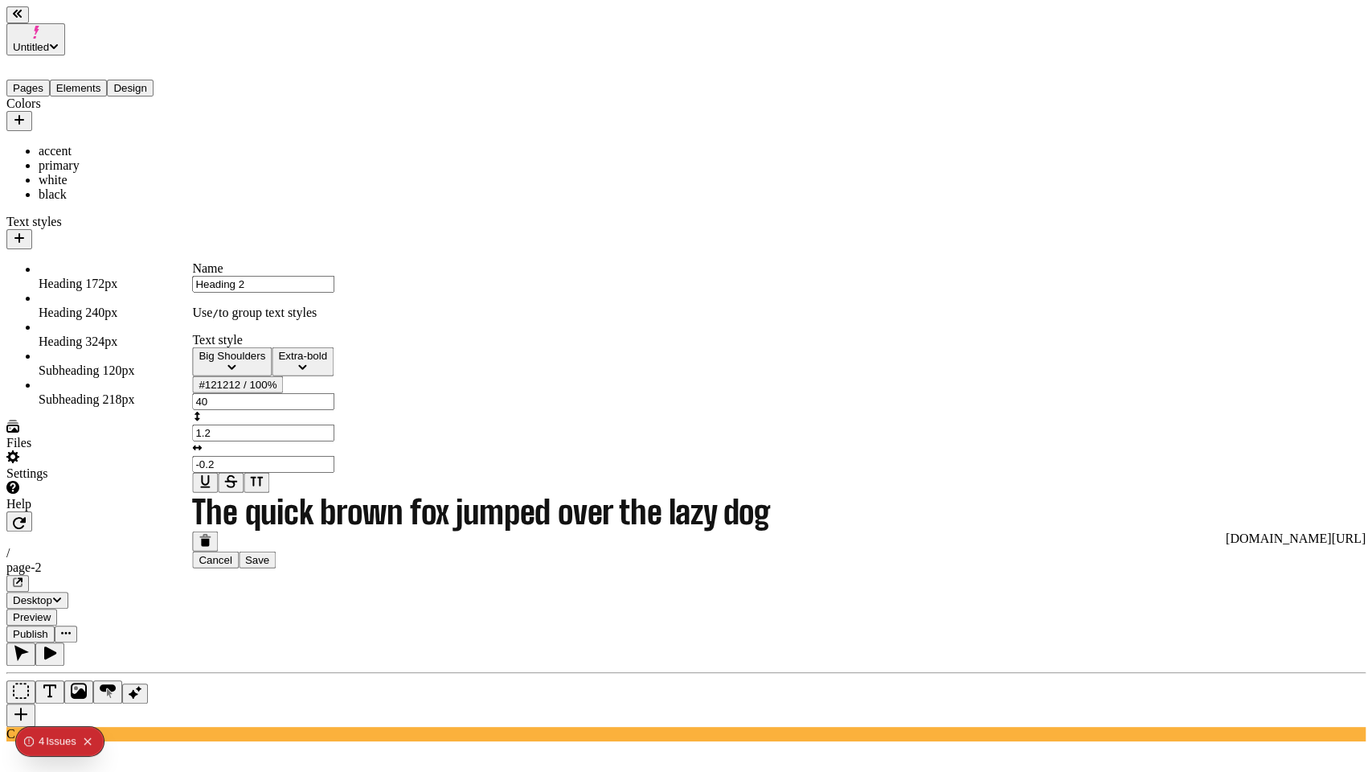
click at [269, 566] on span "Save" at bounding box center [257, 560] width 24 height 12
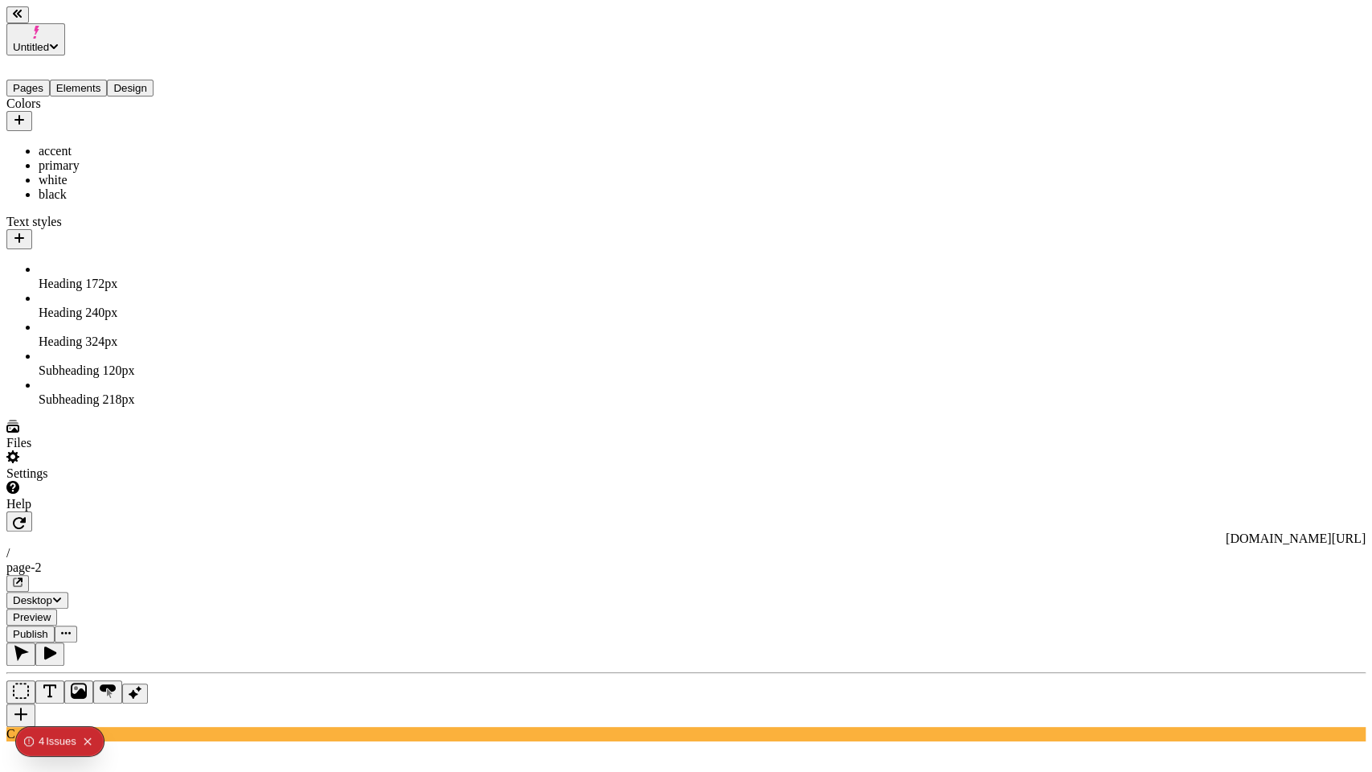
click at [92, 334] on span "24 px" at bounding box center [105, 341] width 26 height 14
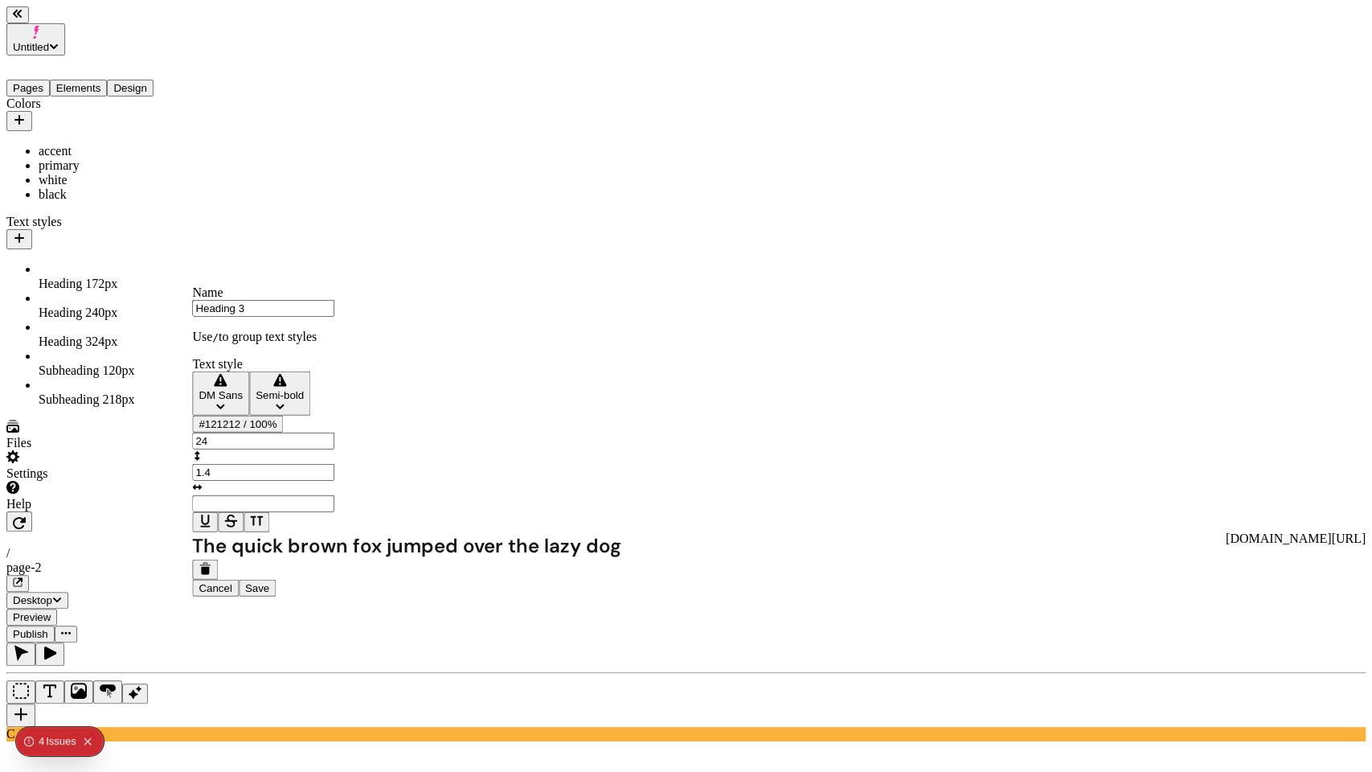
click at [211, 565] on icon "button" at bounding box center [204, 563] width 11 height 4
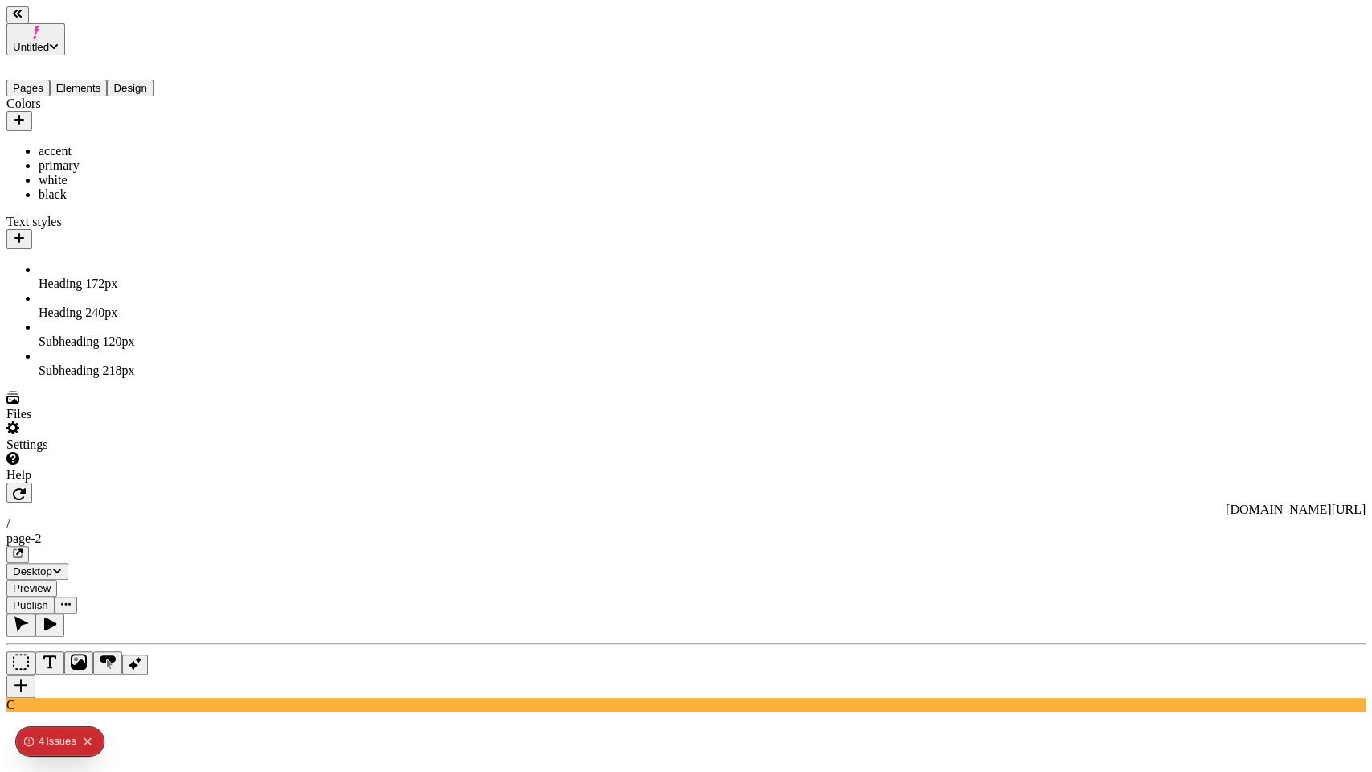
click at [24, 233] on icon "button" at bounding box center [19, 238] width 10 height 10
click at [73, 363] on div "Subheading 2 18 px" at bounding box center [119, 370] width 161 height 14
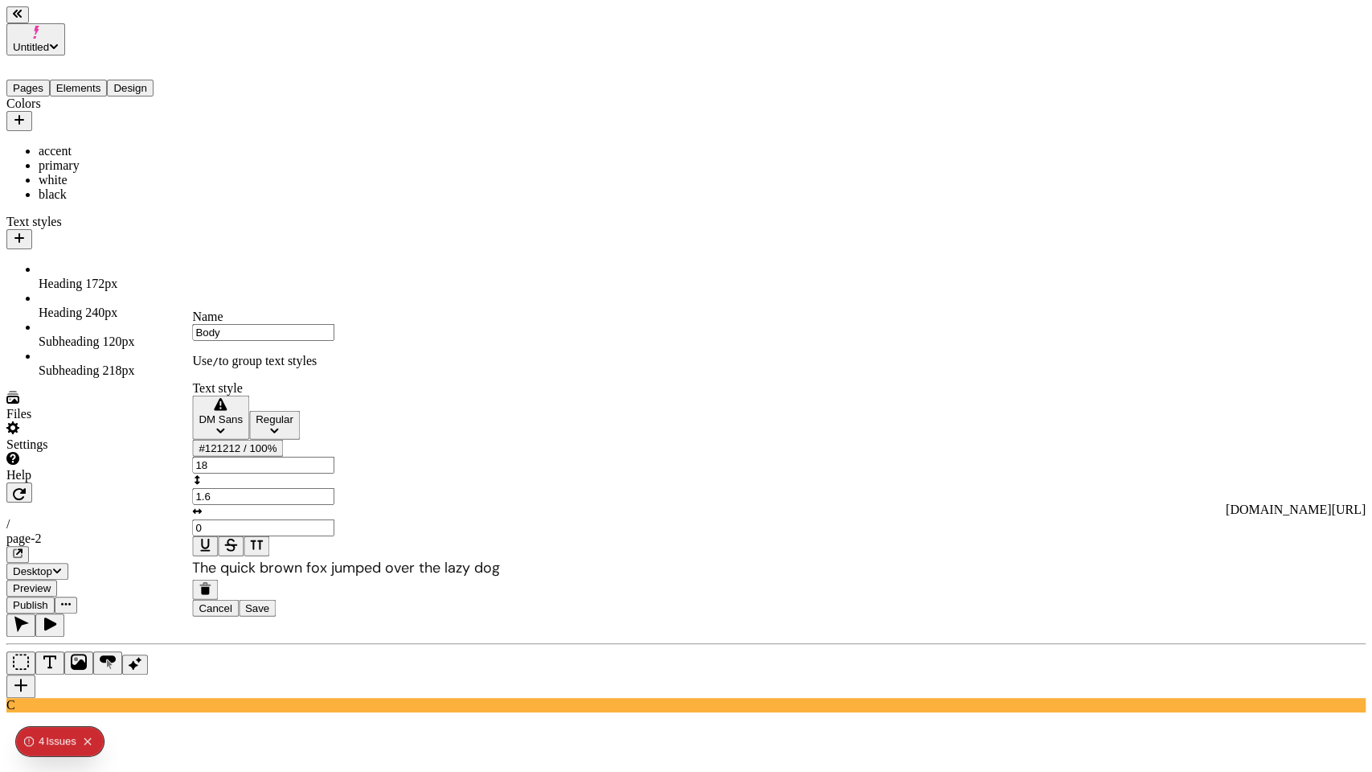
type input "Body"
click at [281, 396] on div "Text style" at bounding box center [346, 388] width 308 height 14
click at [243, 425] on div "DM Sans" at bounding box center [221, 419] width 44 height 12
click at [273, 490] on div "Inter" at bounding box center [289, 483] width 174 height 14
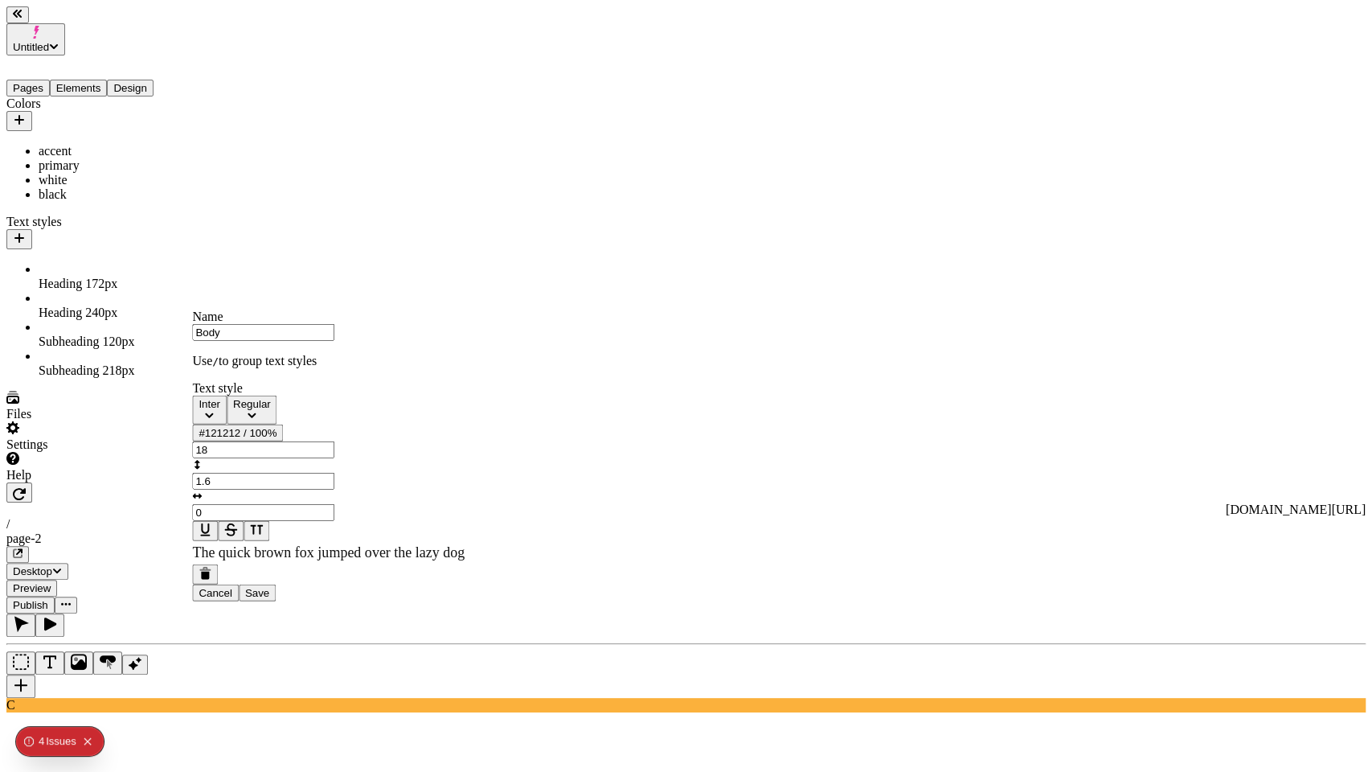
click at [227, 424] on button "Inter" at bounding box center [209, 410] width 35 height 29
click at [310, 396] on div "Text style" at bounding box center [328, 388] width 273 height 14
click at [269, 598] on span "Save" at bounding box center [257, 592] width 24 height 12
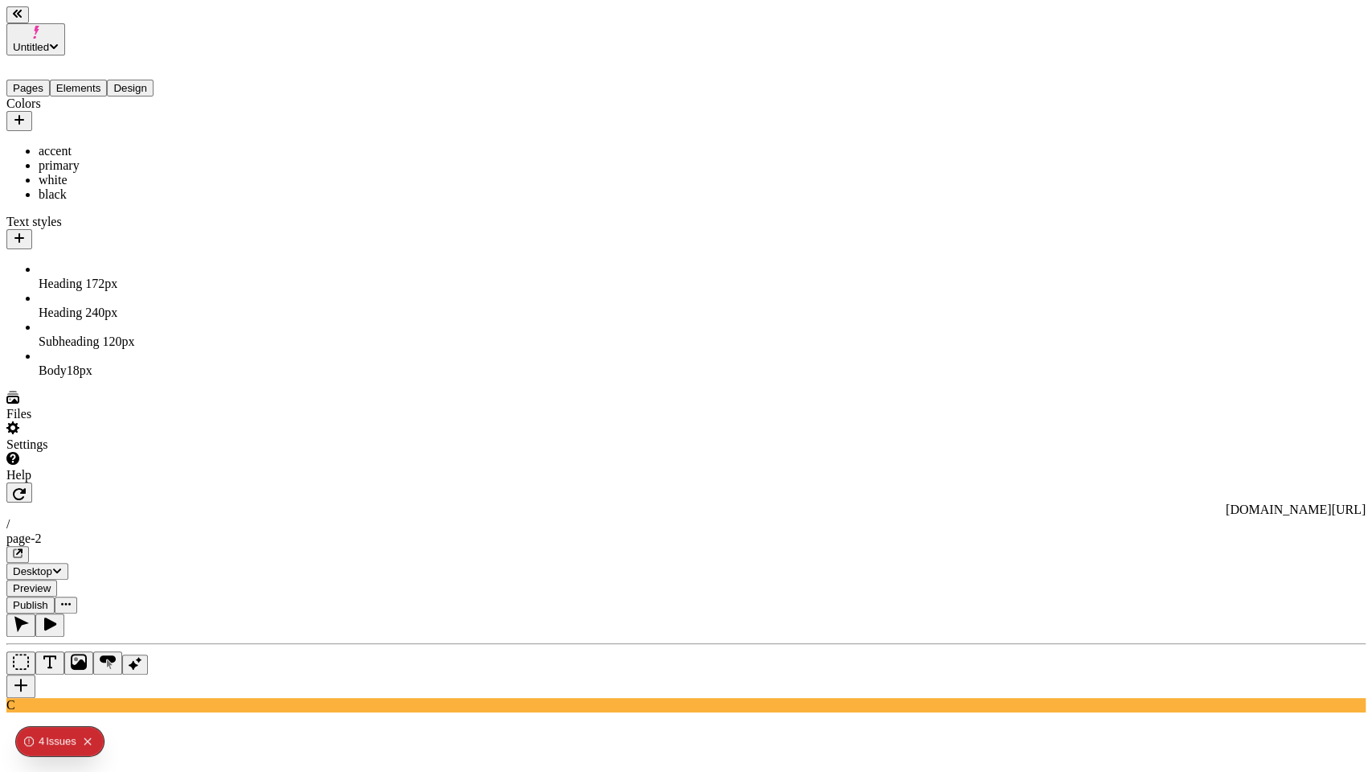
click at [81, 363] on div "Body 18 px" at bounding box center [119, 370] width 161 height 14
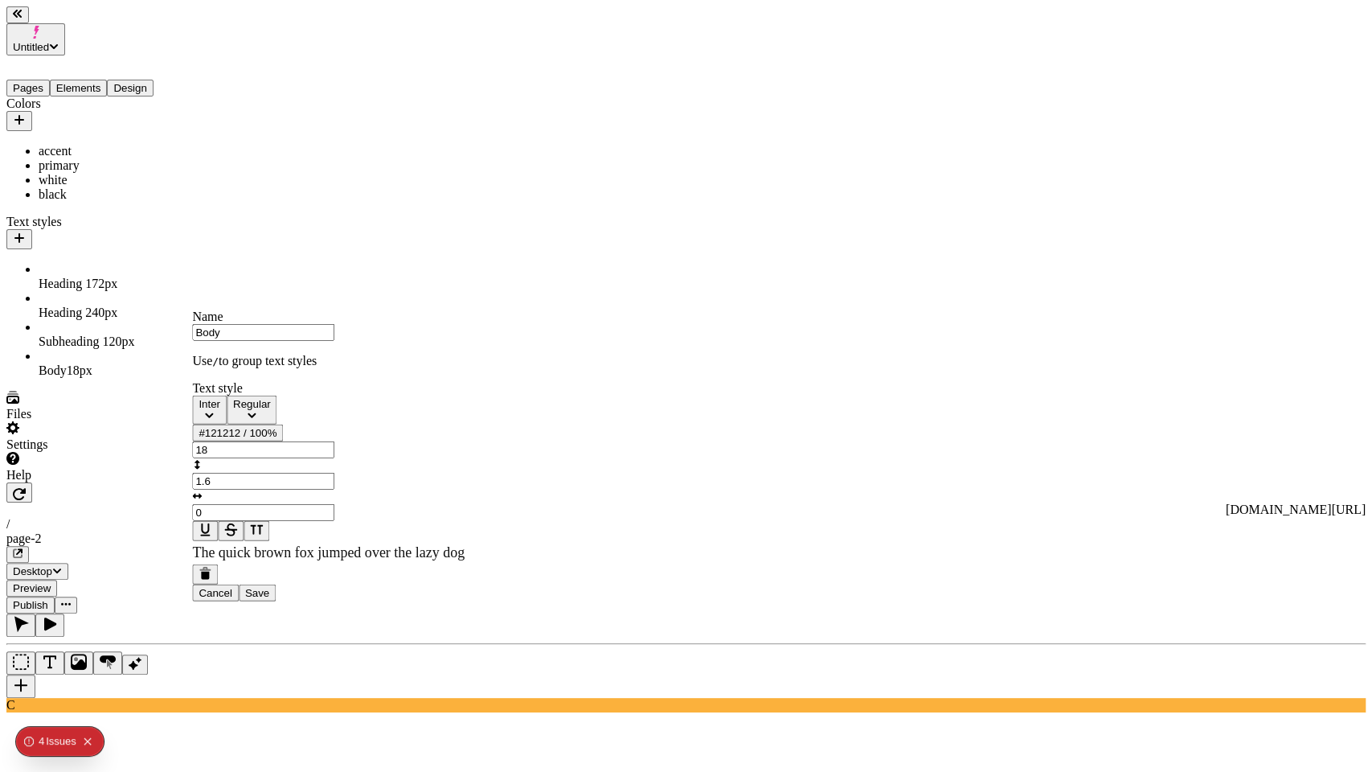
click at [83, 378] on div "Colors accent primary white black Text styles Heading 1 72 px Heading 2 40 px S…" at bounding box center [102, 236] width 193 height 281
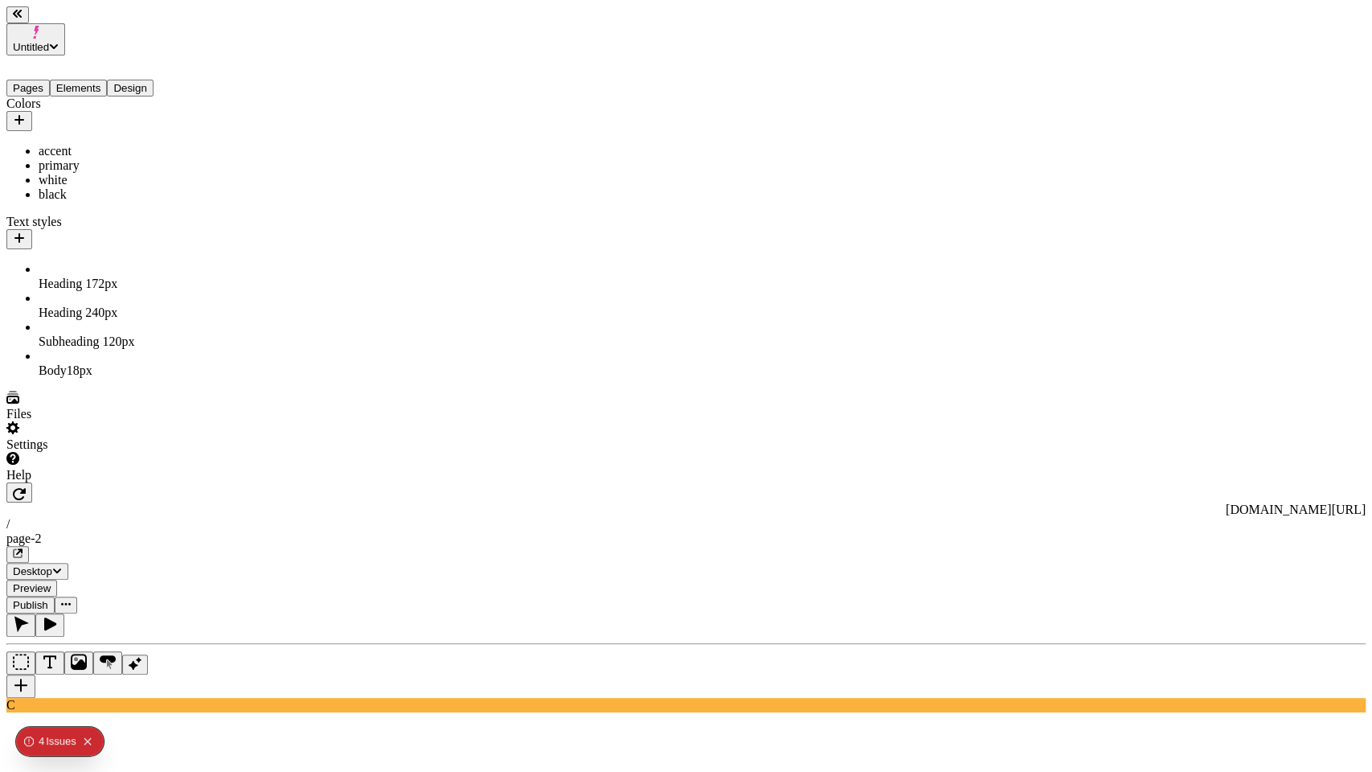
click at [76, 320] on div "Subheading 1 20 px" at bounding box center [119, 334] width 161 height 29
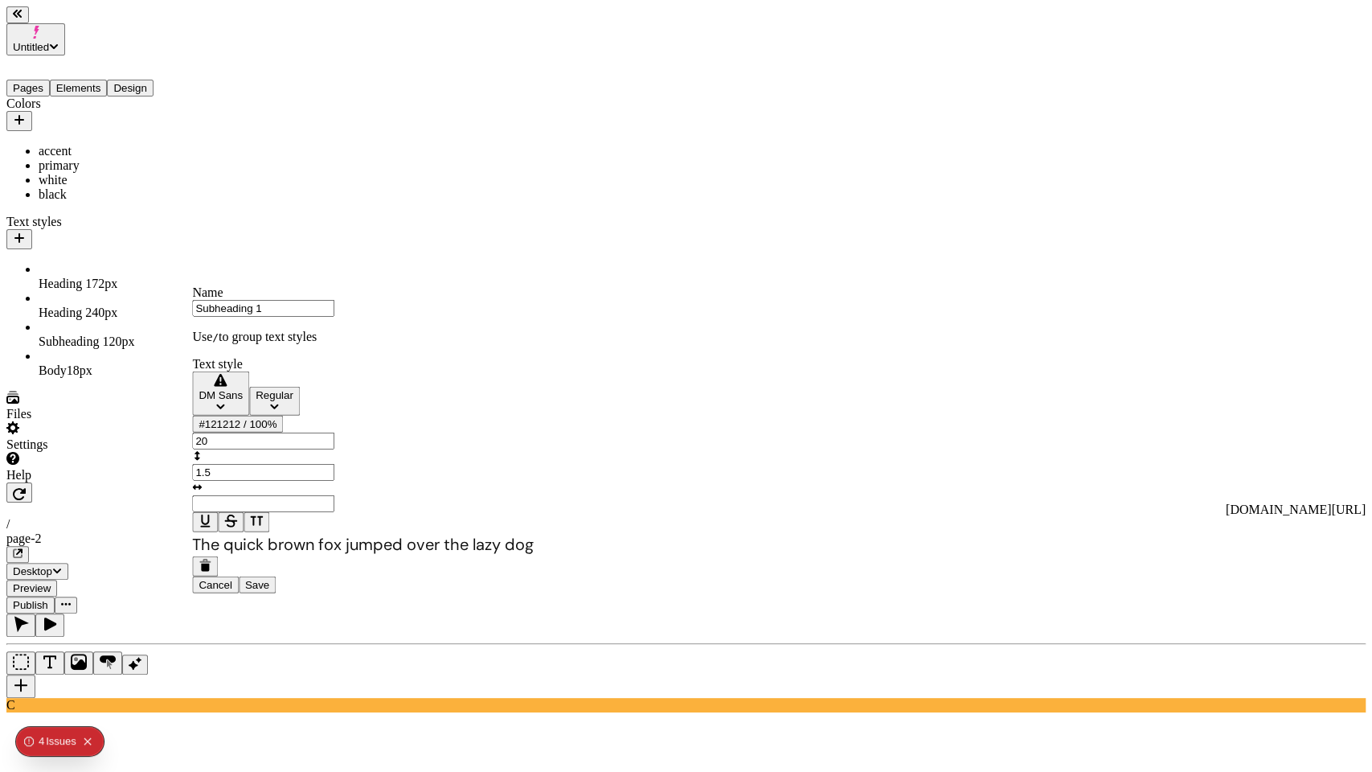
click at [243, 401] on div "DM Sans" at bounding box center [221, 395] width 44 height 12
click at [265, 466] on div "Inter" at bounding box center [289, 459] width 174 height 14
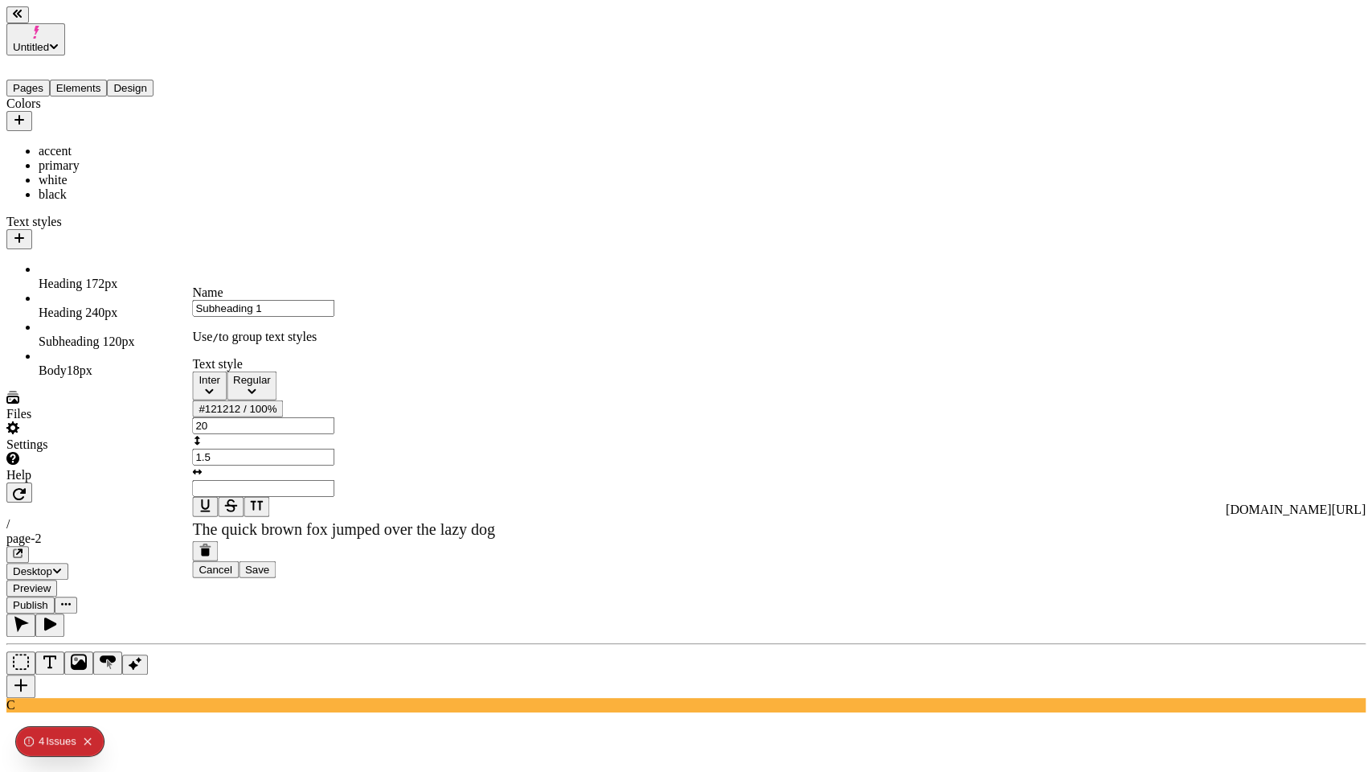
click at [269, 576] on span "Save" at bounding box center [257, 570] width 24 height 12
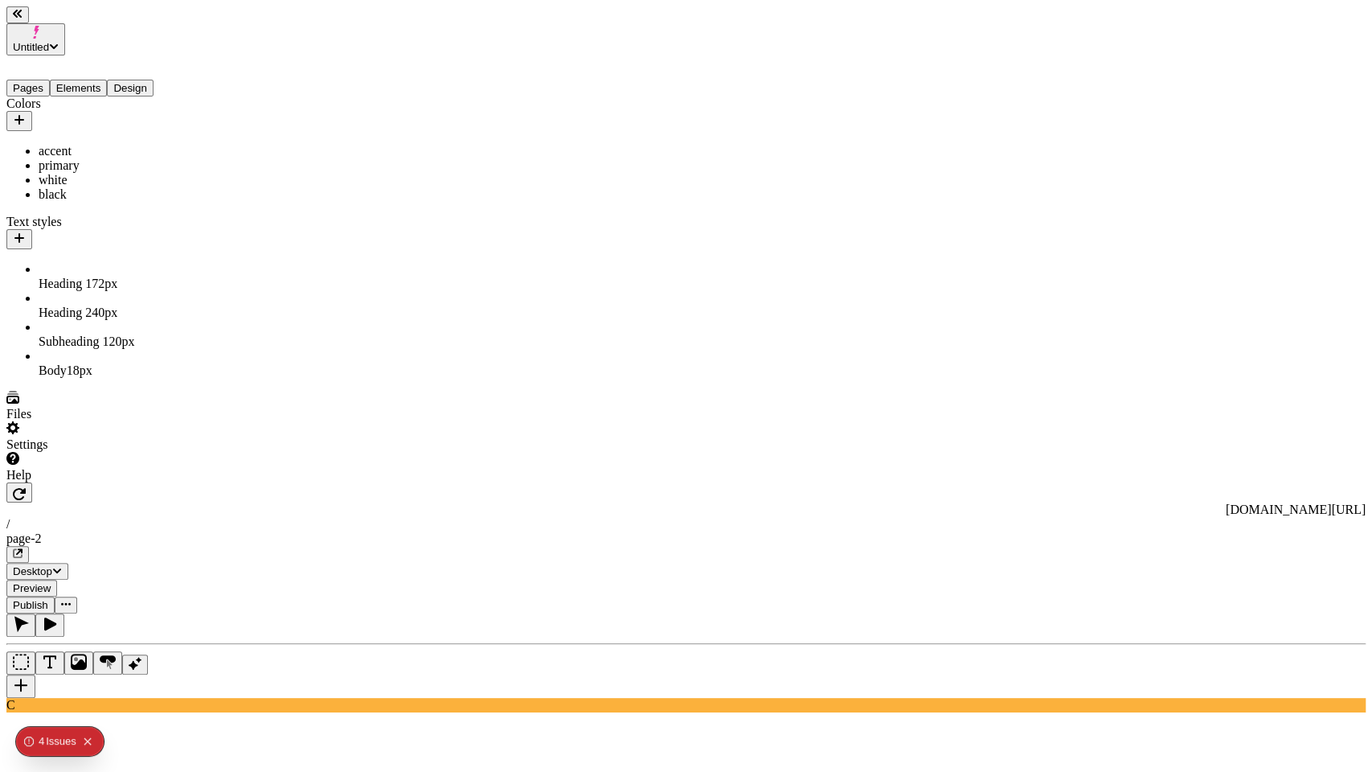
click at [85, 743] on icon "Collapse issues badge" at bounding box center [88, 741] width 10 height 10
click at [92, 80] on button "Elements" at bounding box center [79, 88] width 58 height 17
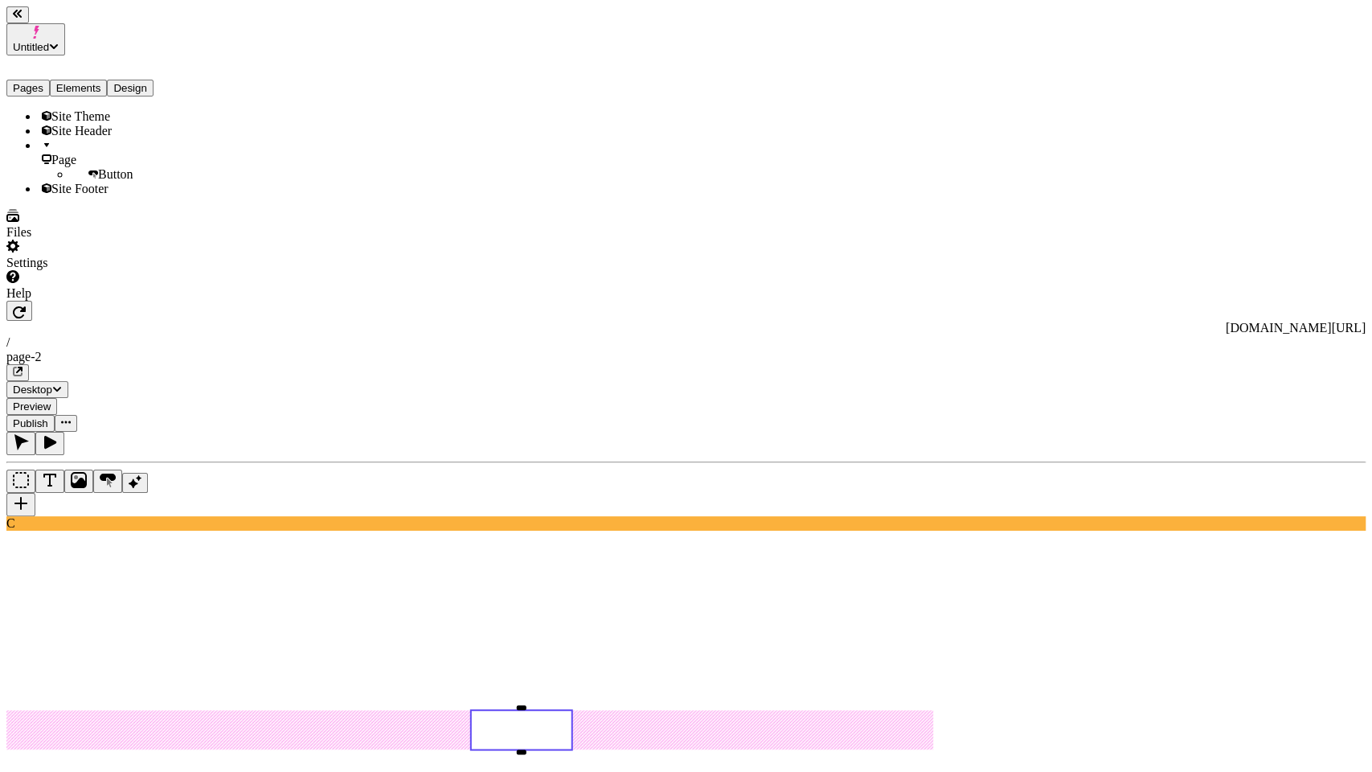
click at [50, 80] on button "Pages" at bounding box center [27, 88] width 43 height 17
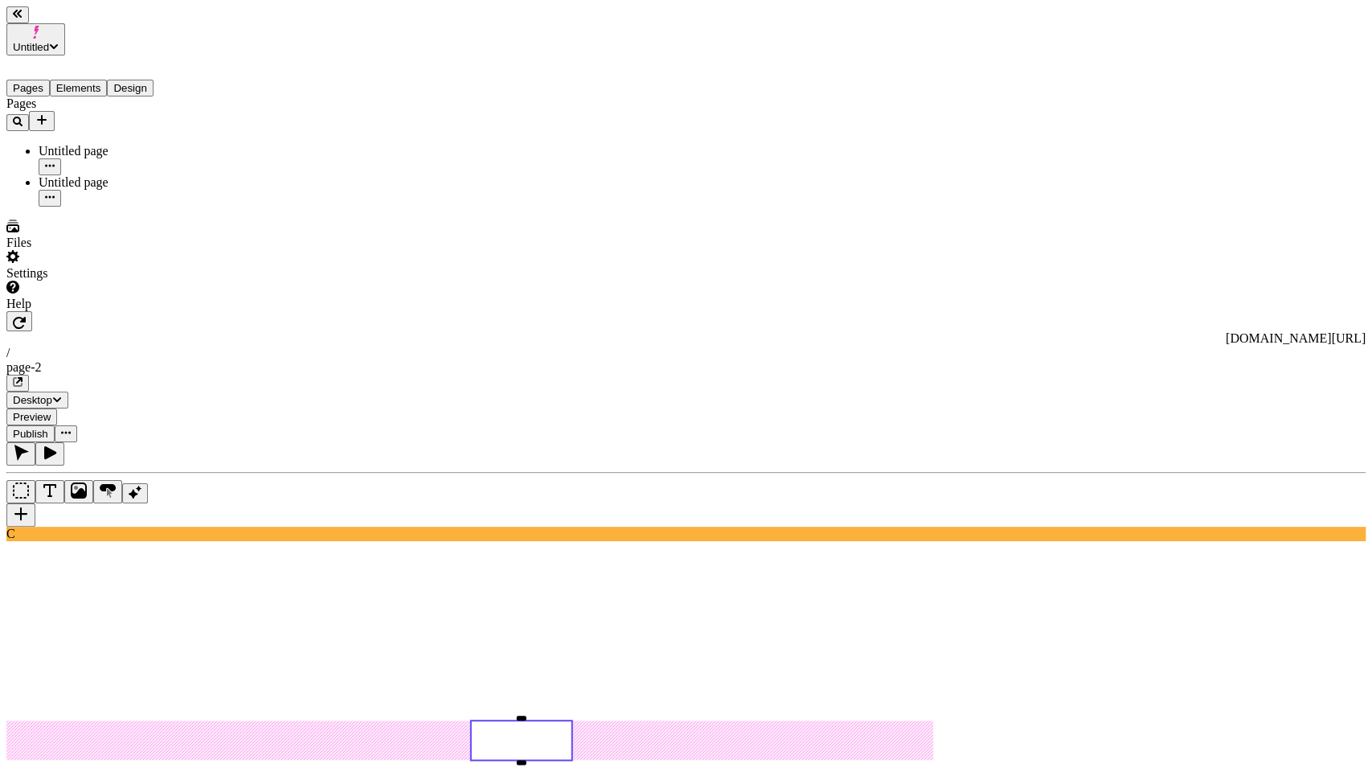
click at [92, 80] on button "Elements" at bounding box center [79, 88] width 58 height 17
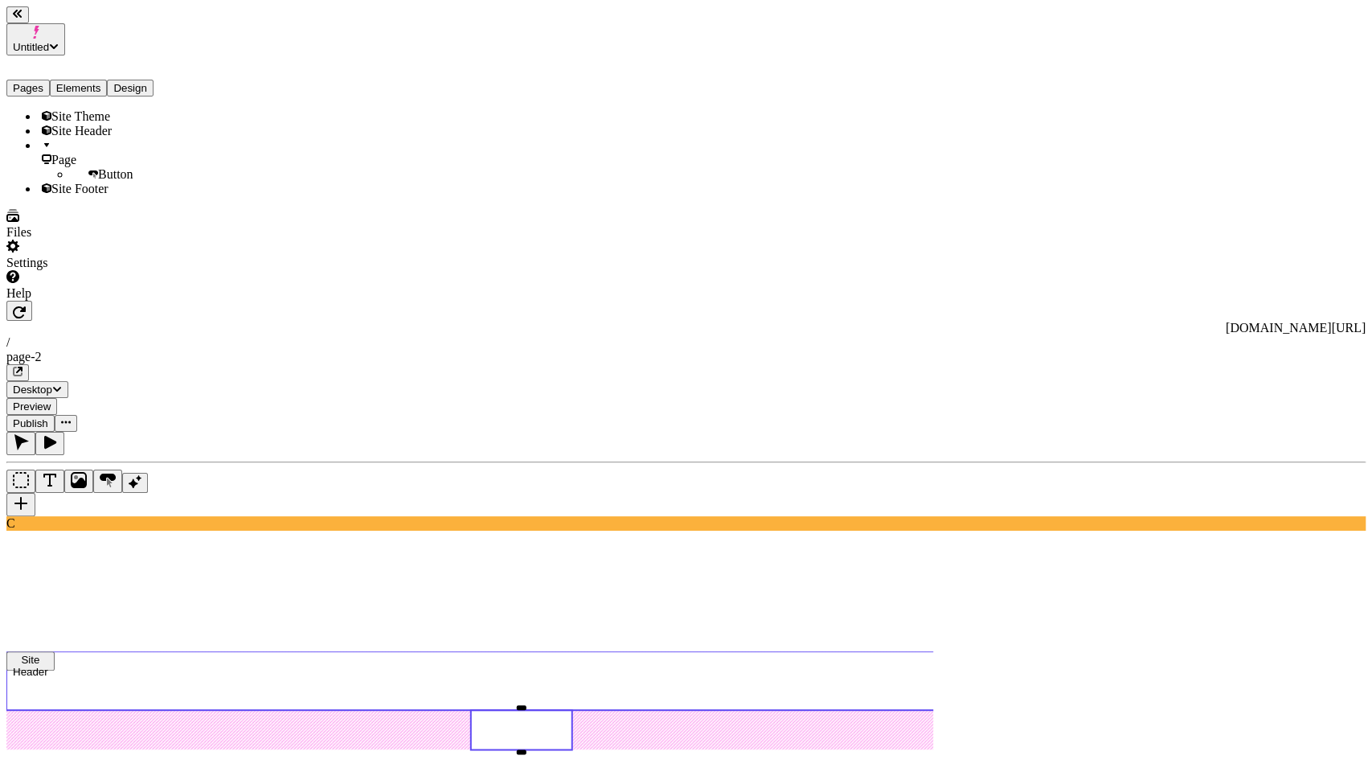
click at [67, 124] on span "Site Header" at bounding box center [81, 131] width 60 height 14
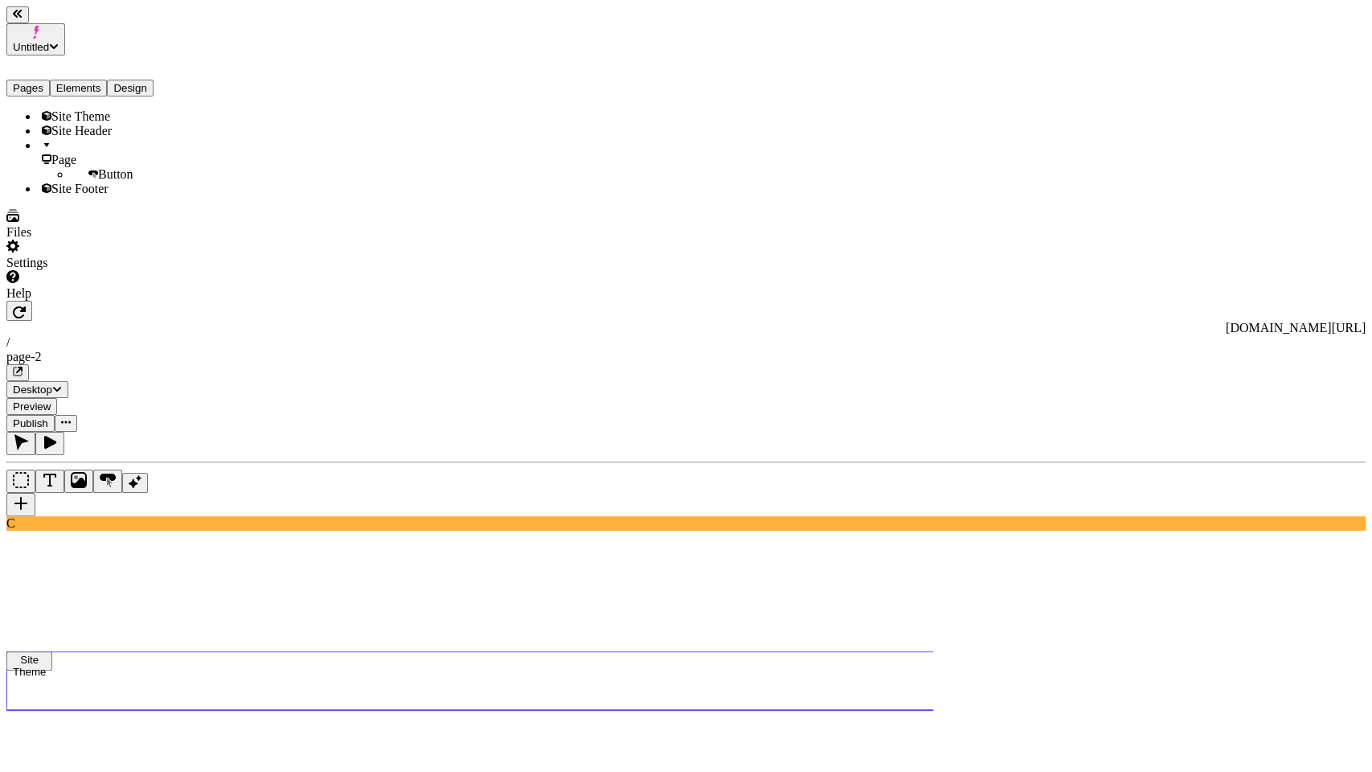
click at [76, 109] on span "Site Theme" at bounding box center [80, 116] width 59 height 14
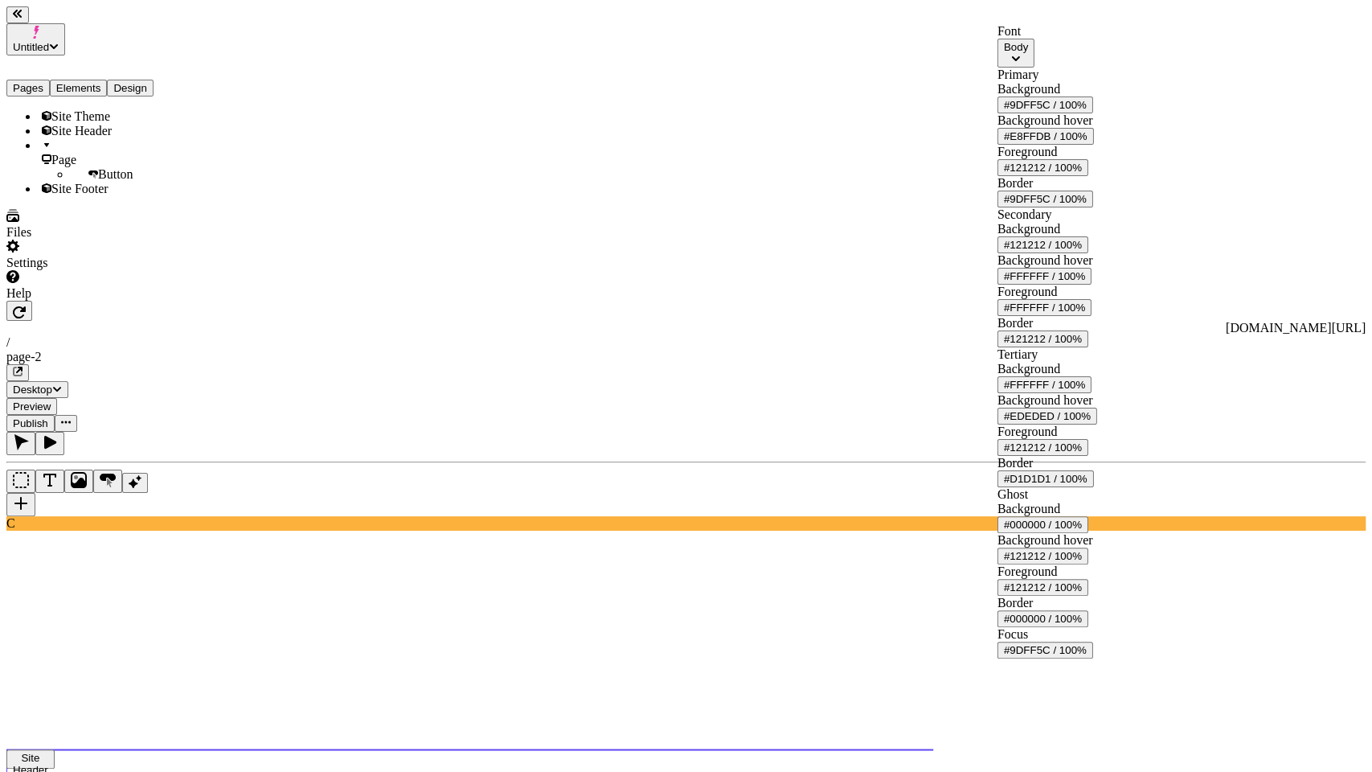
click at [1087, 111] on div "#9DFF5C / 100%" at bounding box center [1045, 105] width 83 height 12
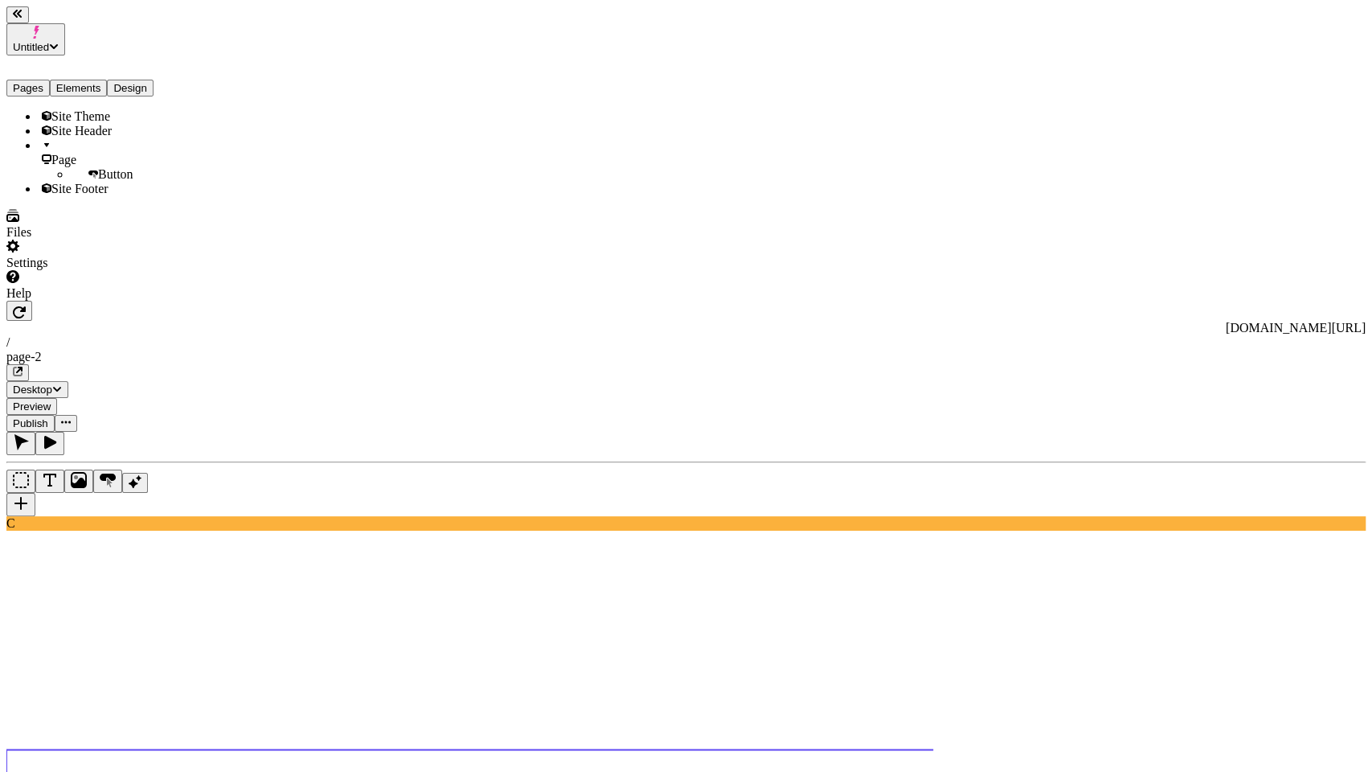
click at [147, 80] on button "Design" at bounding box center [130, 88] width 47 height 17
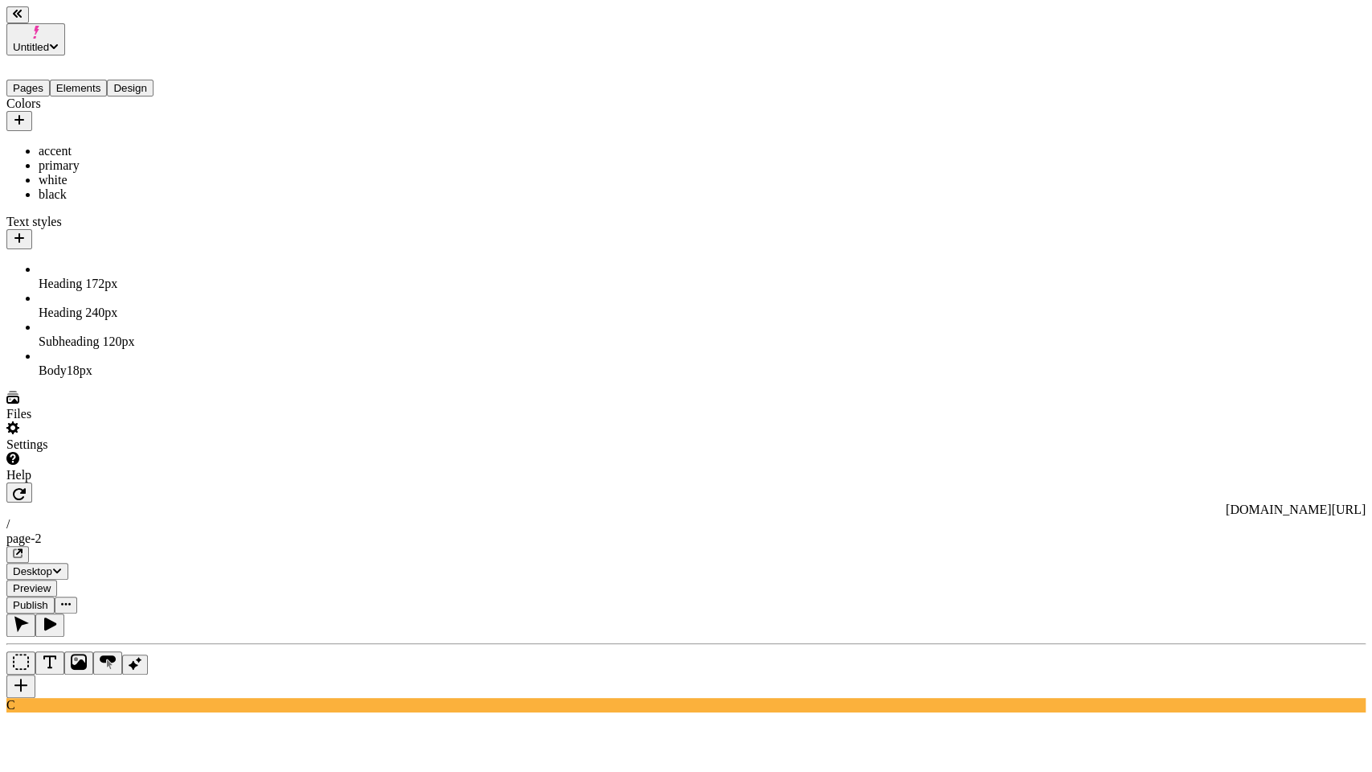
click at [26, 232] on icon "button" at bounding box center [19, 238] width 13 height 13
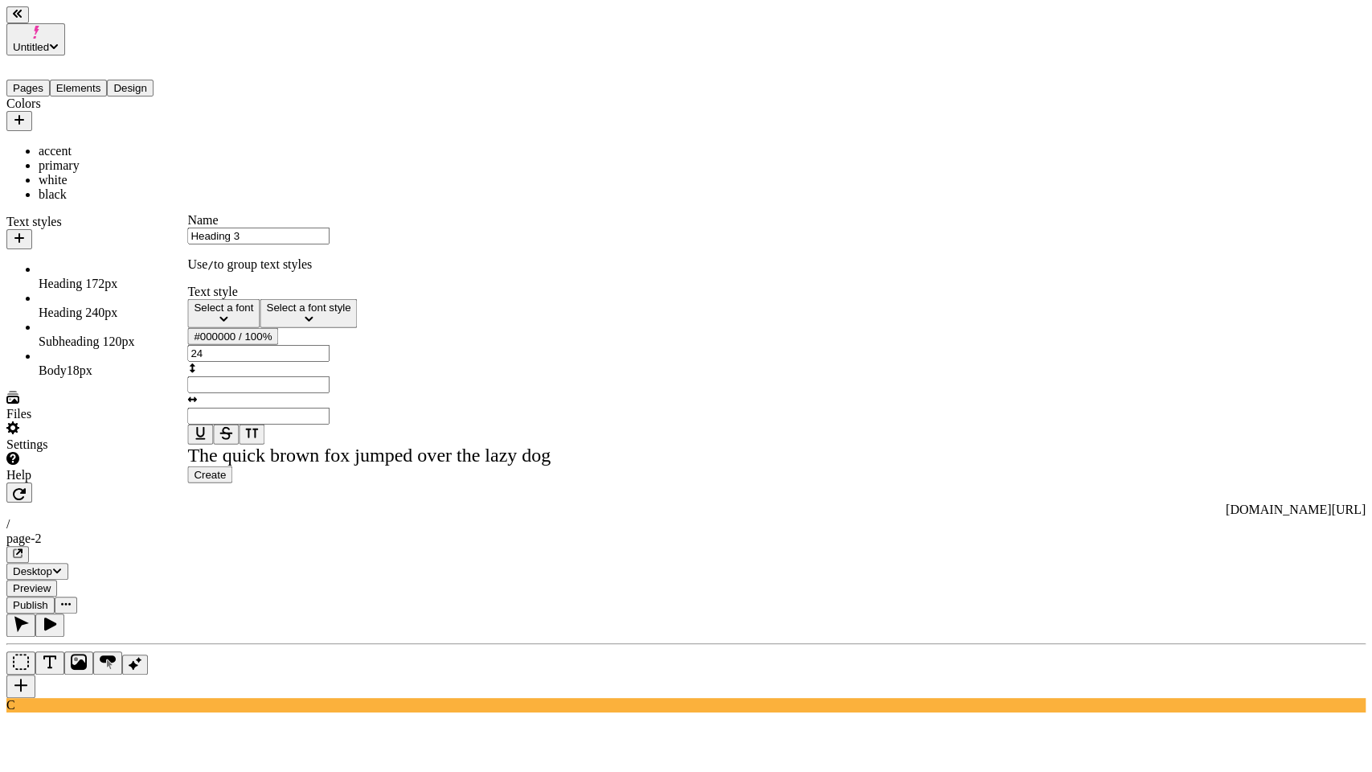
type input "Heading 3"
click at [250, 327] on button "Select a font" at bounding box center [223, 313] width 72 height 29
click at [249, 364] on span "Big Shoulders" at bounding box center [226, 356] width 59 height 15
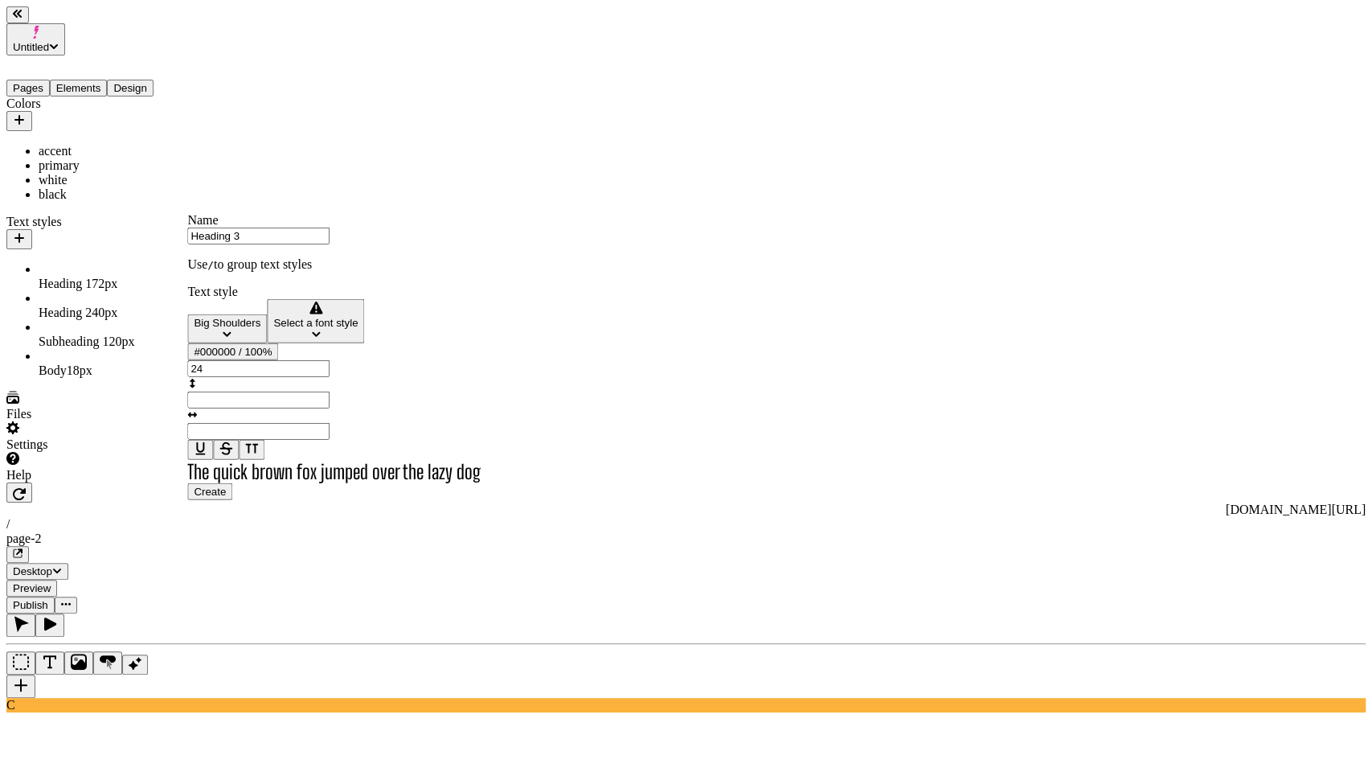
click at [293, 329] on span "Select a font style" at bounding box center [315, 323] width 84 height 12
click at [268, 408] on div "Extra-bold" at bounding box center [284, 401] width 174 height 14
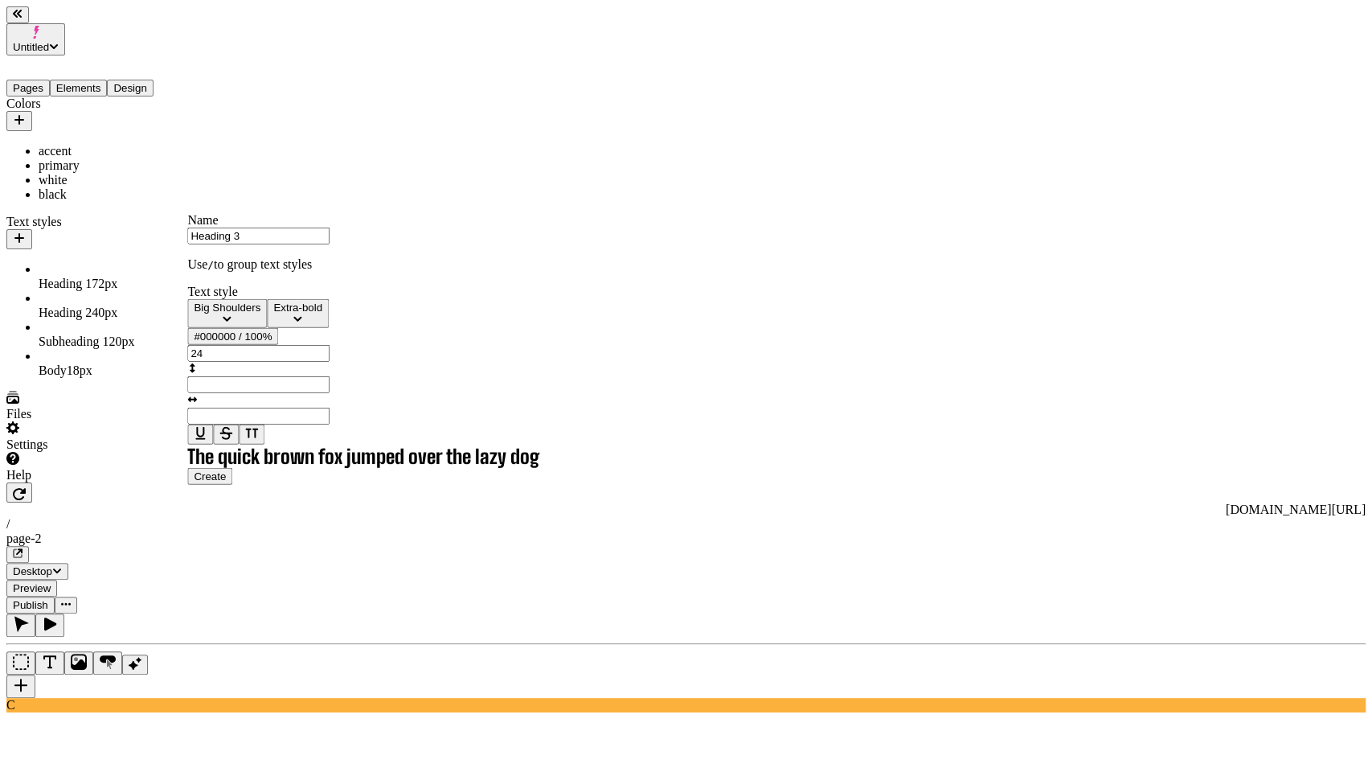
click at [330, 362] on input "24" at bounding box center [258, 353] width 142 height 17
type input "30"
click at [251, 393] on input "text" at bounding box center [258, 384] width 142 height 17
type input "1.3"
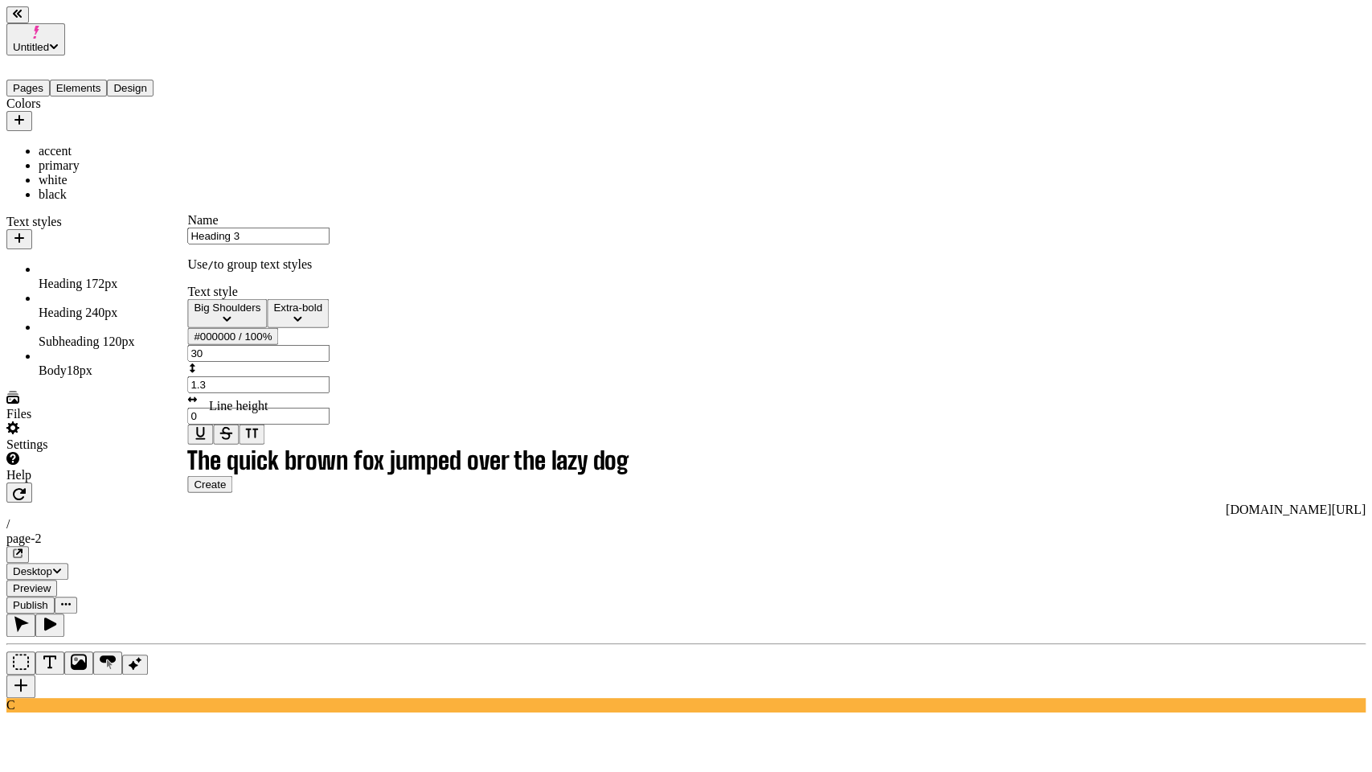
type input "0"
click at [226, 490] on span "Create" at bounding box center [210, 484] width 32 height 12
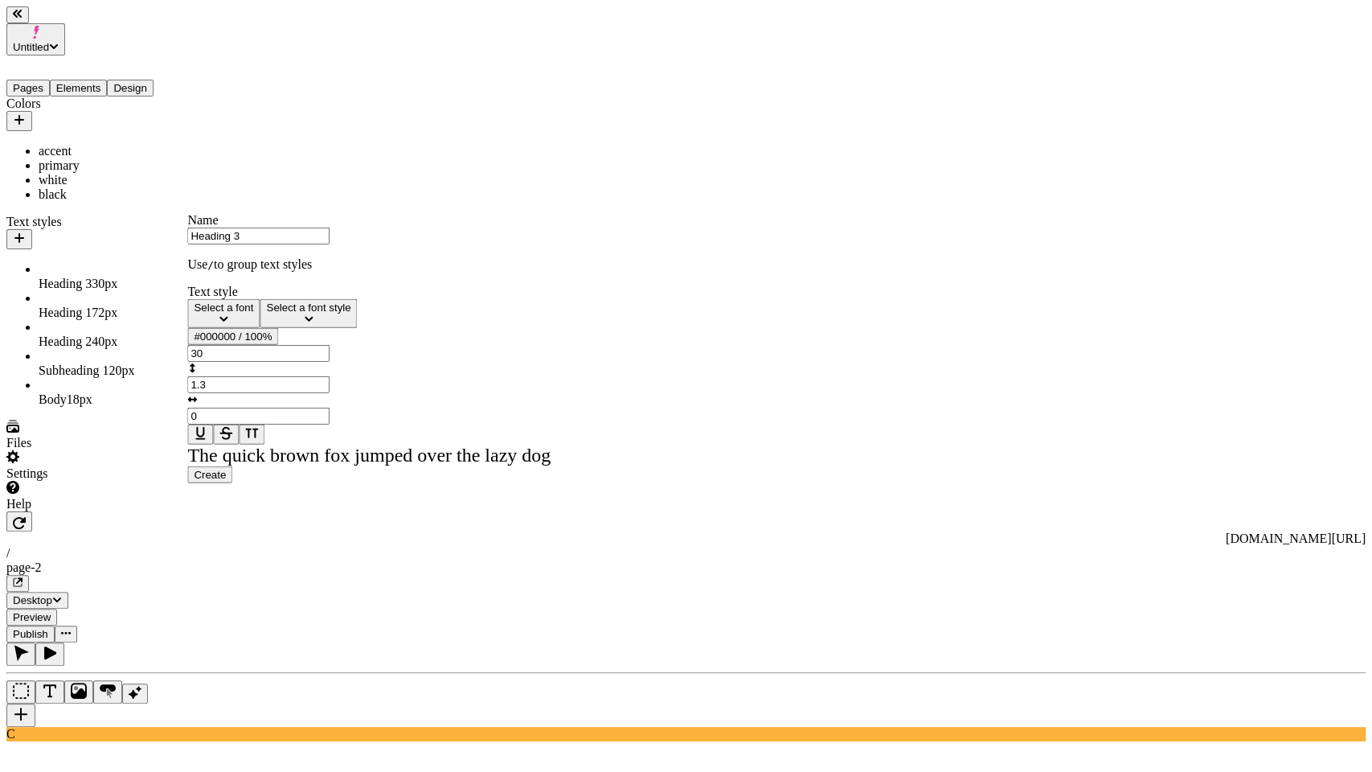
type input "Untitled text style"
type input "24"
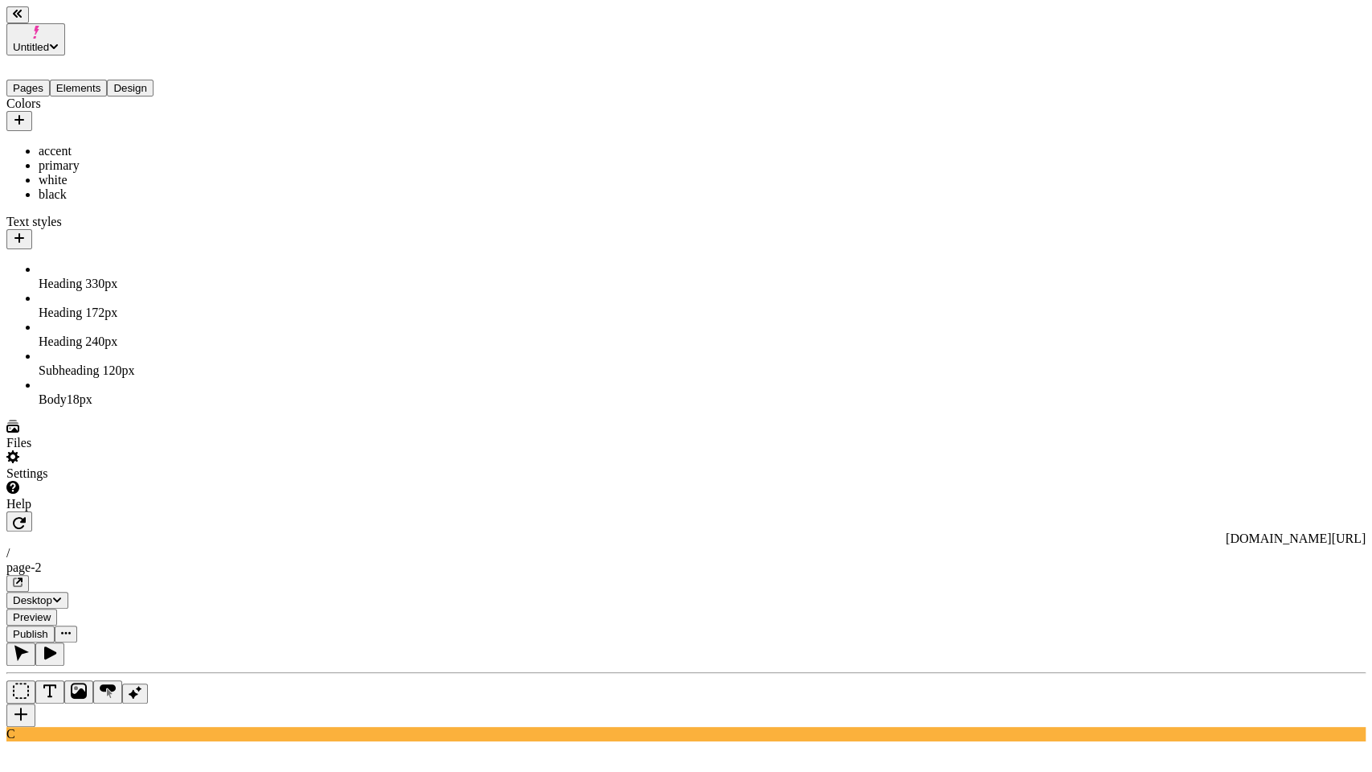
drag, startPoint x: 95, startPoint y: 249, endPoint x: 95, endPoint y: 302, distance: 53.1
click at [50, 80] on button "Pages" at bounding box center [27, 88] width 43 height 17
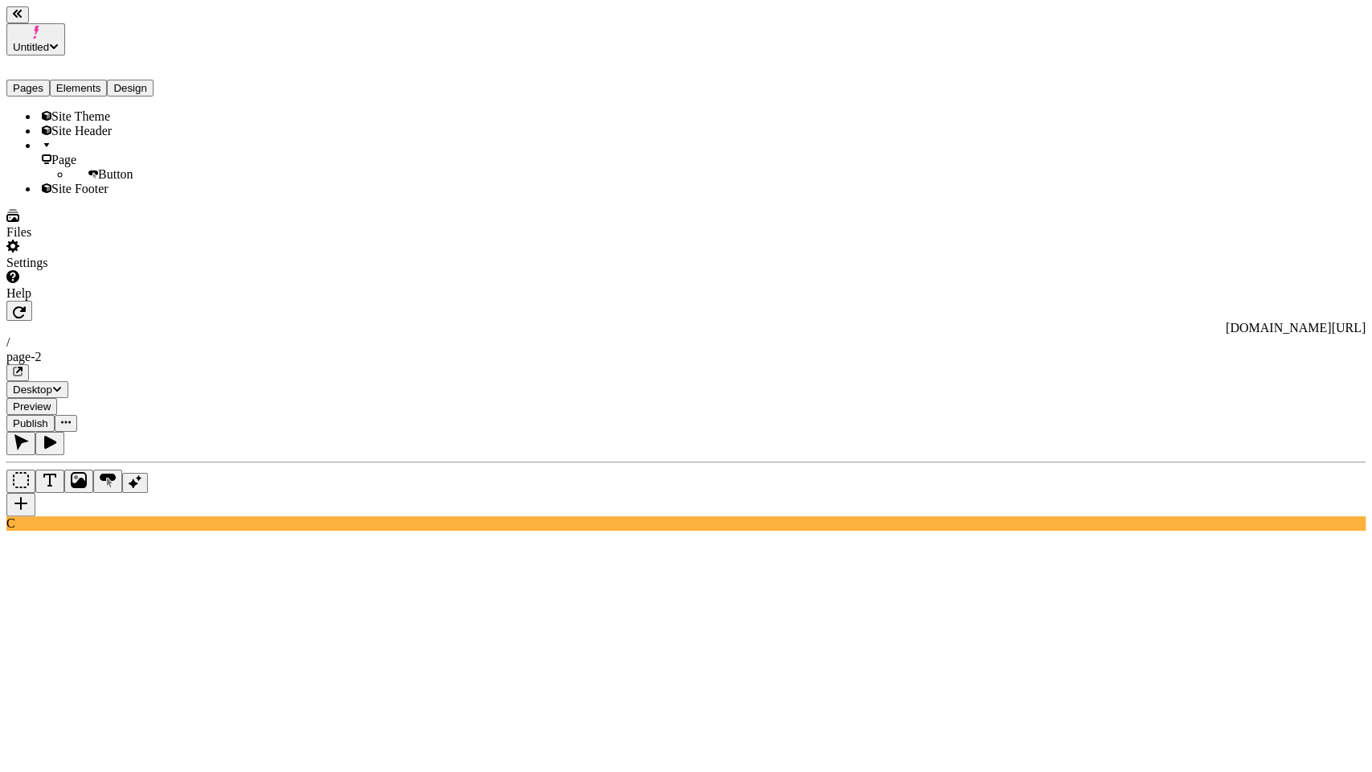
click at [78, 80] on button "Elements" at bounding box center [79, 88] width 58 height 17
click at [77, 109] on div "Site Theme" at bounding box center [119, 116] width 161 height 14
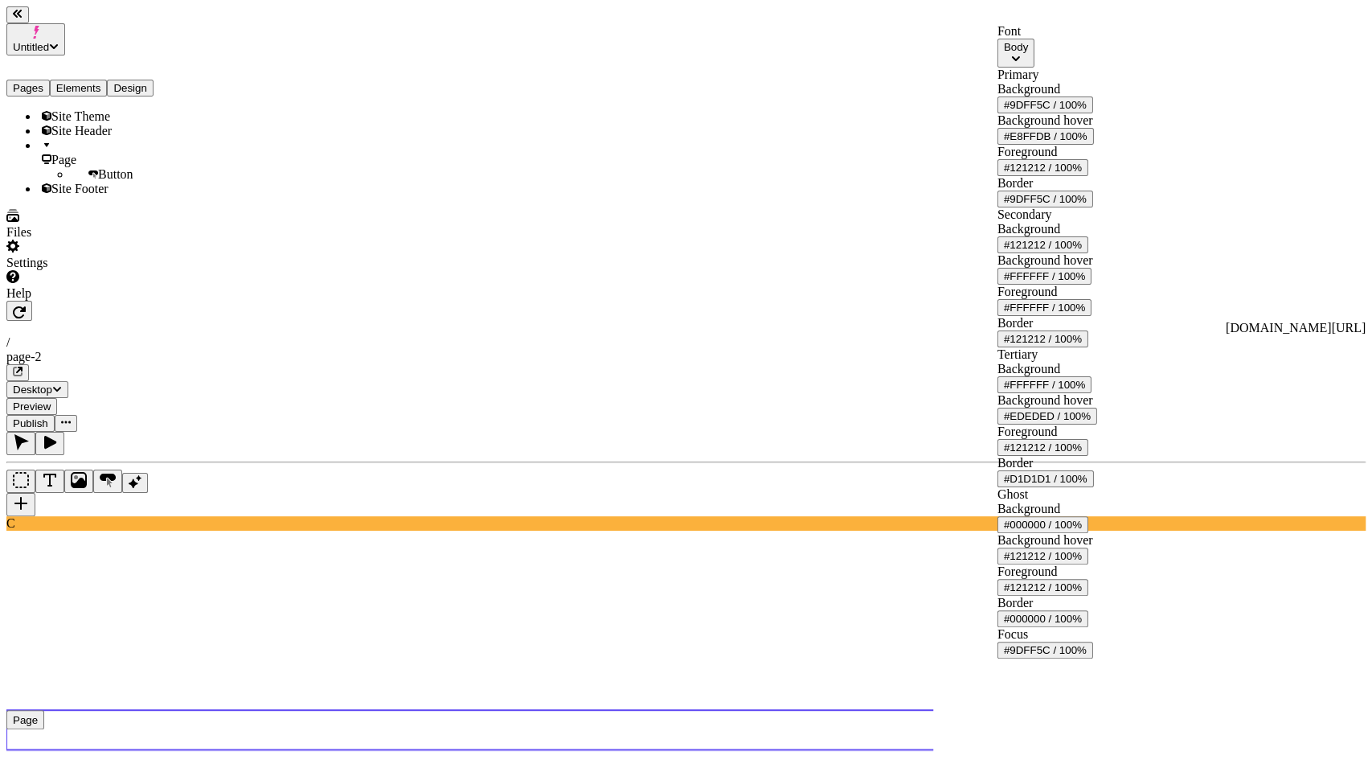
click at [1087, 111] on div "#9DFF5C / 100%" at bounding box center [1045, 105] width 83 height 12
click at [1047, 243] on div "primary" at bounding box center [1059, 235] width 142 height 14
click at [1097, 109] on div "Primary Background #D85F1D / 100% Background hover #E8FFDB / 100% Foreground #1…" at bounding box center [1048, 138] width 100 height 140
click at [1088, 142] on div "#E8FFDB / 100%" at bounding box center [1046, 136] width 84 height 12
click at [1051, 292] on div "white" at bounding box center [1059, 284] width 142 height 14
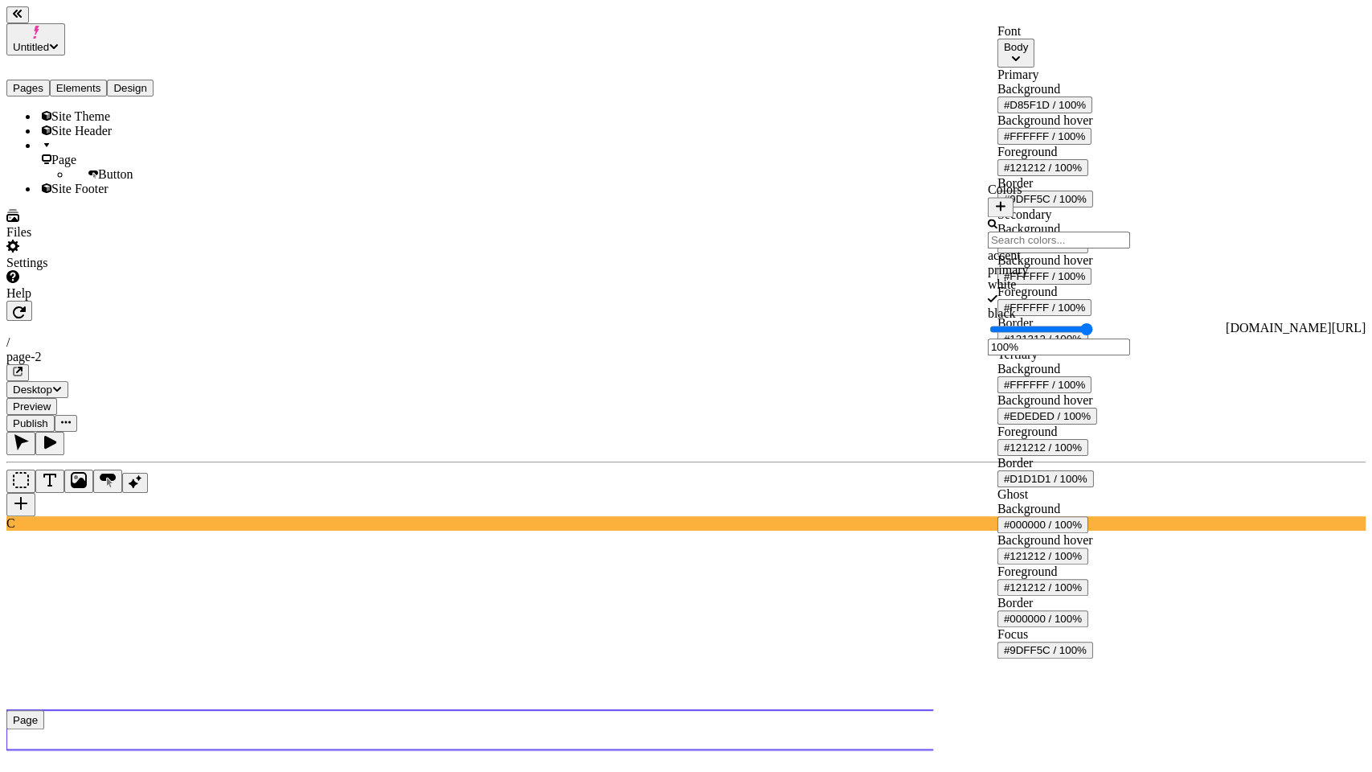
click at [1130, 355] on input "100%" at bounding box center [1059, 346] width 142 height 17
type input "15%"
click at [1056, 128] on div "Background hover" at bounding box center [1048, 120] width 100 height 14
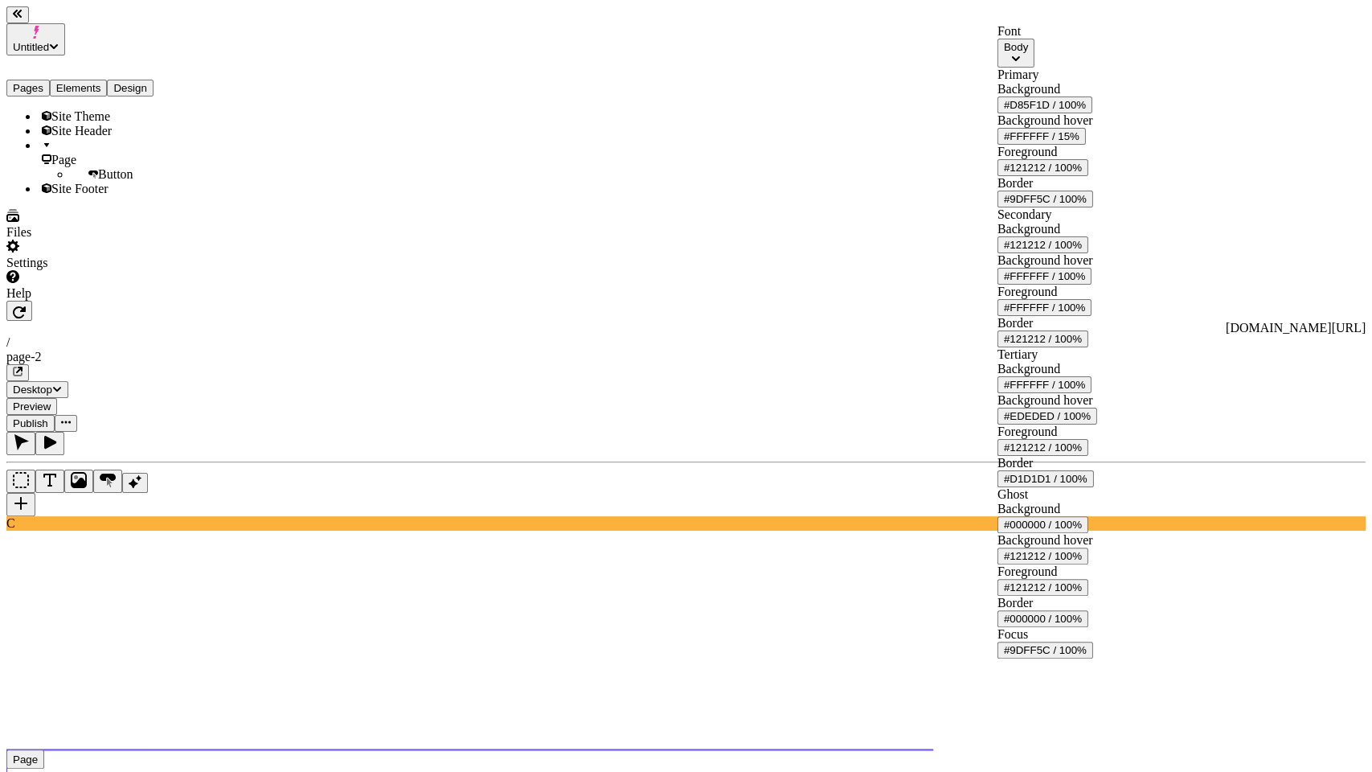
click at [1082, 174] on div "#121212 / 100%" at bounding box center [1043, 168] width 78 height 12
click at [1056, 327] on div "white" at bounding box center [1059, 320] width 142 height 14
click at [1059, 186] on div "Background #D85F1D / 100% Background hover #FFFFFF / 15% Foreground #FFFFFF / 1…" at bounding box center [1048, 144] width 100 height 125
click at [1092, 176] on button "#FFFFFF / 100%" at bounding box center [1045, 167] width 94 height 17
click at [1080, 142] on div "#FFFFFF / 15%" at bounding box center [1042, 136] width 76 height 12
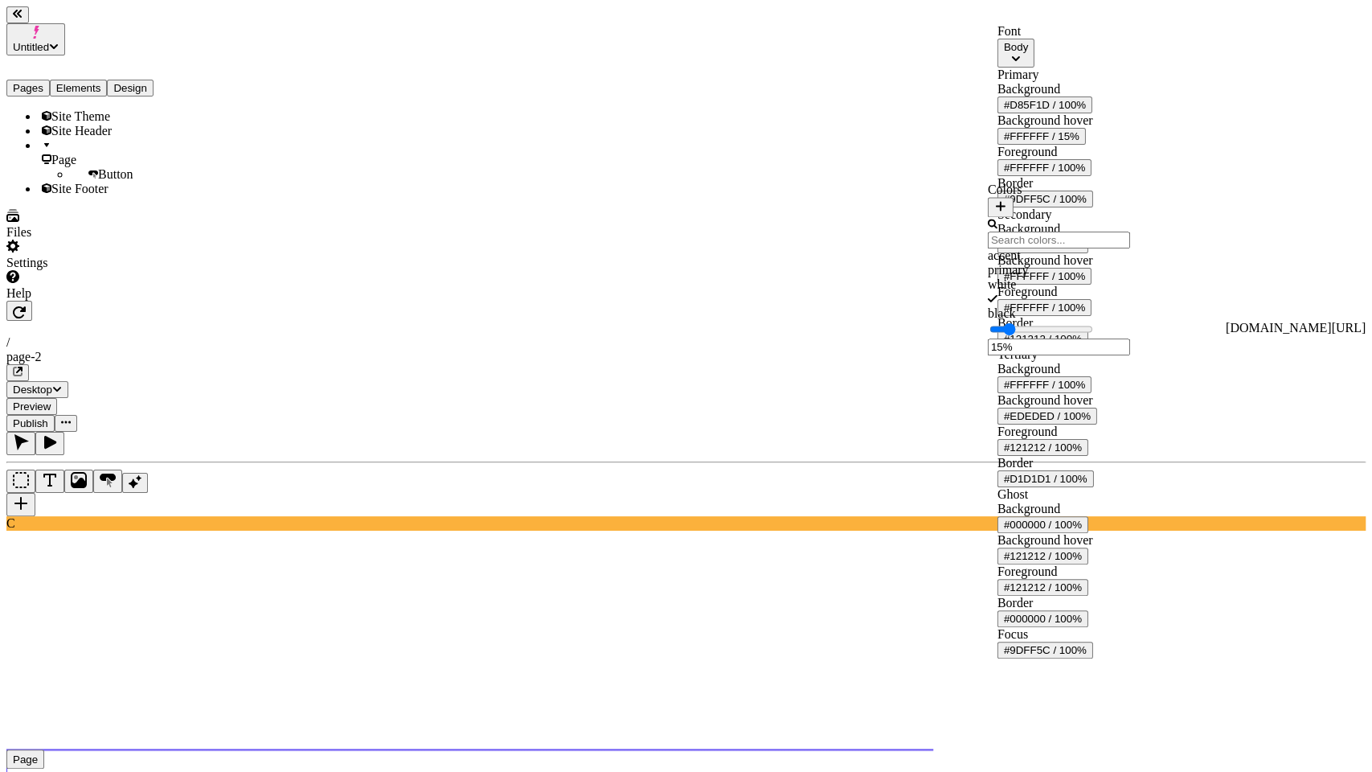
click at [1036, 321] on div "black" at bounding box center [1059, 313] width 142 height 14
click at [1049, 127] on span "Background hover" at bounding box center [1046, 120] width 96 height 14
click at [1033, 207] on div "Background #D85F1D / 100% Background hover #121212 / 15% Foreground #FFFFFF / 1…" at bounding box center [1048, 144] width 100 height 125
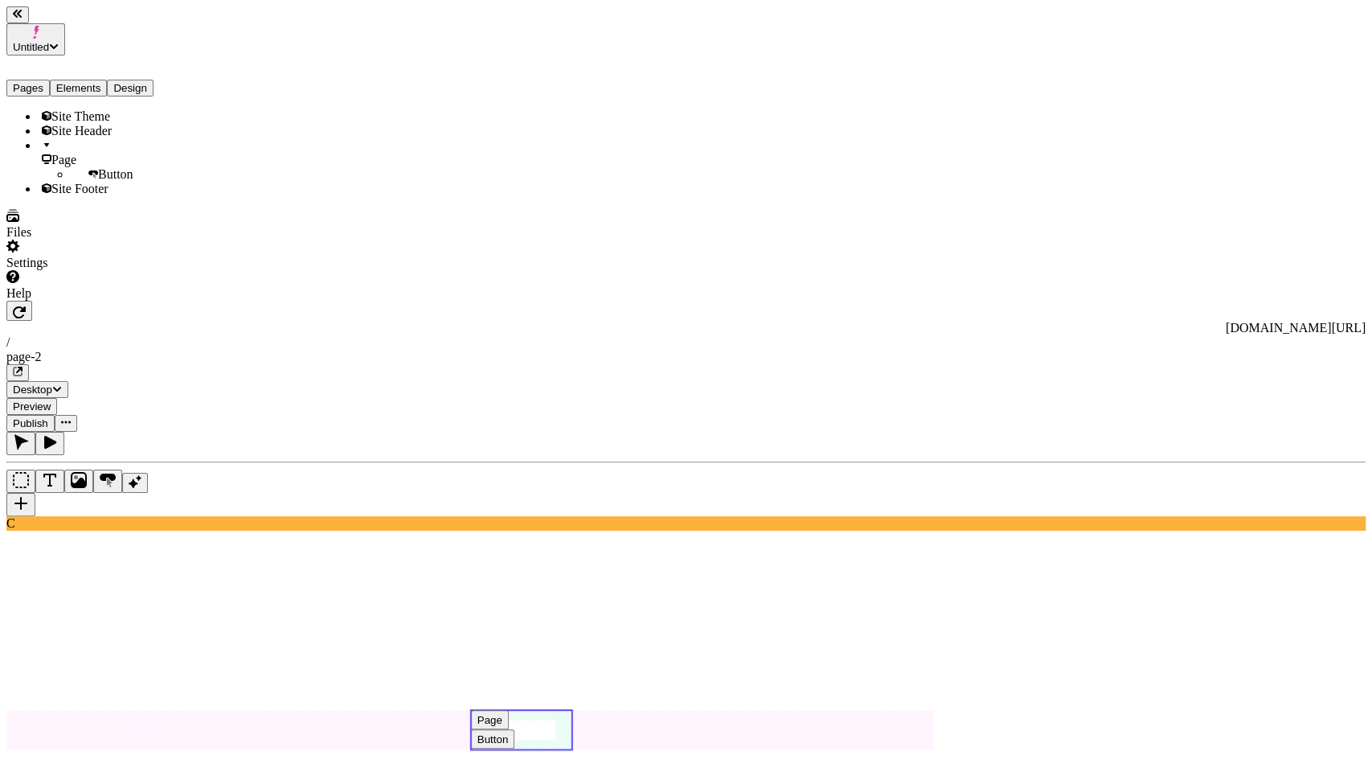
click at [572, 711] on use at bounding box center [521, 730] width 100 height 39
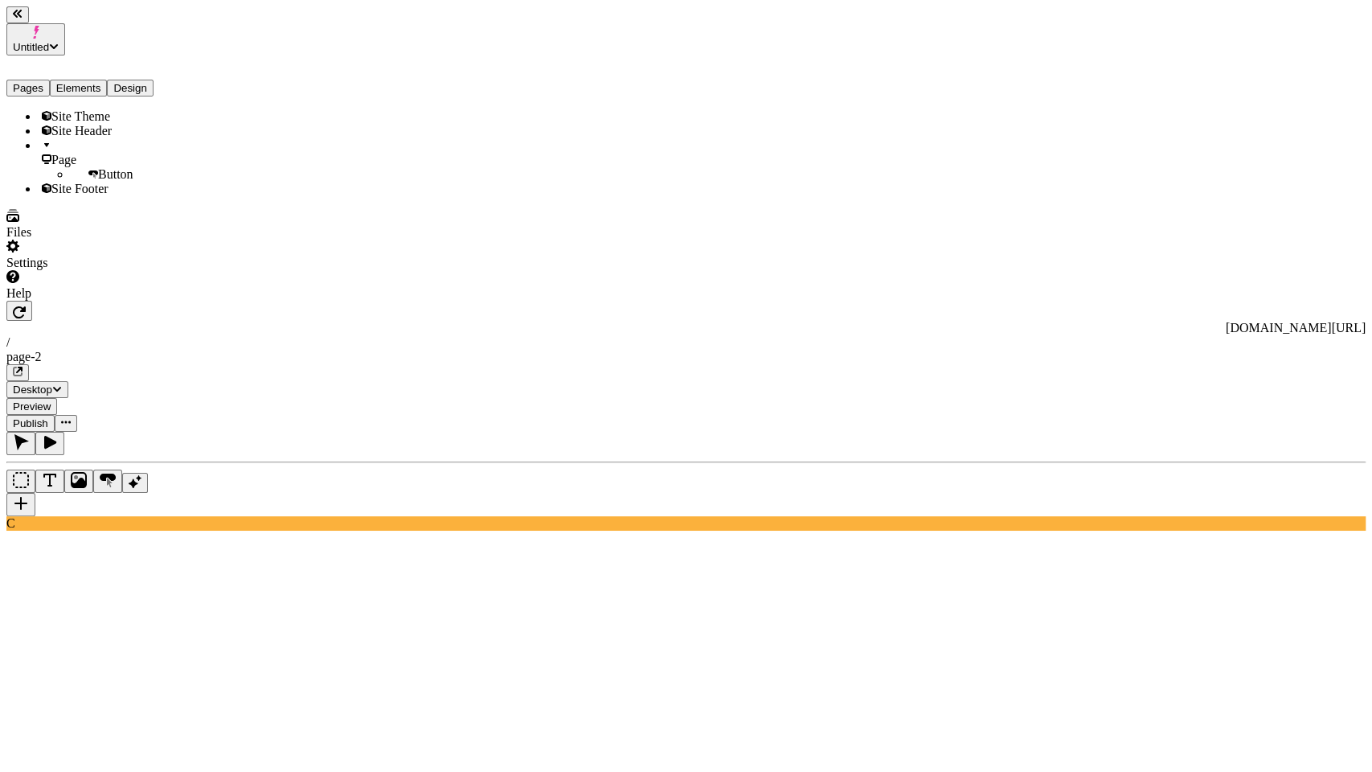
click at [56, 436] on icon "button" at bounding box center [50, 442] width 12 height 13
click at [35, 432] on button "button" at bounding box center [20, 443] width 29 height 23
click at [84, 109] on span "Site Theme" at bounding box center [80, 116] width 59 height 14
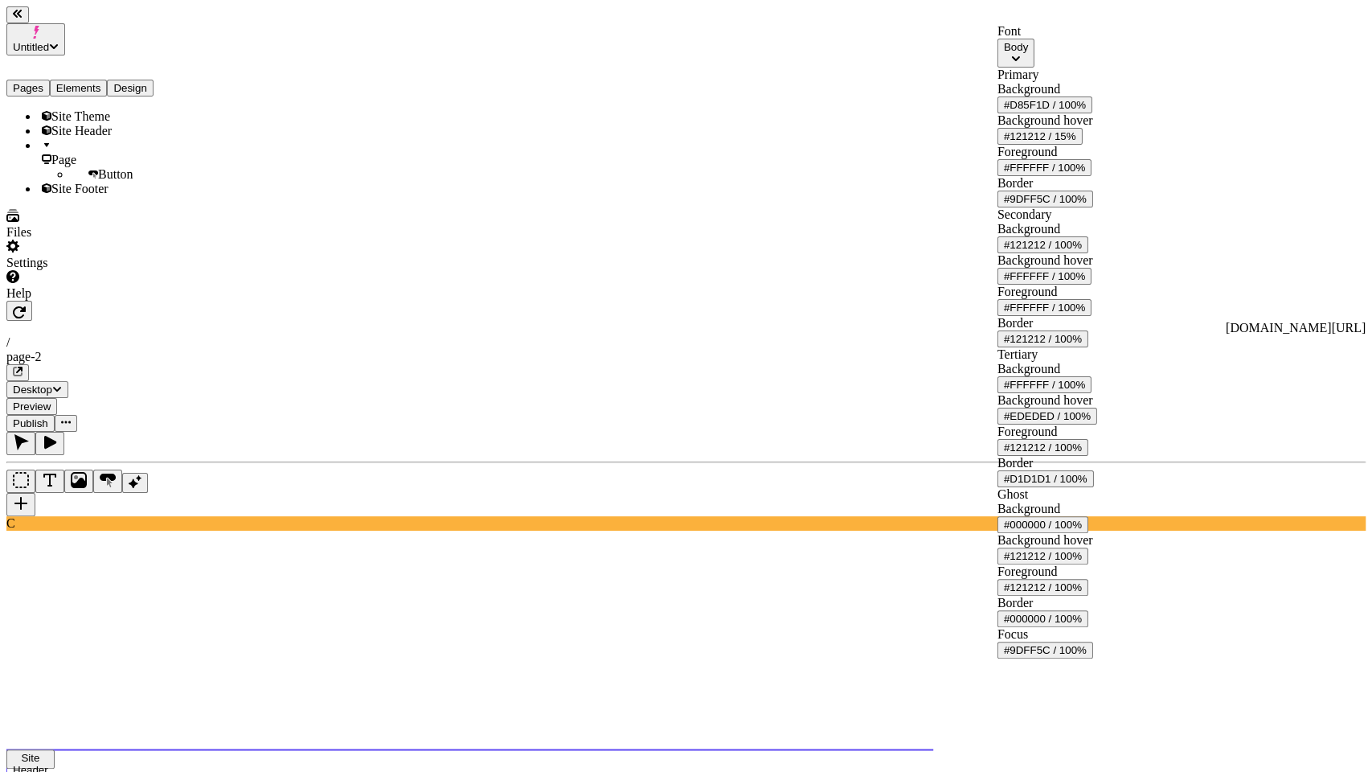
click at [1087, 205] on div "#9DFF5C / 100%" at bounding box center [1045, 199] width 83 height 12
click at [1044, 346] on div "primary" at bounding box center [1059, 339] width 142 height 14
click at [1047, 207] on div "Border #D85F1D / 100%" at bounding box center [1048, 191] width 100 height 31
click at [1085, 174] on div "#FFFFFF / 100%" at bounding box center [1044, 168] width 81 height 12
click at [1052, 313] on div "primary" at bounding box center [1059, 305] width 142 height 14
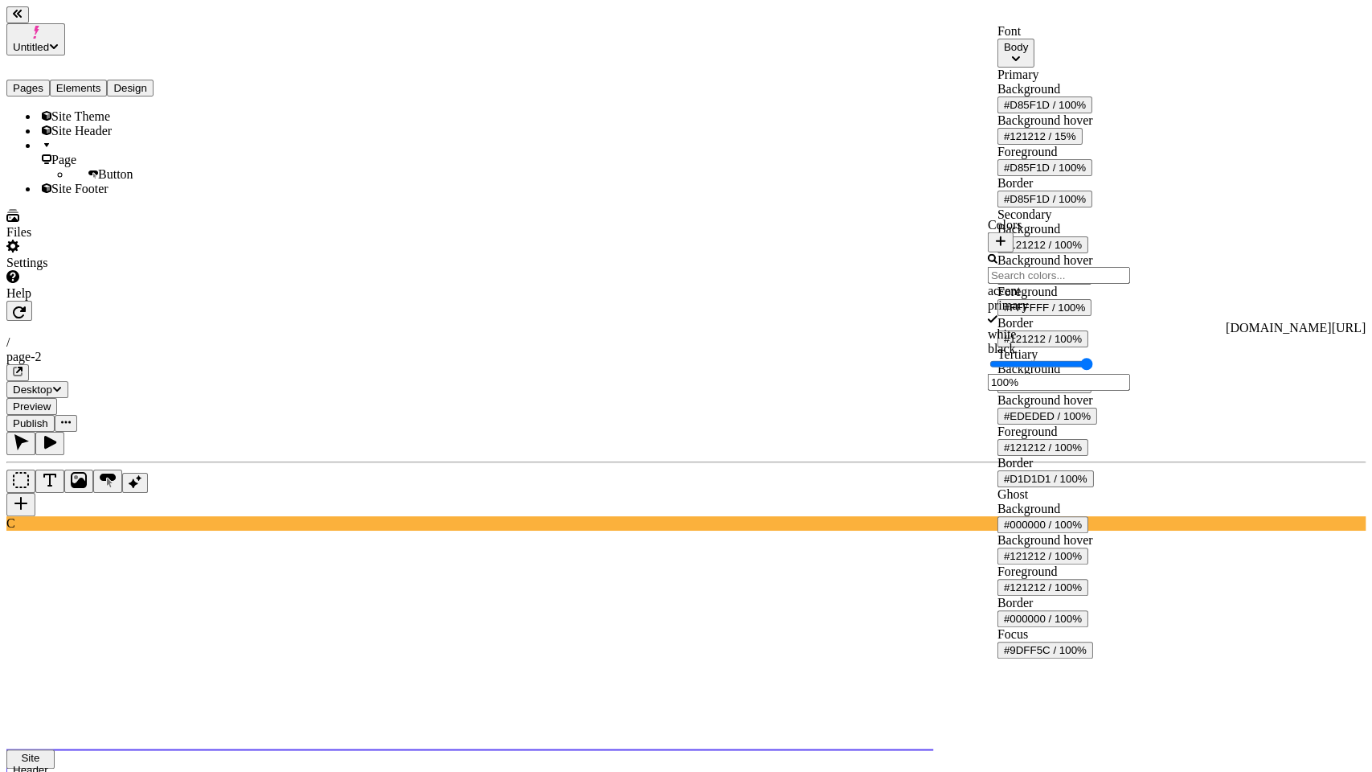
click at [1054, 342] on div "white" at bounding box center [1059, 334] width 142 height 14
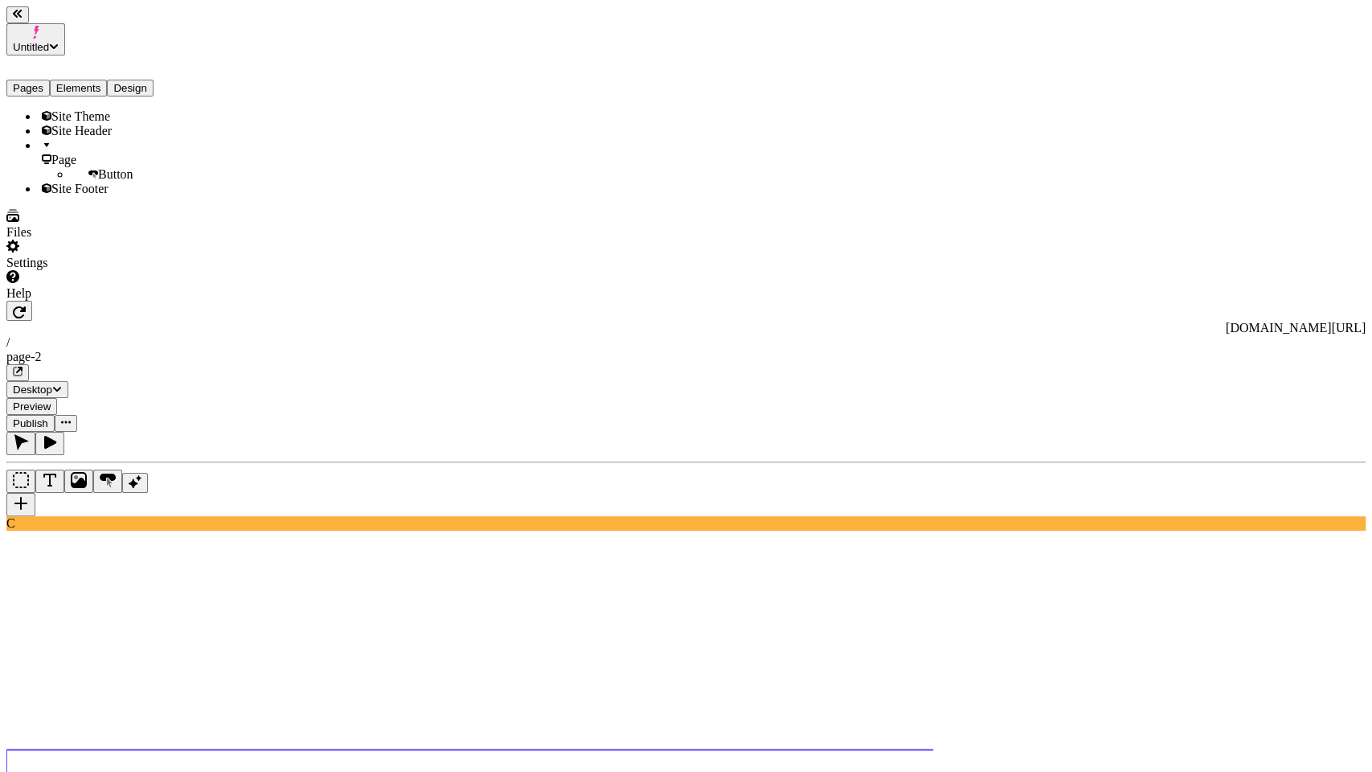
click at [48, 417] on span "Publish" at bounding box center [30, 423] width 35 height 12
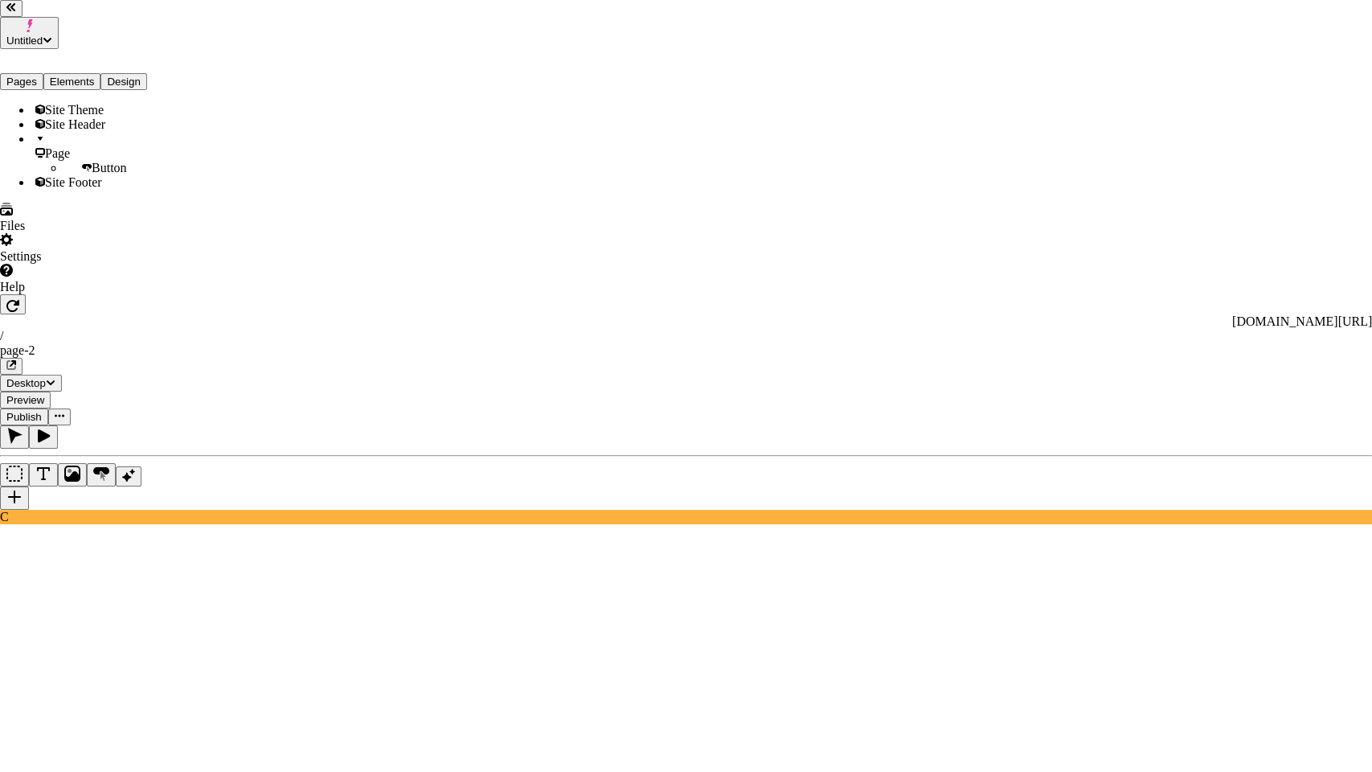
checkbox input "true"
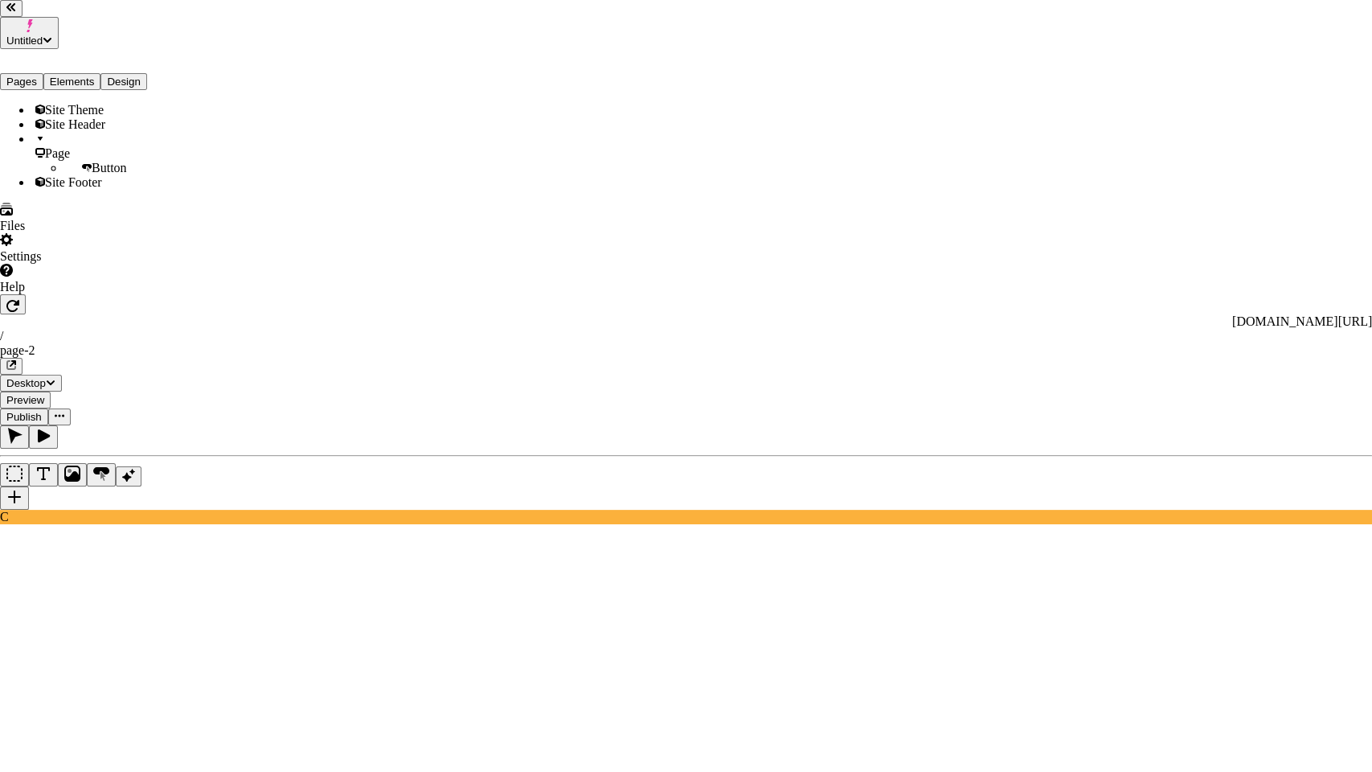
checkbox input "true"
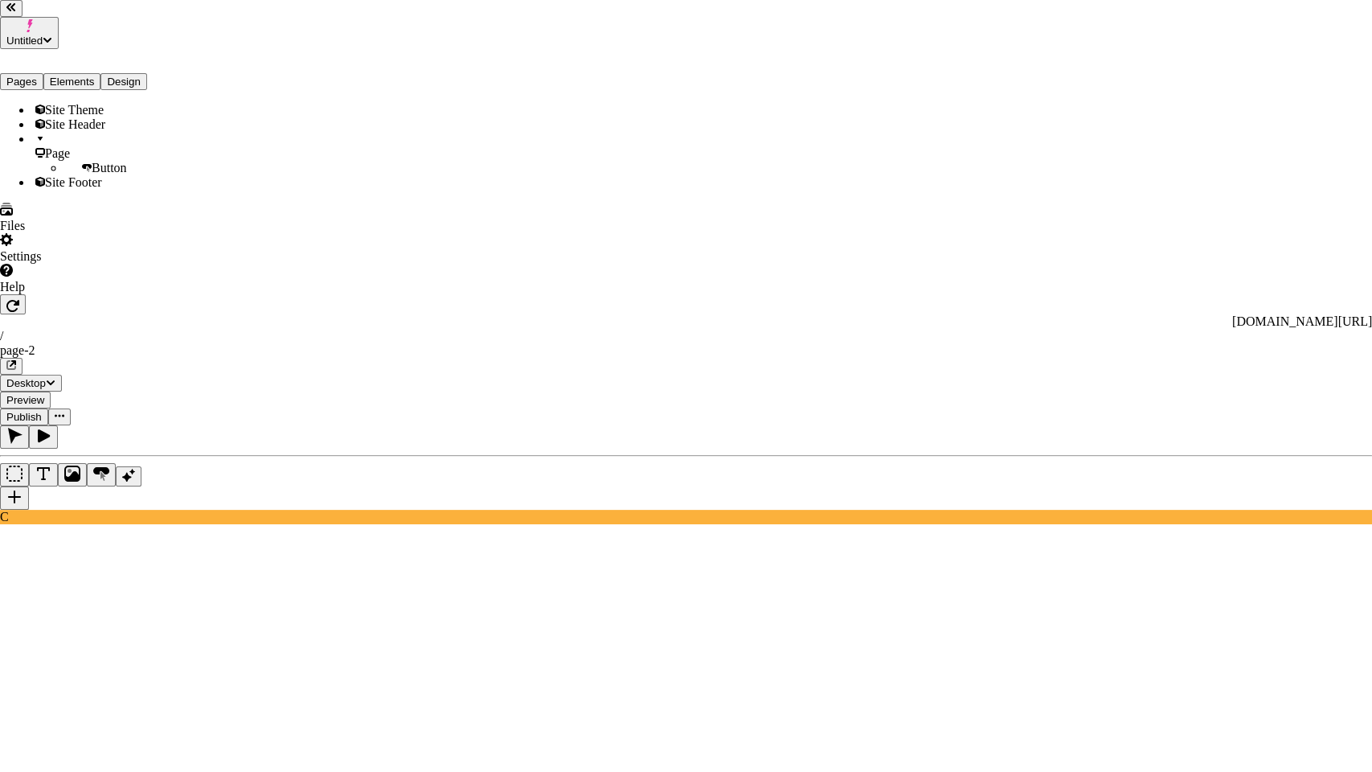
checkbox input "true"
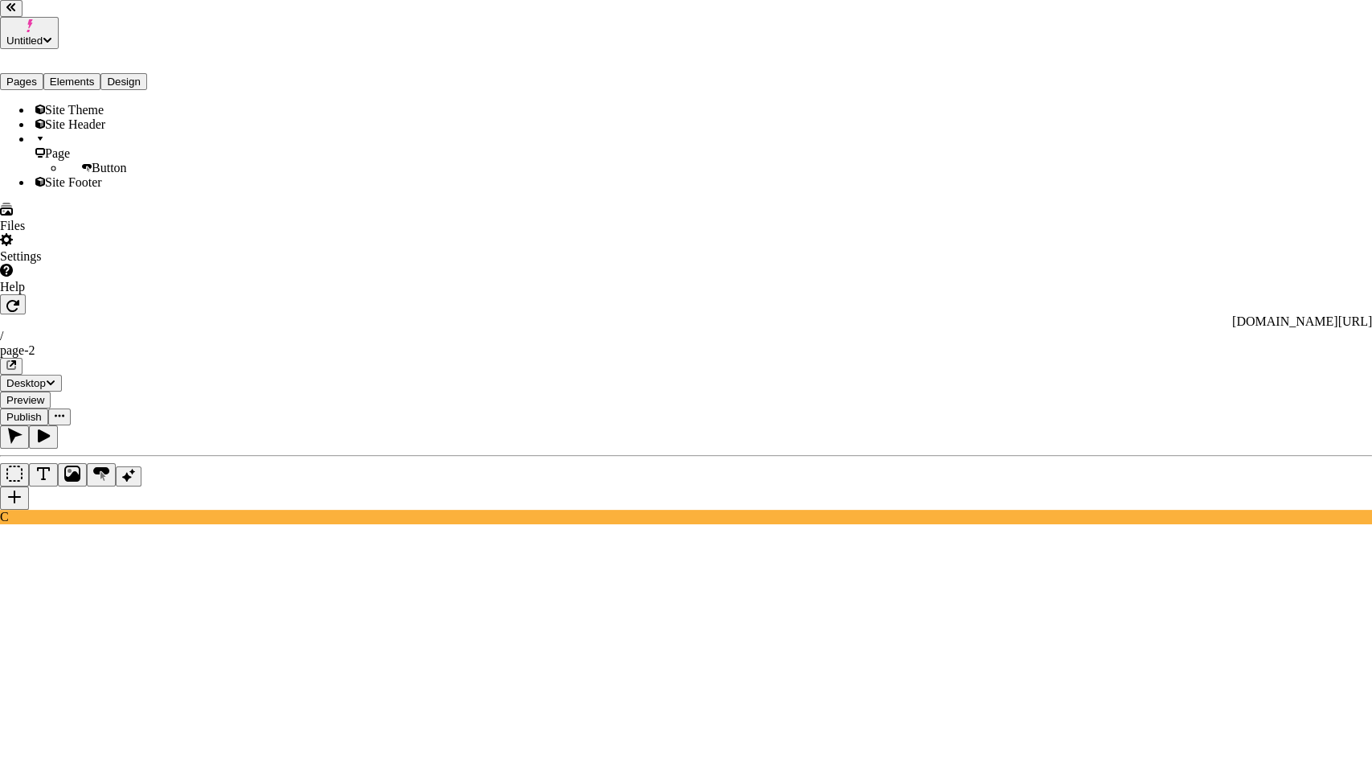
checkbox input "true"
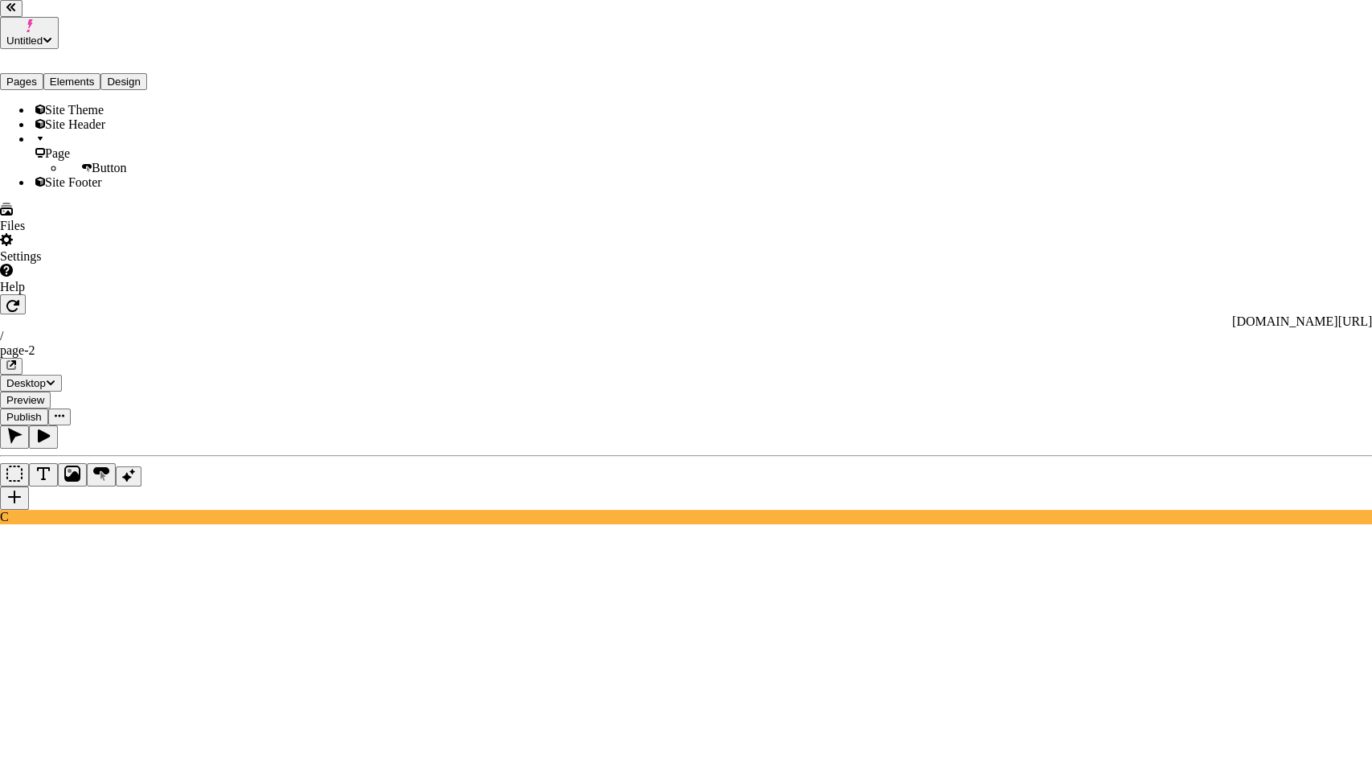
checkbox input "true"
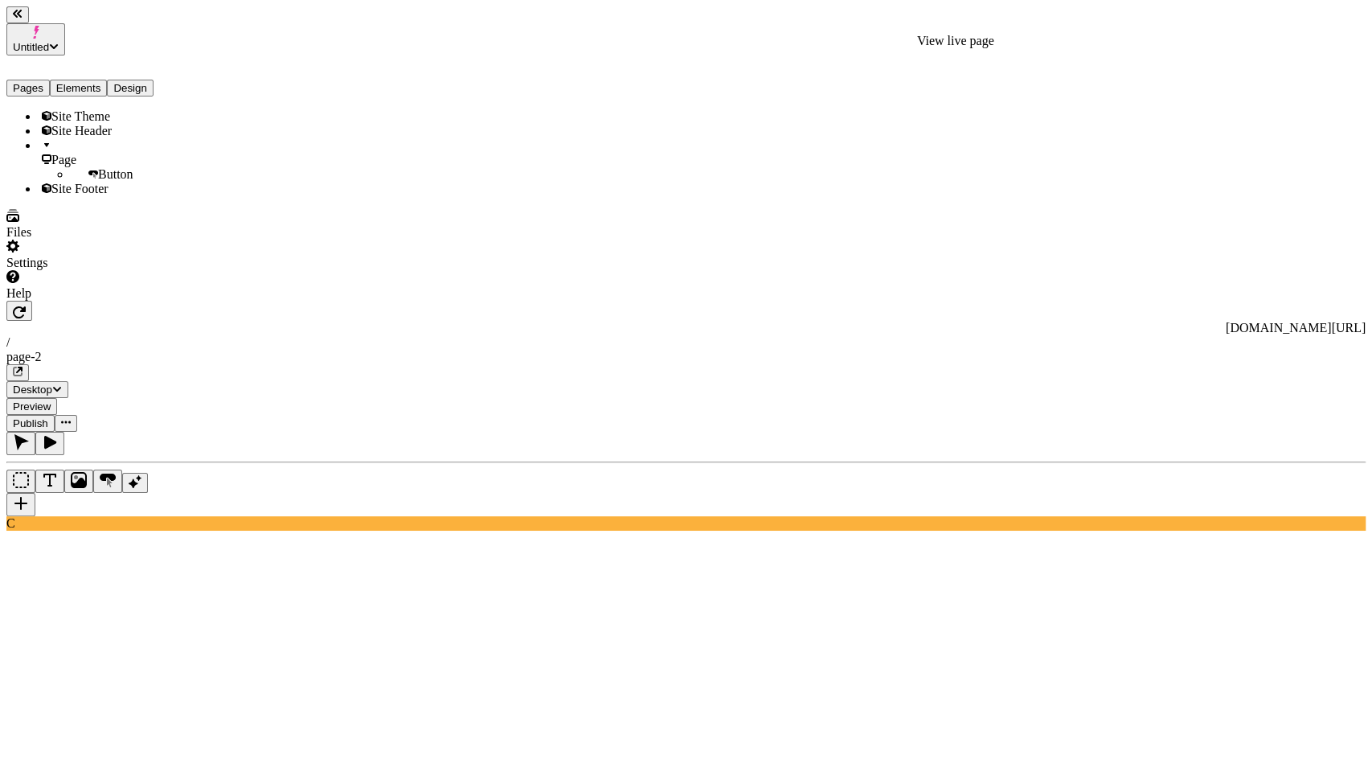
click at [23, 367] on icon "button" at bounding box center [18, 372] width 10 height 10
click at [26, 306] on icon "button" at bounding box center [19, 312] width 13 height 12
click at [29, 364] on button "button" at bounding box center [17, 372] width 23 height 17
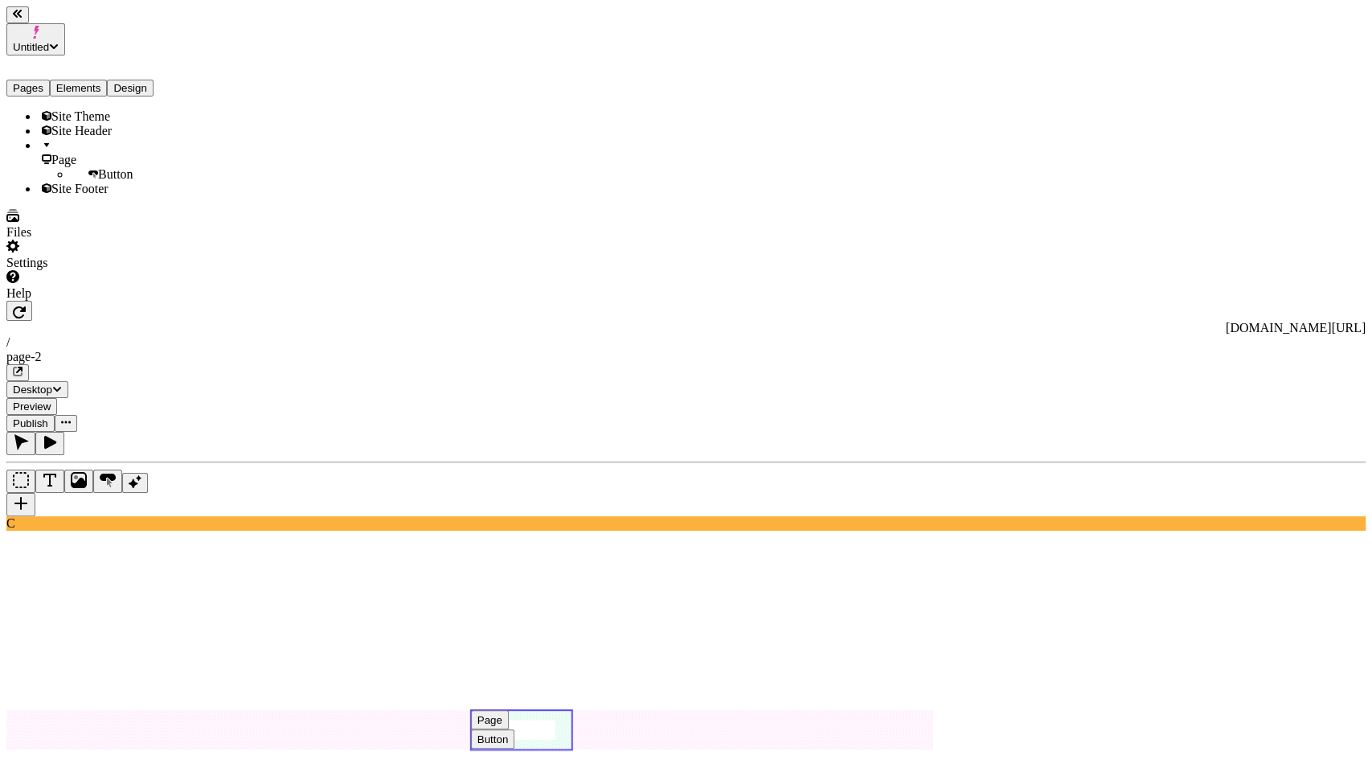
click at [572, 711] on use at bounding box center [521, 730] width 100 height 39
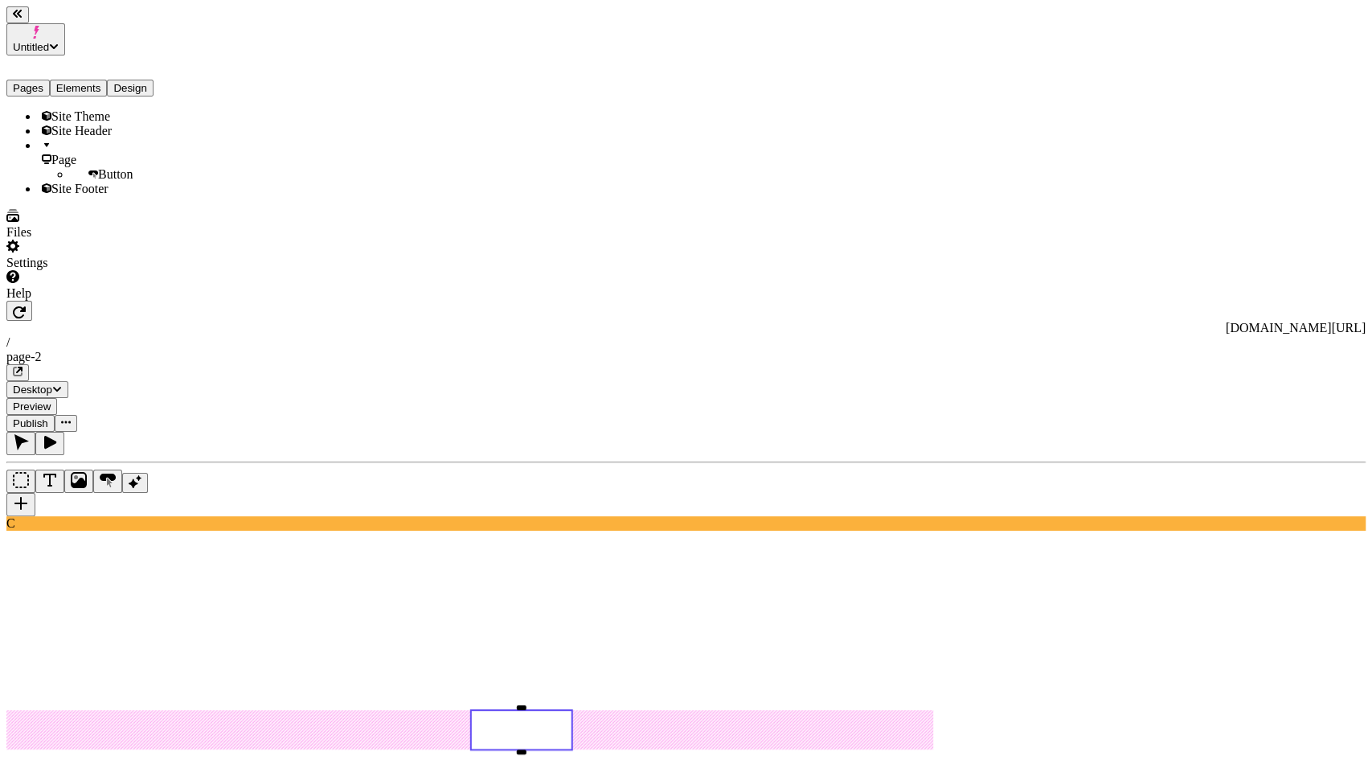
click at [572, 710] on rect at bounding box center [521, 729] width 101 height 39
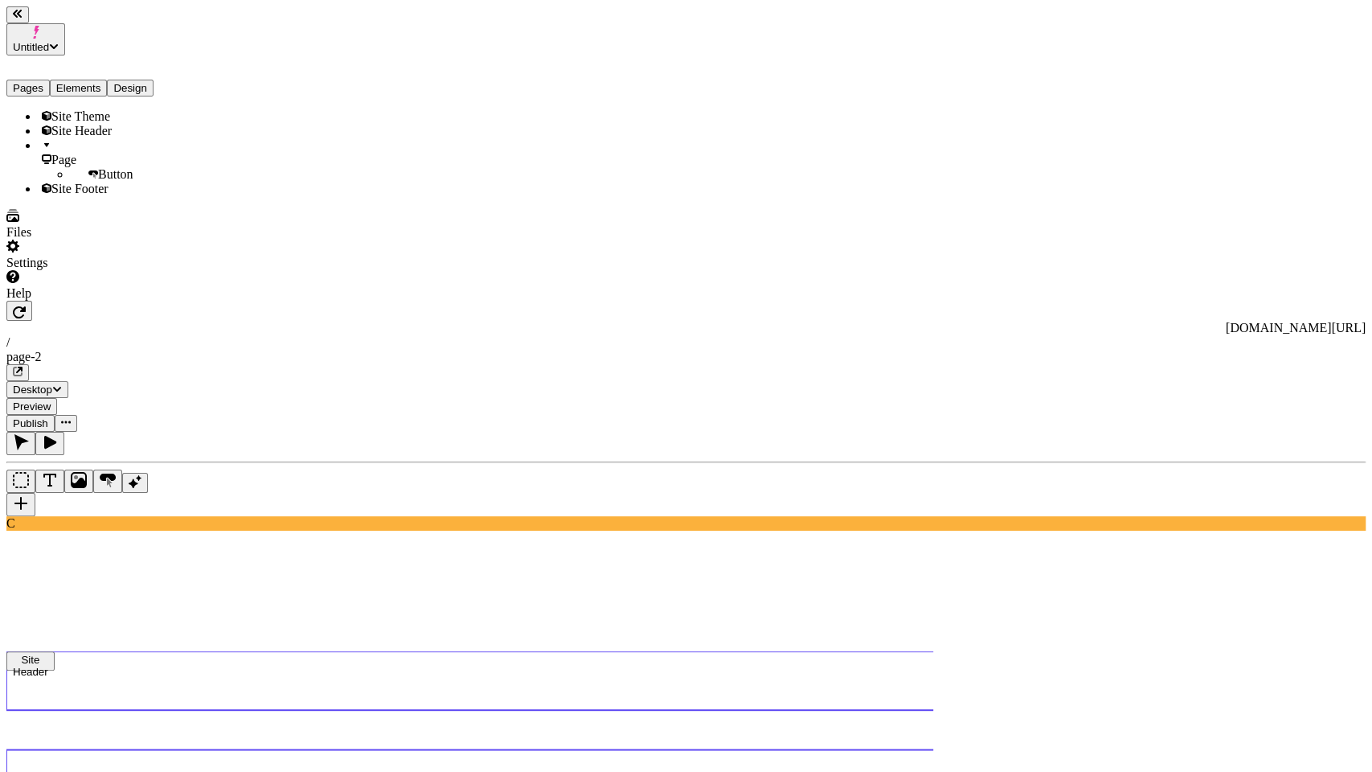
click at [494, 651] on use at bounding box center [521, 680] width 1030 height 59
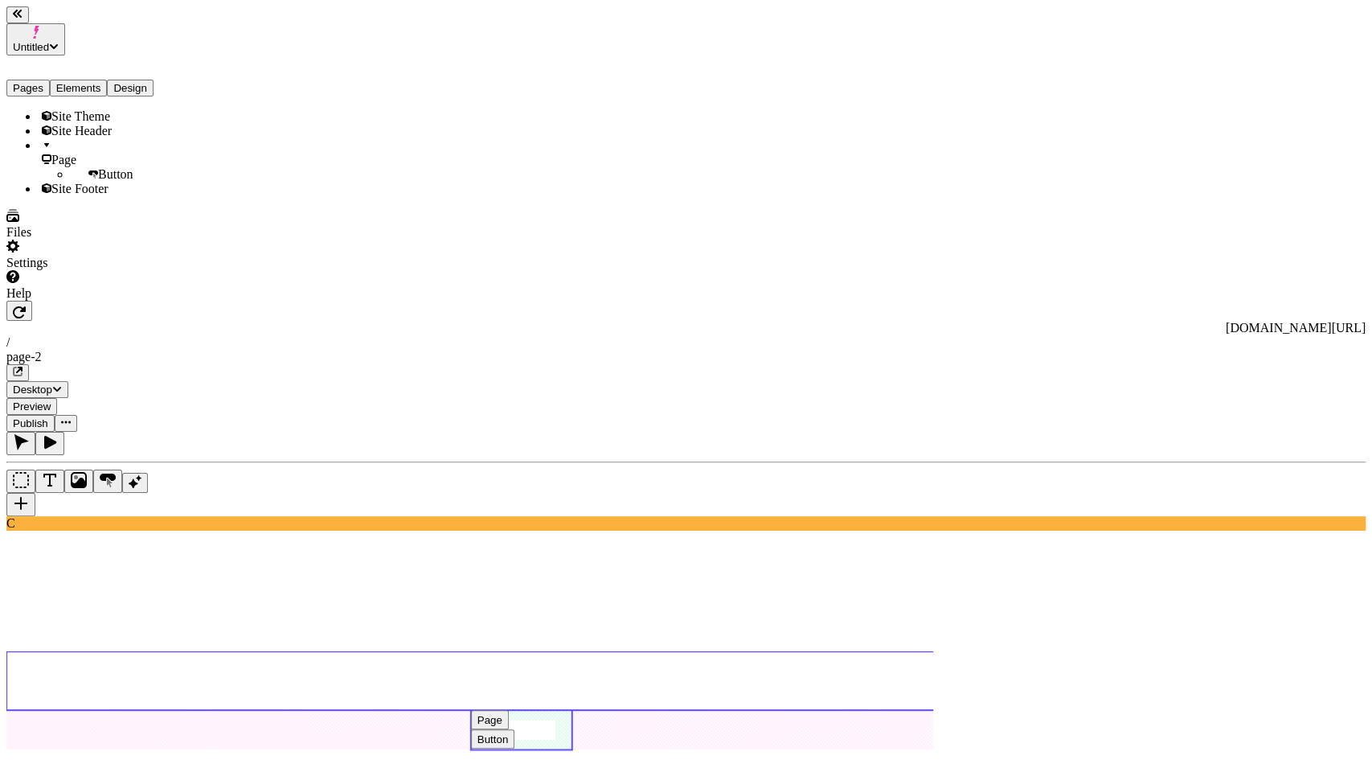
click at [572, 711] on use at bounding box center [521, 730] width 100 height 39
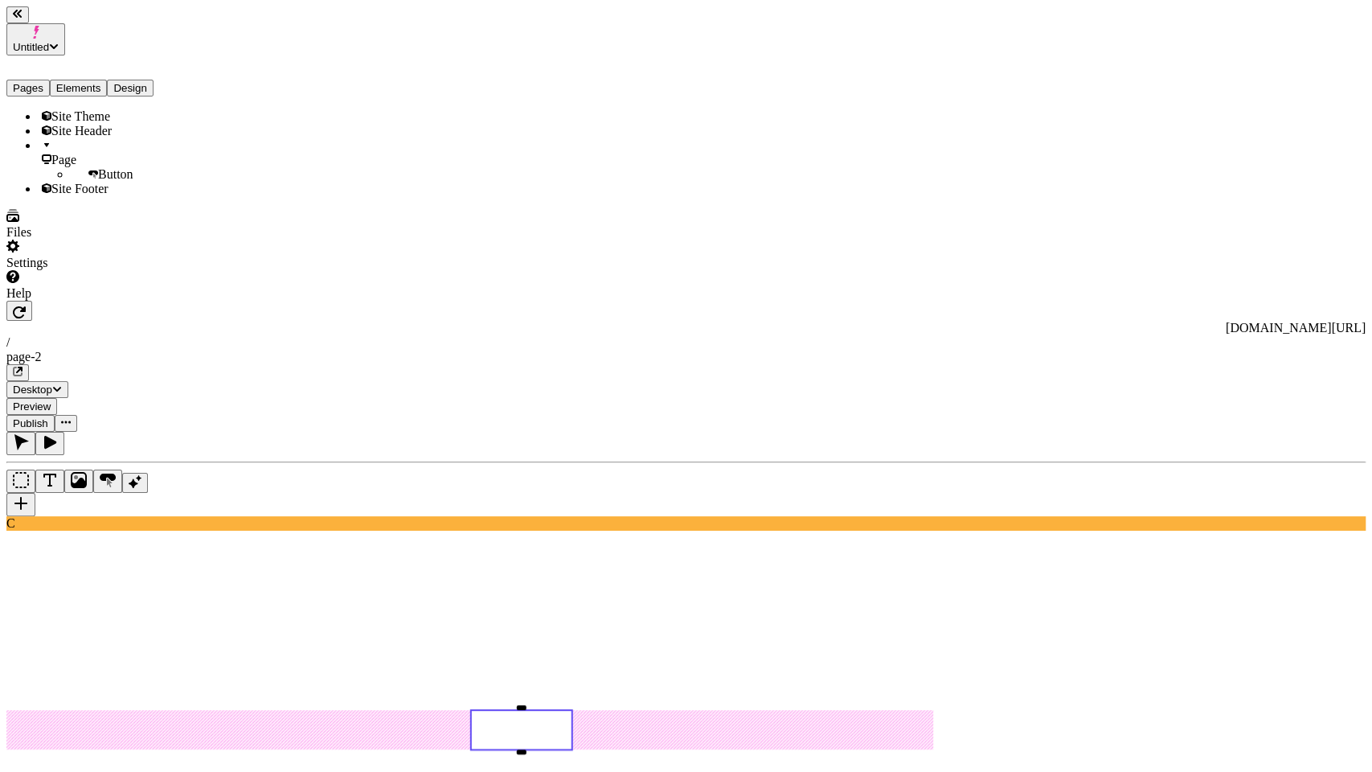
click at [619, 651] on use at bounding box center [521, 680] width 1030 height 59
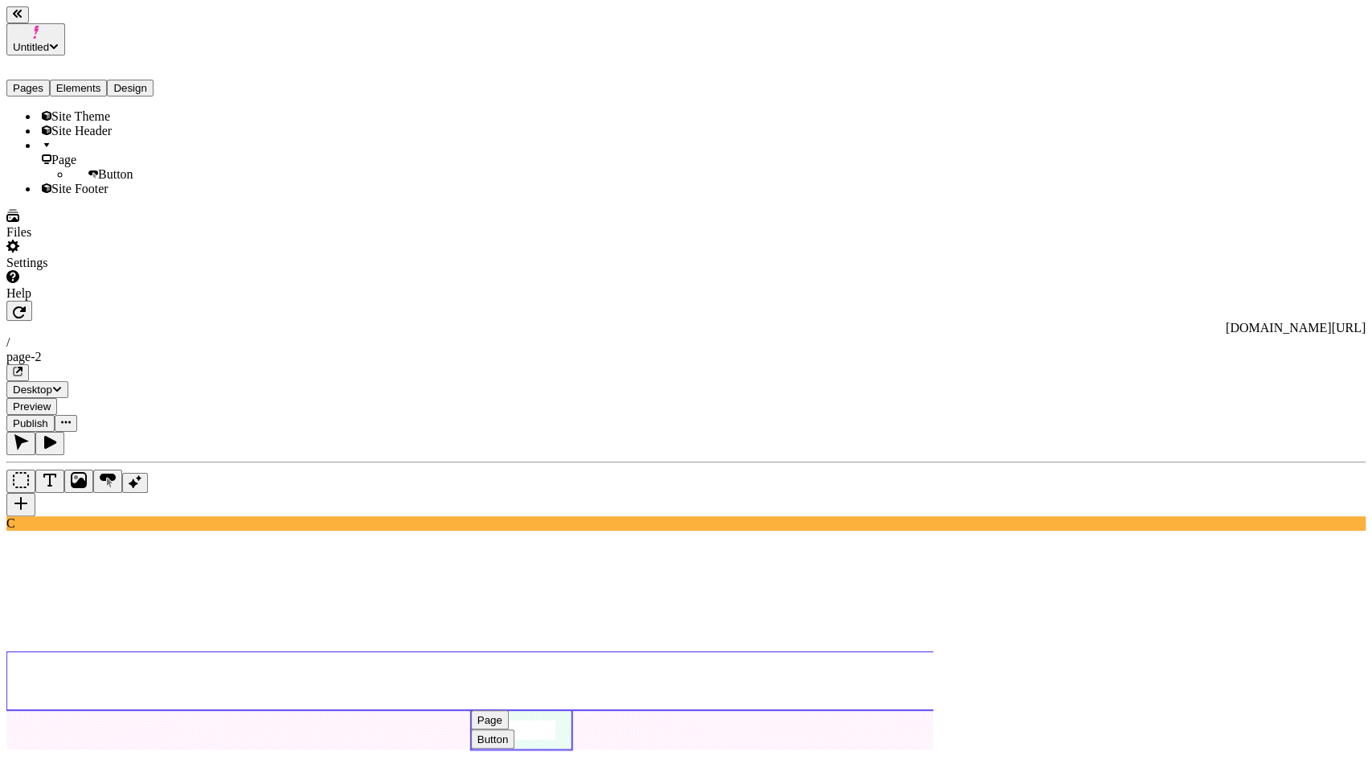
click at [572, 711] on use at bounding box center [521, 730] width 100 height 39
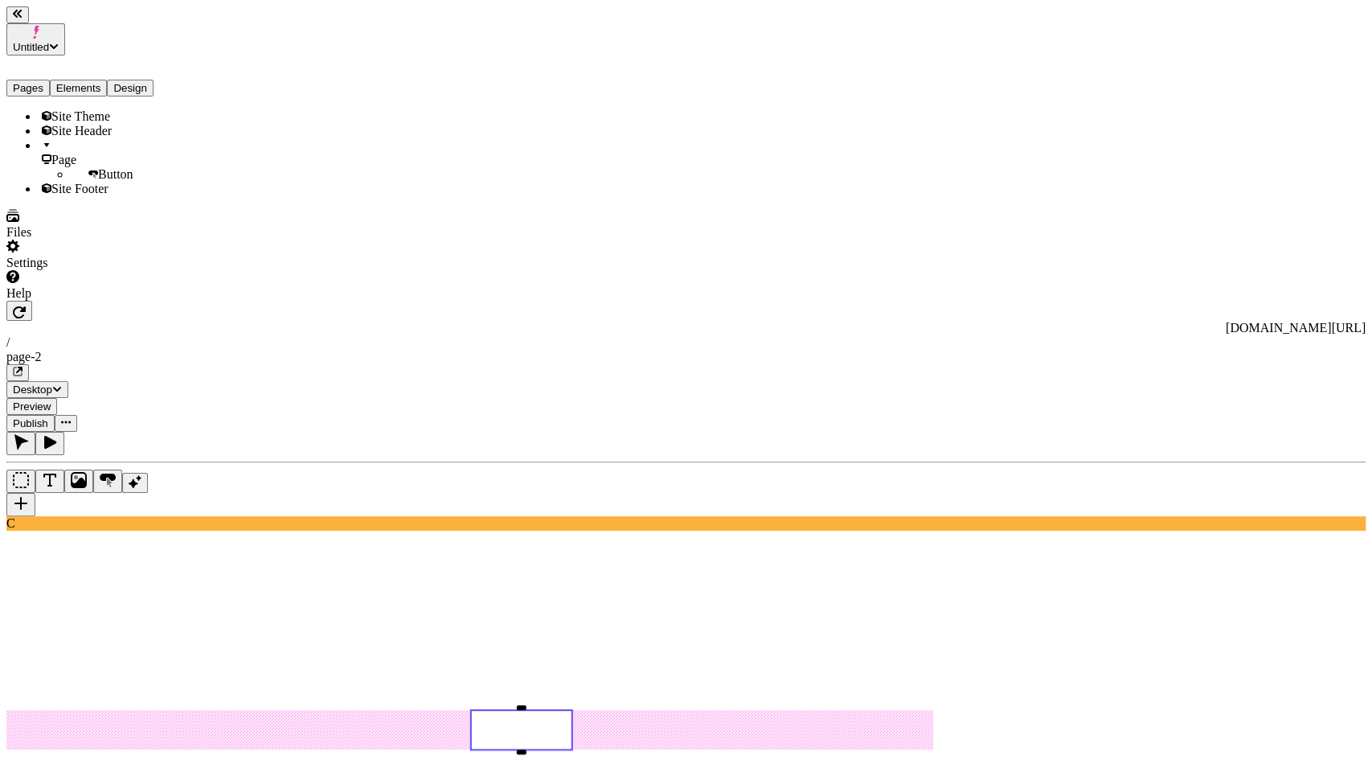
click at [543, 301] on div "https://big-trails-core.vercel.app / page-2 Desktop Preview Publish" at bounding box center [685, 366] width 1359 height 131
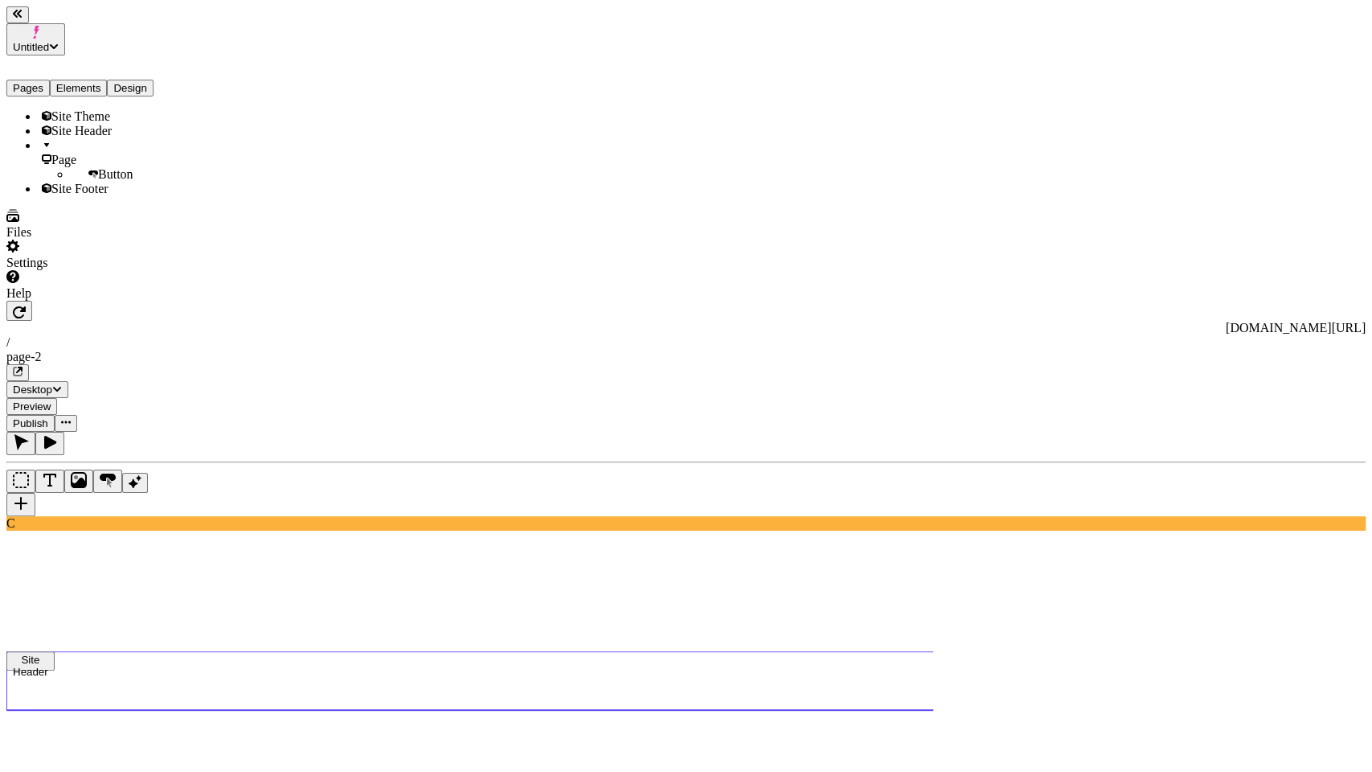
click at [543, 651] on use at bounding box center [521, 680] width 1030 height 59
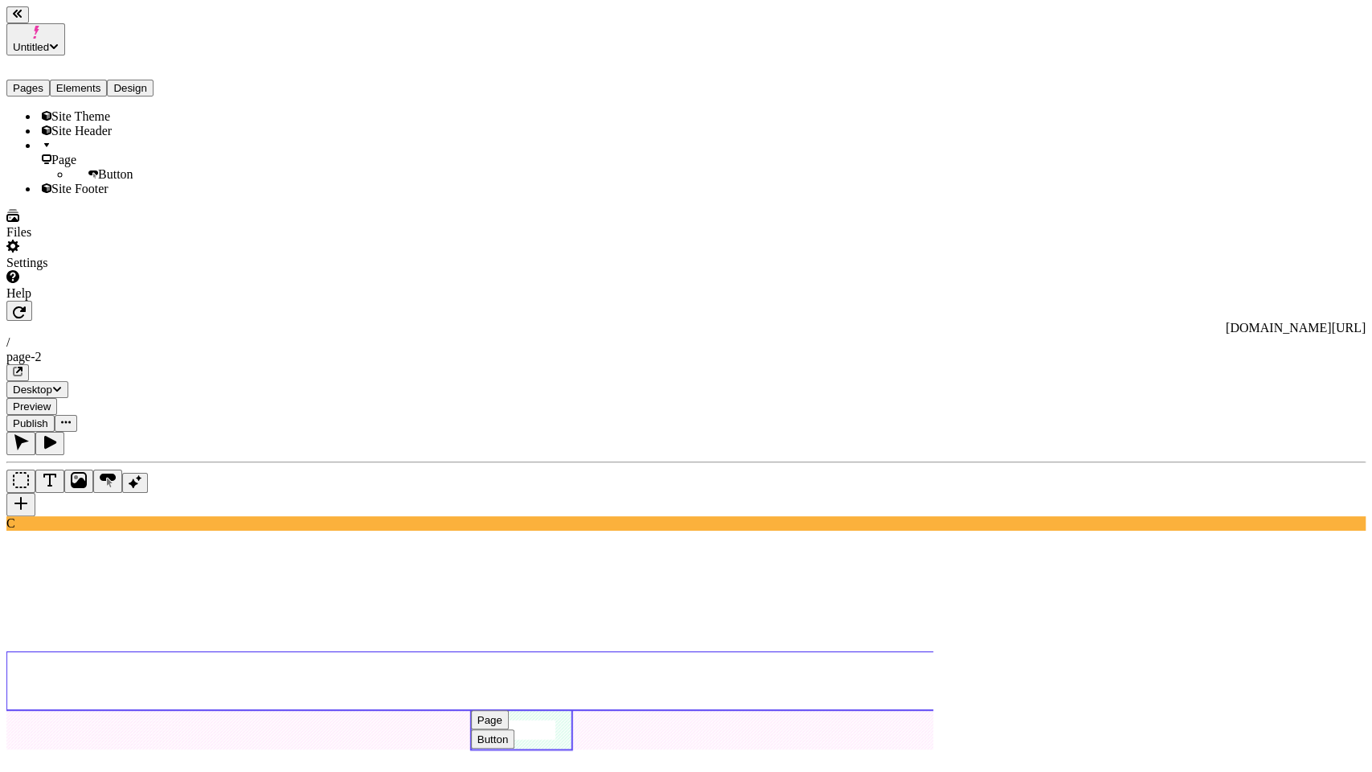
click at [572, 711] on use at bounding box center [521, 730] width 100 height 39
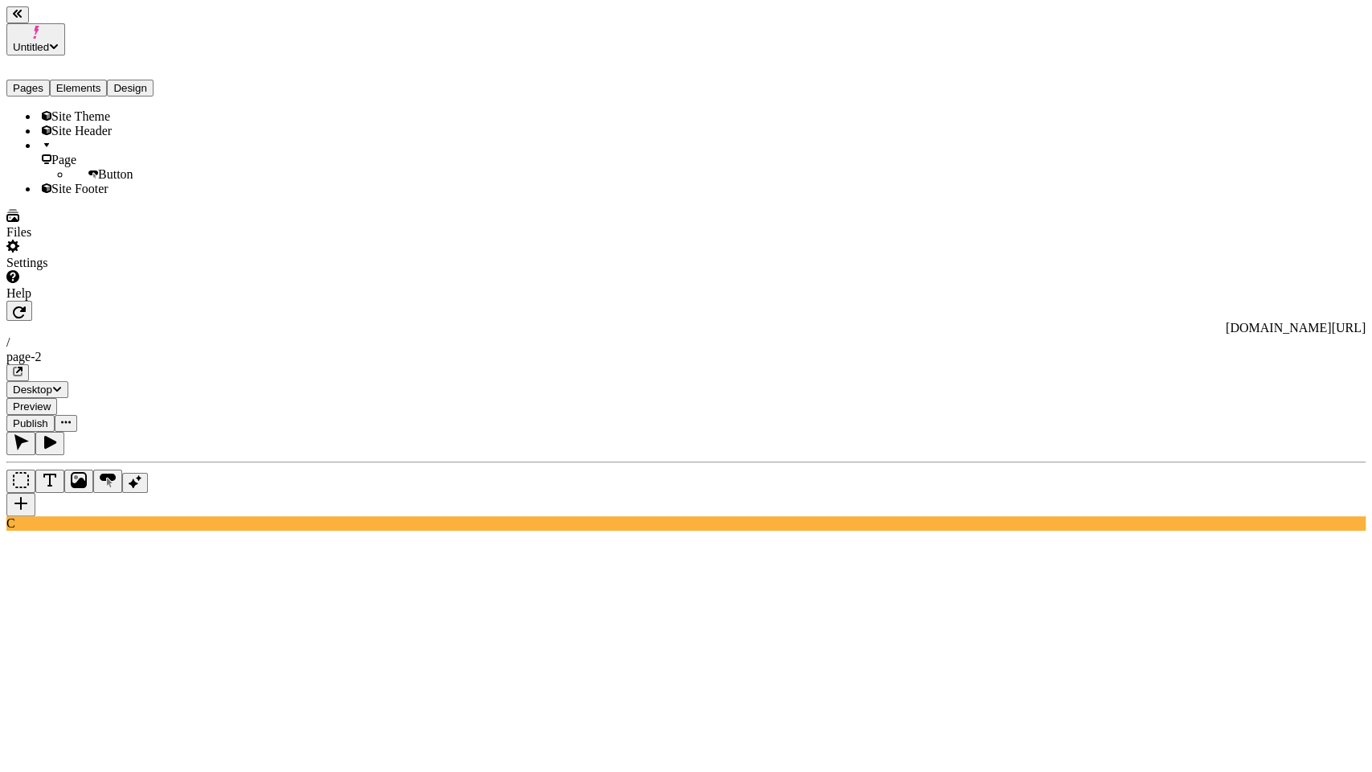
click at [154, 80] on button "Design" at bounding box center [130, 88] width 47 height 17
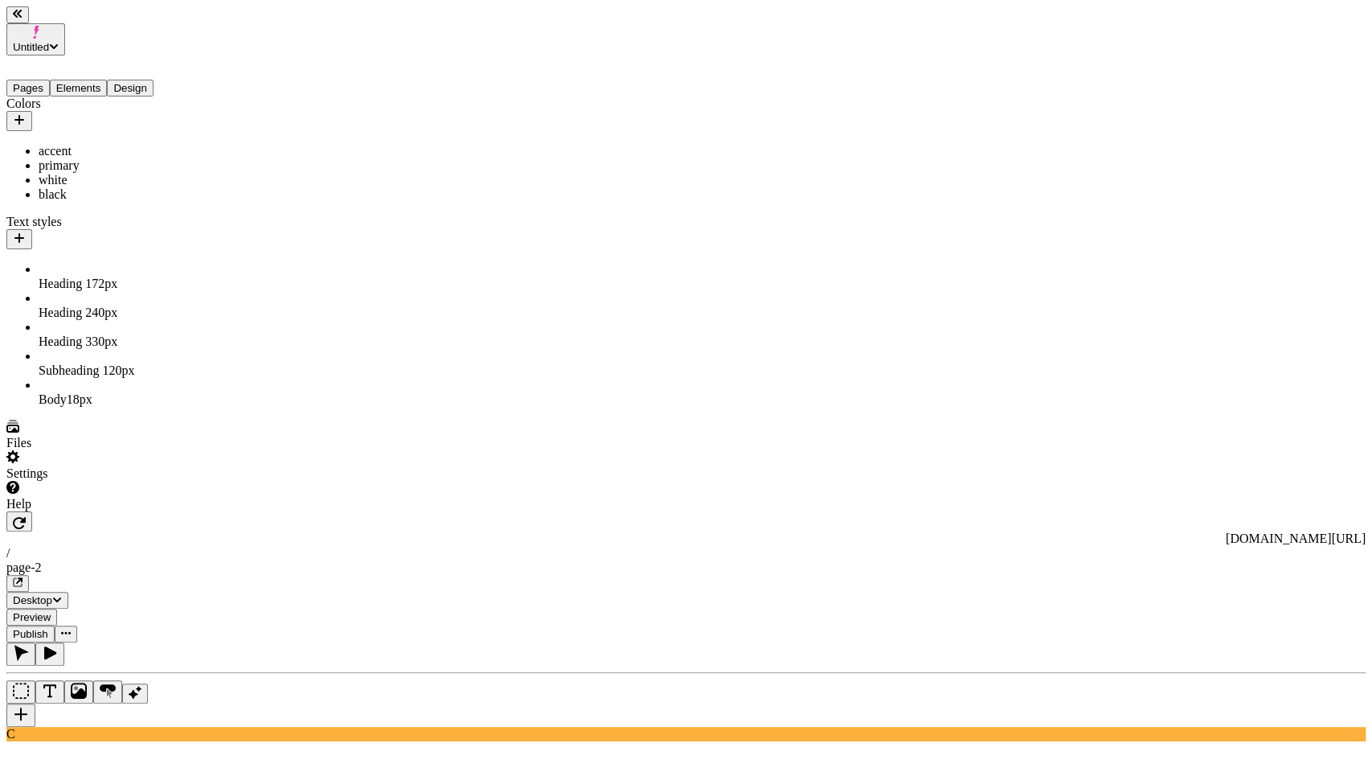
click at [105, 80] on button "Elements" at bounding box center [79, 88] width 58 height 17
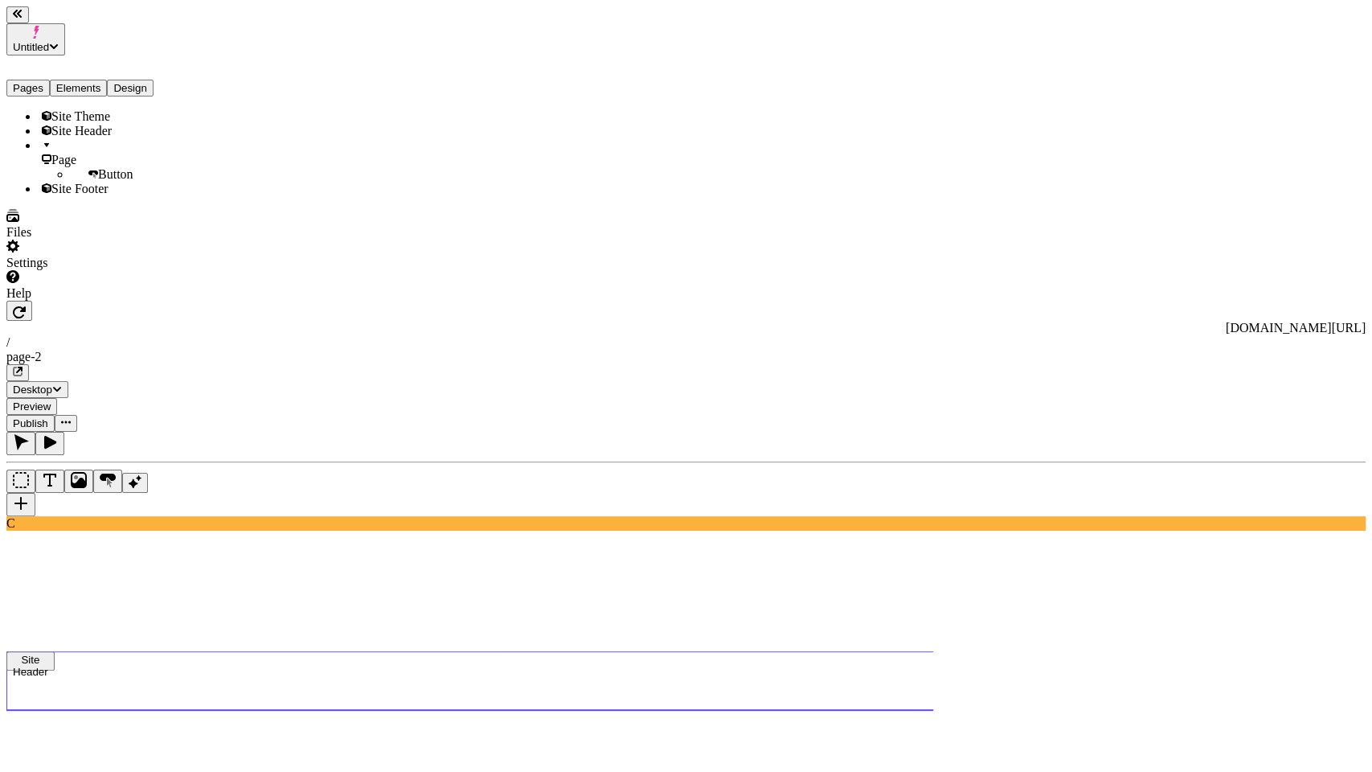
click at [106, 124] on div "Site Header" at bounding box center [119, 131] width 161 height 14
click at [102, 109] on div "Site Theme" at bounding box center [119, 116] width 161 height 14
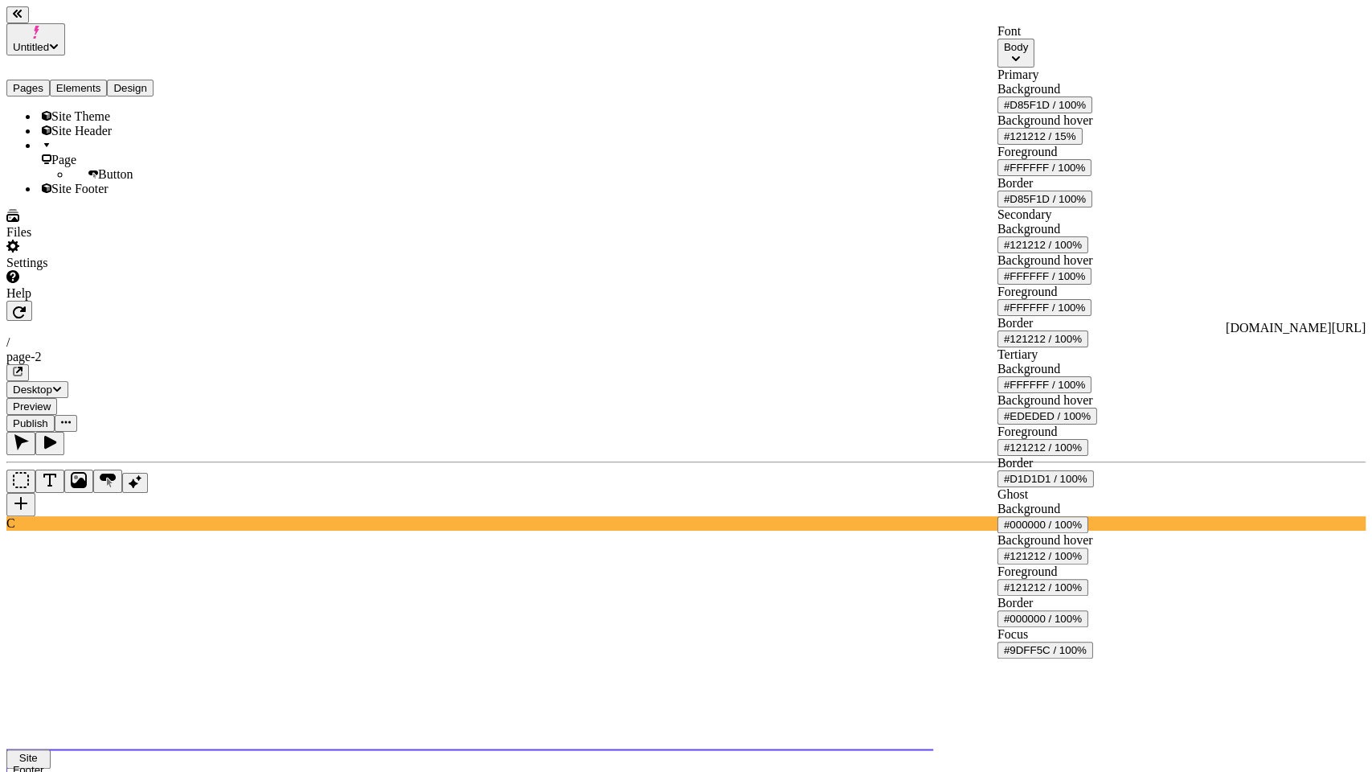
click at [1082, 251] on div "#121212 / 100%" at bounding box center [1043, 245] width 78 height 12
click at [1097, 274] on div "Secondary Background #121212 / 100% Background hover #FFFFFF / 100% Foreground …" at bounding box center [1048, 277] width 100 height 140
click at [1097, 266] on div "Background #121212 / 100% Background hover #FFFFFF / 100% Foreground #FFFFFF / …" at bounding box center [1048, 284] width 100 height 125
click at [1087, 656] on div "#9DFF5C / 100%" at bounding box center [1045, 650] width 83 height 12
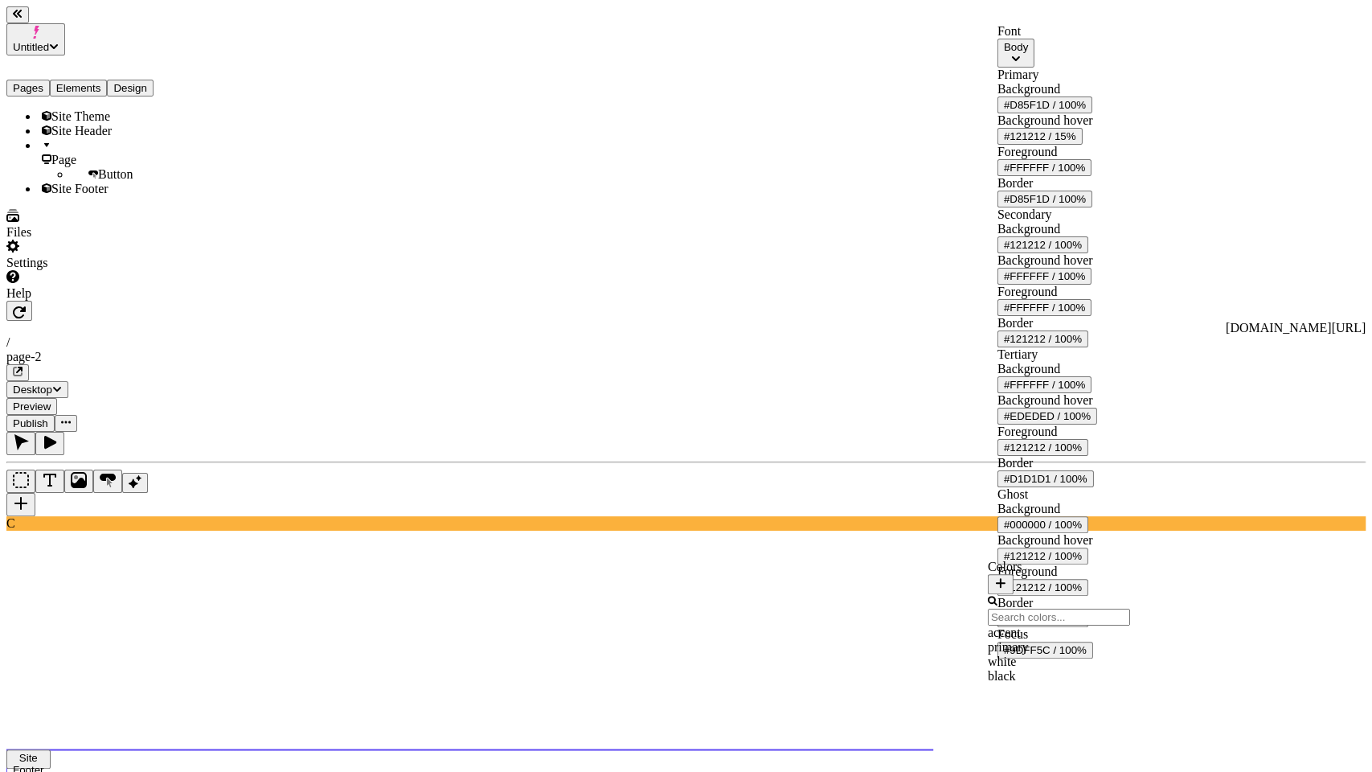
click at [1053, 654] on div "primary" at bounding box center [1059, 647] width 142 height 14
click at [1061, 658] on div "Focus #D85F1D / 100%" at bounding box center [1048, 642] width 100 height 31
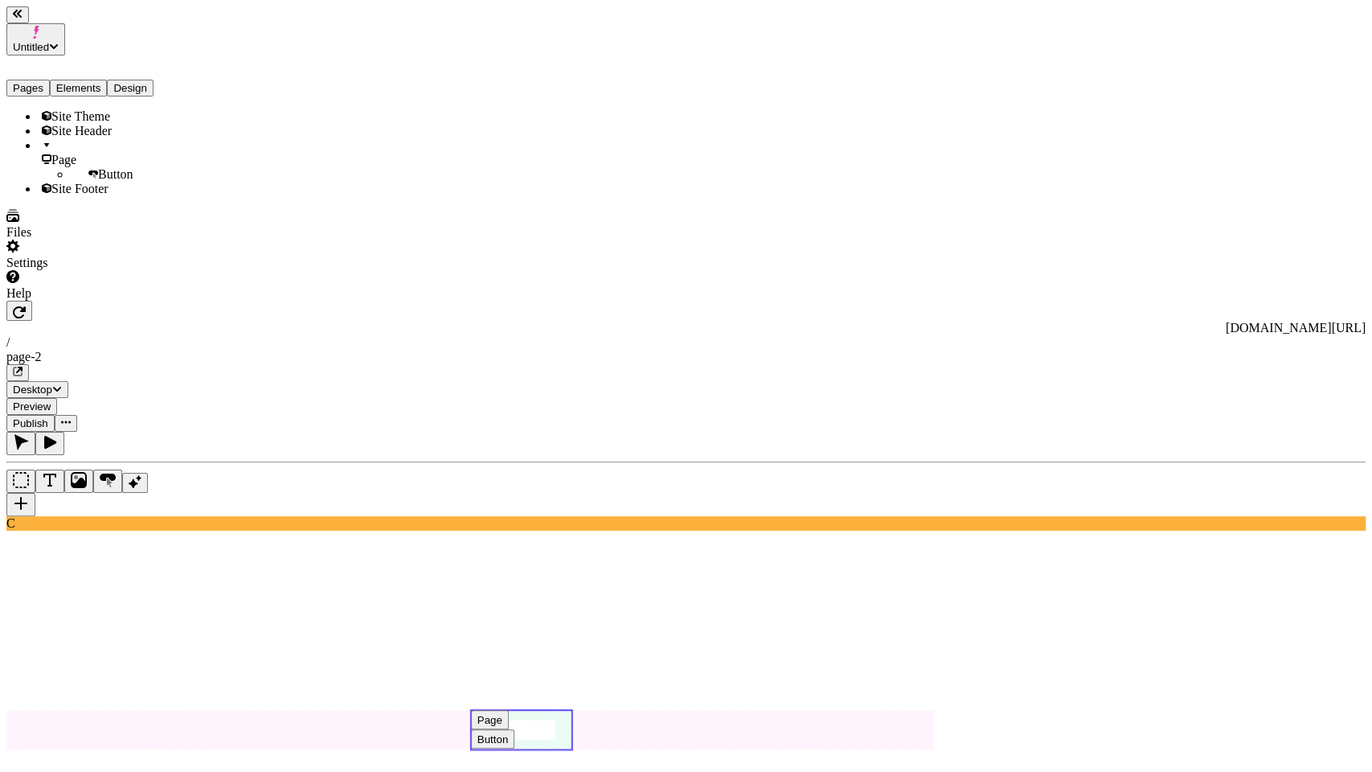
click at [572, 711] on use at bounding box center [521, 730] width 100 height 39
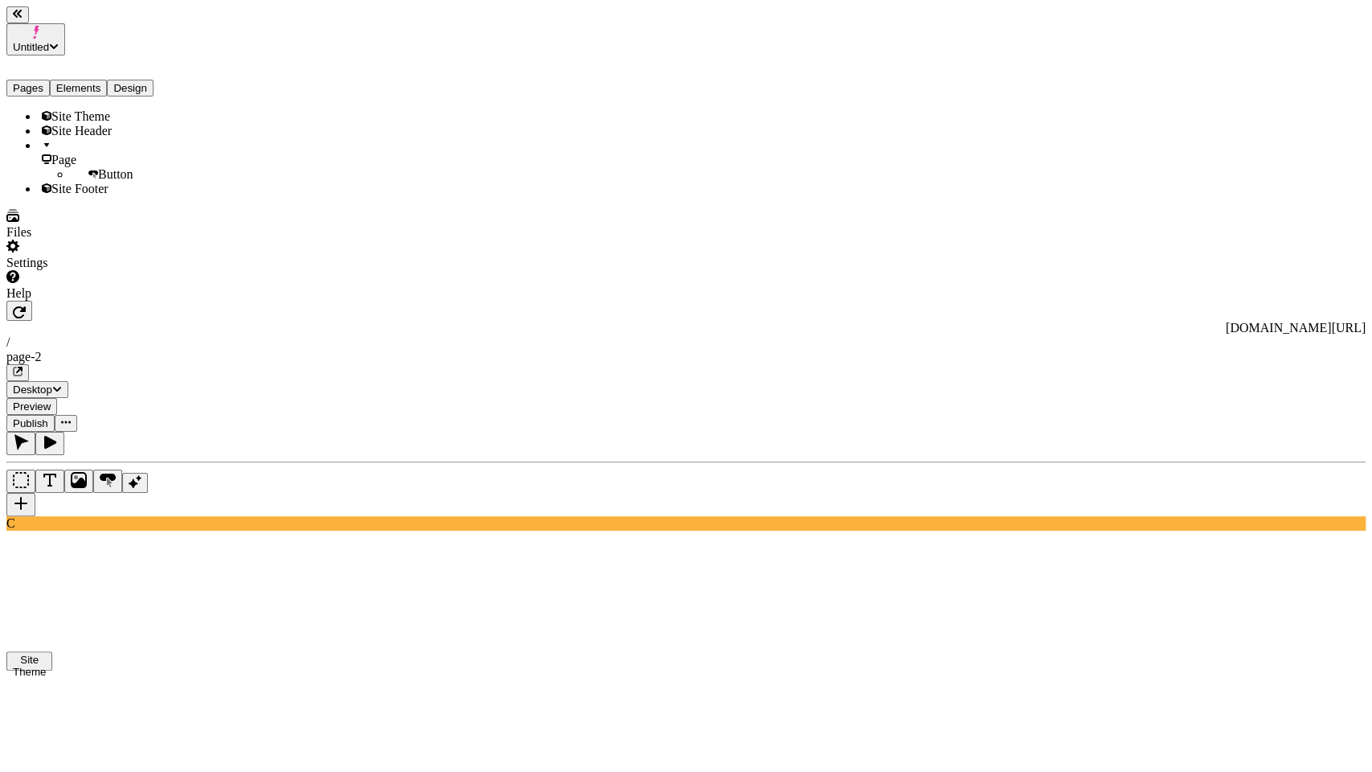
click at [140, 109] on div "Site Theme" at bounding box center [119, 116] width 161 height 14
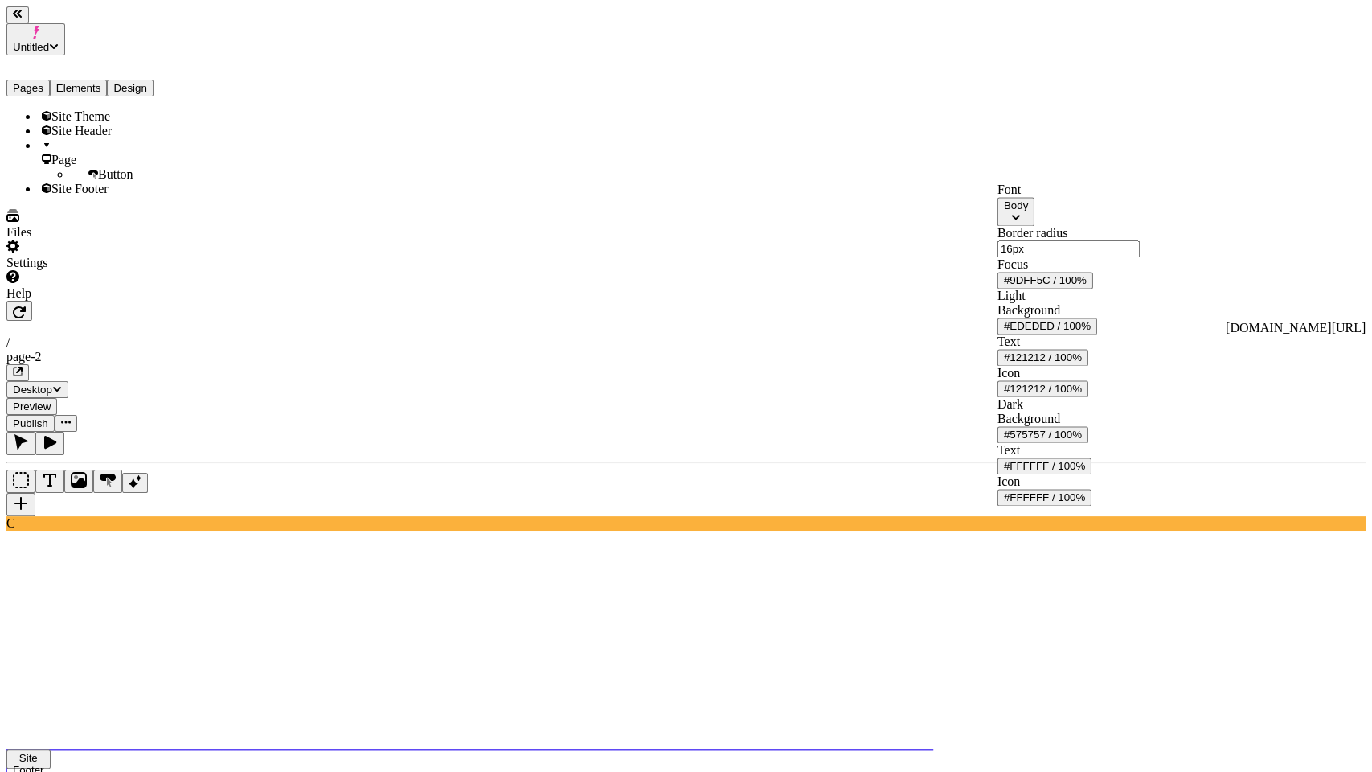
click at [1087, 286] on div "#9DFF5C / 100%" at bounding box center [1045, 280] width 83 height 12
click at [1060, 422] on div "primary" at bounding box center [1059, 415] width 142 height 14
click at [1064, 289] on div "Focus #D85F1D / 100%" at bounding box center [1069, 272] width 142 height 31
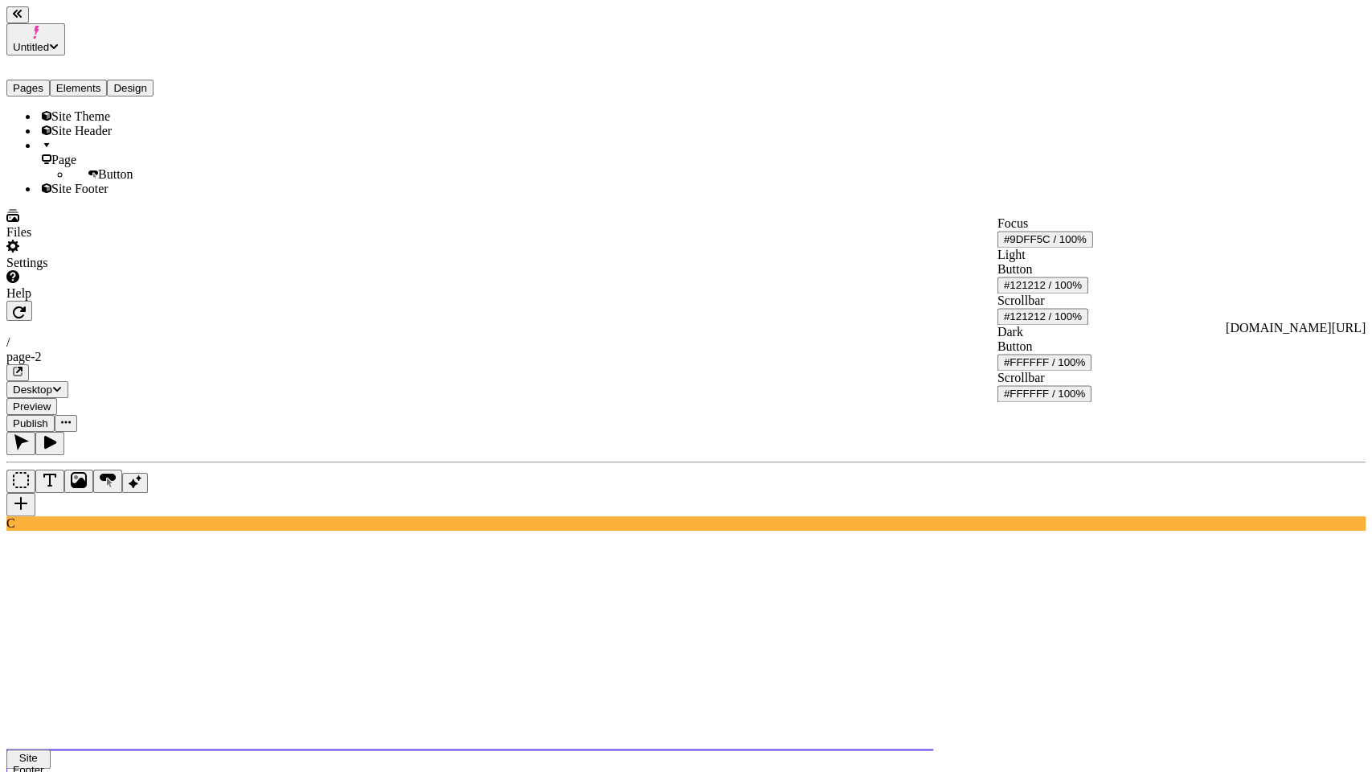
click at [1087, 240] on div "#9DFF5C / 100%" at bounding box center [1045, 239] width 83 height 12
click at [1109, 348] on div "primary" at bounding box center [1059, 341] width 142 height 14
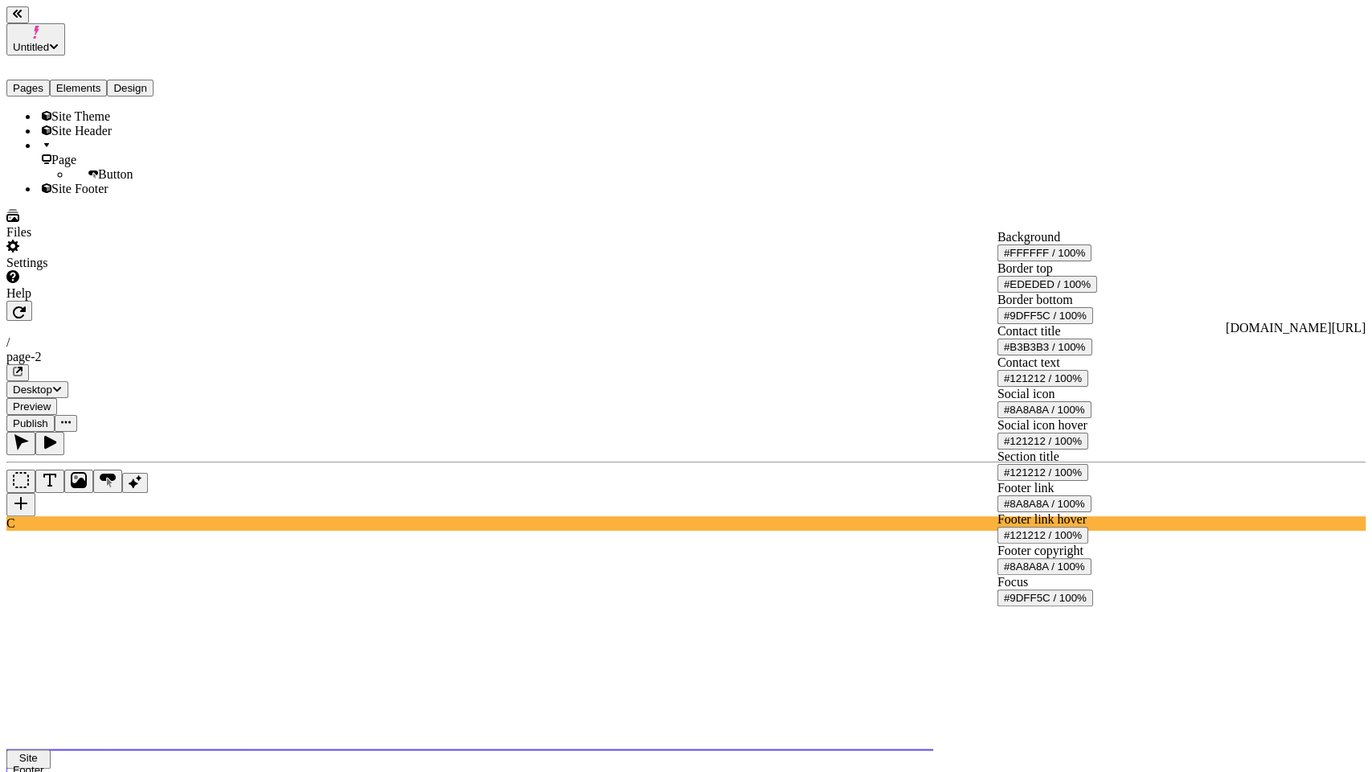
click at [1087, 322] on div "#9DFF5C / 100%" at bounding box center [1045, 316] width 83 height 12
click at [1054, 449] on div "primary" at bounding box center [1059, 442] width 142 height 14
click at [1097, 318] on div "Border bottom #D85F1D / 100%" at bounding box center [1048, 308] width 100 height 31
click at [1087, 604] on div "#9DFF5C / 100%" at bounding box center [1045, 598] width 83 height 12
click at [1101, 655] on div "primary" at bounding box center [1059, 648] width 142 height 14
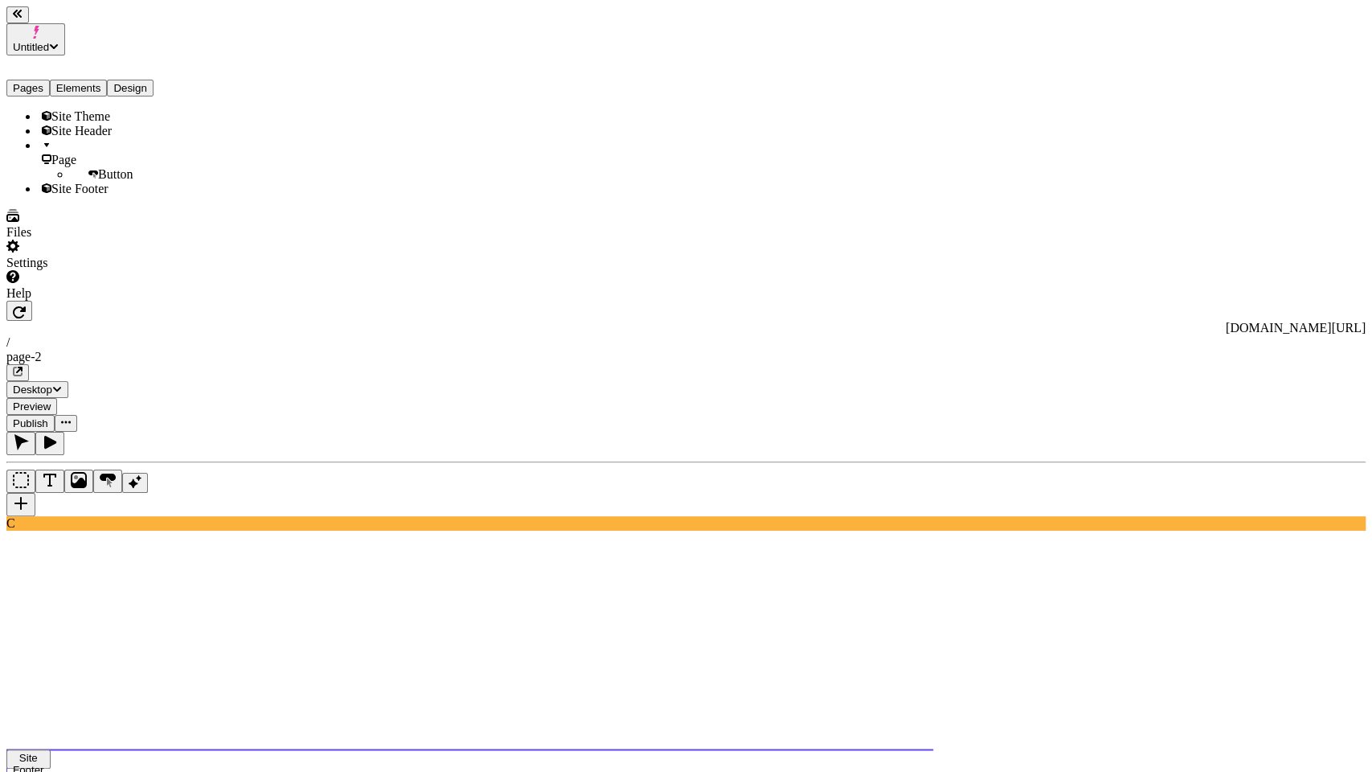
click at [1055, 306] on div "Banner" at bounding box center [1026, 301] width 57 height 35
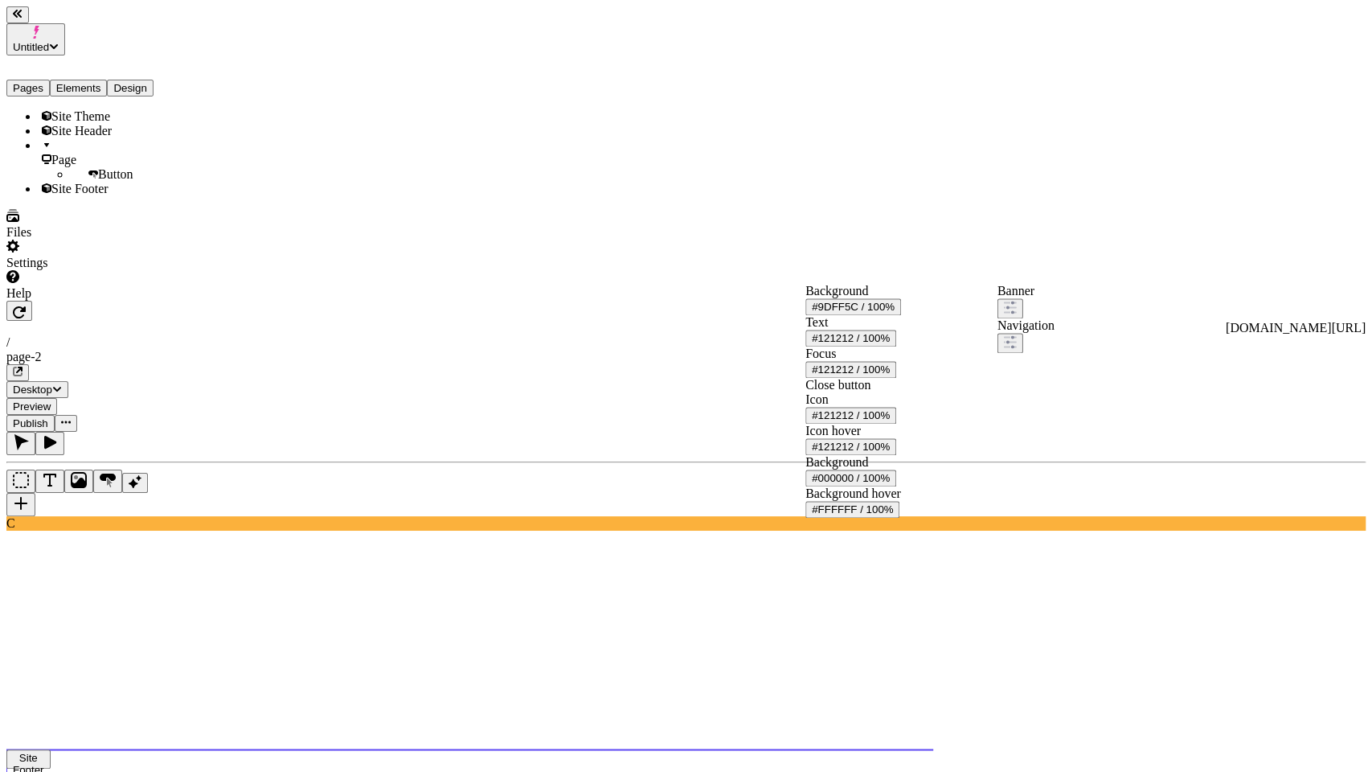
click at [901, 298] on button "#9DFF5C / 100%" at bounding box center [854, 306] width 96 height 17
click at [851, 416] on div "primary" at bounding box center [867, 408] width 142 height 14
click at [1055, 333] on div "Navigation" at bounding box center [1026, 335] width 57 height 35
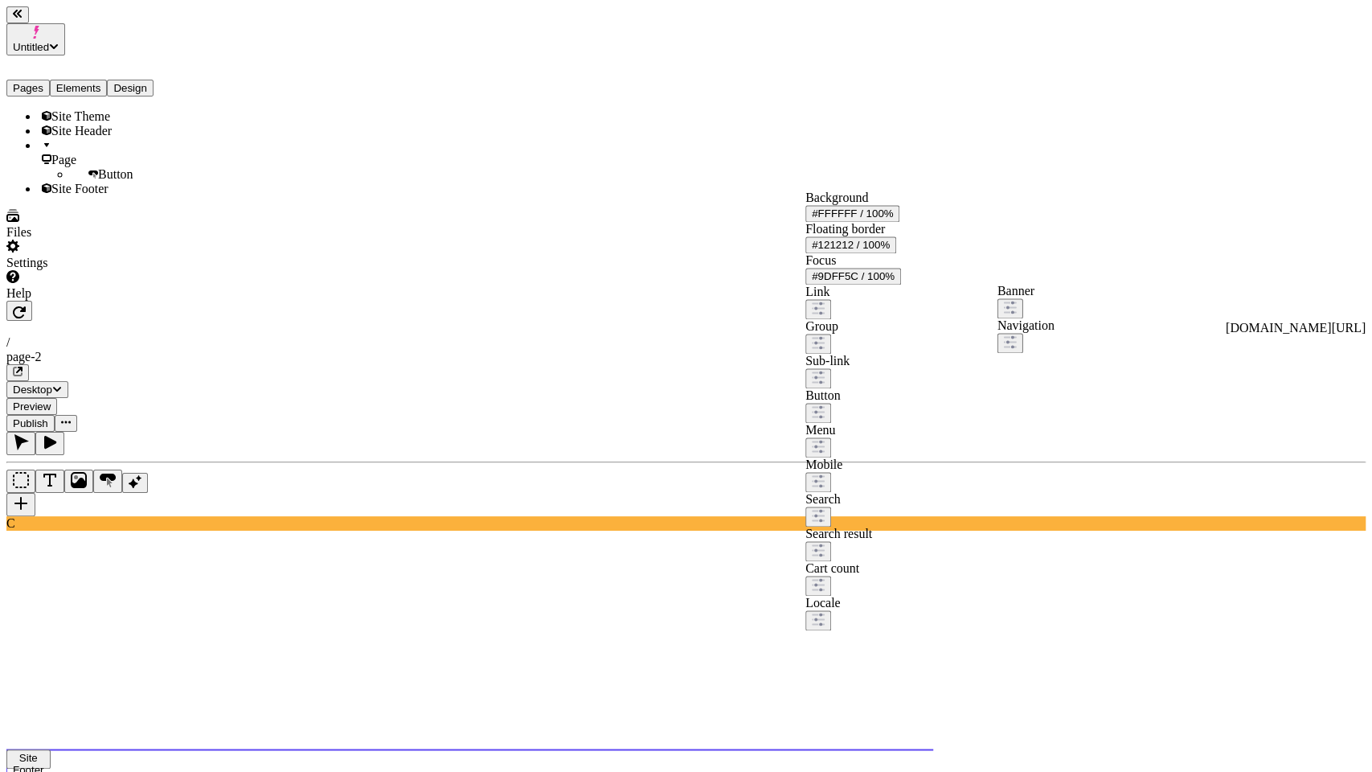
click at [895, 282] on div "#9DFF5C / 100%" at bounding box center [853, 276] width 83 height 12
click at [909, 413] on div "primary" at bounding box center [867, 406] width 142 height 14
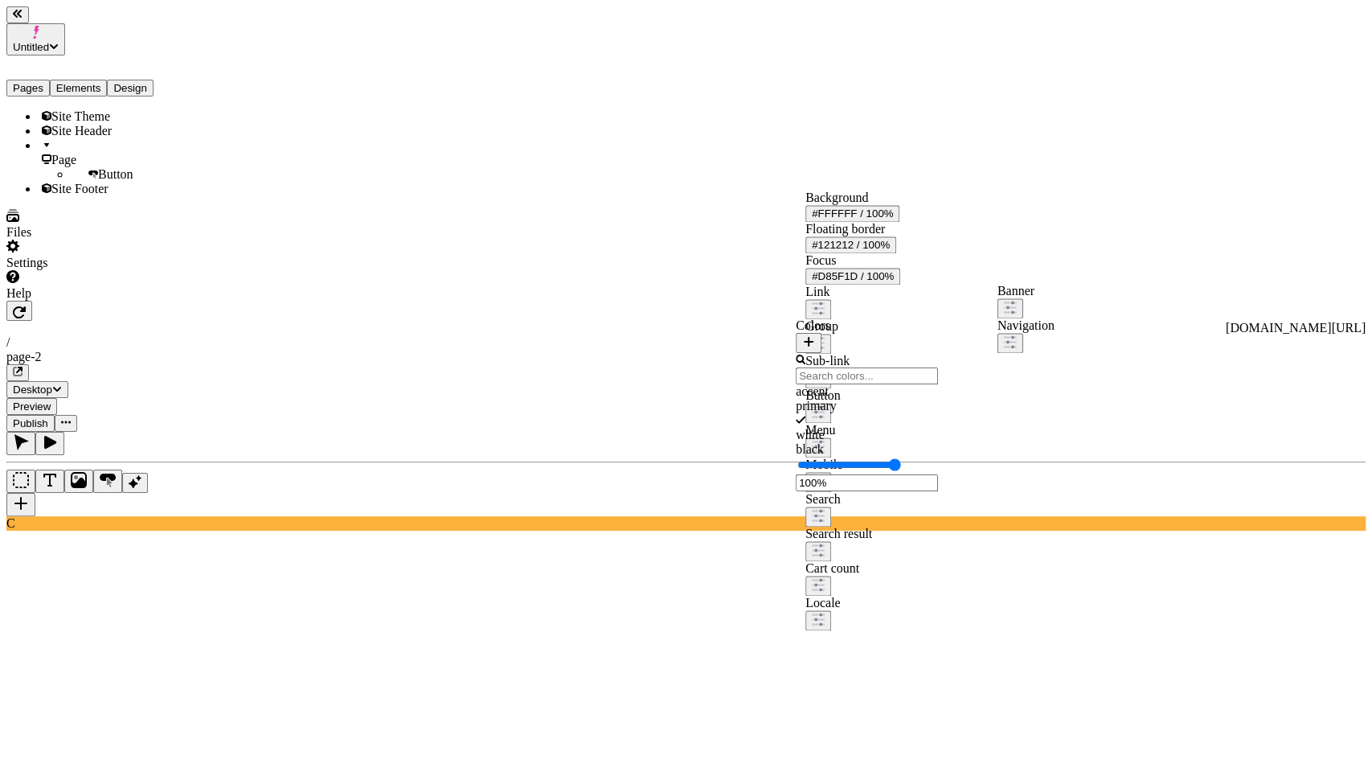
click at [900, 492] on div "Mobile" at bounding box center [853, 474] width 95 height 35
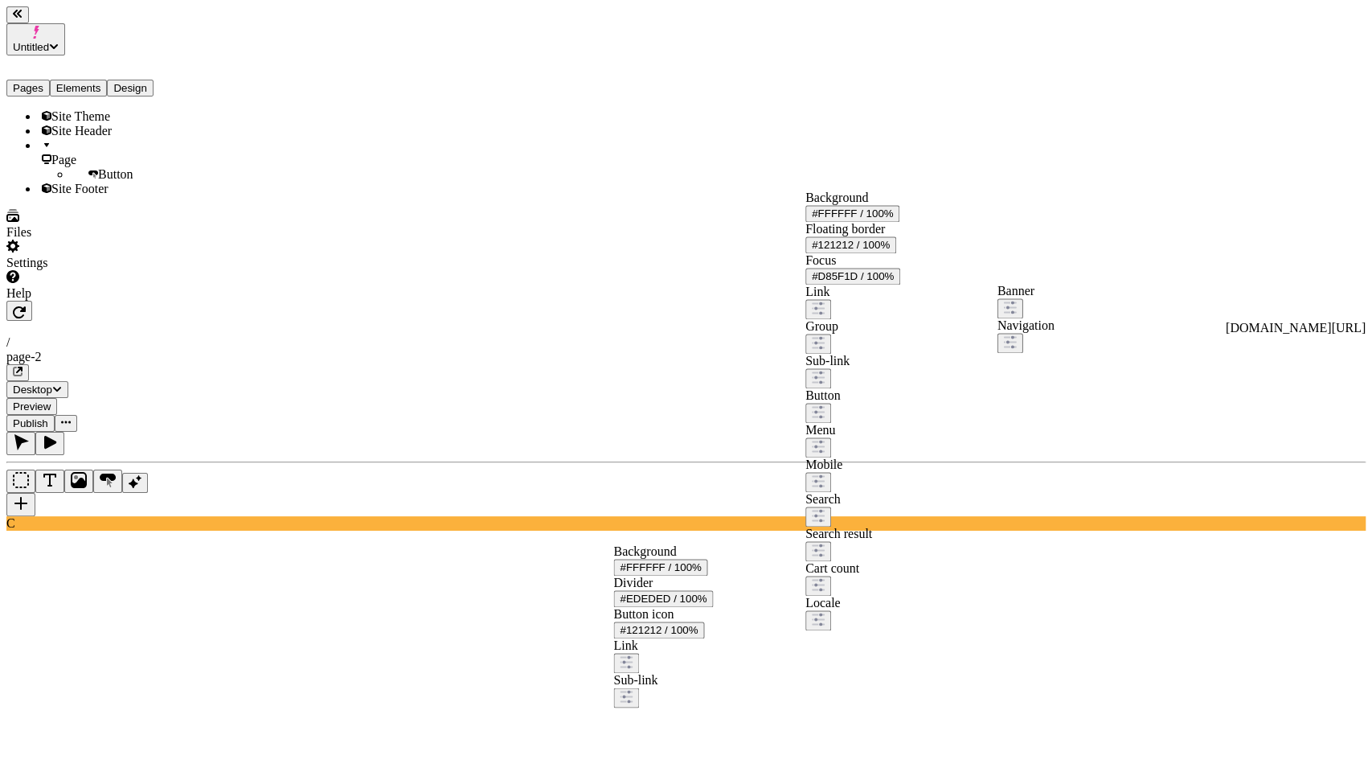
click at [900, 457] on div "Menu" at bounding box center [853, 440] width 95 height 35
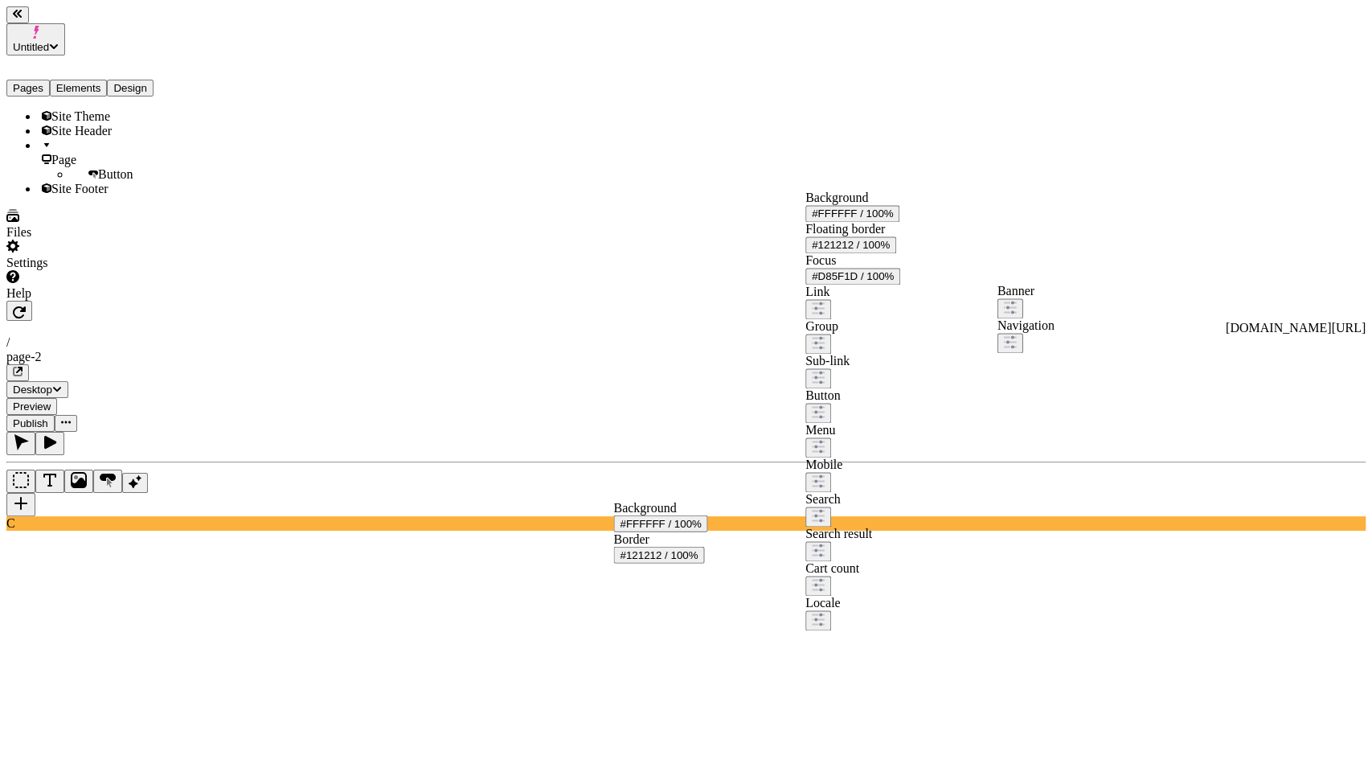
click at [900, 423] on div "Button" at bounding box center [853, 405] width 95 height 35
click at [900, 388] on div "Sub-link" at bounding box center [853, 371] width 95 height 35
click at [900, 354] on div "Group" at bounding box center [853, 336] width 95 height 35
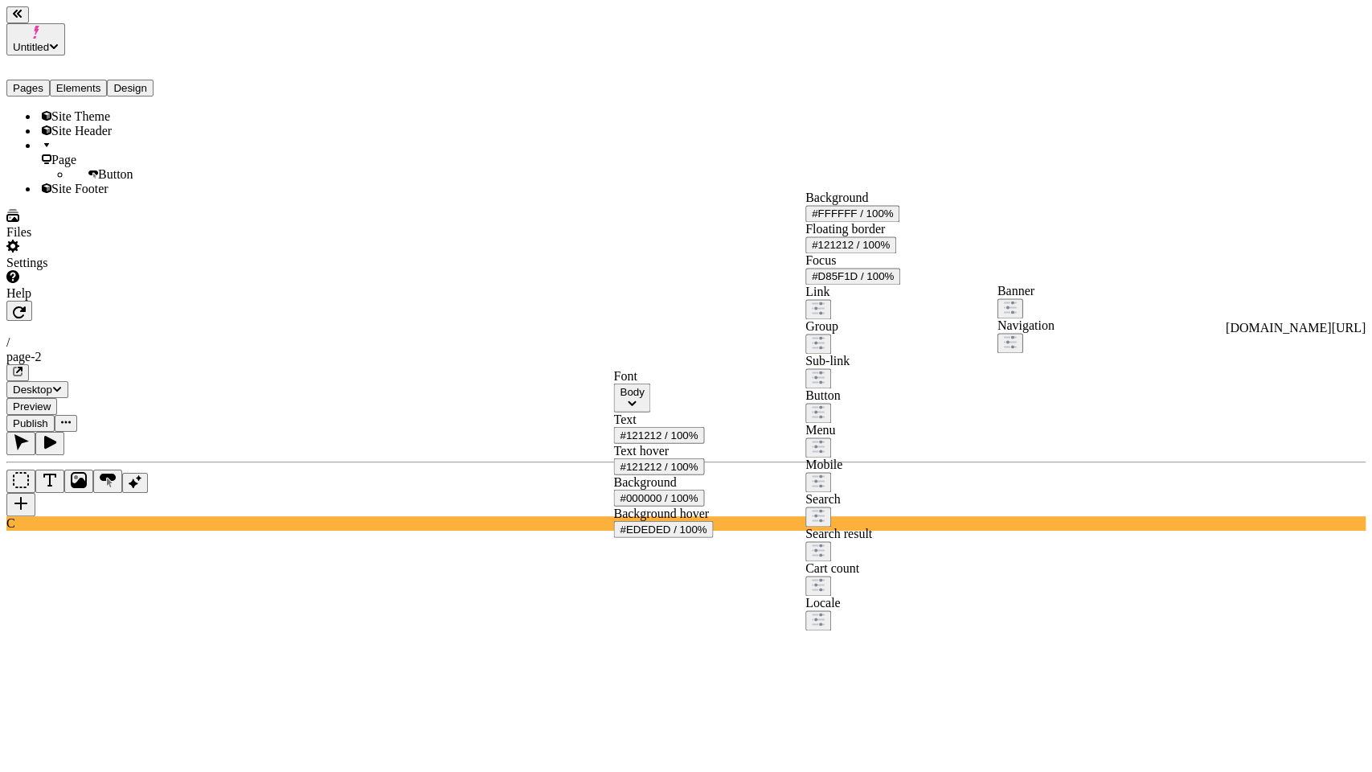
click at [900, 319] on div "Link" at bounding box center [853, 302] width 95 height 35
click at [900, 354] on div "Group" at bounding box center [853, 336] width 95 height 35
click at [900, 388] on div "Sub-link" at bounding box center [853, 371] width 95 height 35
click at [900, 423] on div "Button" at bounding box center [853, 405] width 95 height 35
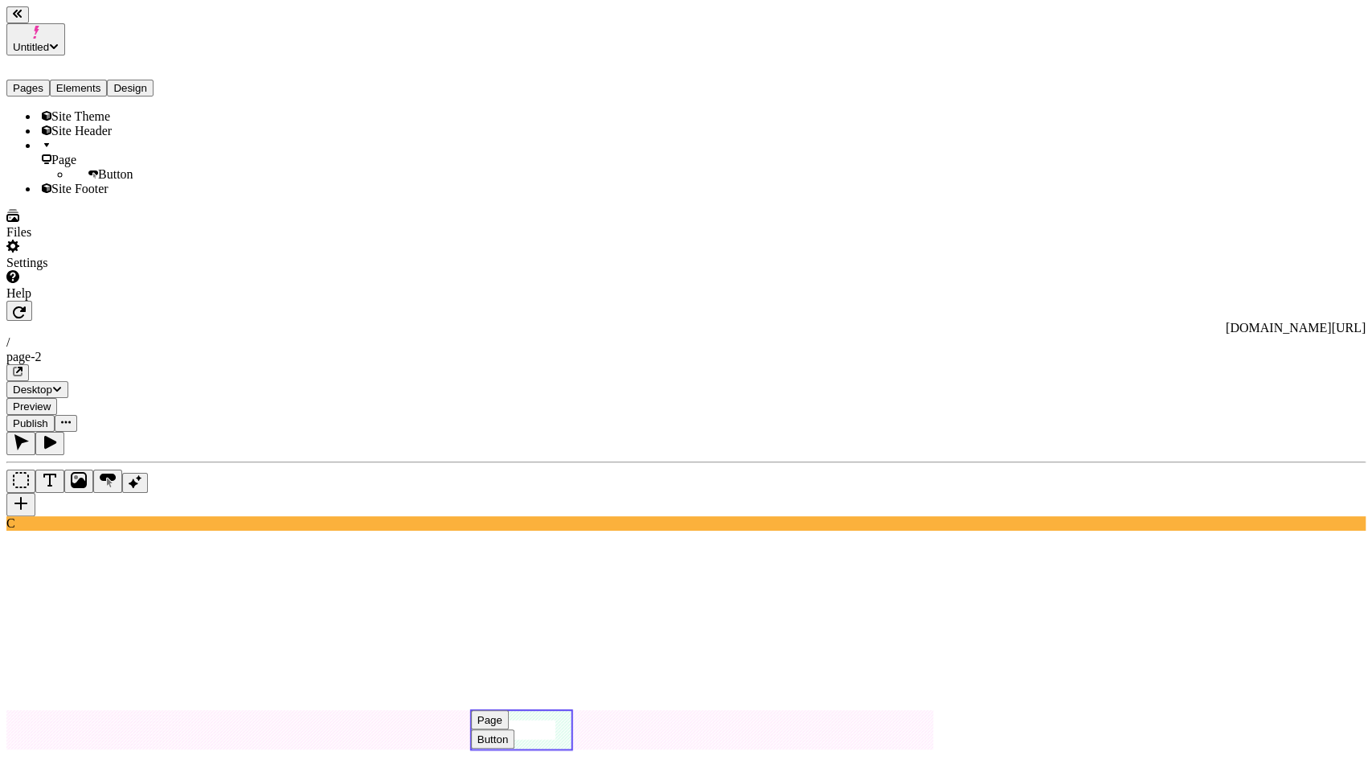
click at [572, 711] on use at bounding box center [521, 730] width 100 height 39
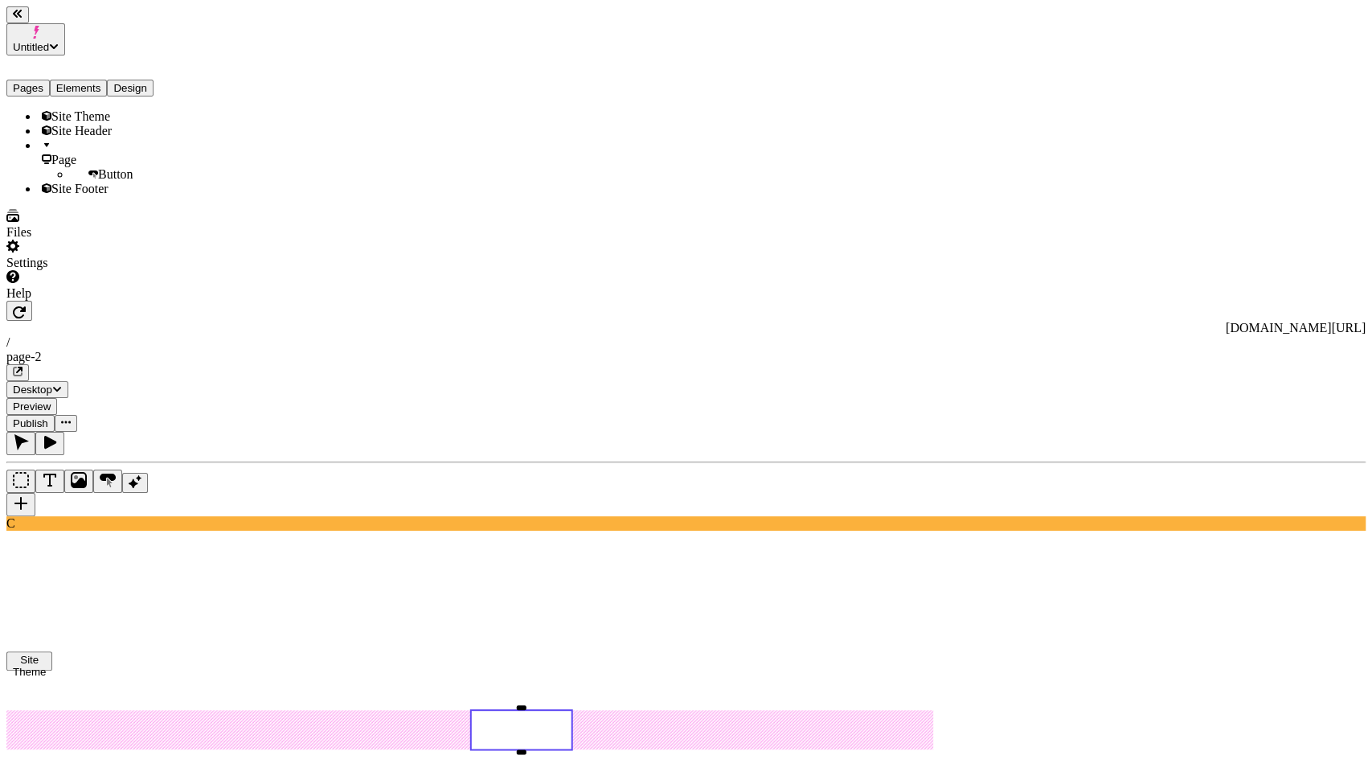
click at [79, 109] on span "Site Theme" at bounding box center [80, 116] width 59 height 14
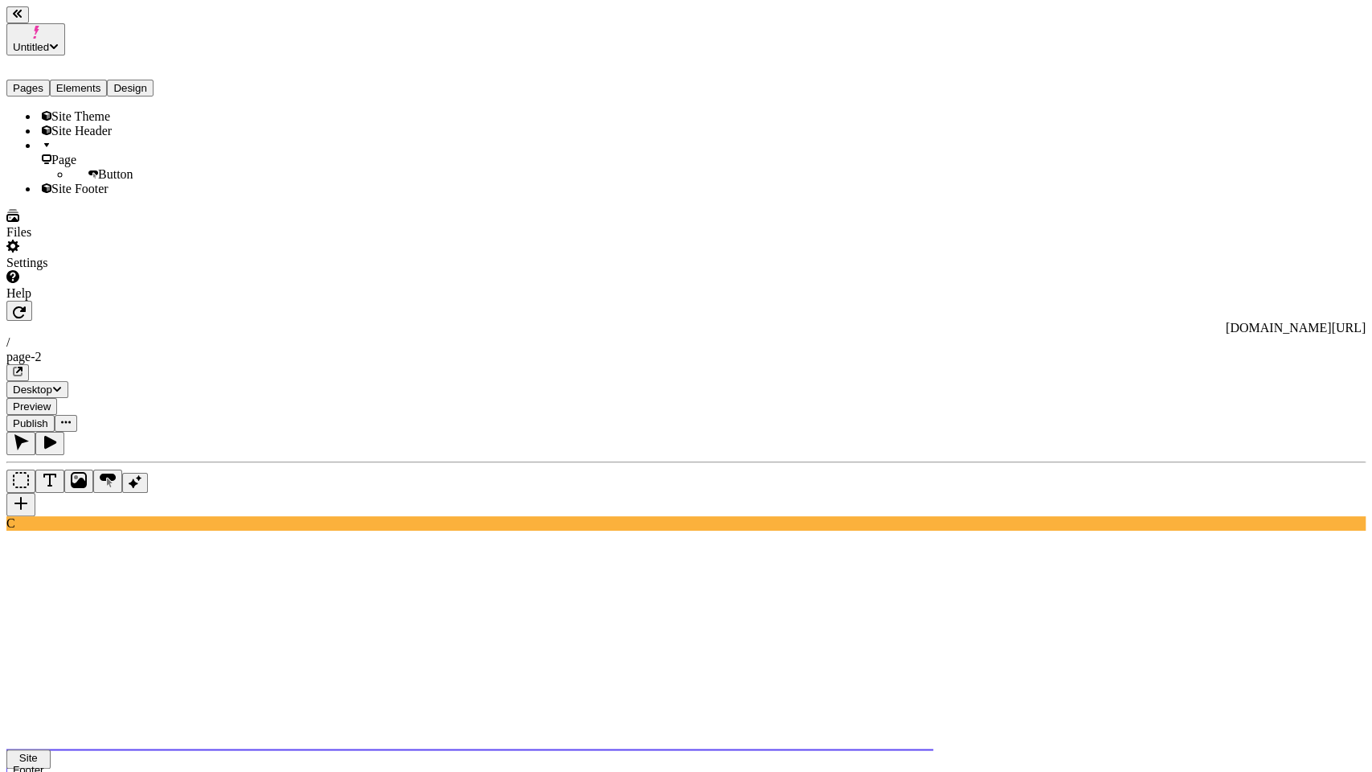
click at [1044, 346] on div "Heading" at bounding box center [1024, 340] width 40 height 12
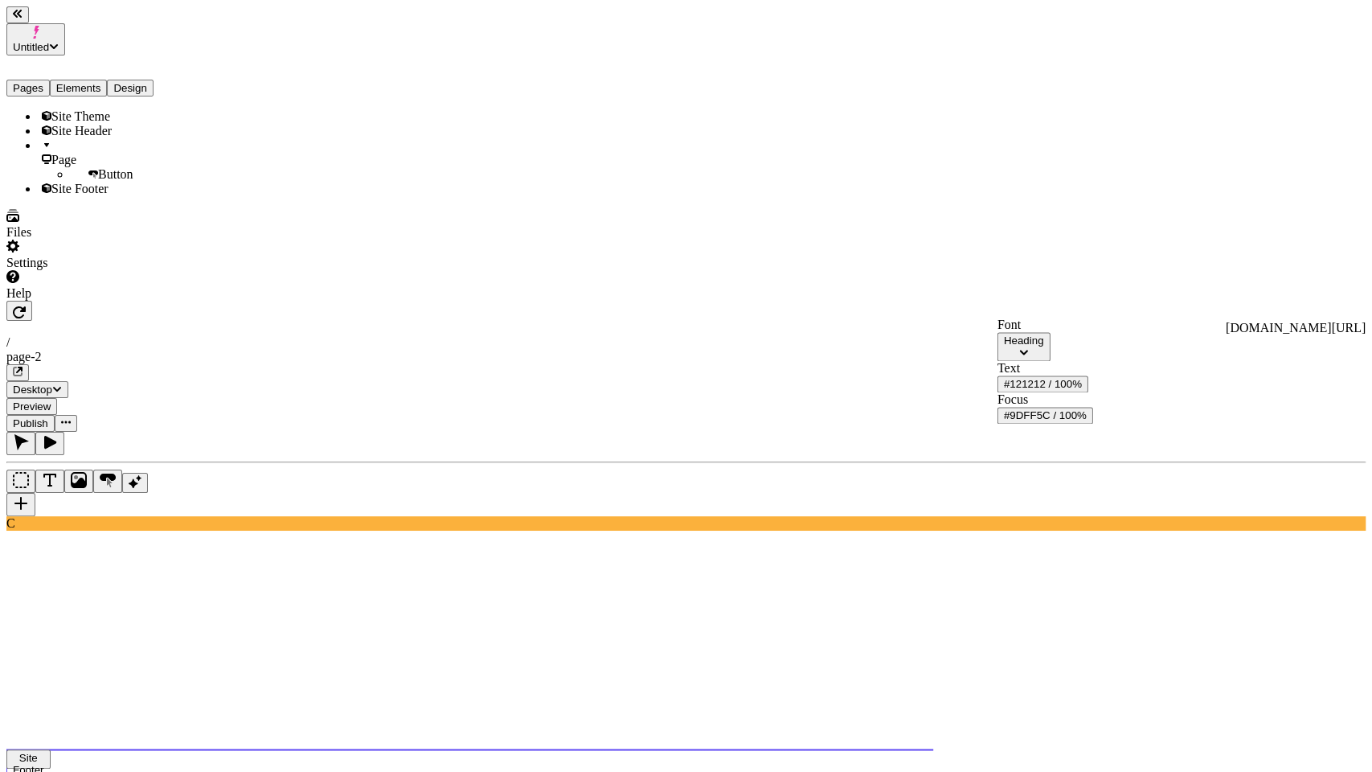
click at [1044, 346] on div "Heading" at bounding box center [1024, 340] width 40 height 12
click at [1083, 332] on div "Font" at bounding box center [1046, 325] width 96 height 14
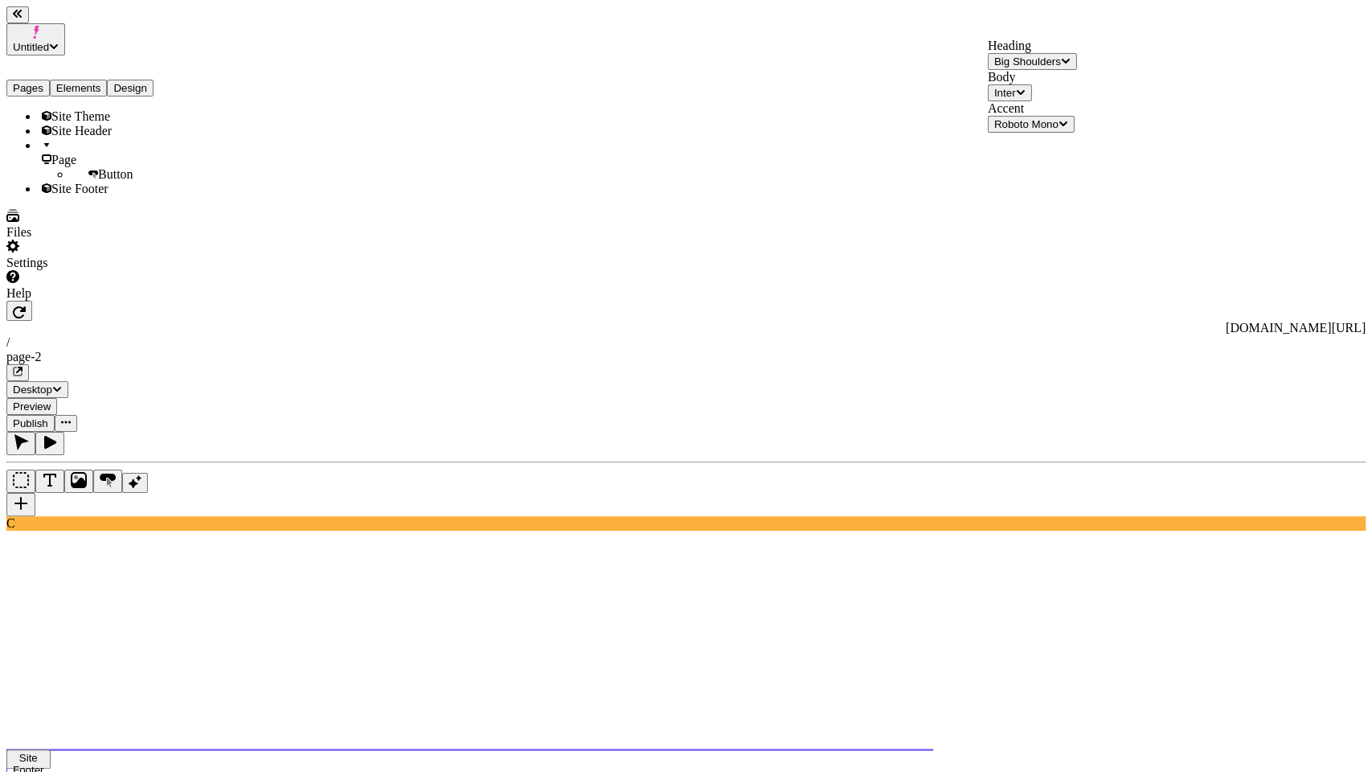
click at [1071, 133] on div "Accent Roboto Mono" at bounding box center [1032, 116] width 89 height 31
click at [71, 194] on span "Site Footer" at bounding box center [79, 189] width 57 height 14
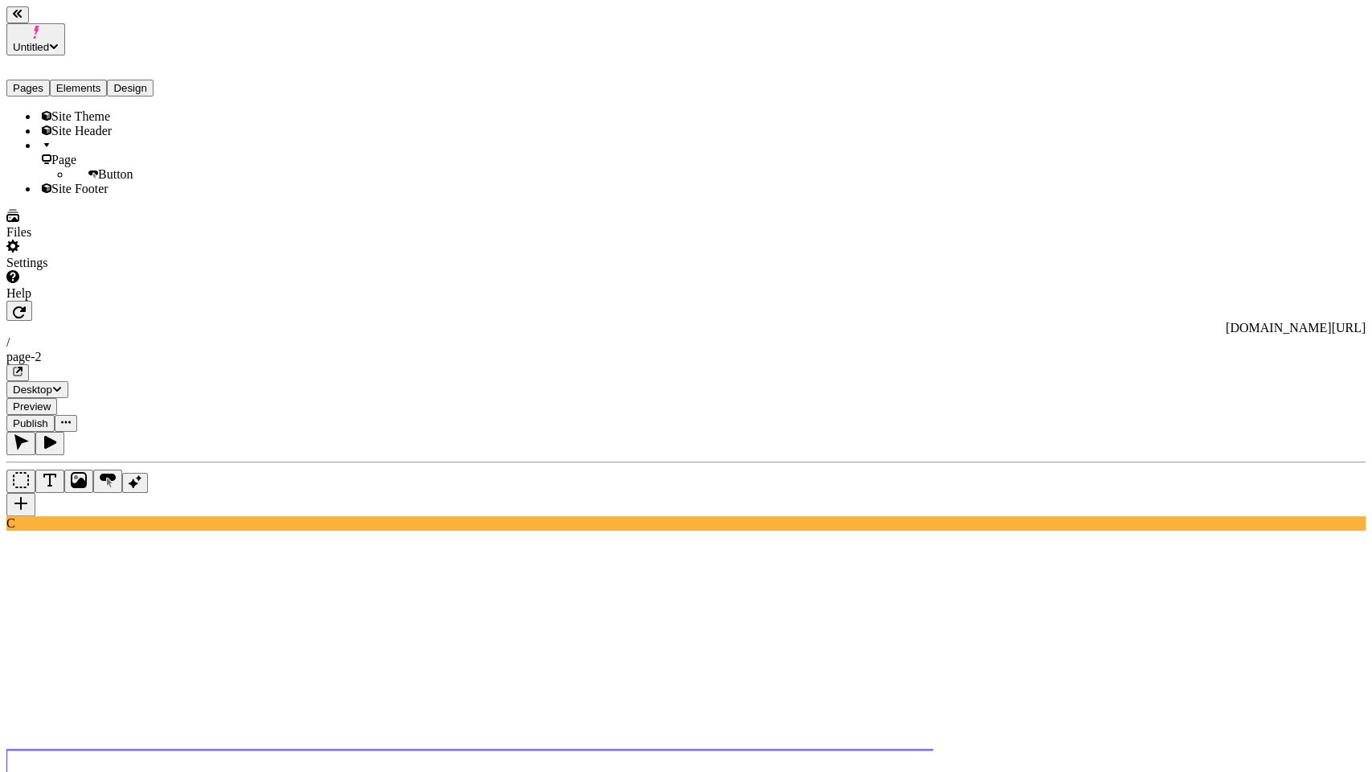
click at [56, 436] on icon "button" at bounding box center [50, 442] width 12 height 13
click at [124, 196] on div "Site Footer" at bounding box center [119, 189] width 161 height 14
click at [29, 434] on icon "button" at bounding box center [21, 442] width 16 height 16
click at [85, 196] on div "Site Footer" at bounding box center [119, 189] width 161 height 14
click at [87, 196] on div "Site Footer" at bounding box center [119, 189] width 161 height 14
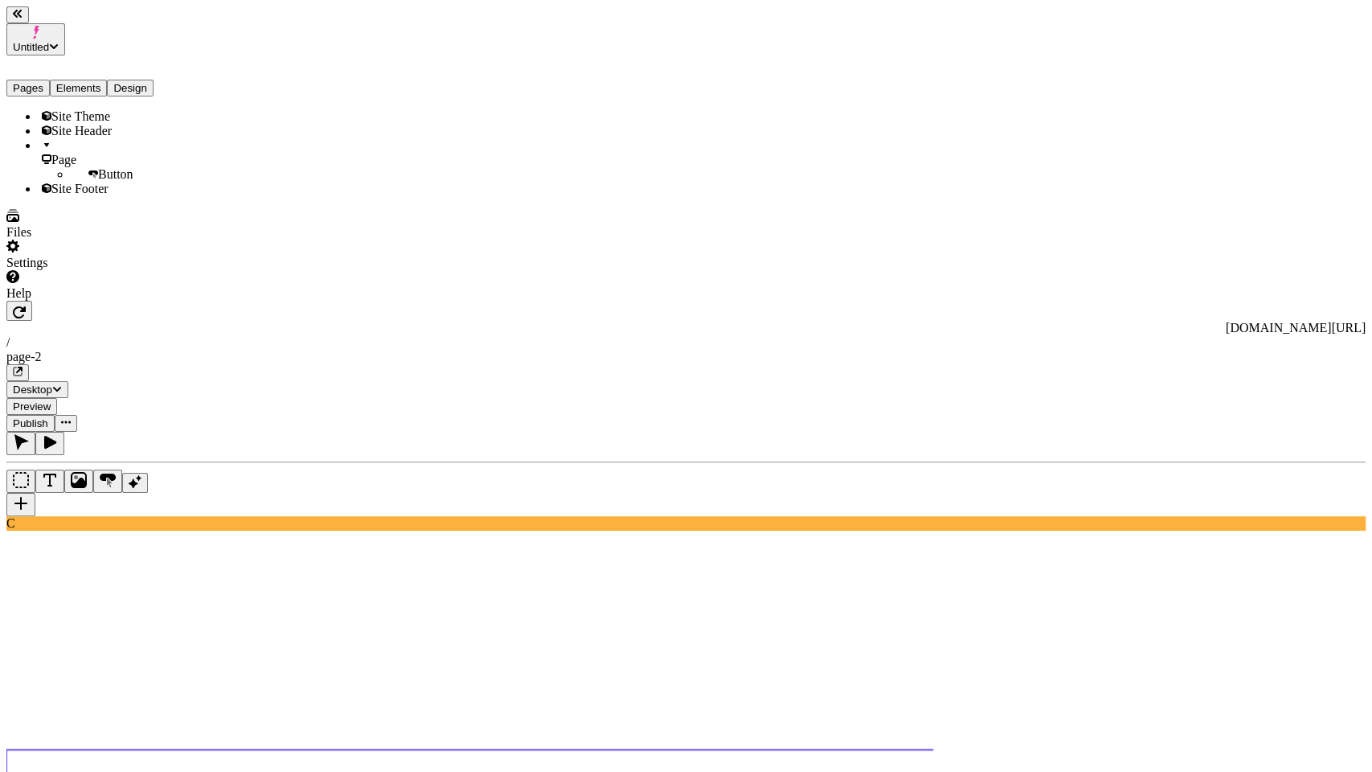
paste input "© 2025 Planted – Powered by BigCommerce"
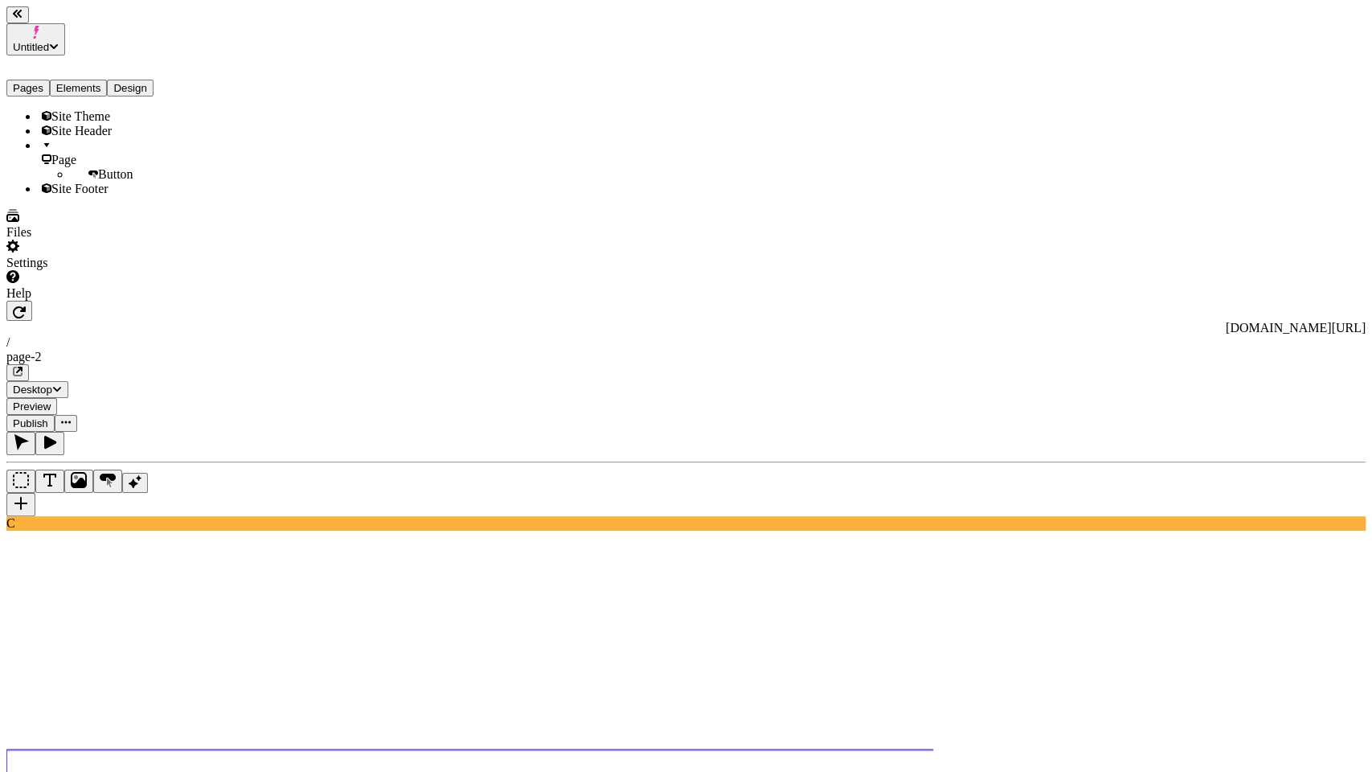
scroll to position [0, 0]
type input "© 2025 BigTrail – Powered by Commerce"
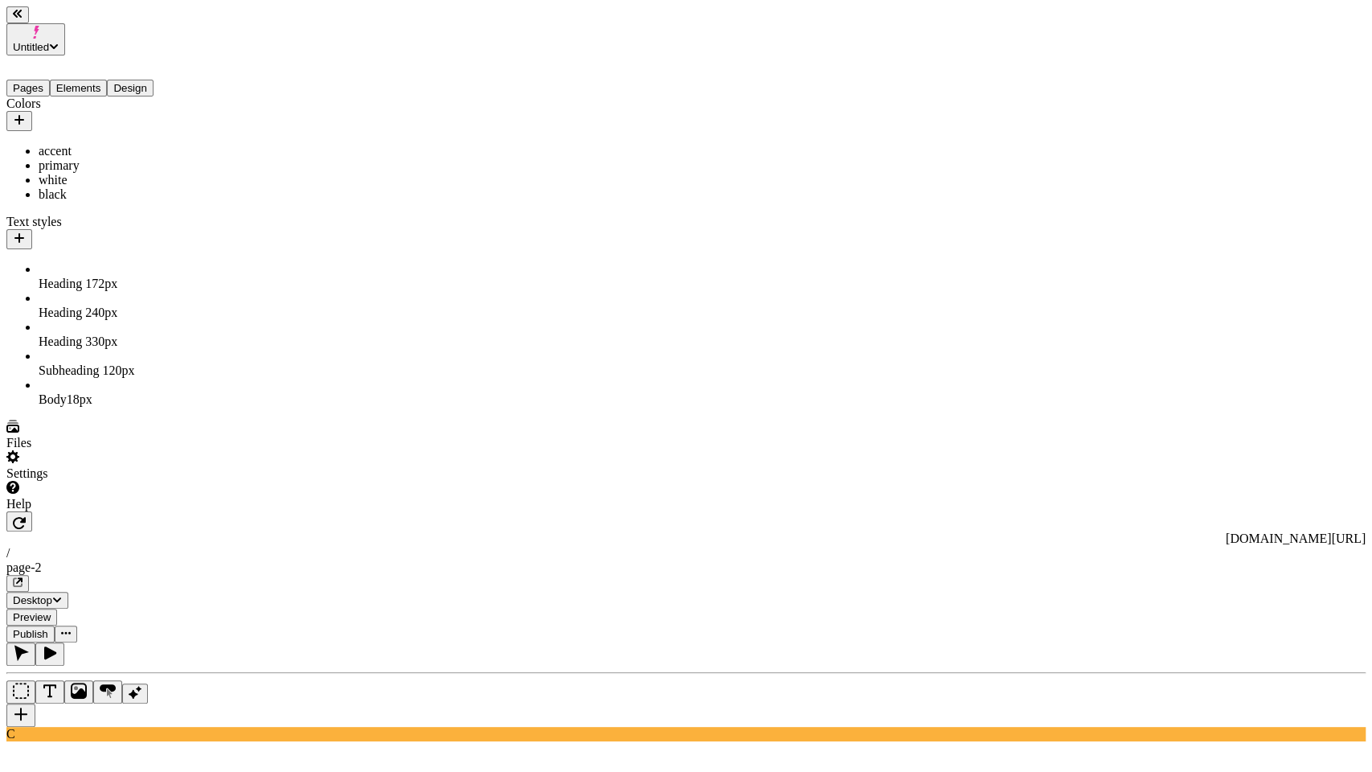
click at [142, 80] on button "Design" at bounding box center [130, 88] width 47 height 17
click at [43, 80] on button "Pages" at bounding box center [27, 88] width 43 height 17
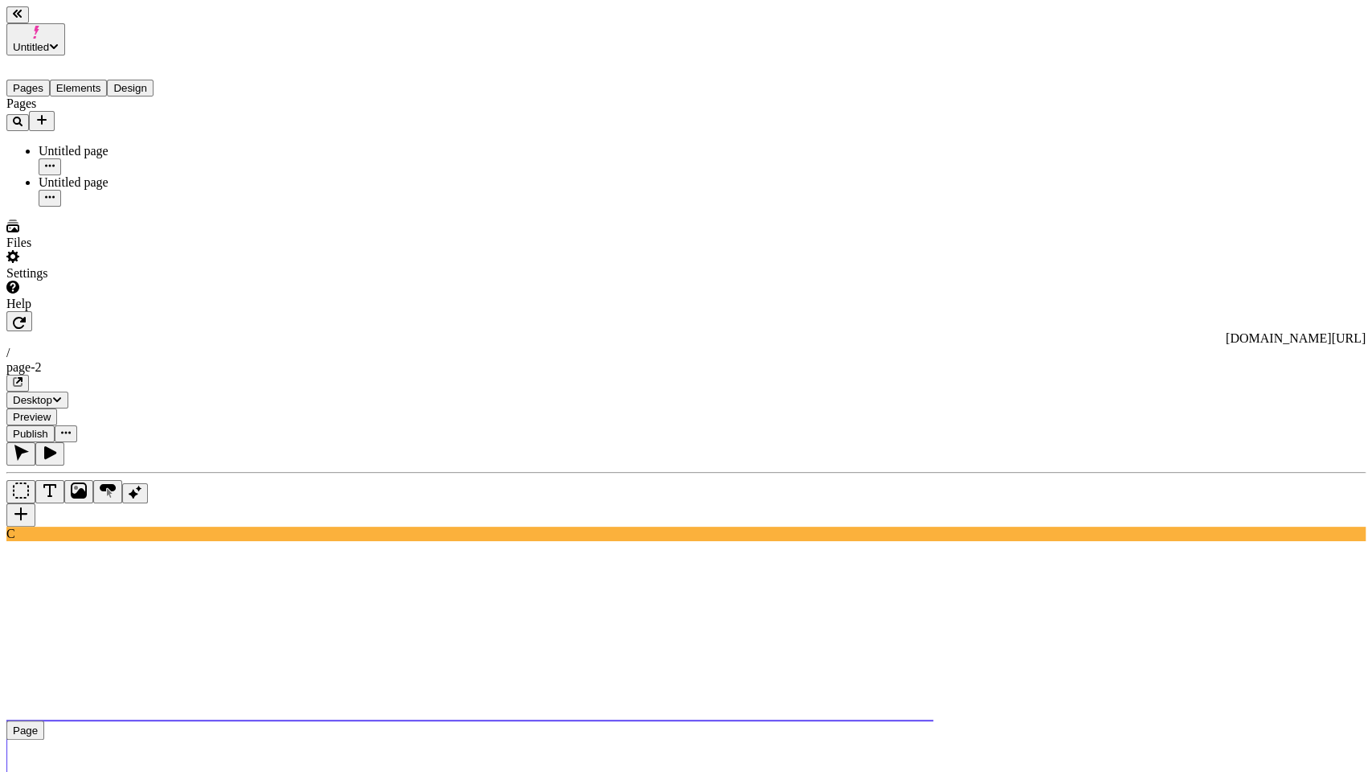
type input "/black-[DATE]"
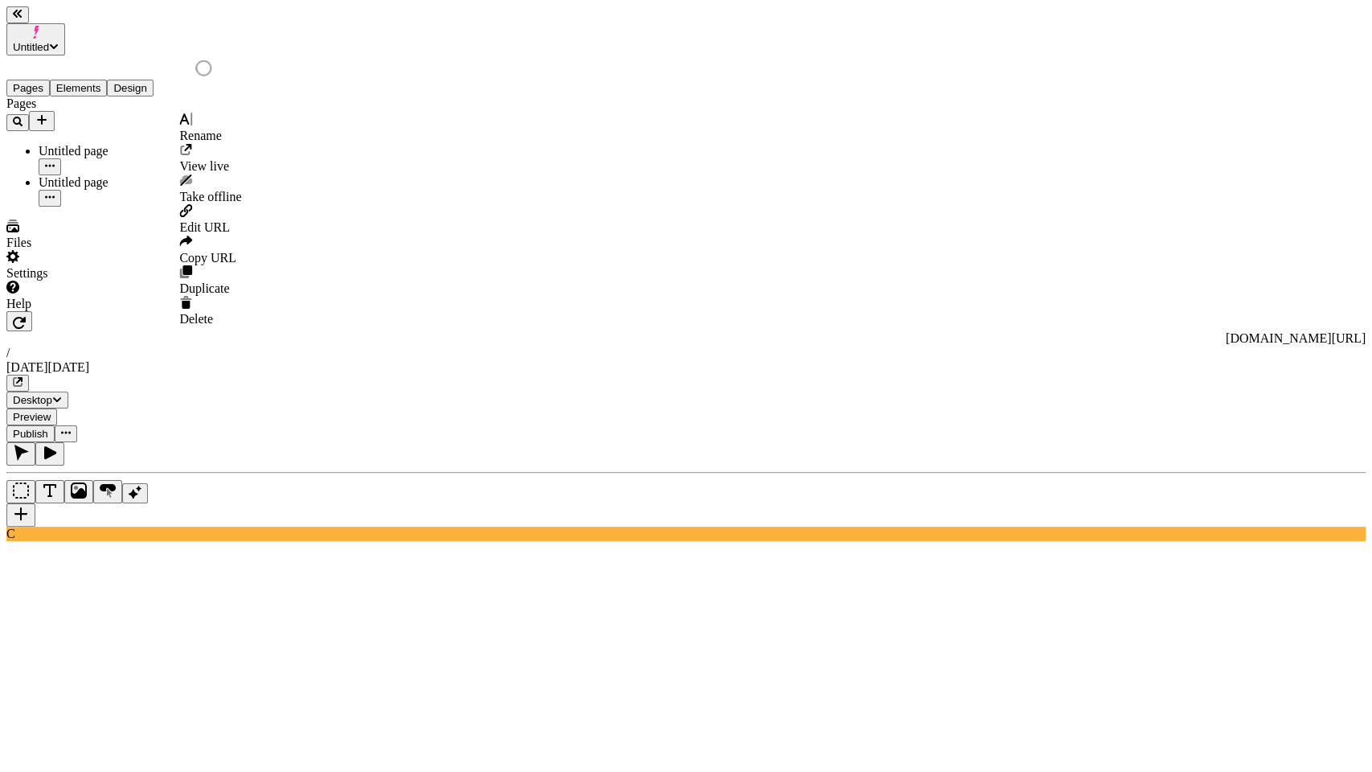
click at [61, 158] on button "button" at bounding box center [50, 166] width 23 height 17
click at [87, 281] on div "Settings" at bounding box center [102, 265] width 193 height 31
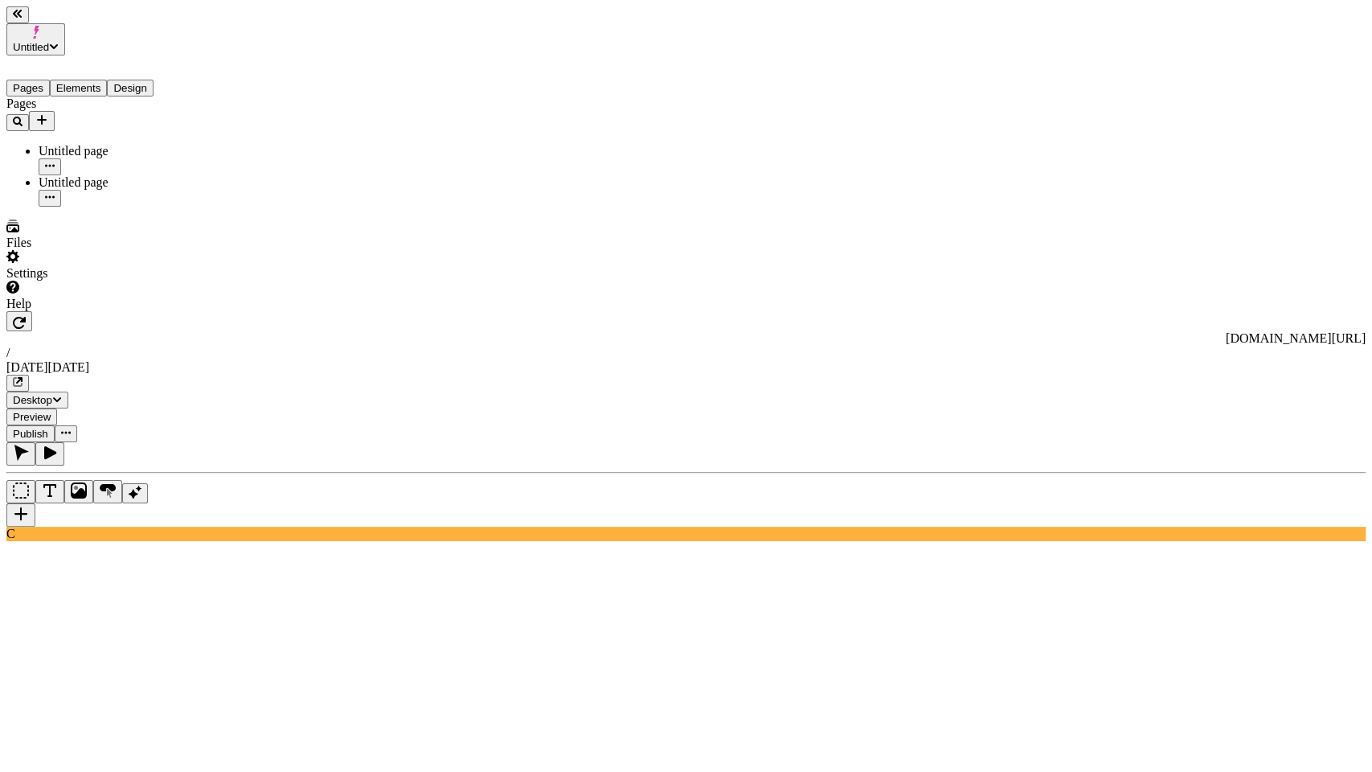
click at [55, 161] on icon "button" at bounding box center [50, 166] width 10 height 10
click at [241, 123] on div "Rename" at bounding box center [210, 128] width 62 height 31
type input "[DATE][DATE]"
click at [149, 199] on div "Pages Black Friday Untitled page" at bounding box center [102, 151] width 193 height 110
click at [180, 175] on div "Untitled page" at bounding box center [119, 190] width 161 height 31
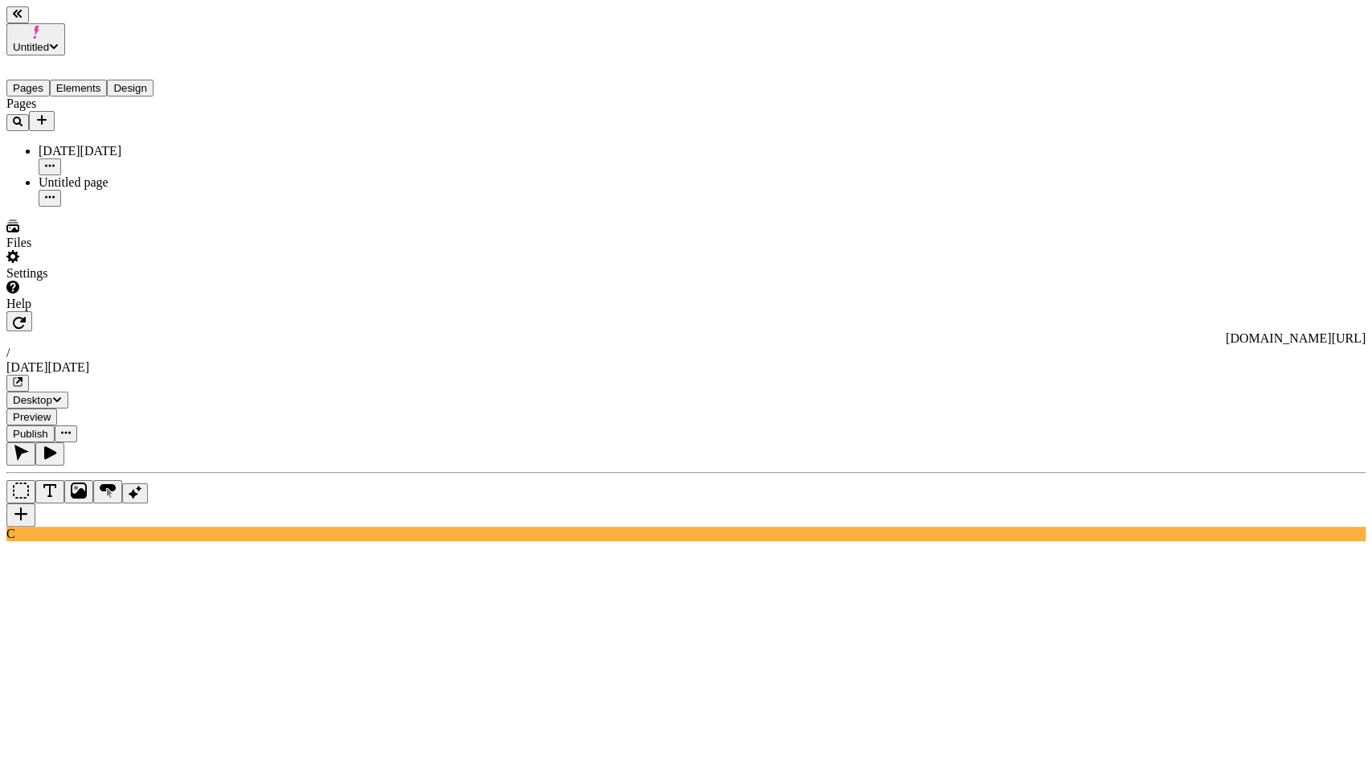
click at [55, 195] on icon "button" at bounding box center [50, 196] width 10 height 2
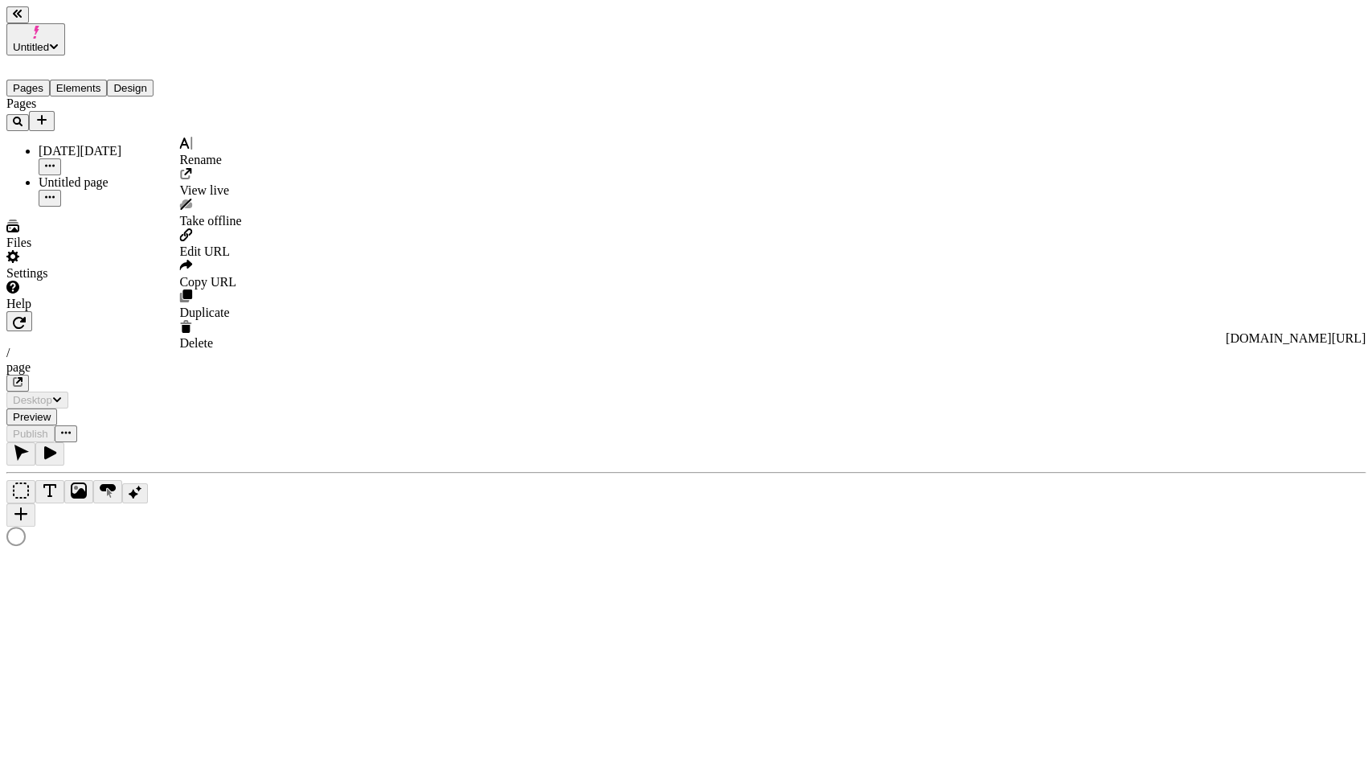
type input "/page"
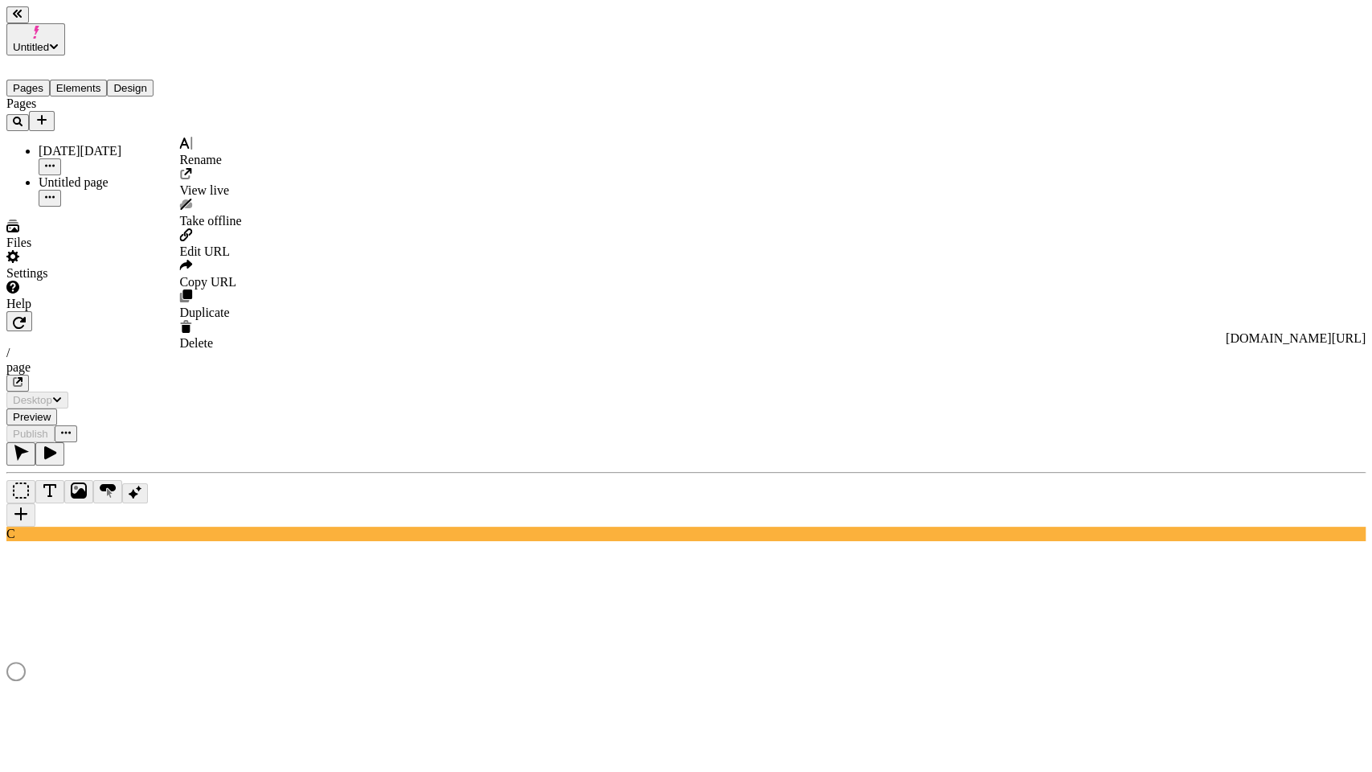
click at [213, 336] on span "Delete" at bounding box center [196, 343] width 34 height 14
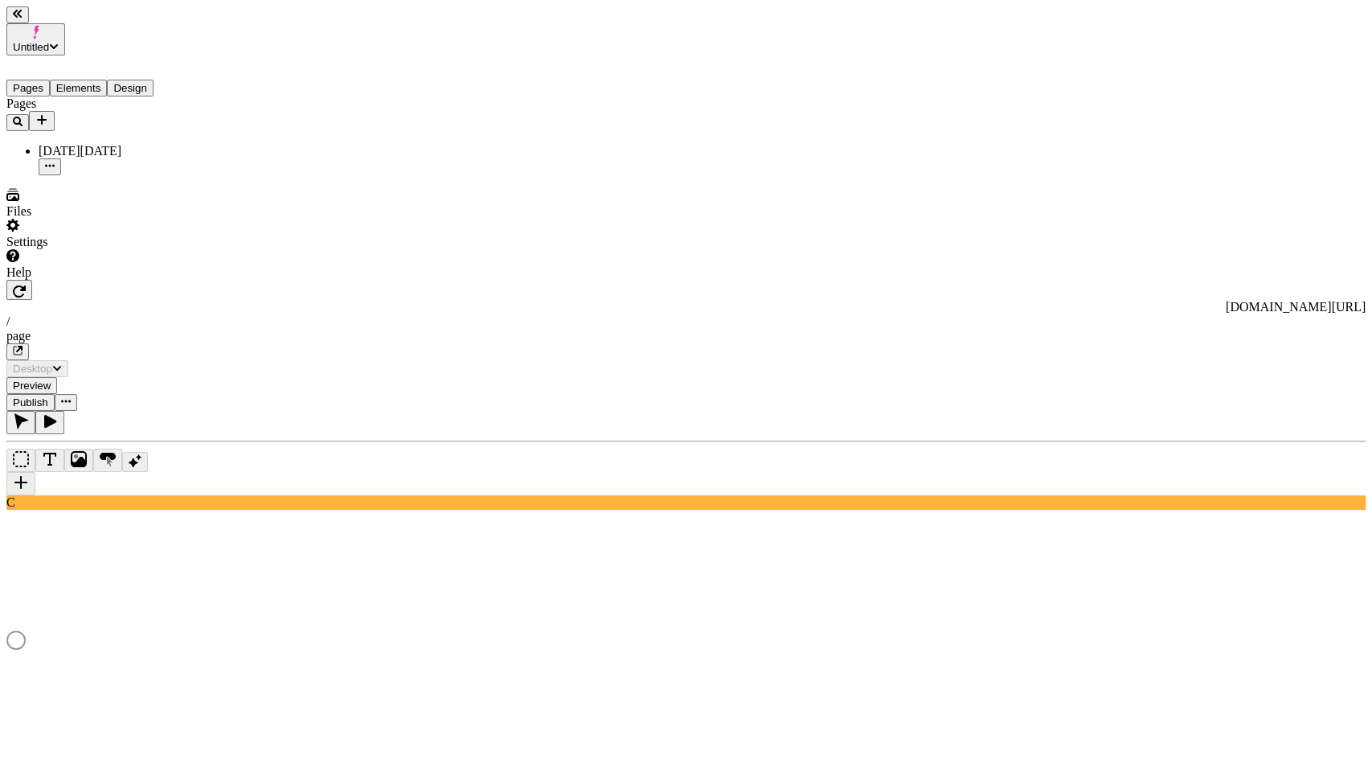
click at [103, 144] on div "[DATE][DATE]" at bounding box center [119, 151] width 161 height 14
click at [108, 144] on div "[DATE][DATE]" at bounding box center [119, 151] width 161 height 14
click at [22, 18] on icon "button" at bounding box center [17, 14] width 9 height 8
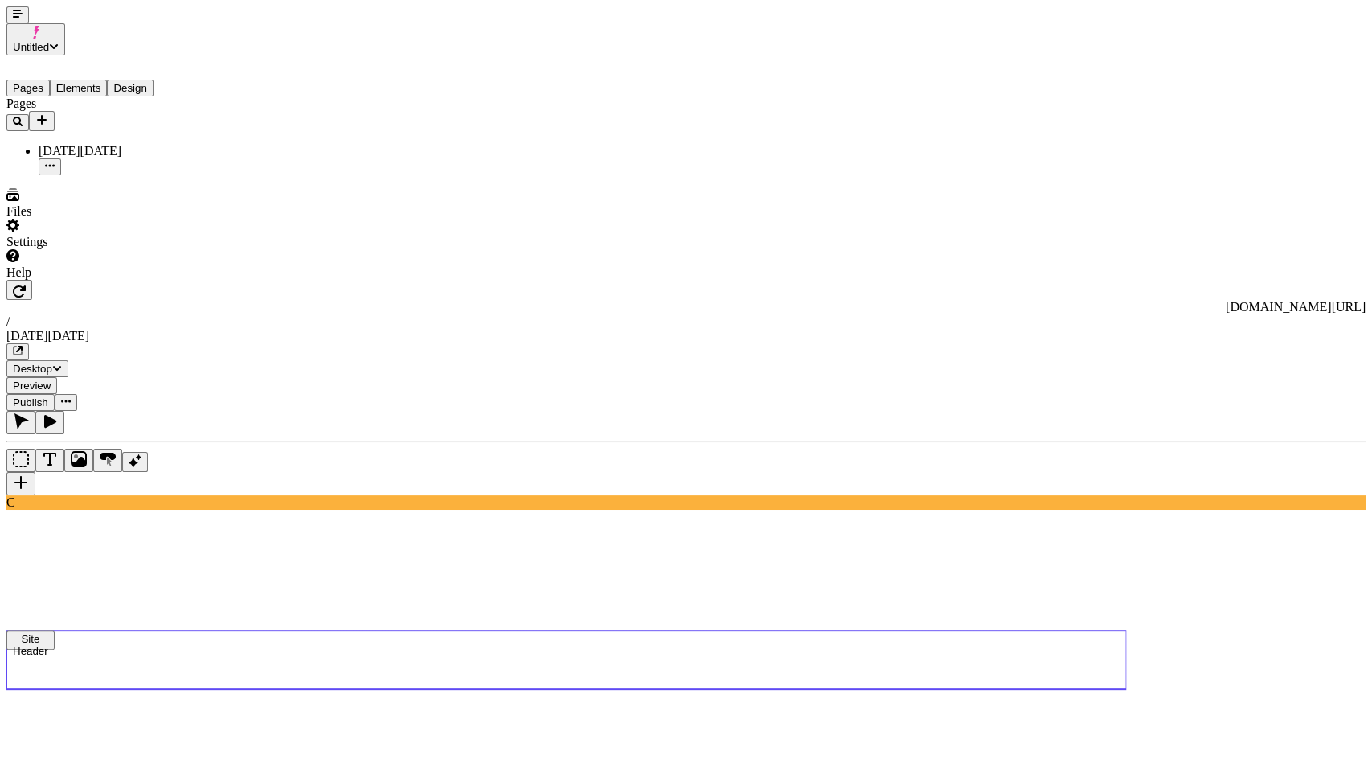
click at [583, 630] on use at bounding box center [566, 659] width 1120 height 59
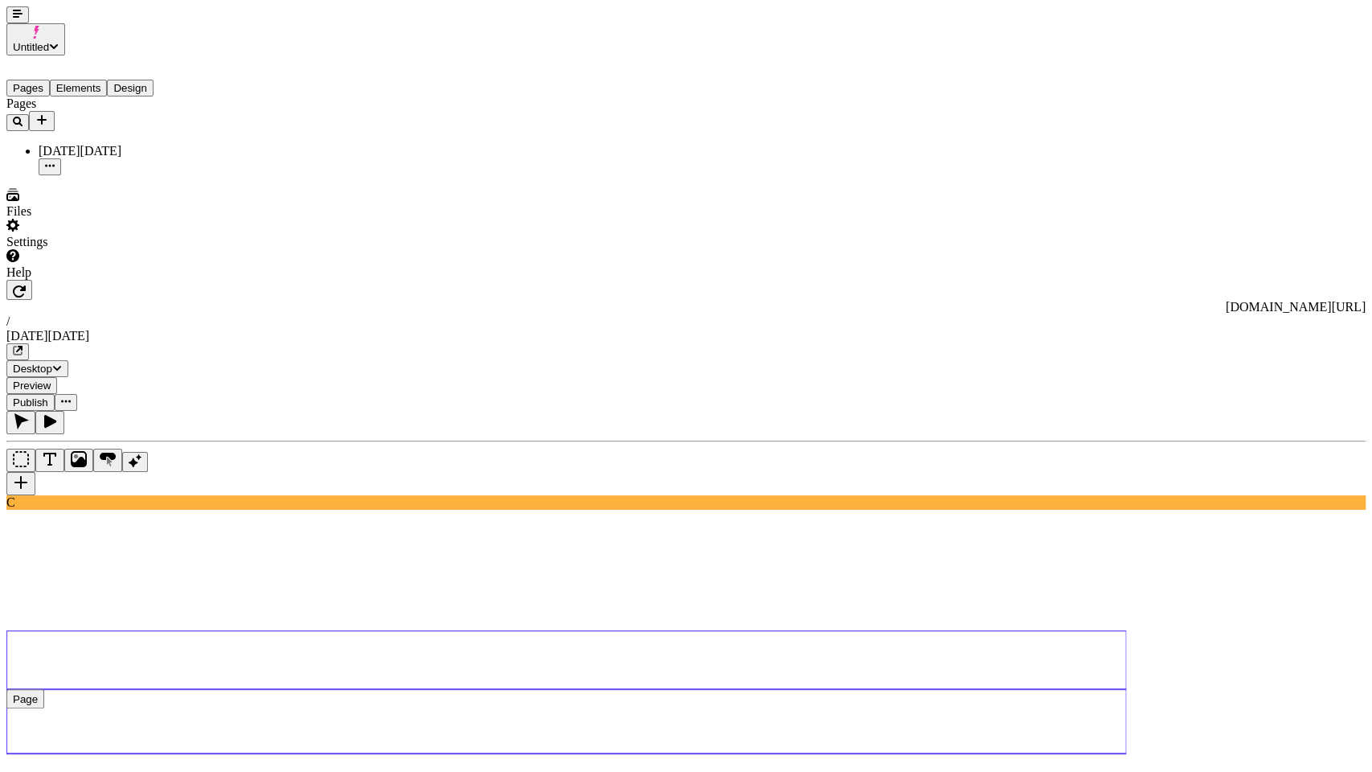
click at [434, 689] on use at bounding box center [566, 721] width 1120 height 64
click at [454, 630] on use at bounding box center [566, 659] width 1120 height 59
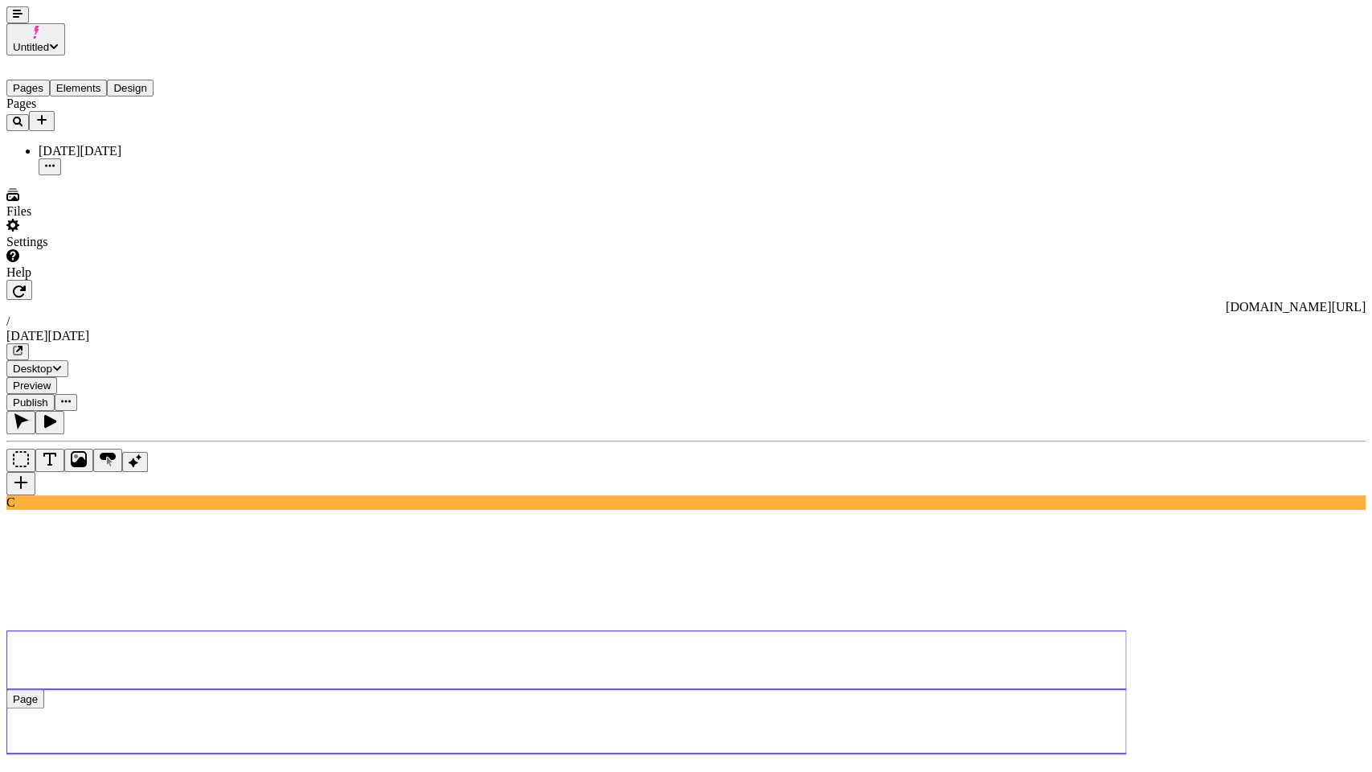
click at [765, 689] on use at bounding box center [566, 721] width 1120 height 64
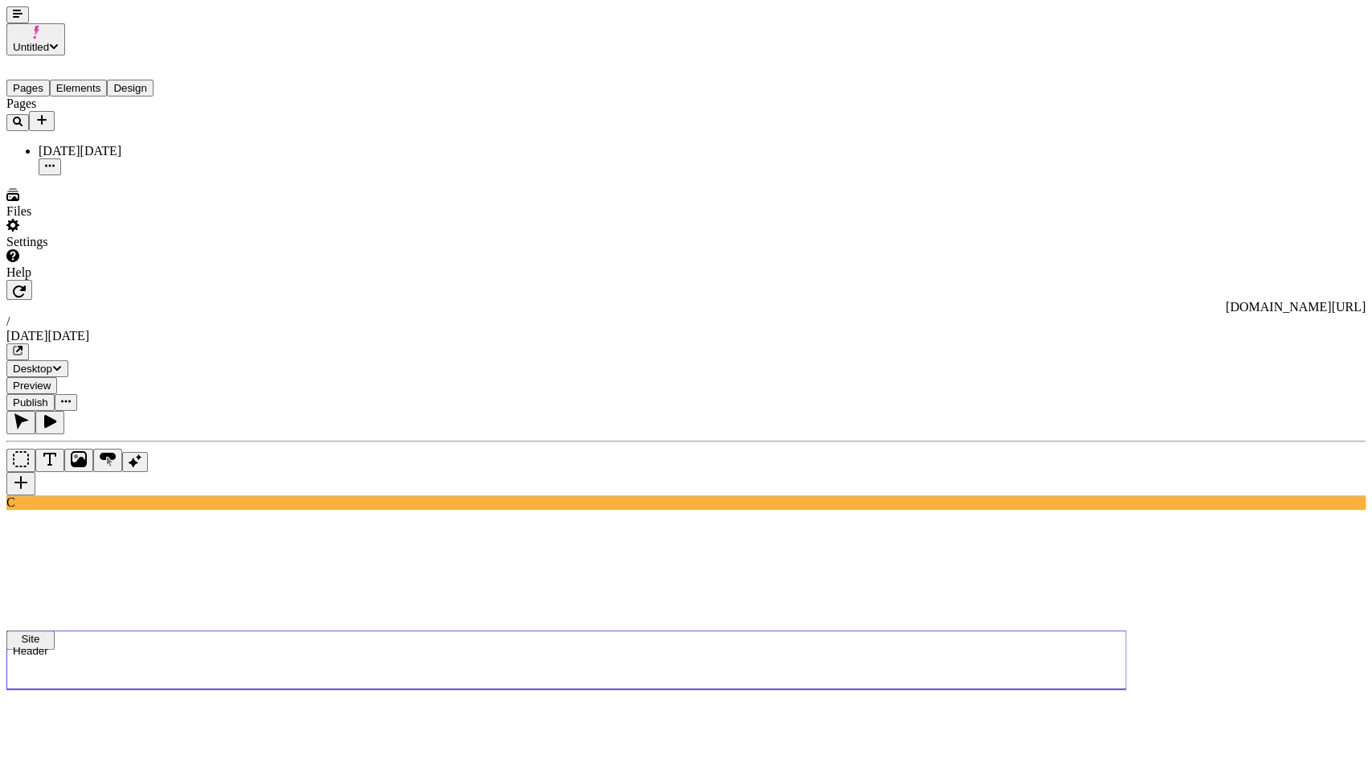
click at [525, 630] on use at bounding box center [566, 659] width 1120 height 59
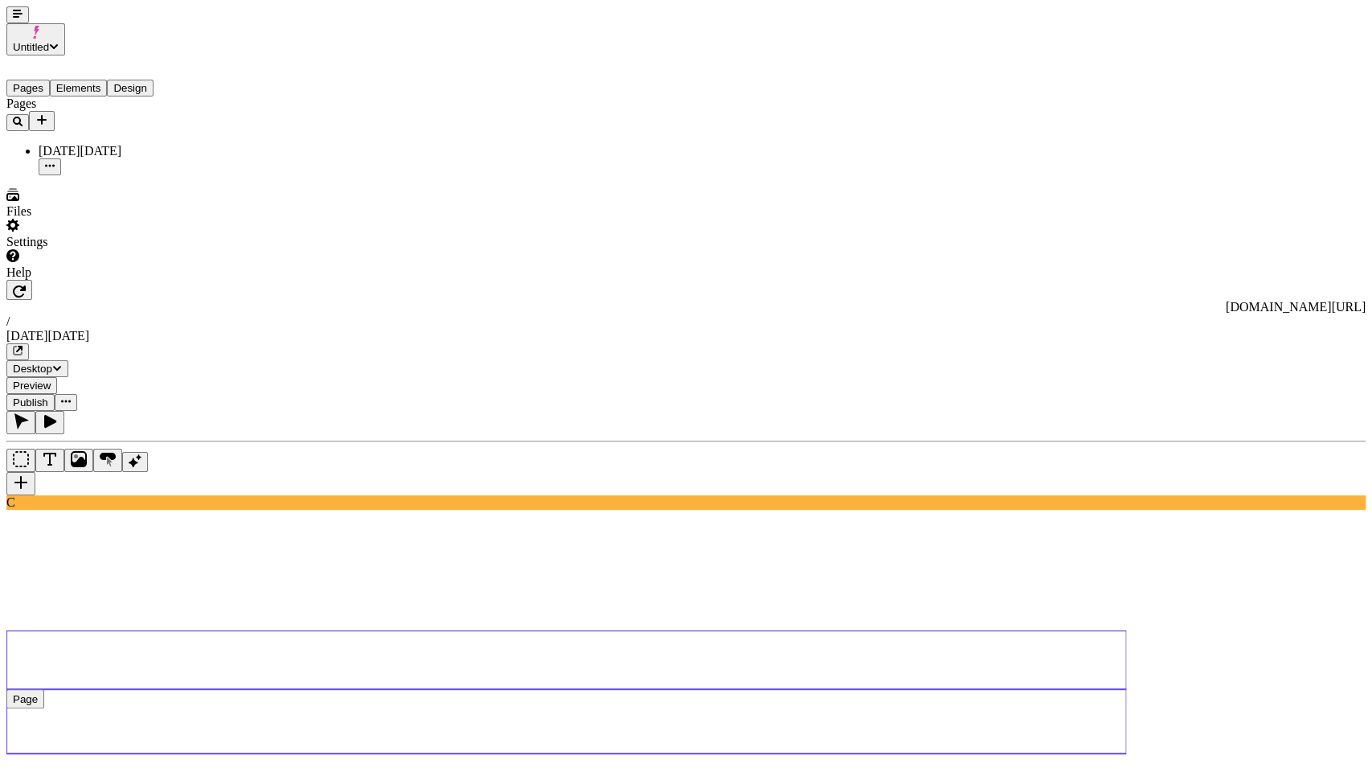
click at [513, 689] on use at bounding box center [566, 721] width 1120 height 64
click at [522, 630] on use at bounding box center [566, 659] width 1120 height 59
click at [522, 689] on use at bounding box center [566, 721] width 1120 height 64
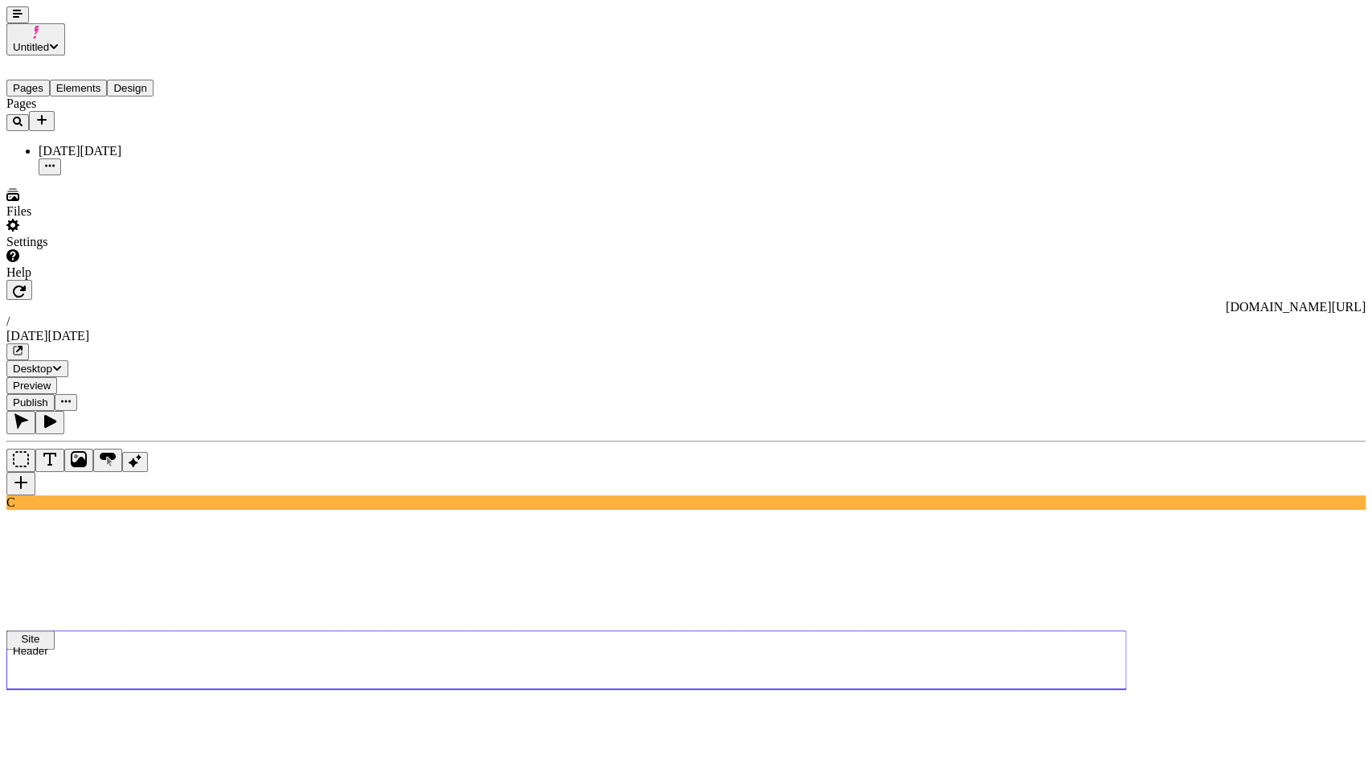
click at [671, 630] on use at bounding box center [566, 659] width 1120 height 59
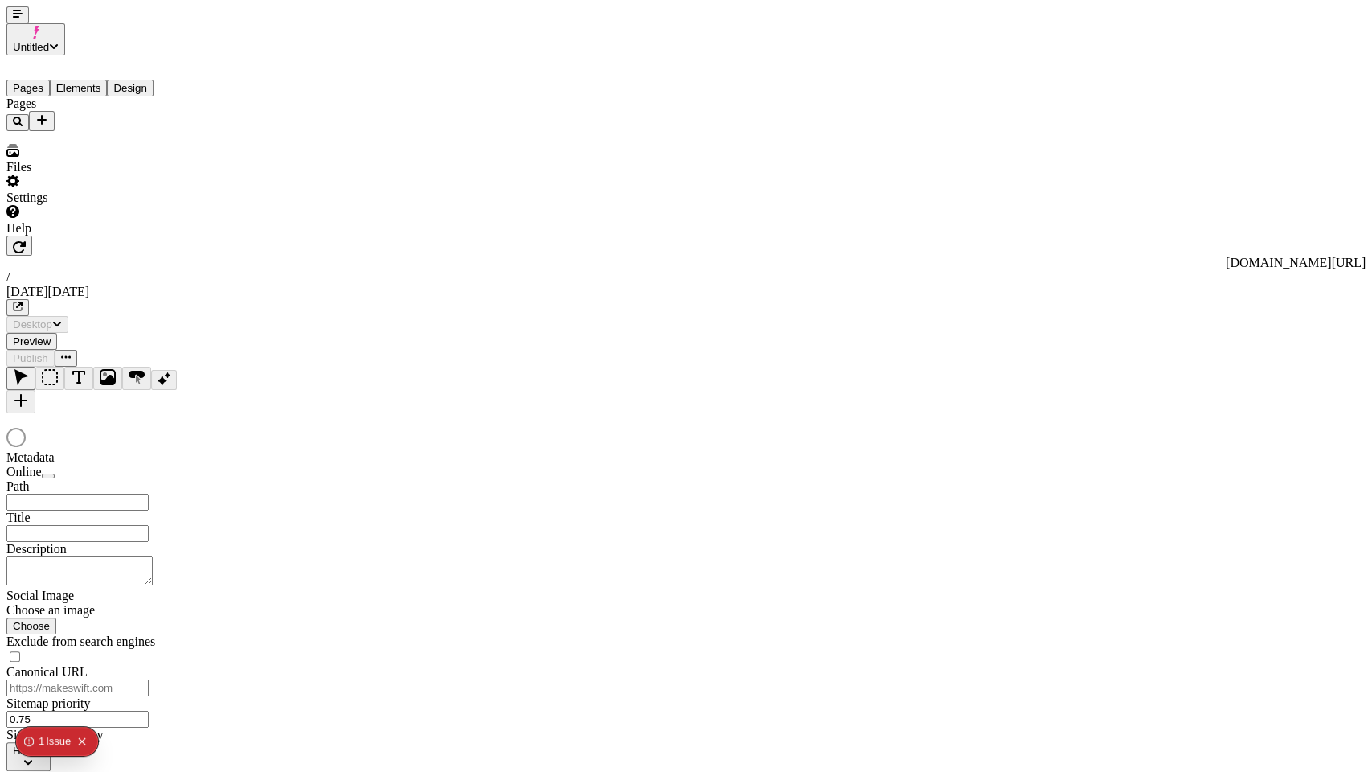
type input "/black-[DATE]"
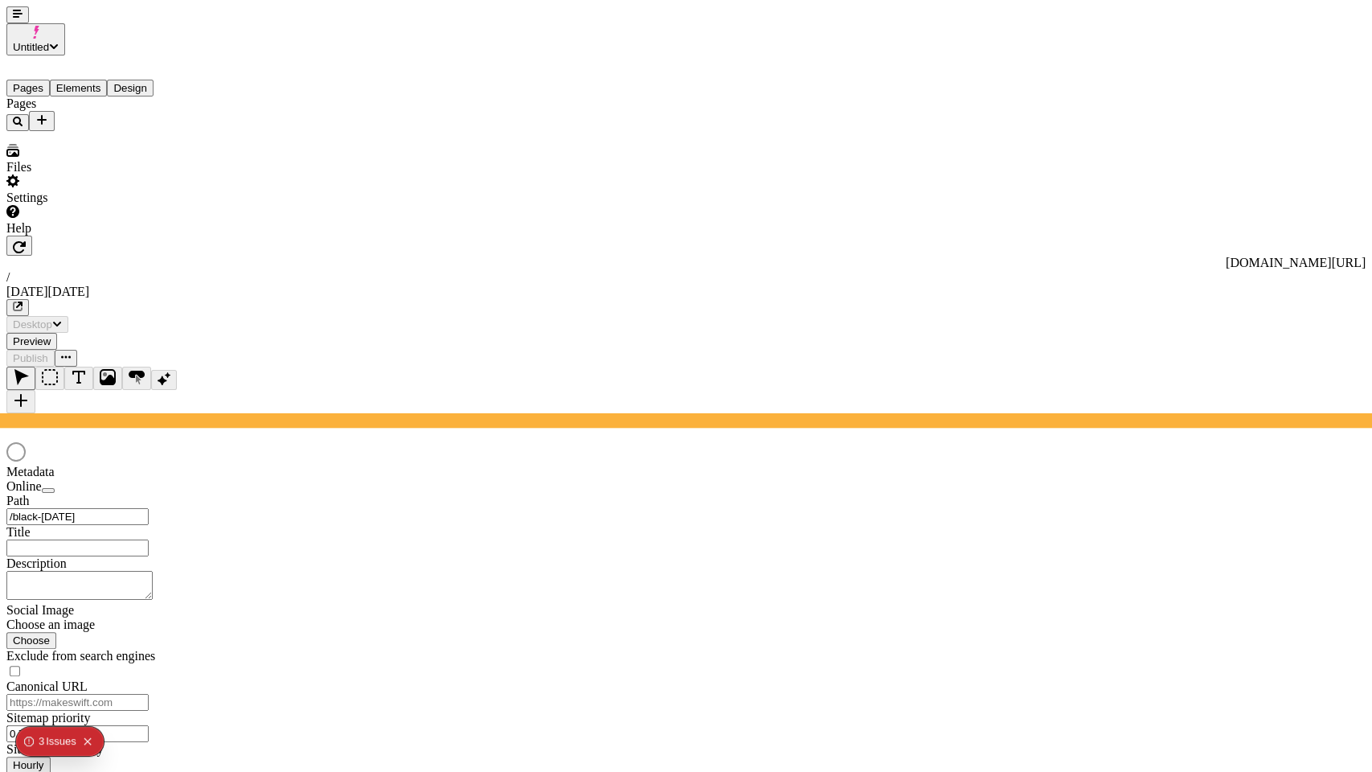
click at [89, 740] on icon "Collapse issues badge" at bounding box center [88, 741] width 10 height 10
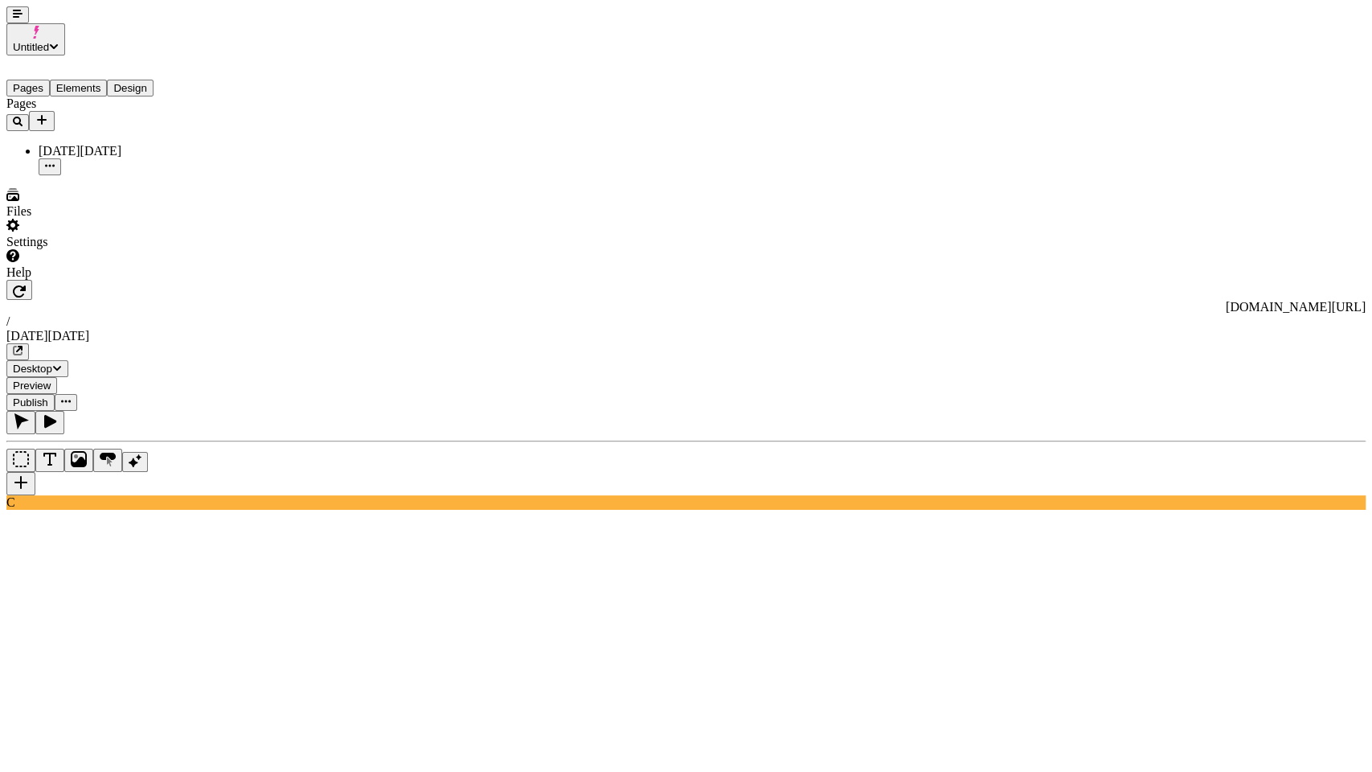
click at [23, 23] on button "button" at bounding box center [17, 14] width 23 height 17
click at [22, 18] on icon "button" at bounding box center [17, 14] width 9 height 8
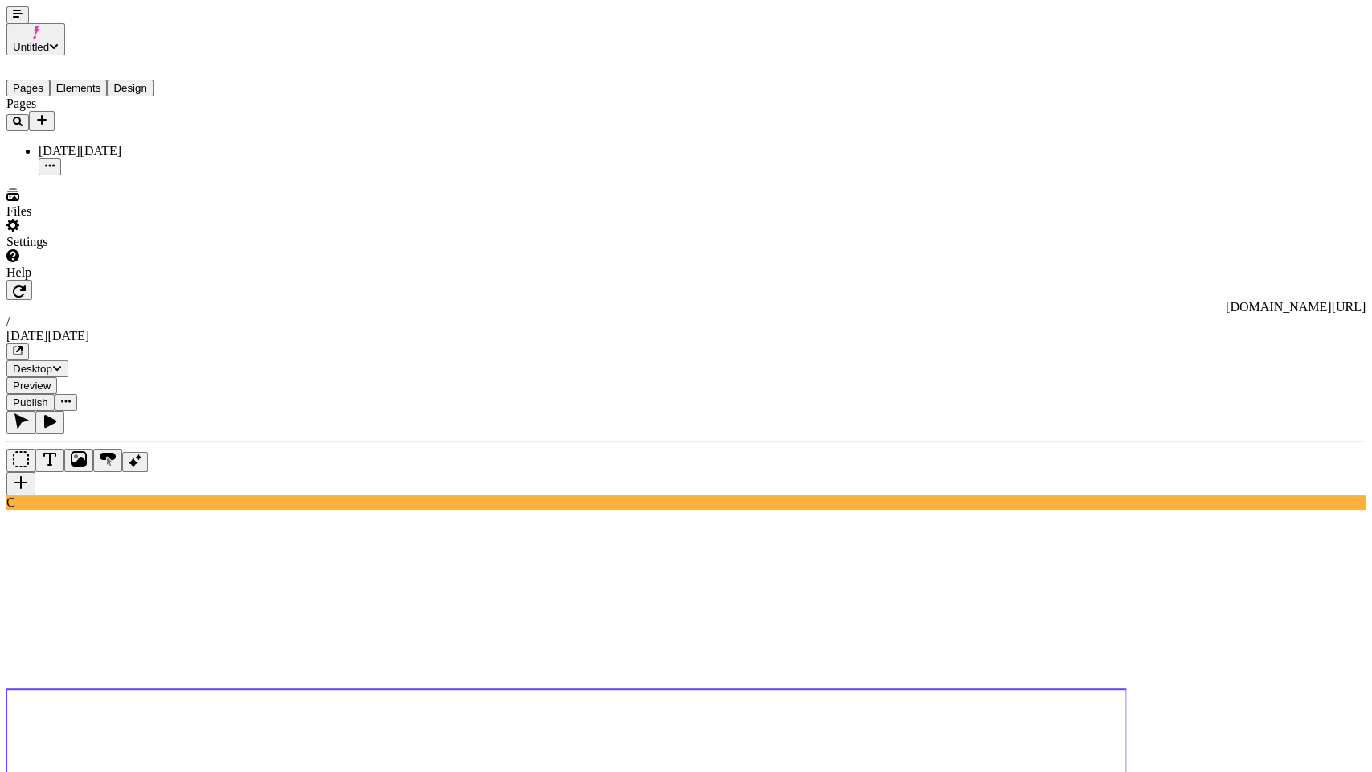
type textarea "a hero section with a background image, a title "These boots are made for hikin…"
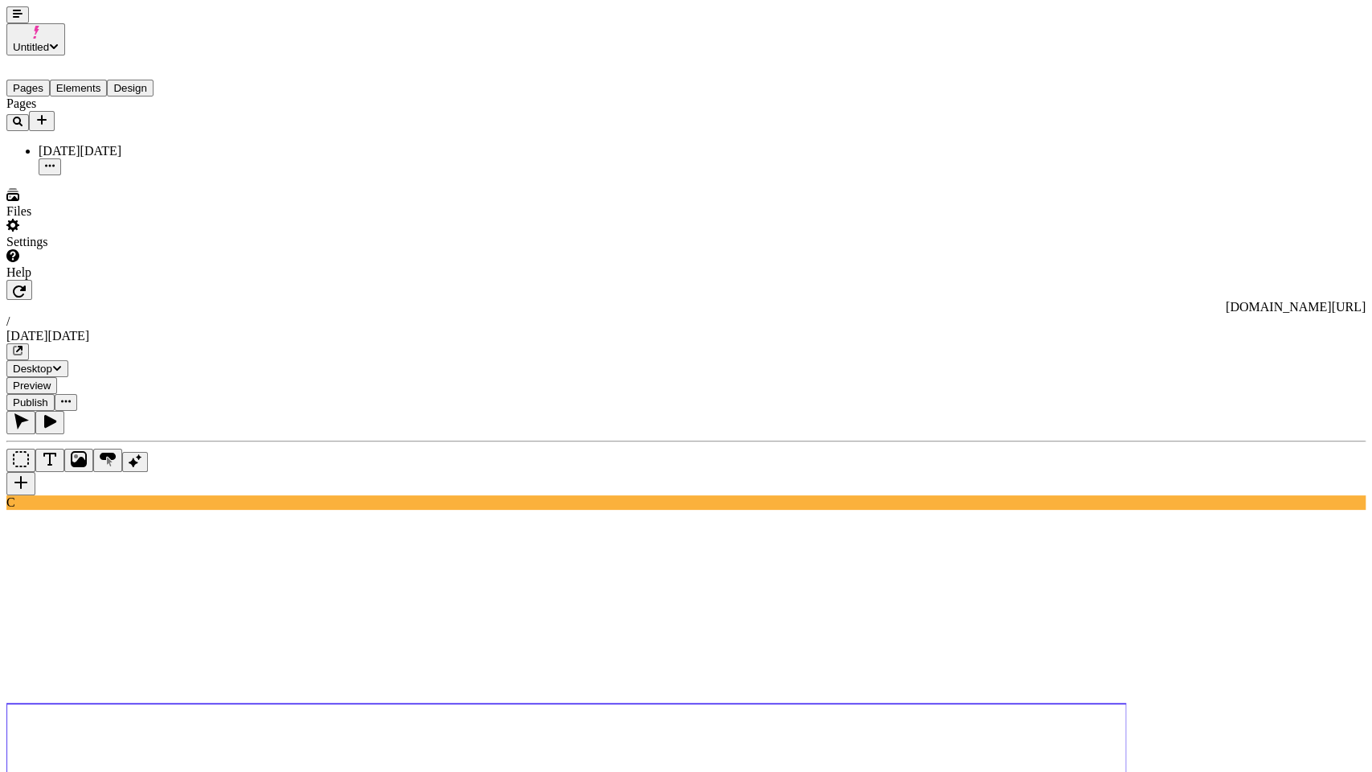
type textarea "the hero should be full width"
type textarea "center align the text"
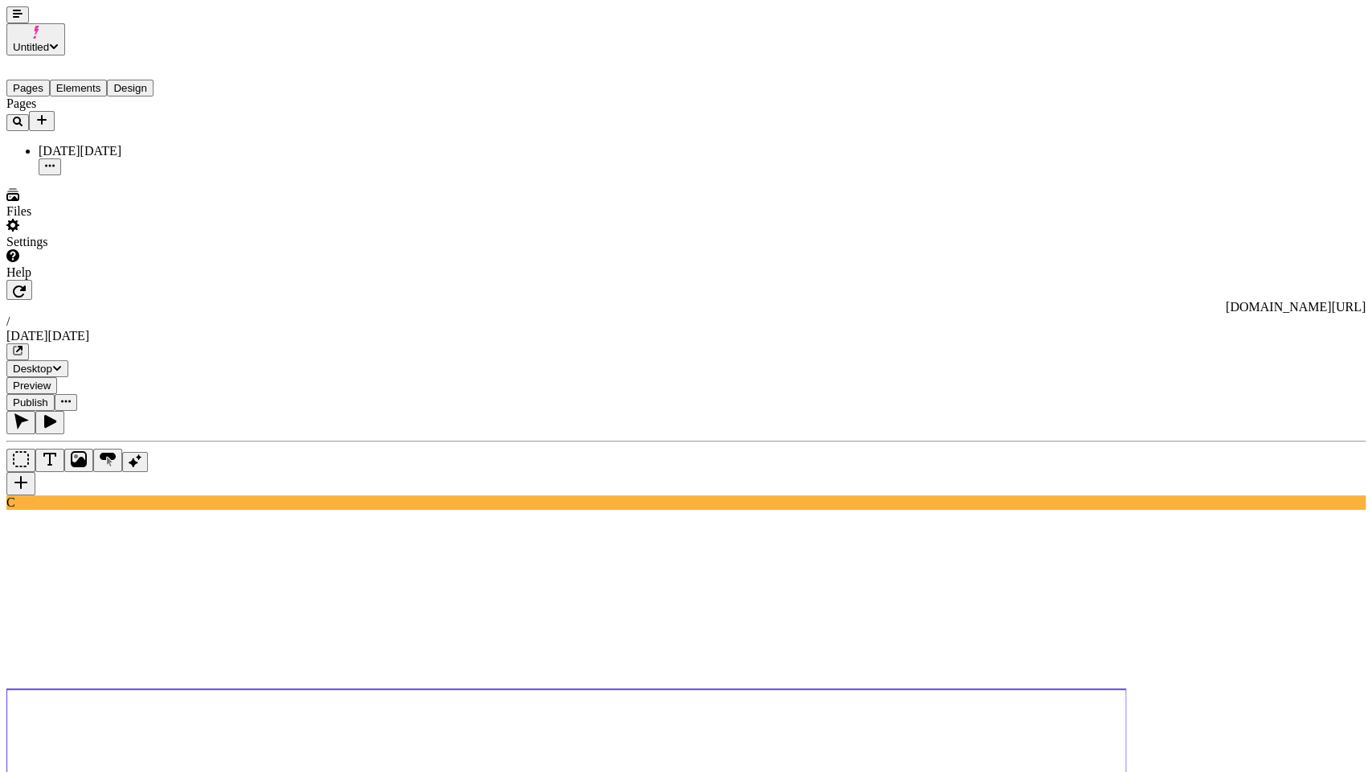
type textarea "a hero section with a background image, a title "These boots are made for hikin…"
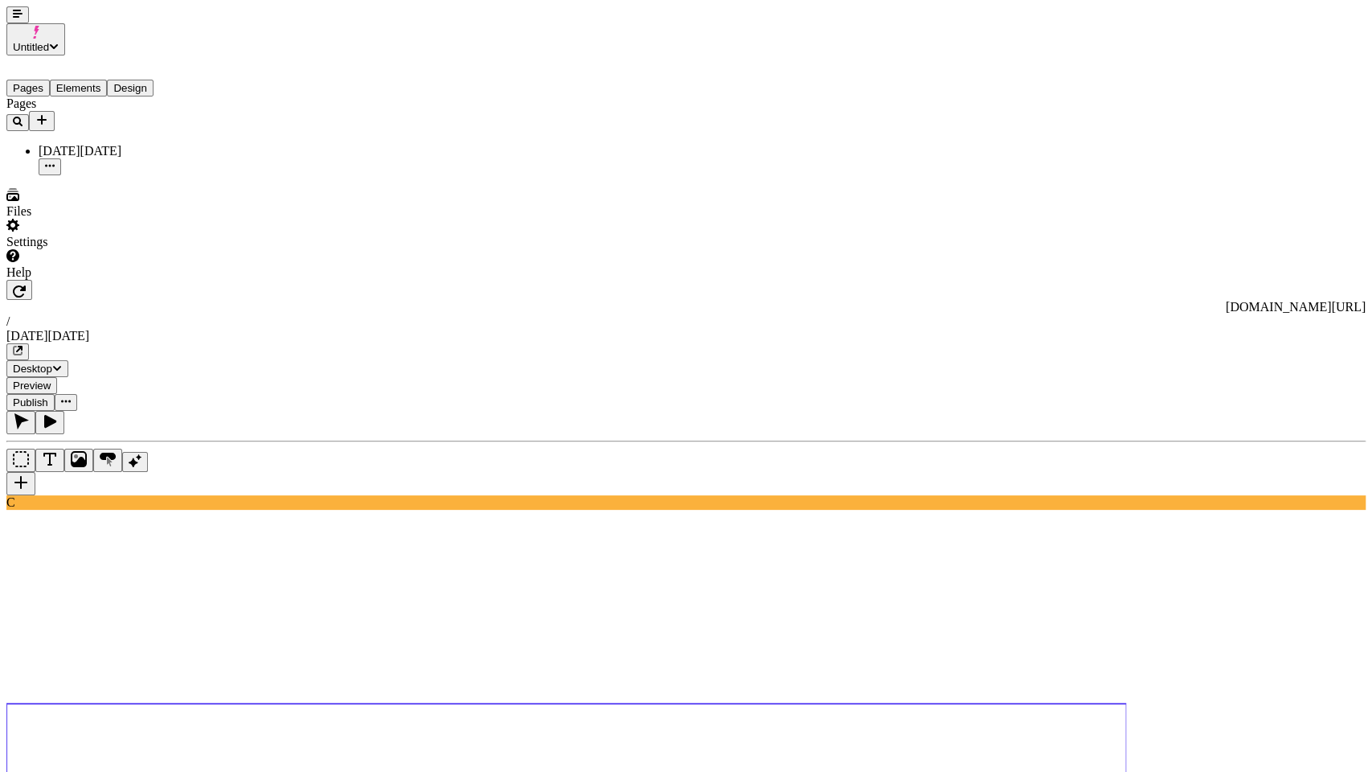
type textarea "the hero should be full width. center align the text"
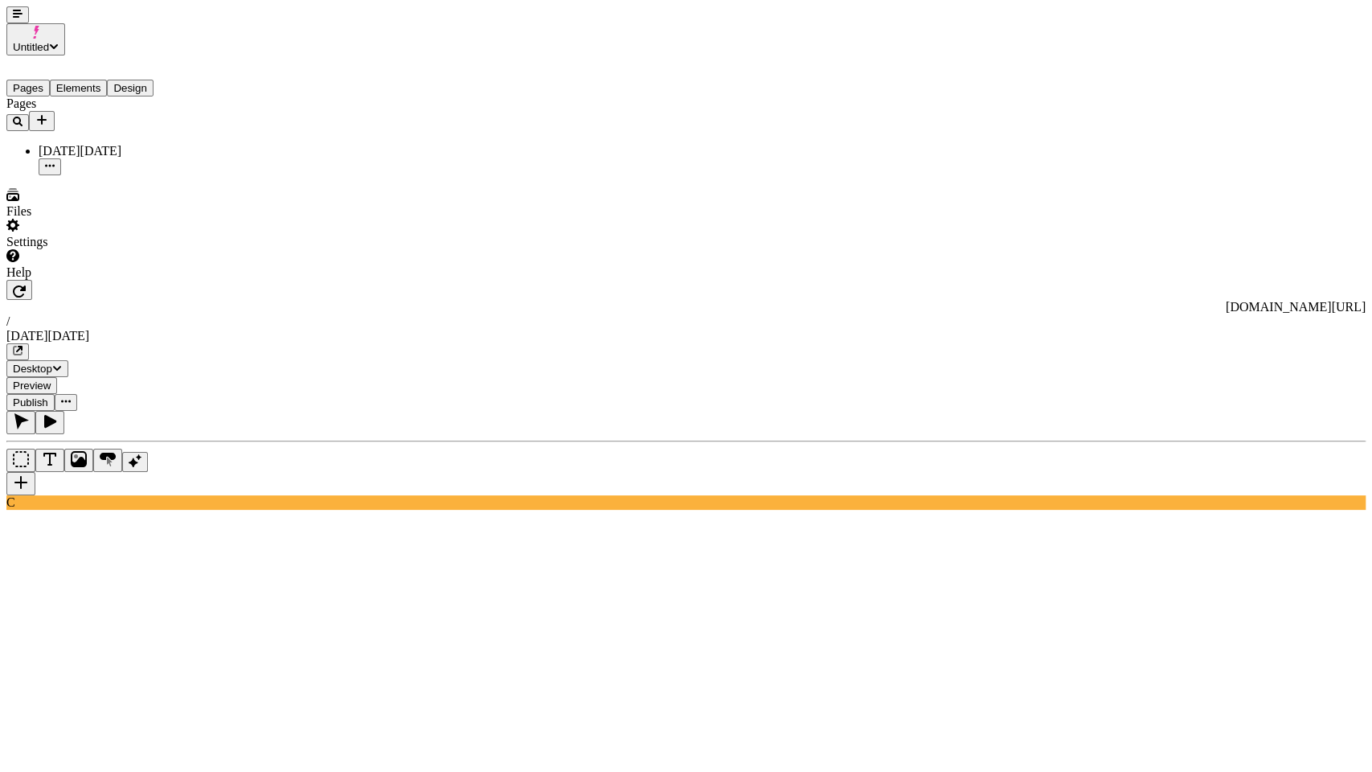
type textarea "a product carousel displaying my boots, with a light theme"
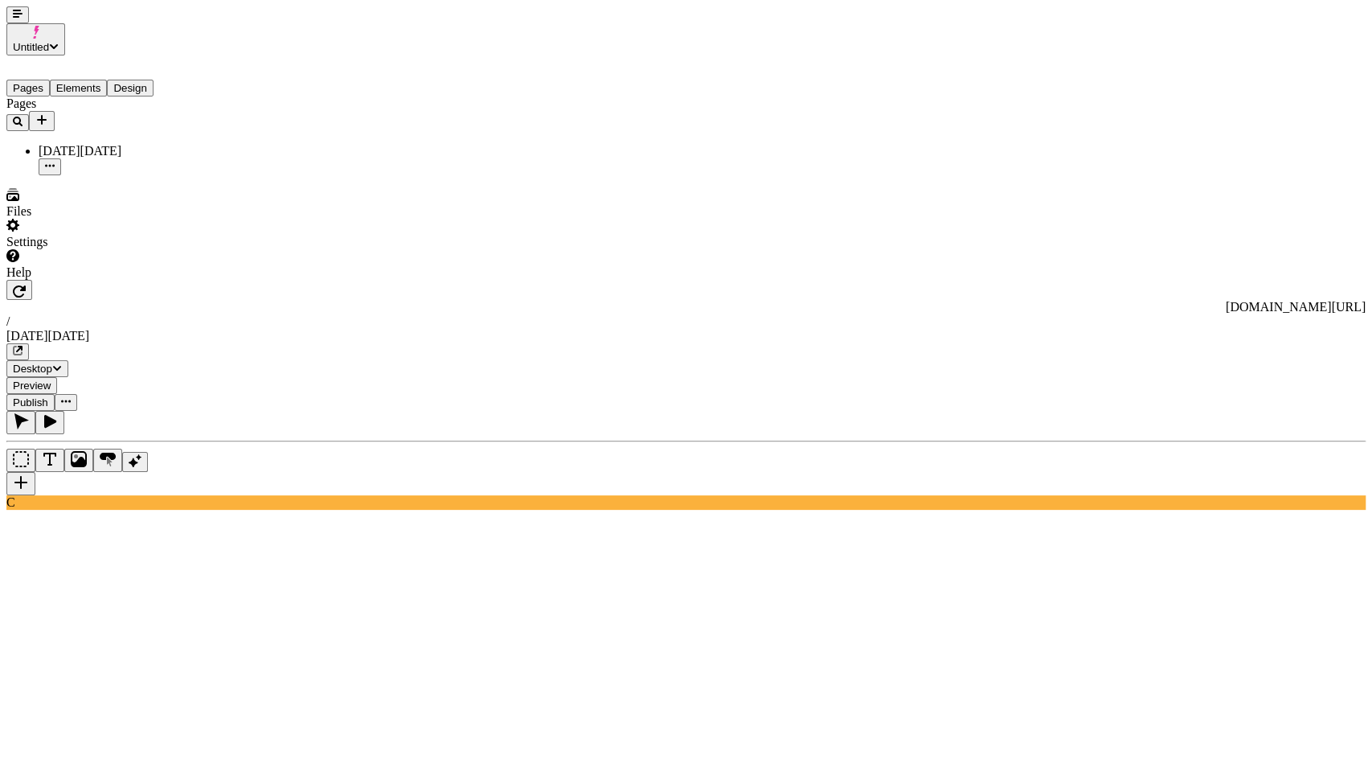
click at [513, 556] on use at bounding box center [566, 771] width 1120 height 431
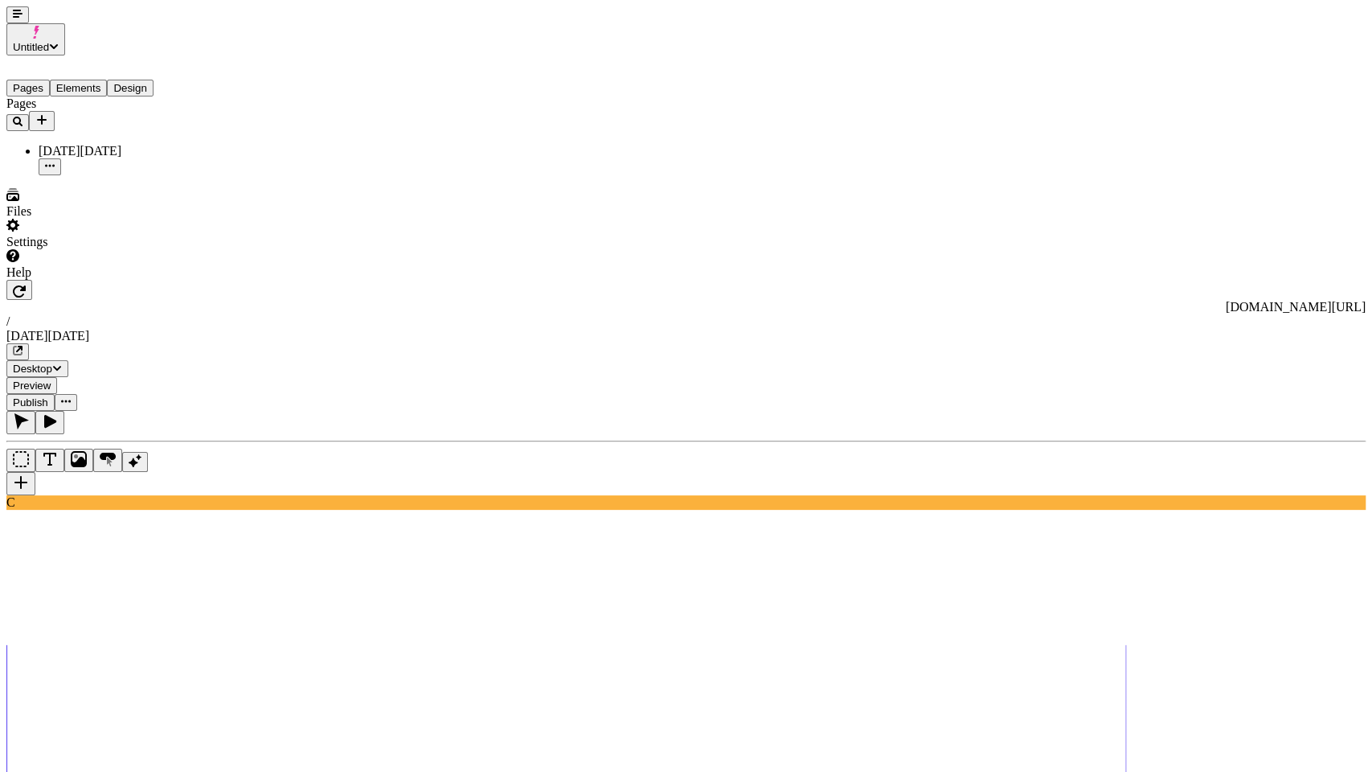
click at [1057, 556] on use at bounding box center [566, 771] width 1120 height 431
click at [1126, 556] on use at bounding box center [566, 771] width 1120 height 431
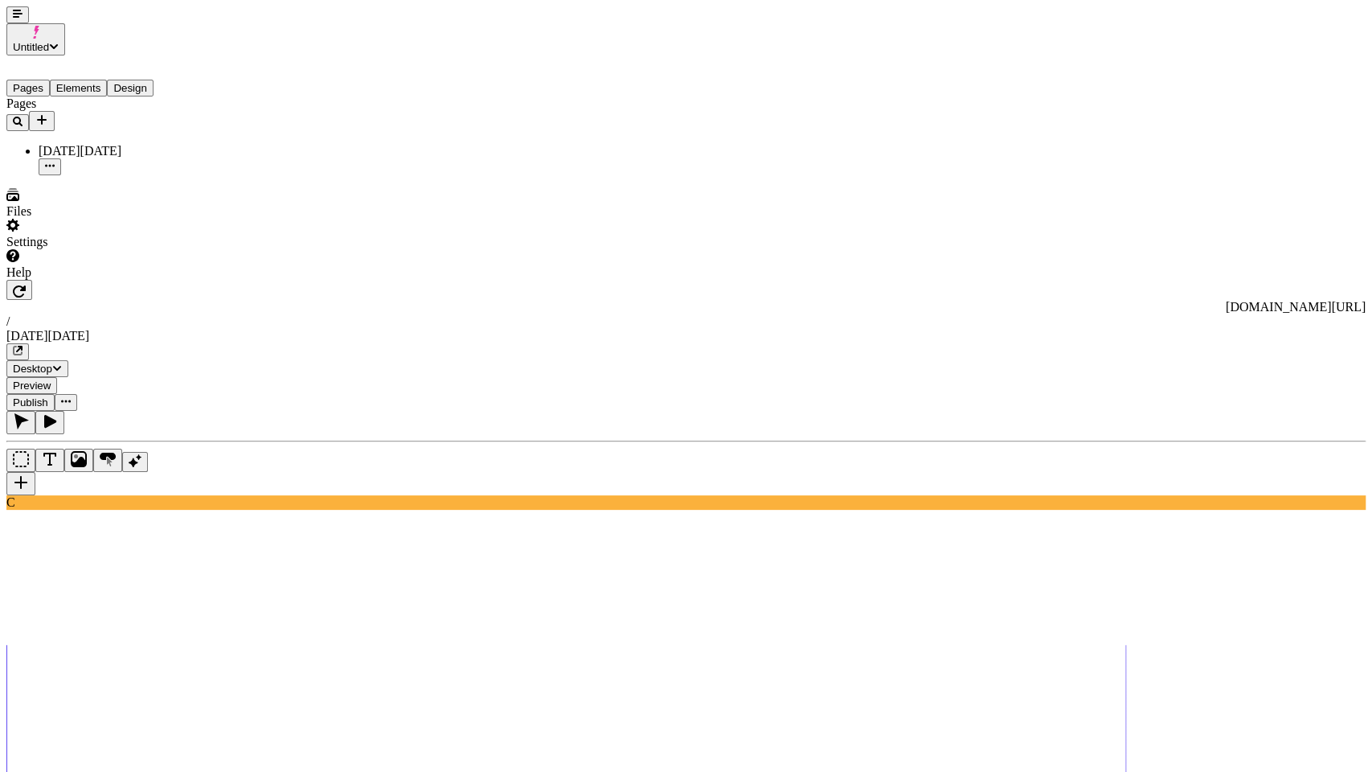
click at [23, 421] on div "C" at bounding box center [685, 460] width 1359 height 99
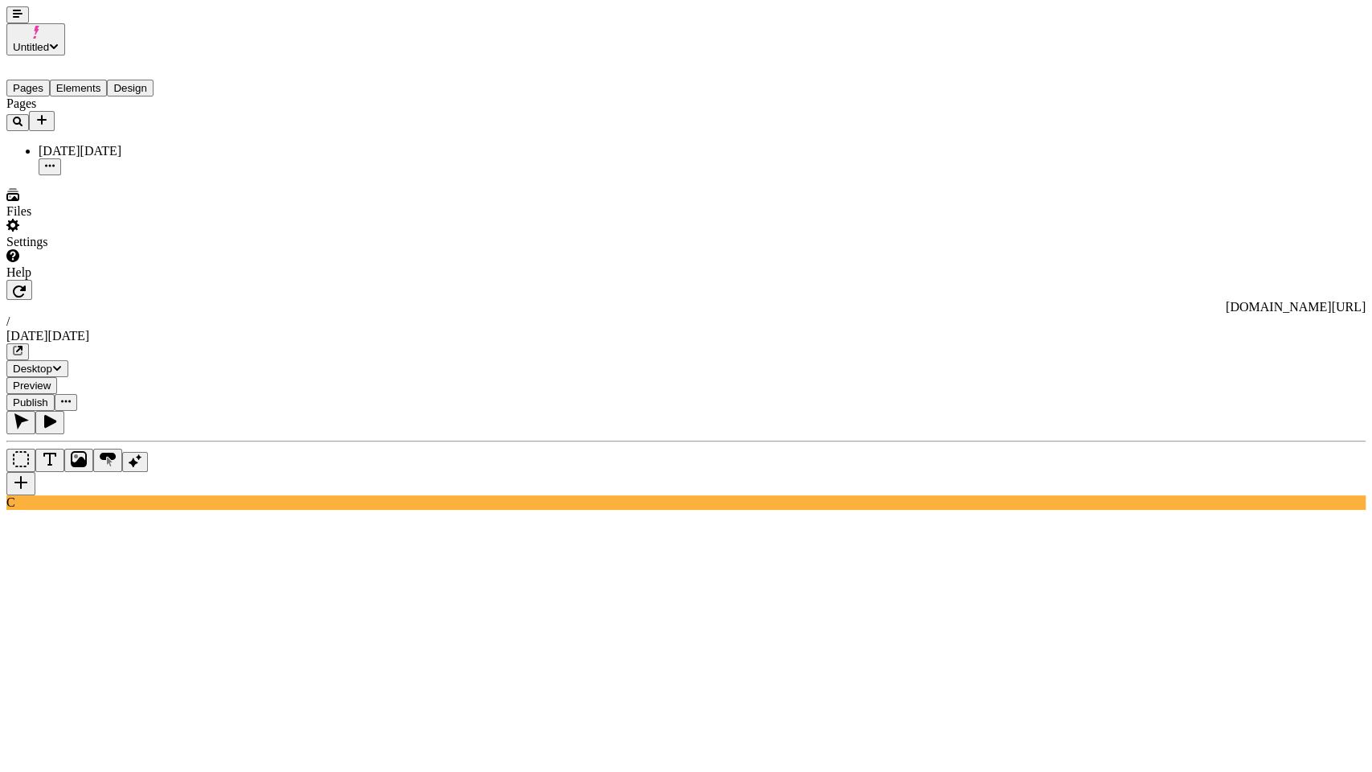
scroll to position [6, 0]
type textarea "4 cards for my product lines (backpacks, climbing, etc) with white text (use th…"
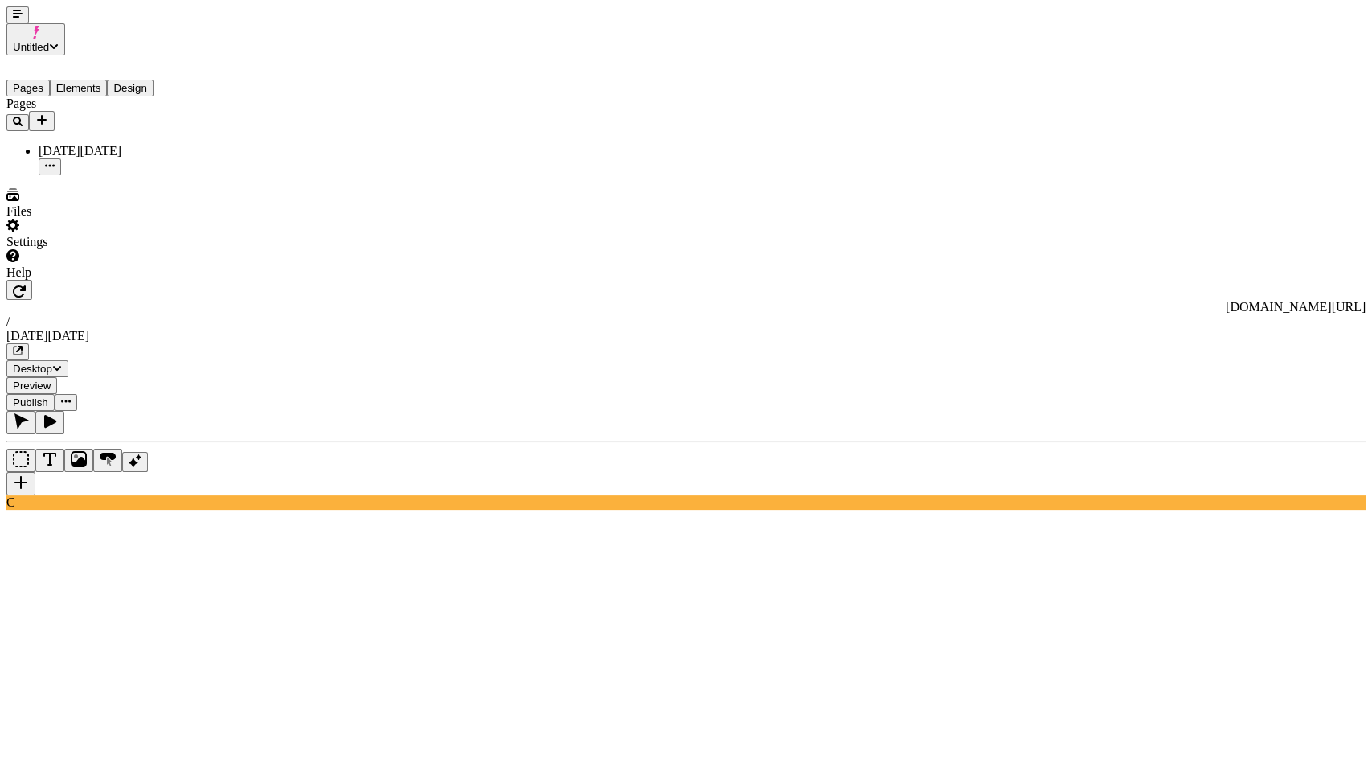
click at [1232, 569] on div "Dark" at bounding box center [1275, 571] width 173 height 14
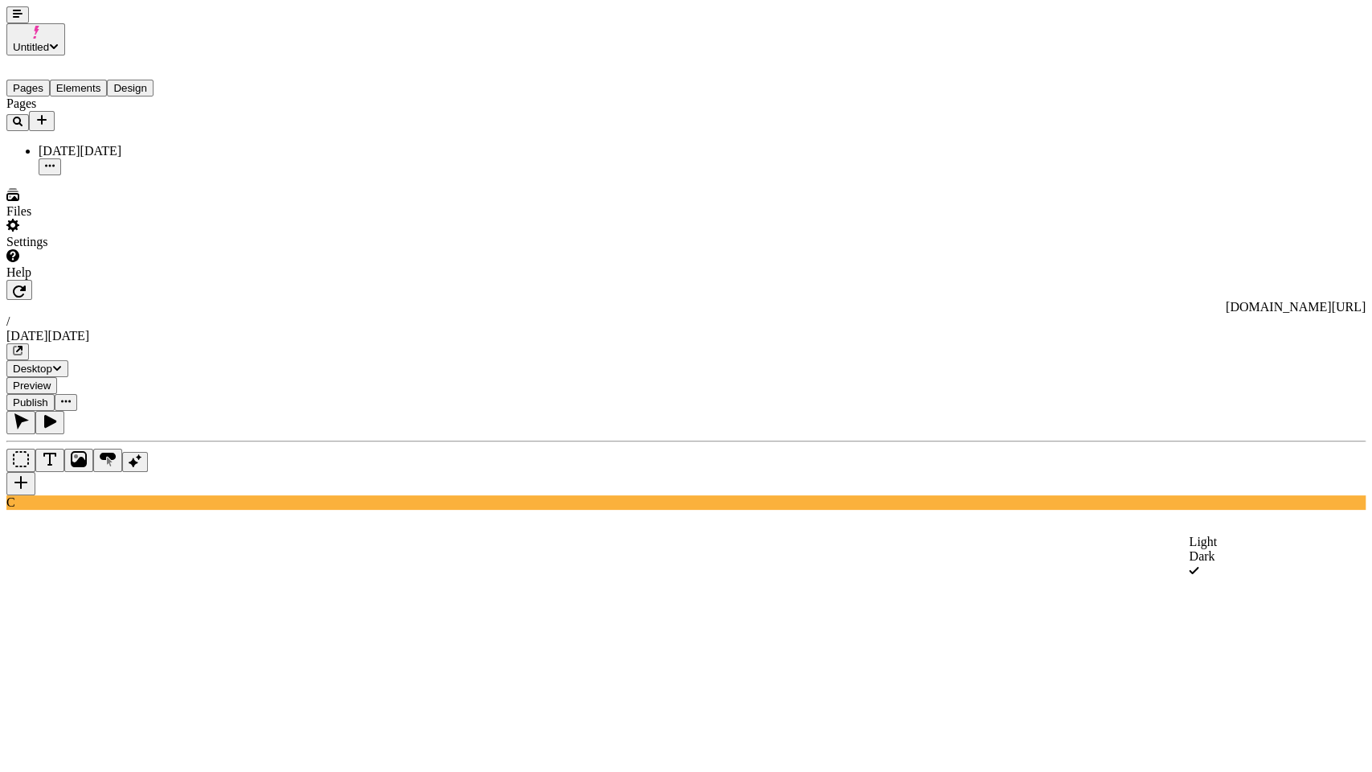
click at [1246, 544] on div "Light" at bounding box center [1275, 542] width 173 height 14
click at [1234, 633] on div "Dark" at bounding box center [1275, 634] width 173 height 14
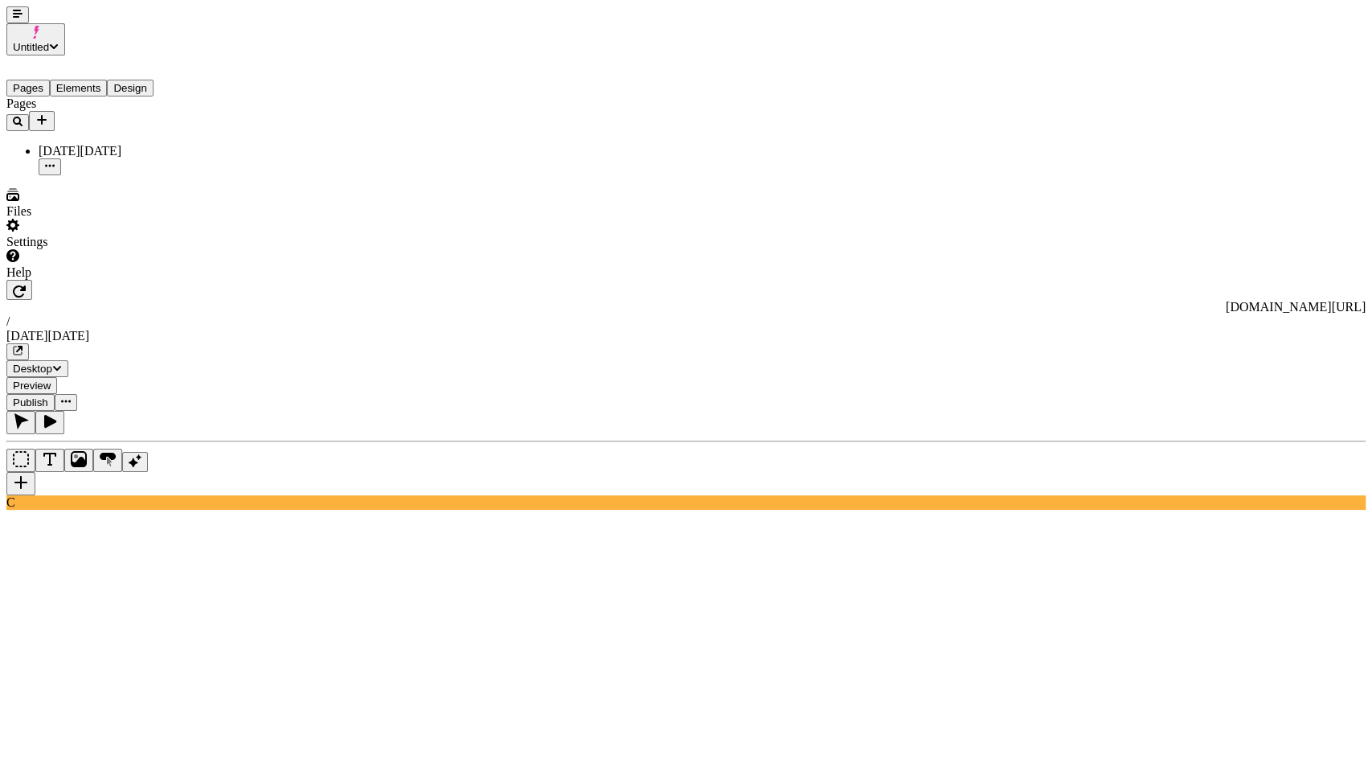
click at [1241, 613] on div "Light" at bounding box center [1275, 605] width 173 height 14
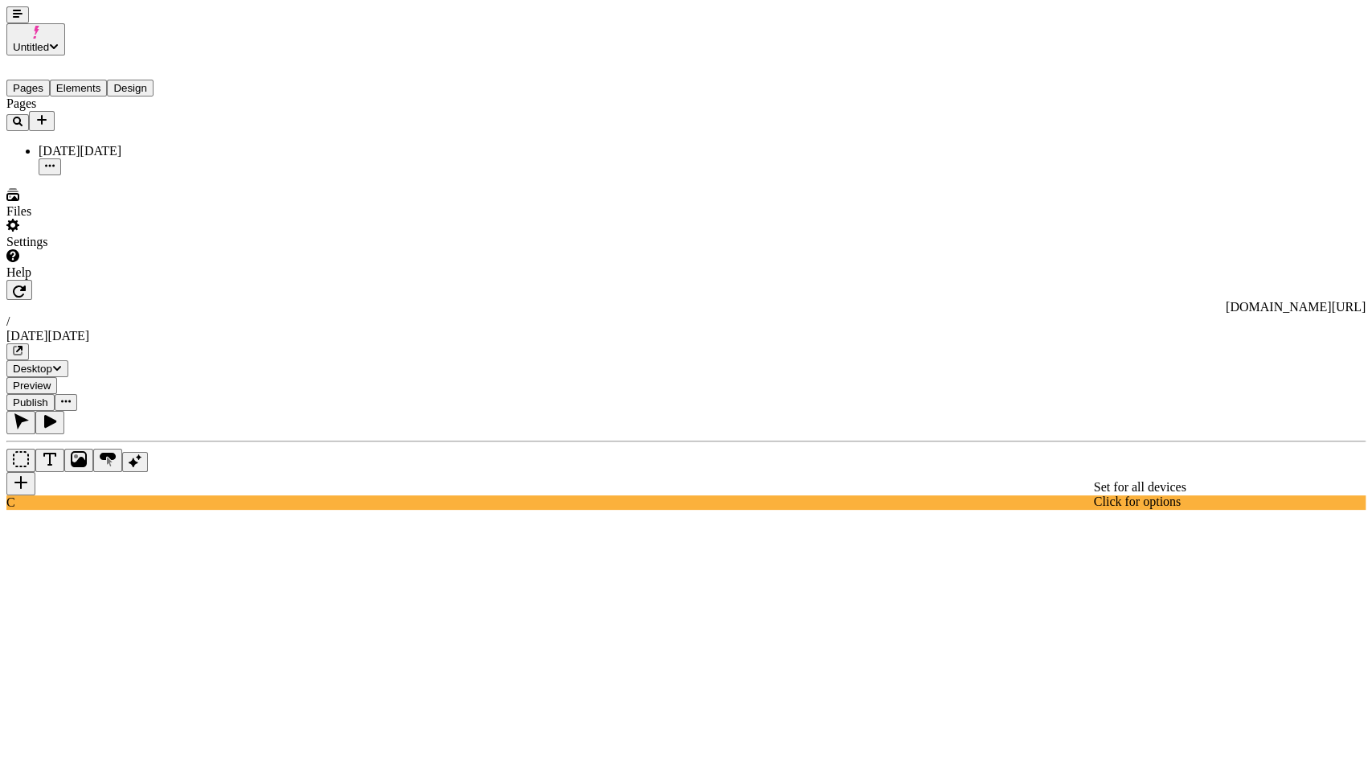
click at [1232, 547] on div "Light" at bounding box center [1275, 542] width 173 height 14
click at [23, 23] on button "button" at bounding box center [17, 14] width 23 height 17
click at [154, 80] on button "Design" at bounding box center [130, 88] width 47 height 17
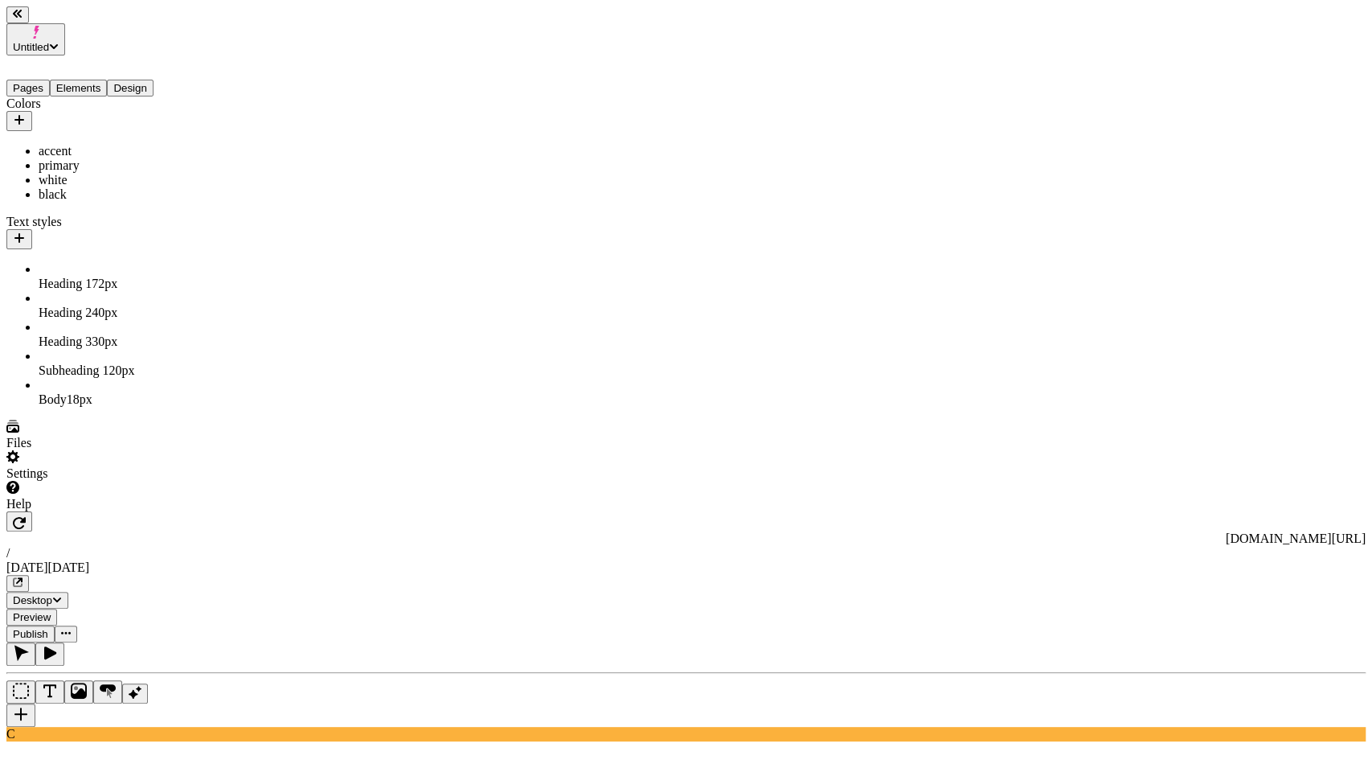
click at [88, 73] on div "Pages Elements Design" at bounding box center [102, 75] width 193 height 41
click at [87, 80] on button "Elements" at bounding box center [79, 88] width 58 height 17
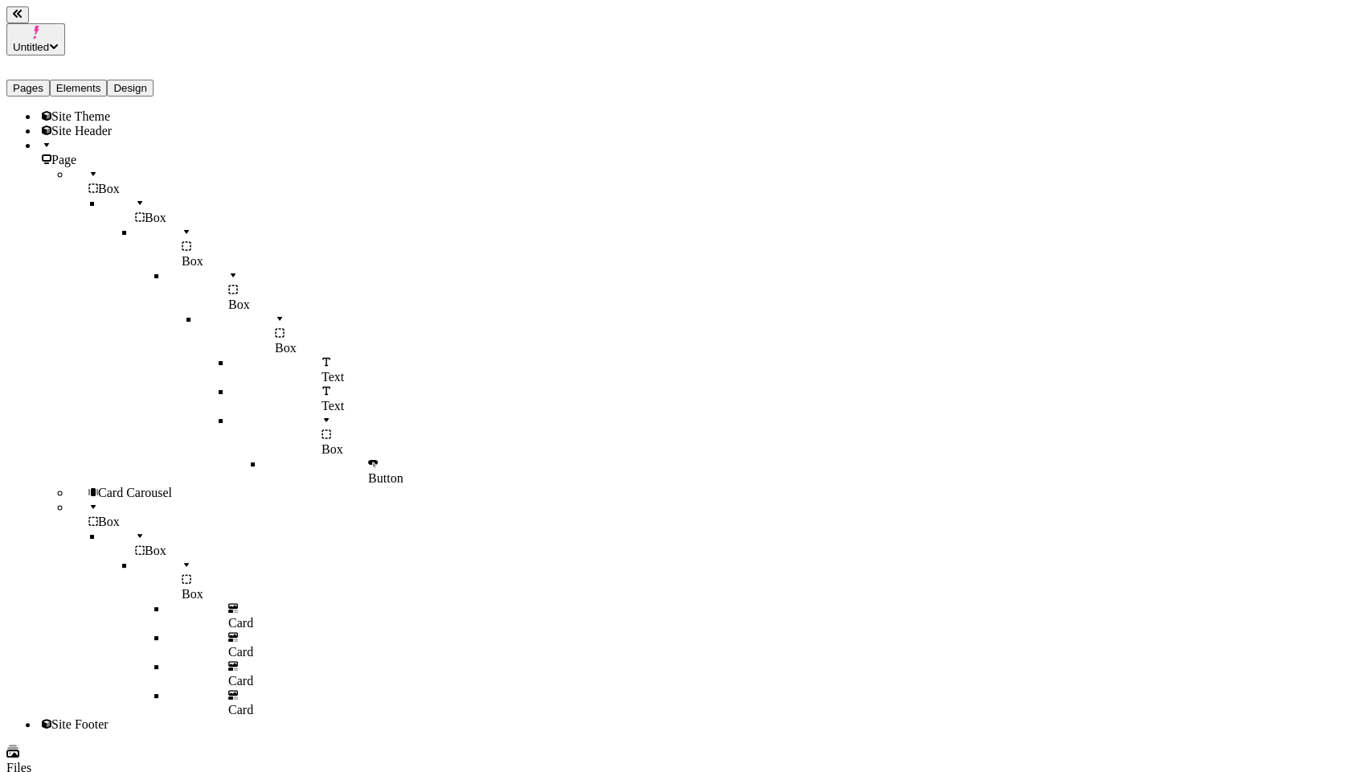
click at [51, 109] on span "Site Theme" at bounding box center [80, 116] width 59 height 14
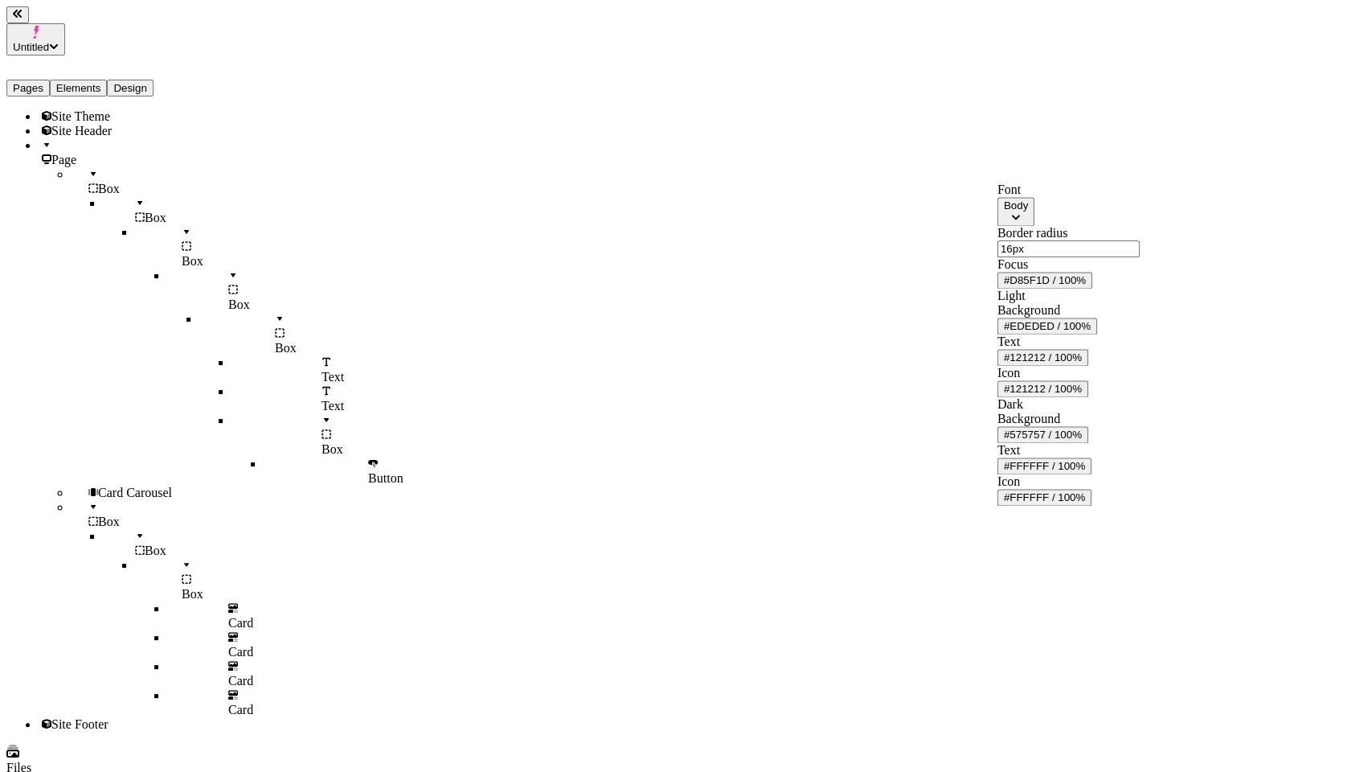
click at [1089, 443] on button "#575757 / 100%" at bounding box center [1043, 434] width 91 height 17
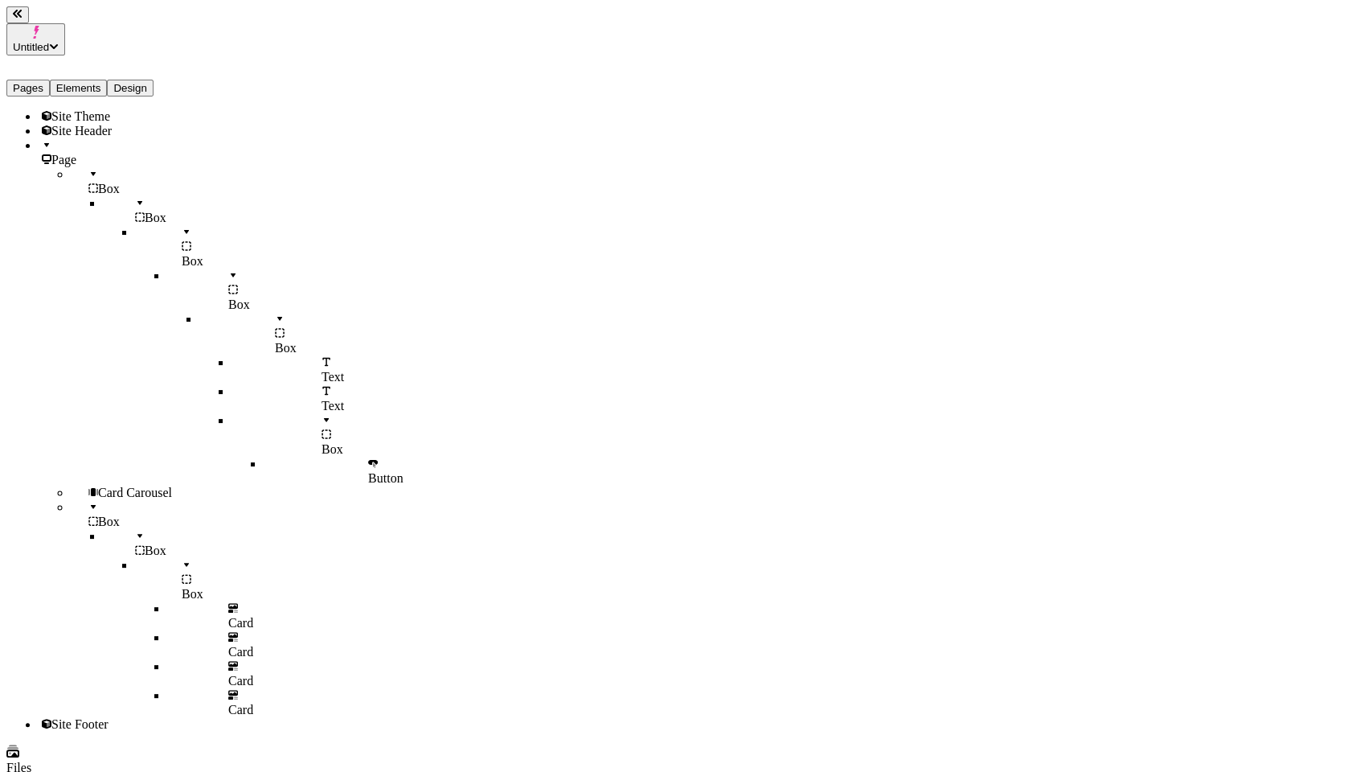
click at [1221, 708] on div "Dark" at bounding box center [1275, 706] width 173 height 14
click at [1224, 644] on div "Dark" at bounding box center [1275, 642] width 173 height 14
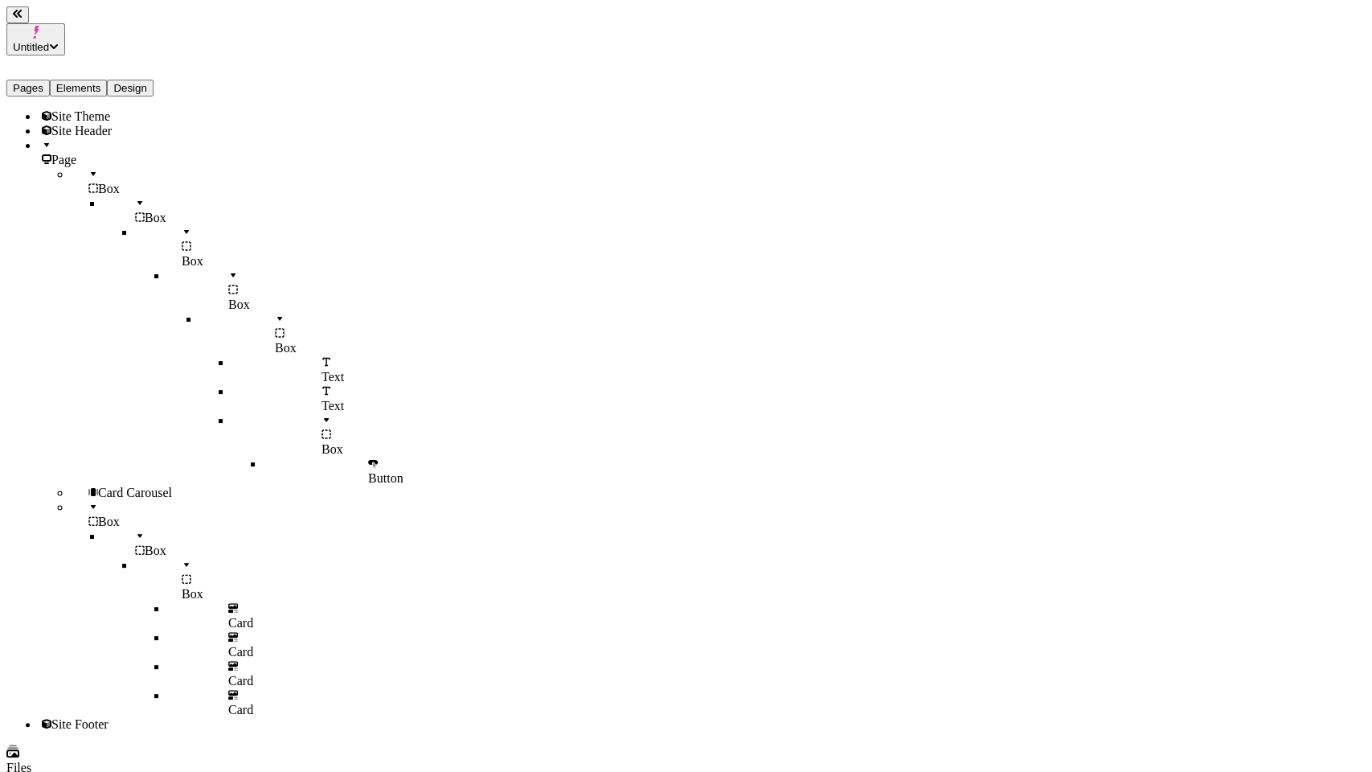
click at [1225, 551] on div "Square" at bounding box center [1275, 543] width 173 height 14
click at [29, 23] on button "button" at bounding box center [17, 14] width 23 height 17
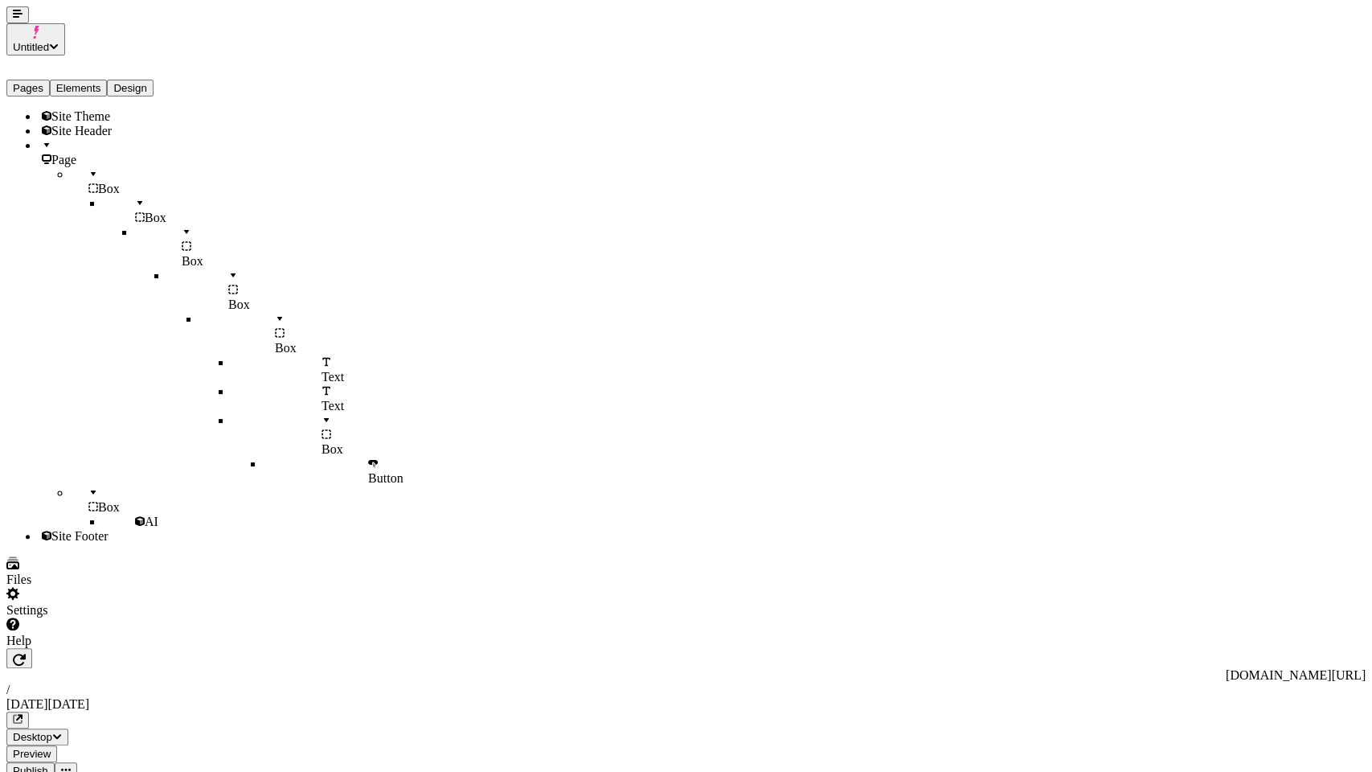
type textarea "within a section, a product carousel displaying my boots, with a light theme. u…"
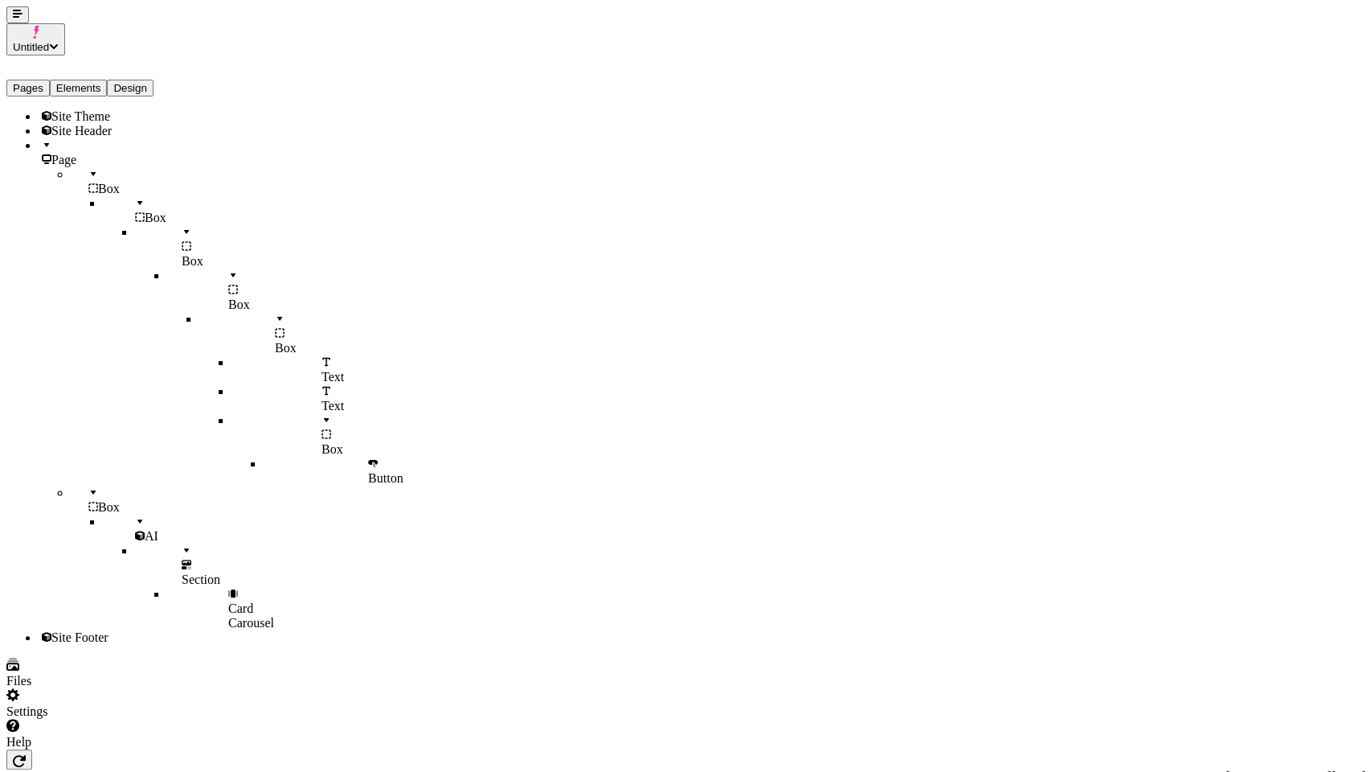
click at [13, 18] on icon "button" at bounding box center [18, 14] width 10 height 8
click at [29, 23] on button "button" at bounding box center [17, 14] width 23 height 17
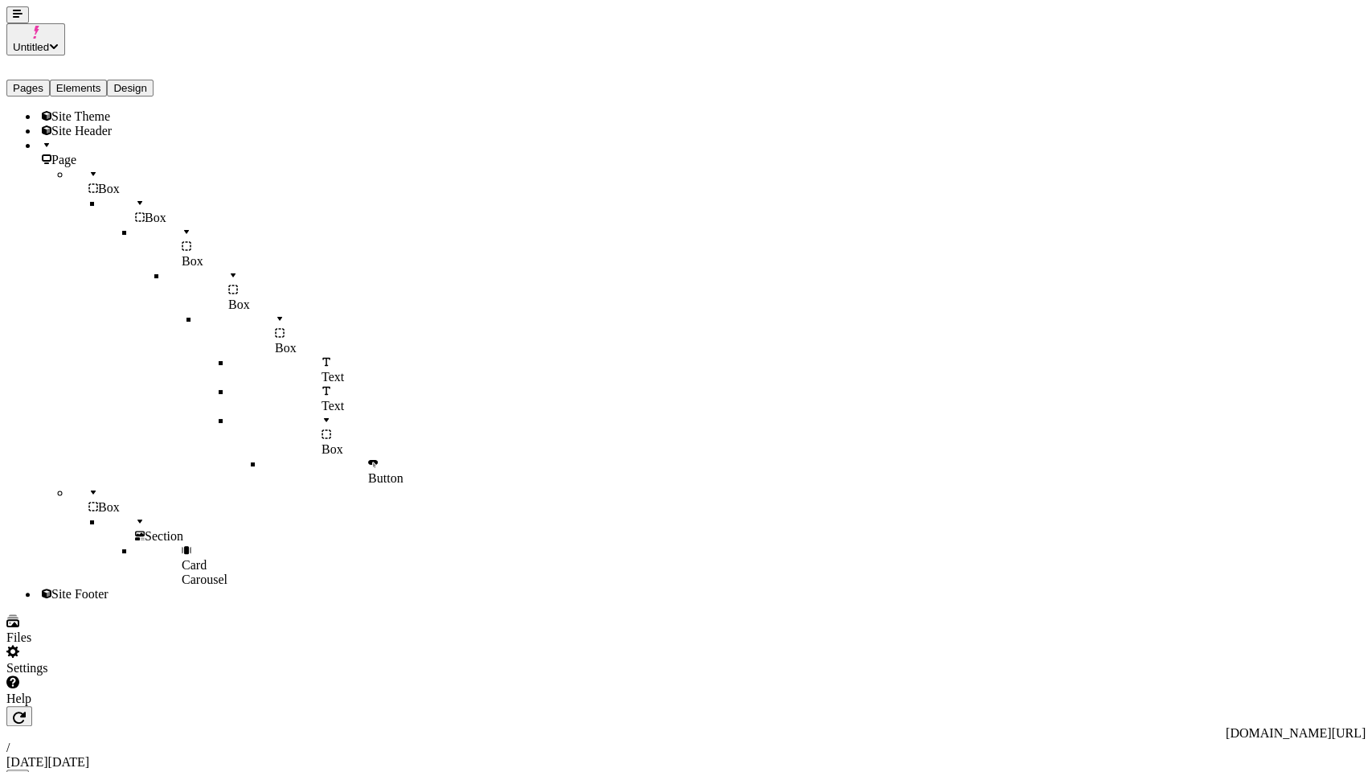
type textarea "4 cards for my product lines (backpacks, climbing, etc) using the dark theme (u…"
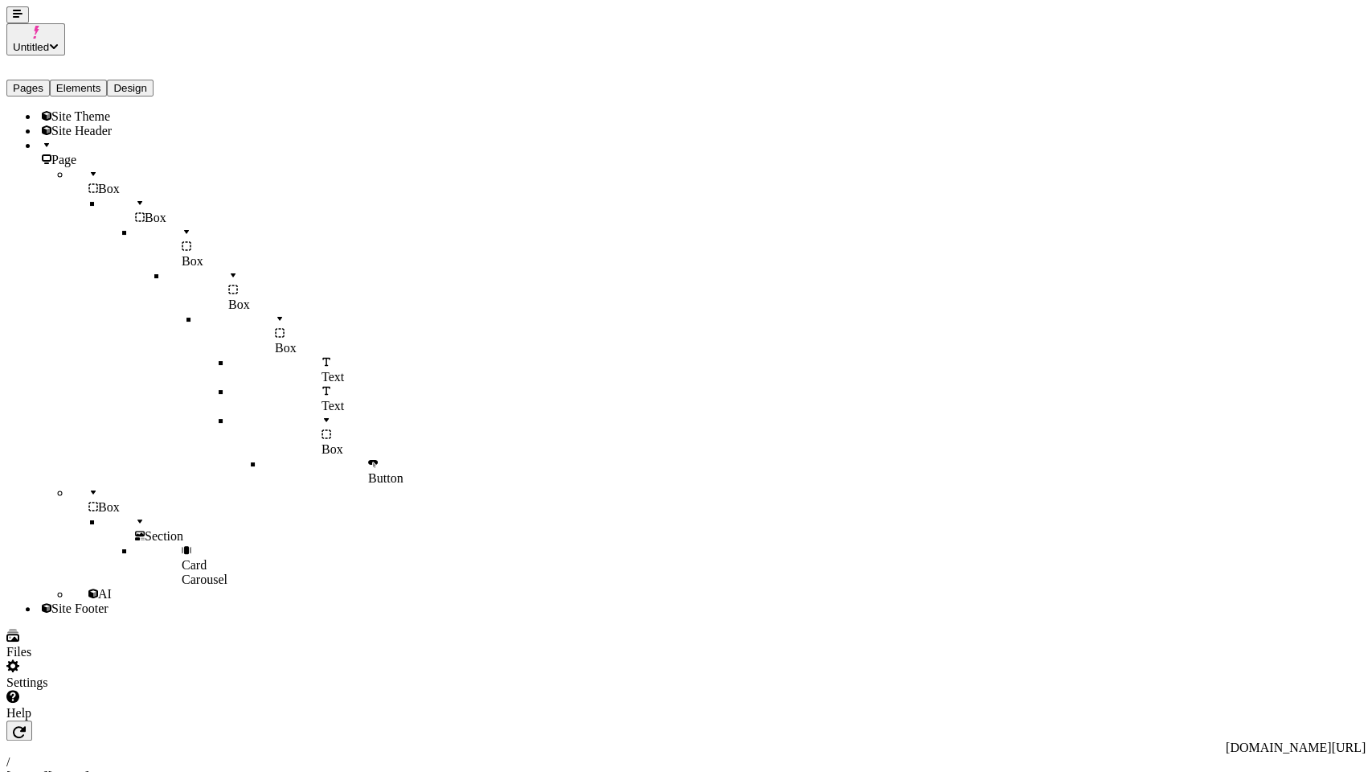
scroll to position [0, 0]
paste textarea "[URL][DOMAIN_NAME]"
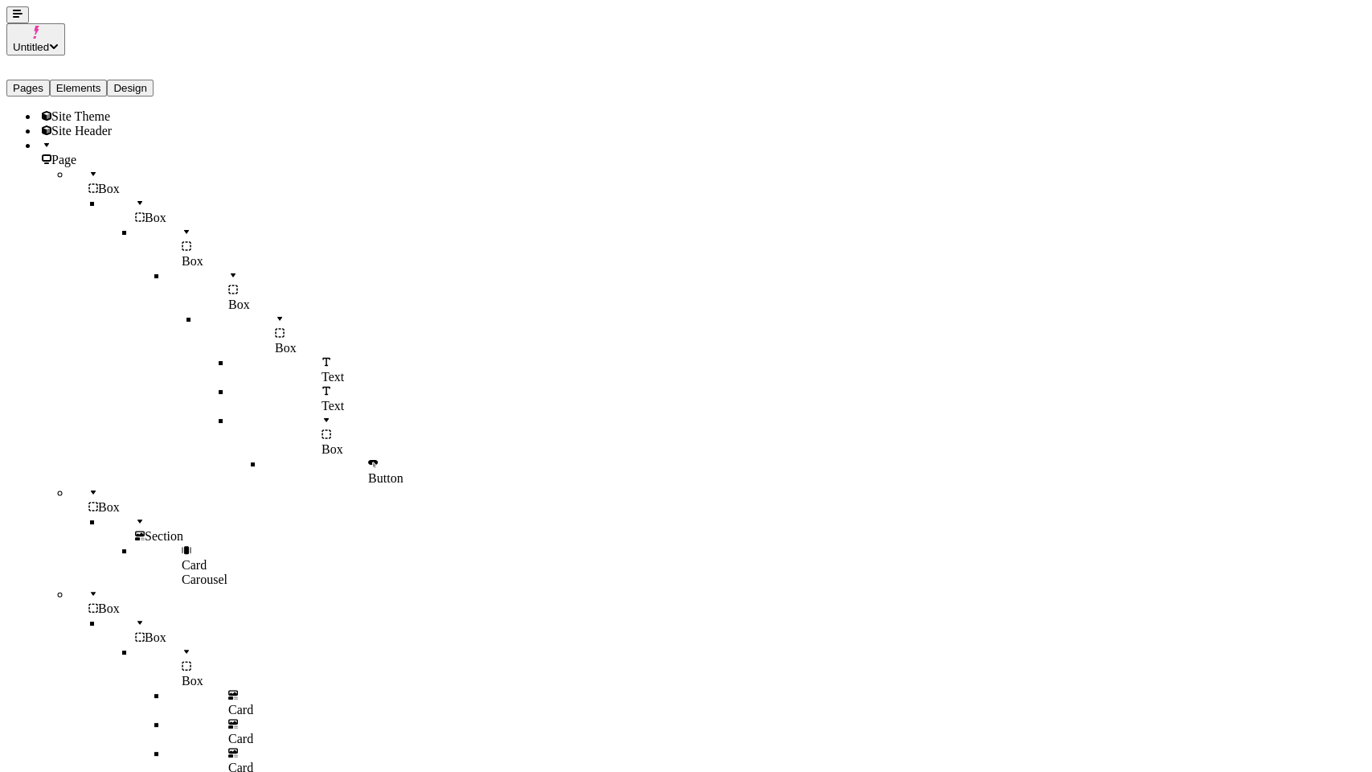
scroll to position [41, 0]
type textarea "a footer with a background video ([URL][DOMAIN_NAME]), with the following insid…"
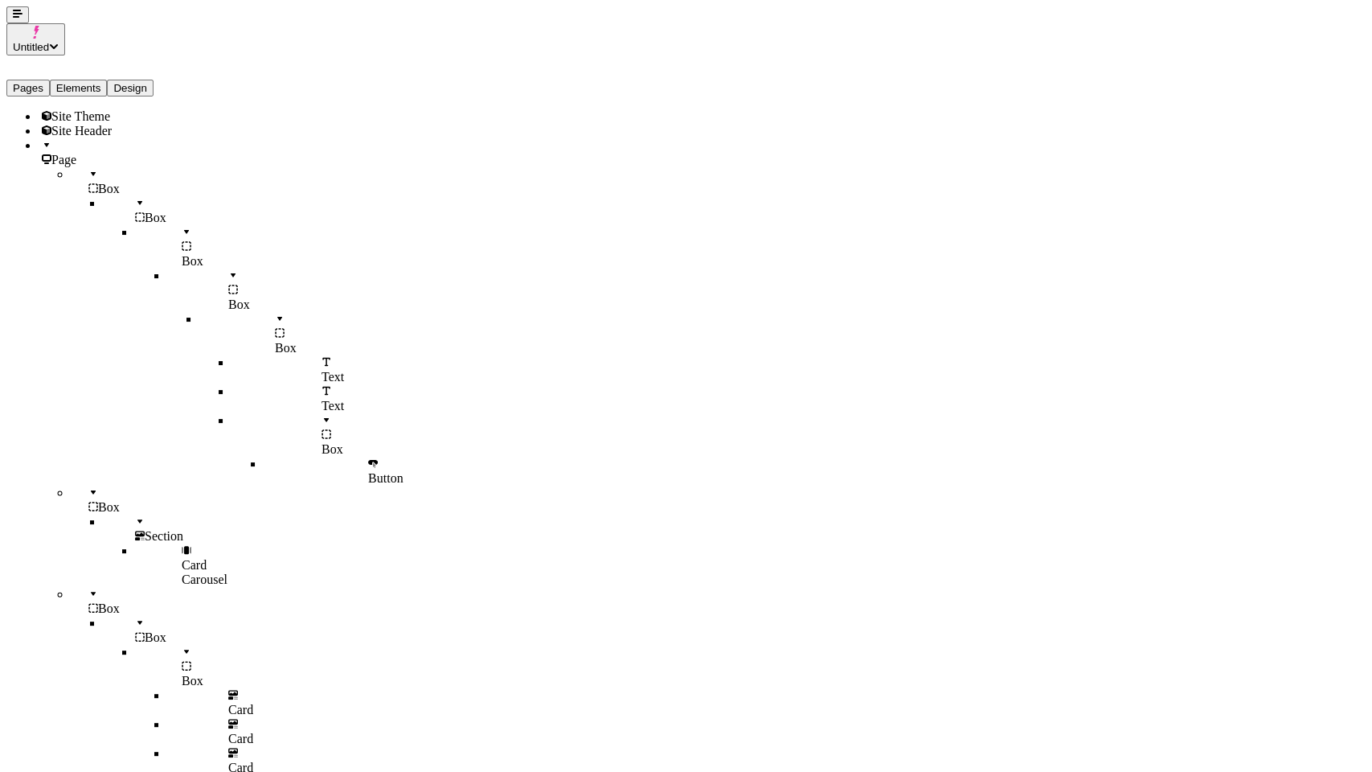
paste textarea "[URL][DOMAIN_NAME]"
type textarea "a footer with a background video ([URL][DOMAIN_NAME]), with the following insid…"
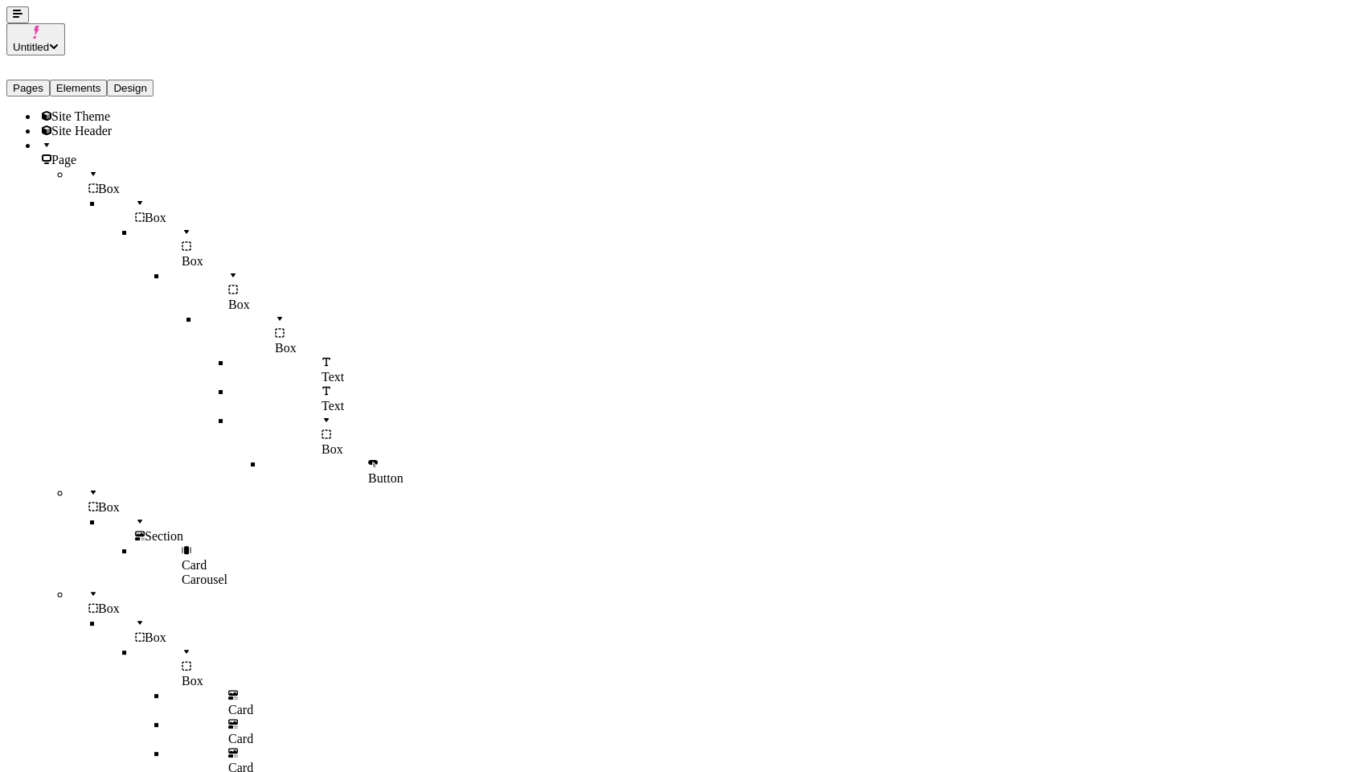
drag, startPoint x: 19, startPoint y: 95, endPoint x: 72, endPoint y: 175, distance: 96.3
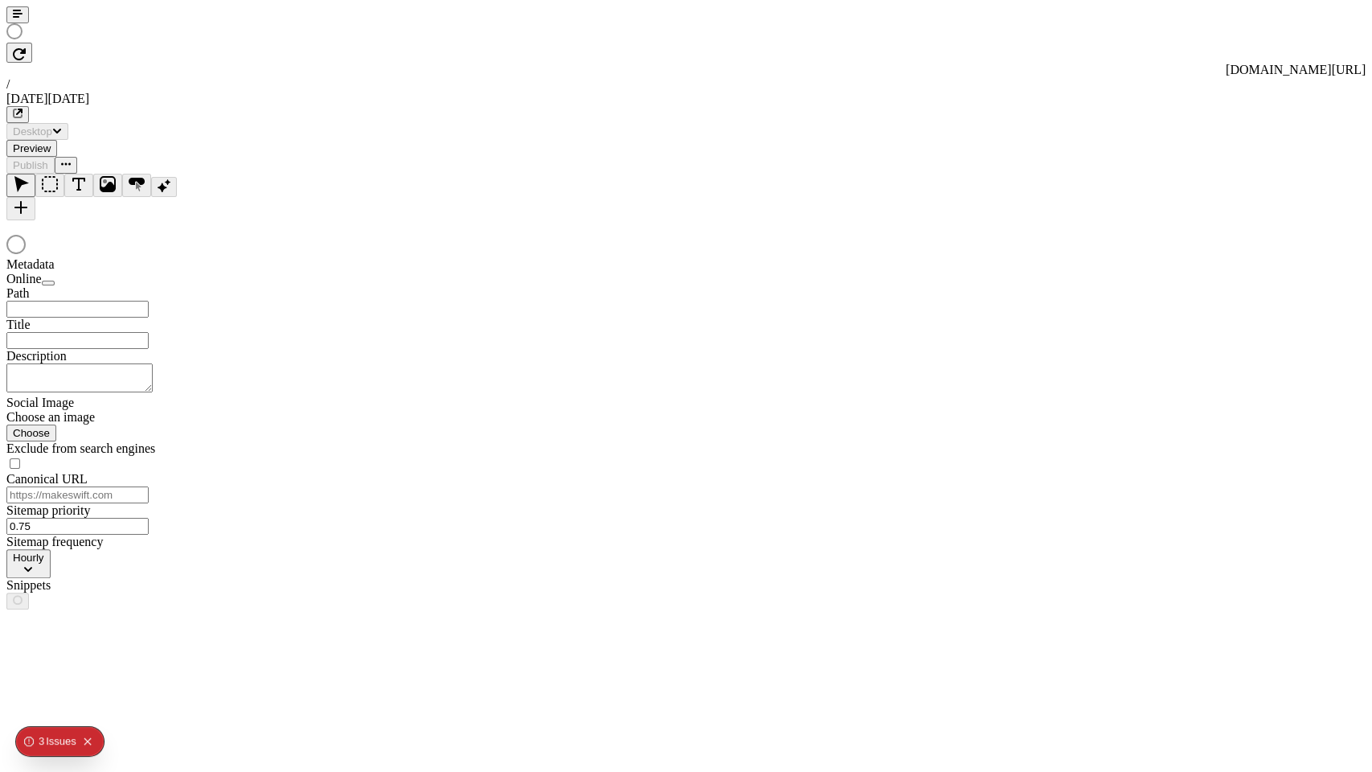
click at [15, 220] on div at bounding box center [685, 197] width 1359 height 47
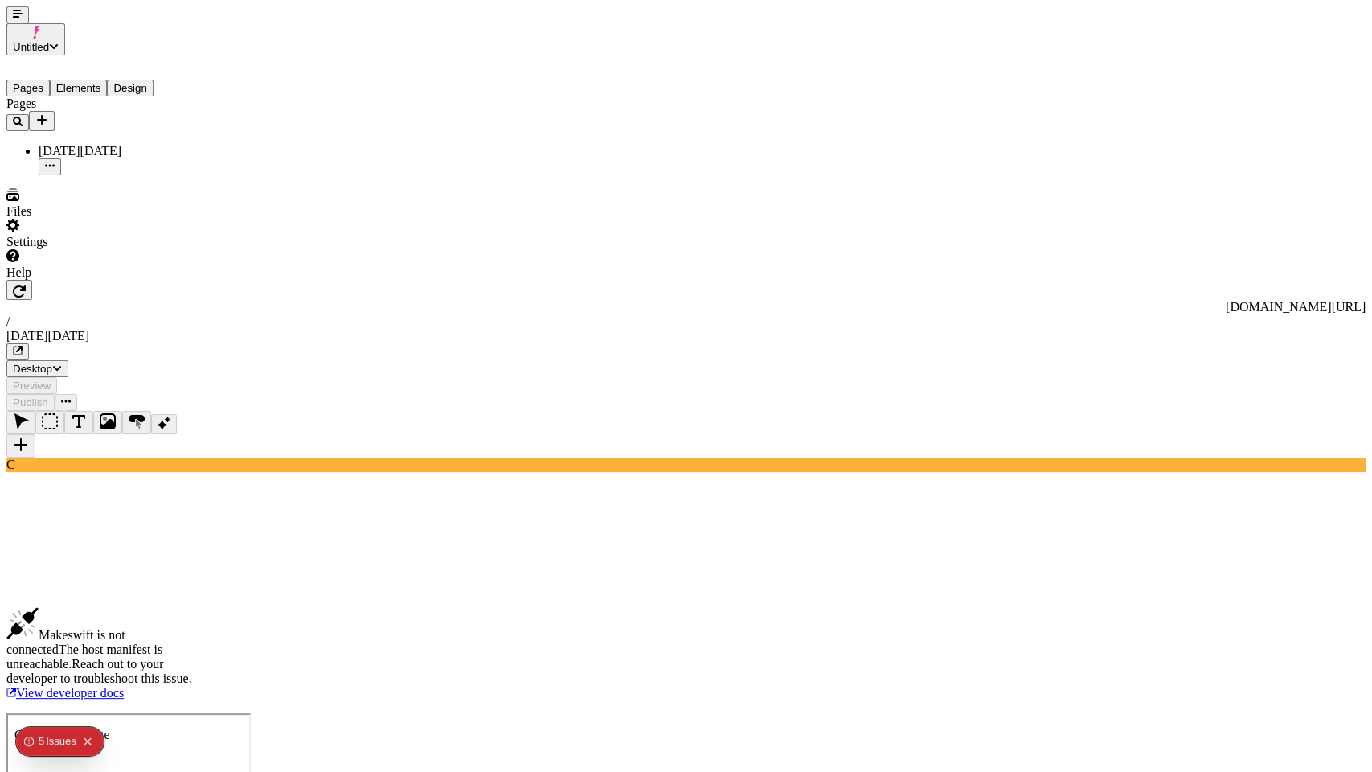
click at [52, 740] on div "Issue s" at bounding box center [61, 741] width 31 height 29
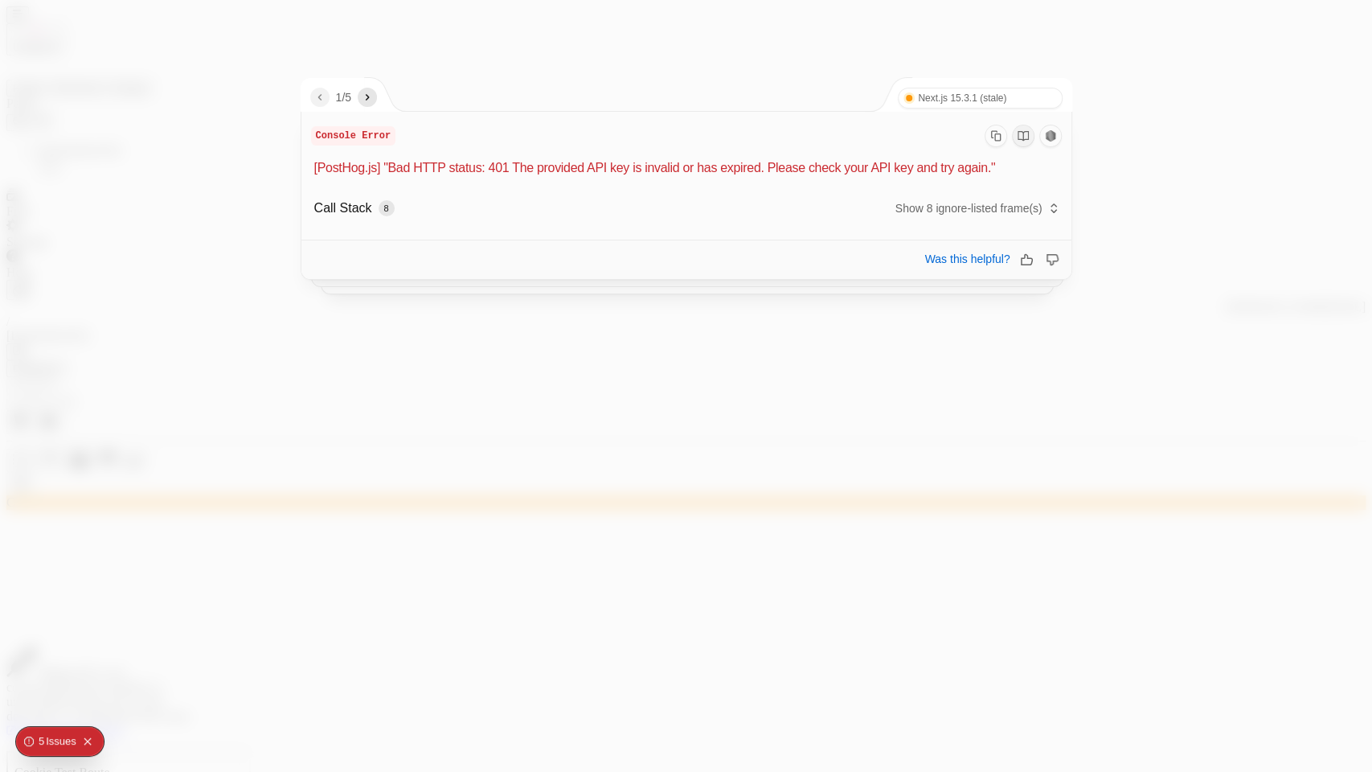
click at [90, 742] on icon "Collapse issues badge" at bounding box center [87, 740] width 7 height 7
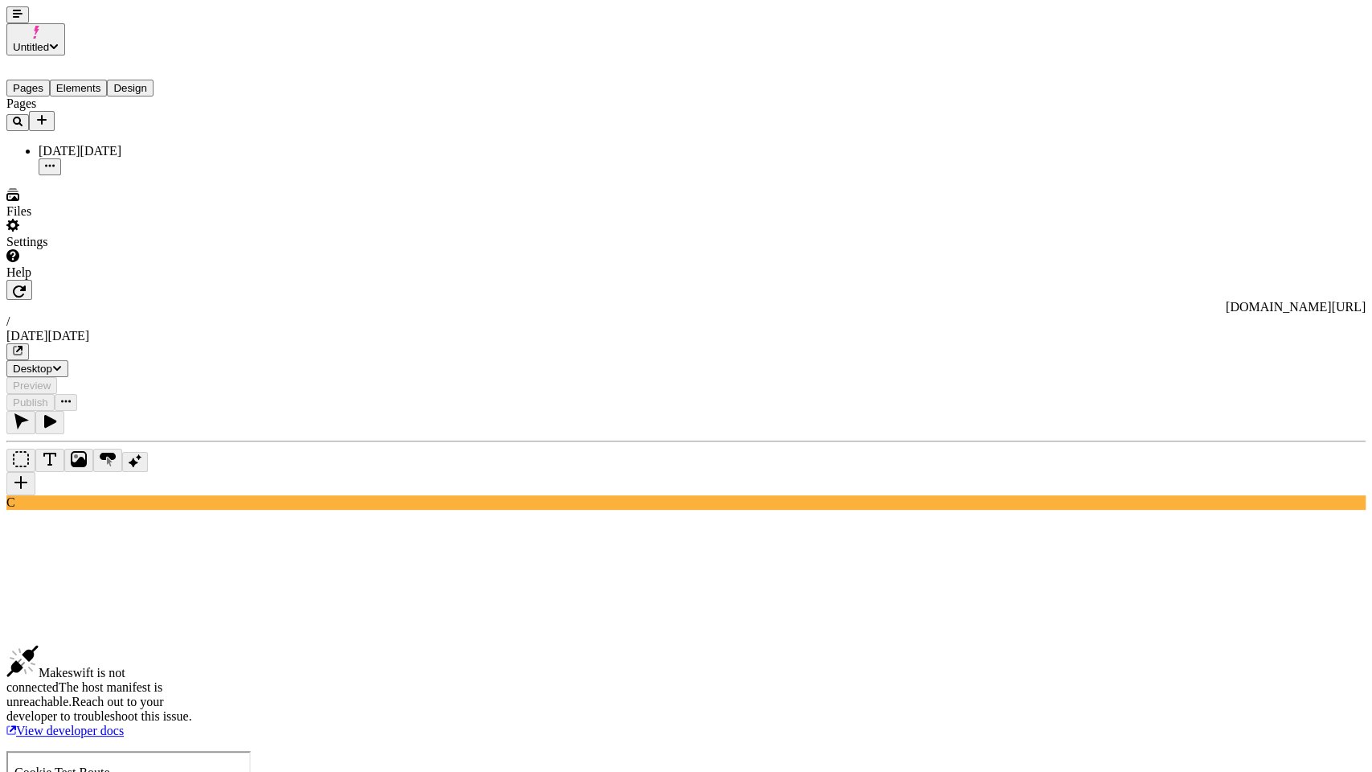
click at [246, 329] on div "[DATE][DATE]" at bounding box center [685, 336] width 1359 height 14
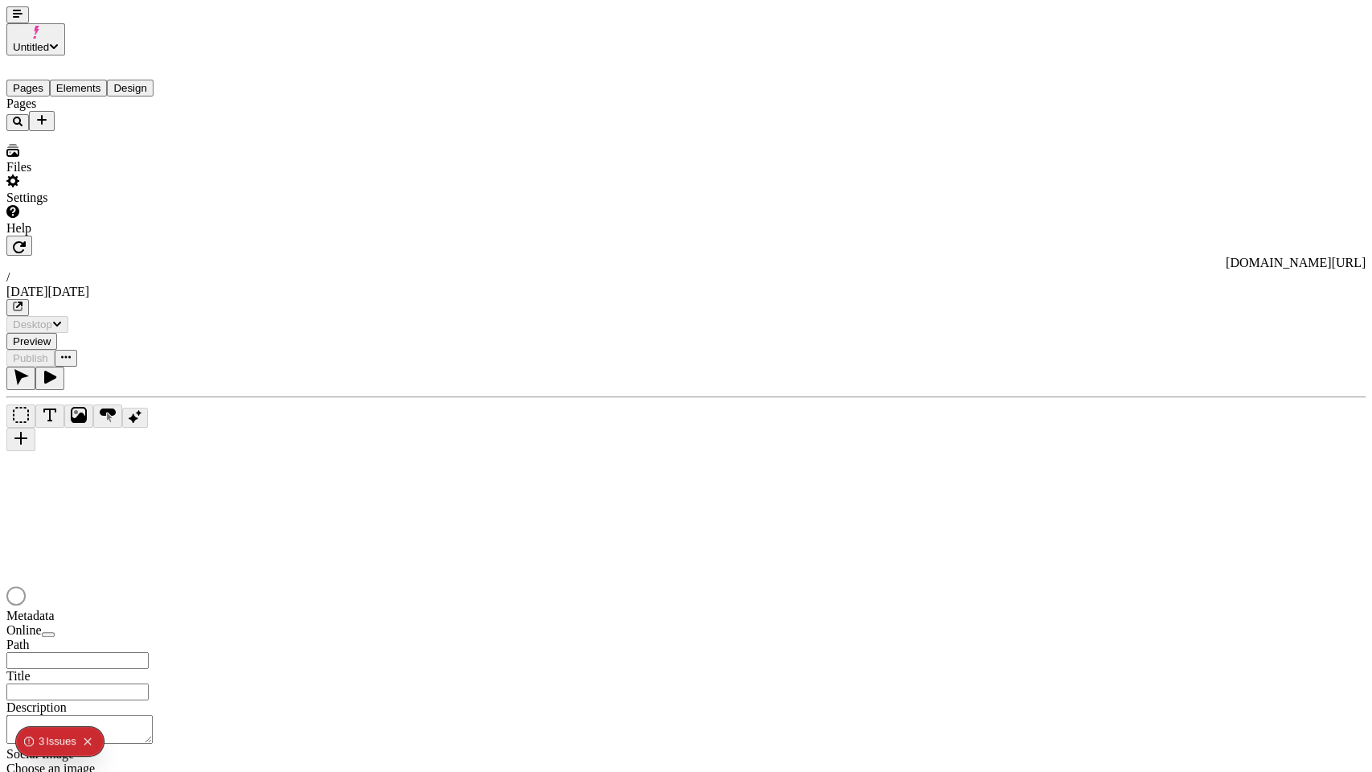
type input "/black-[DATE]"
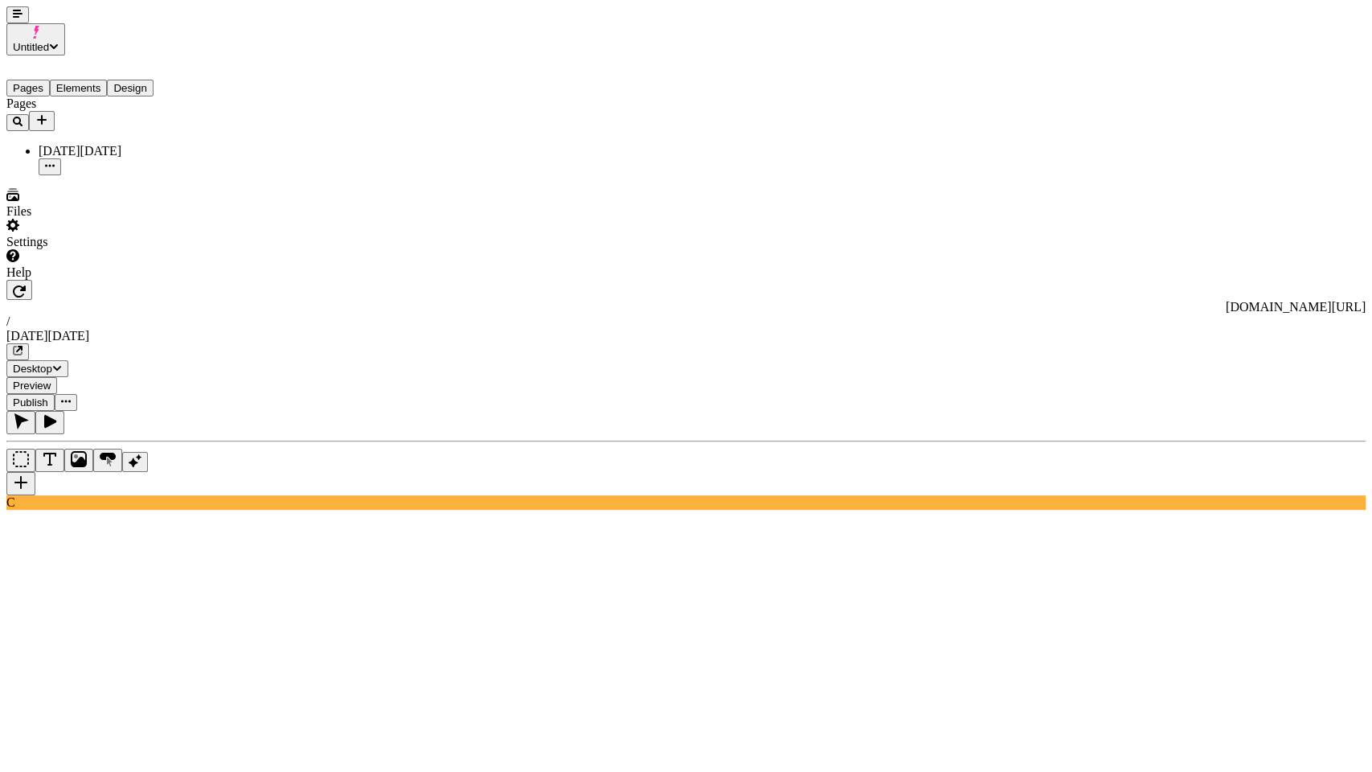
click at [44, 415] on icon "button" at bounding box center [50, 421] width 12 height 13
paste textarea "[URL][DOMAIN_NAME]"
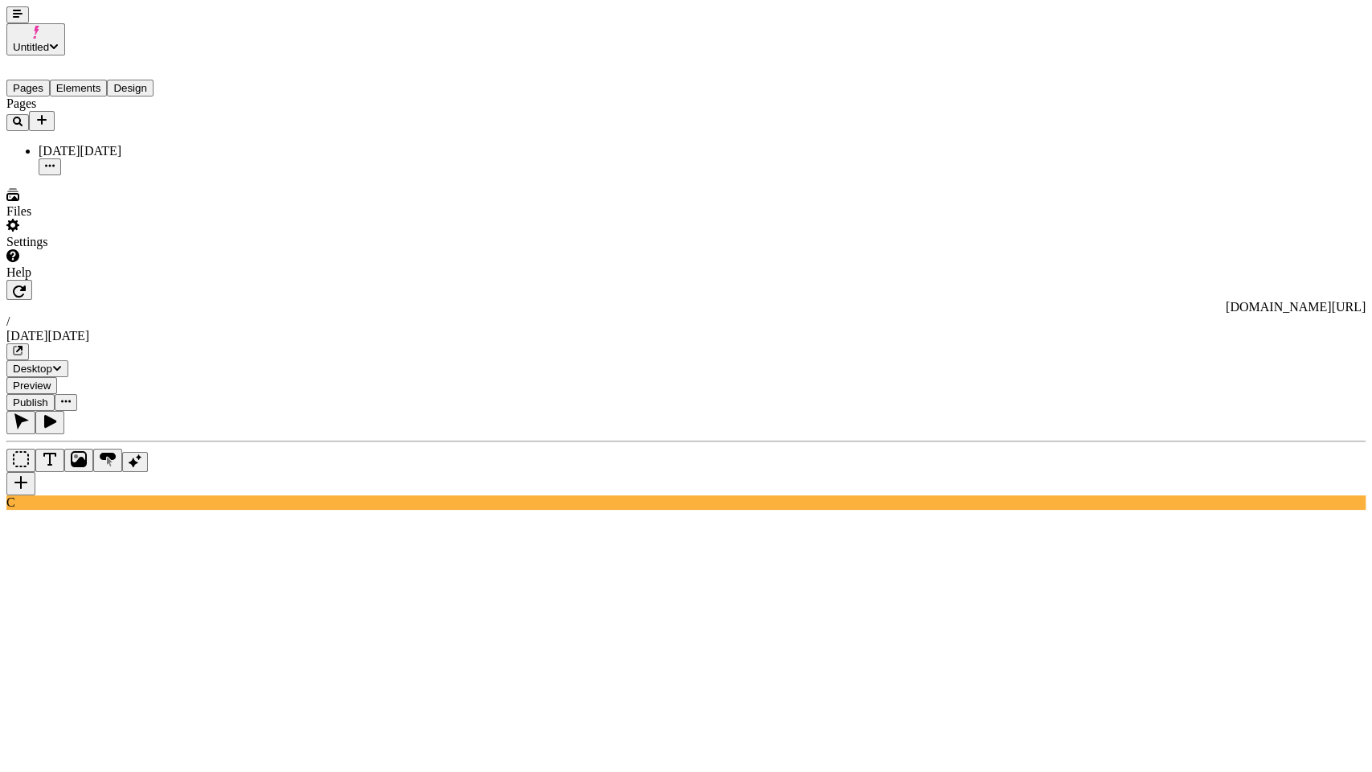
scroll to position [112, 0]
type textarea "a footer with a background video ([URL][DOMAIN_NAME]), with the following insid…"
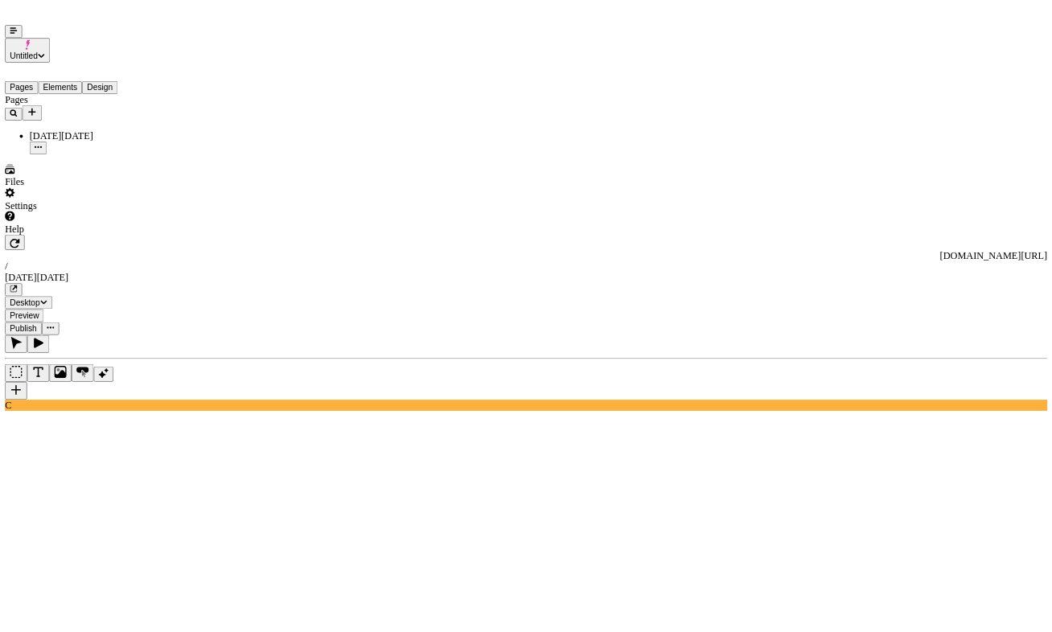
scroll to position [0, 0]
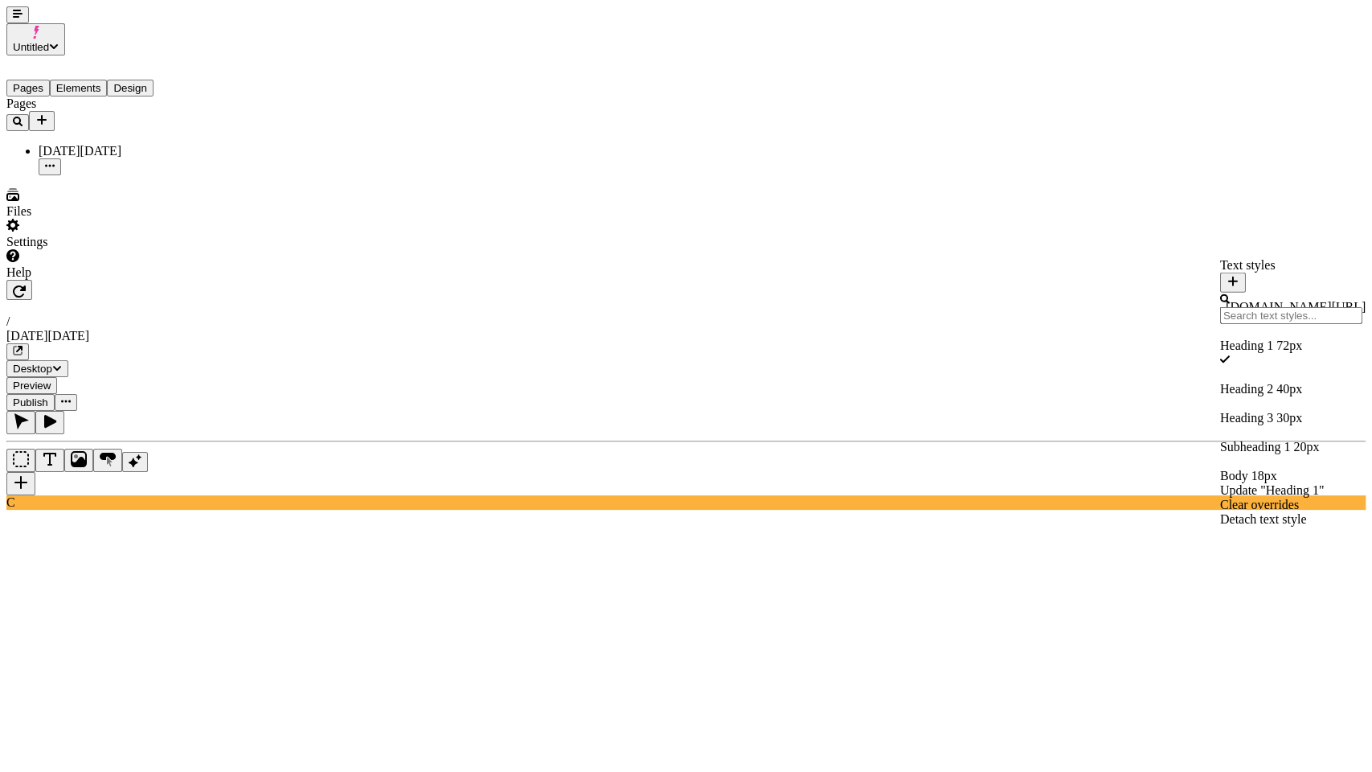
click at [1220, 382] on div "Heading 2 40 px" at bounding box center [1291, 389] width 142 height 14
type input "40"
type input "1.2"
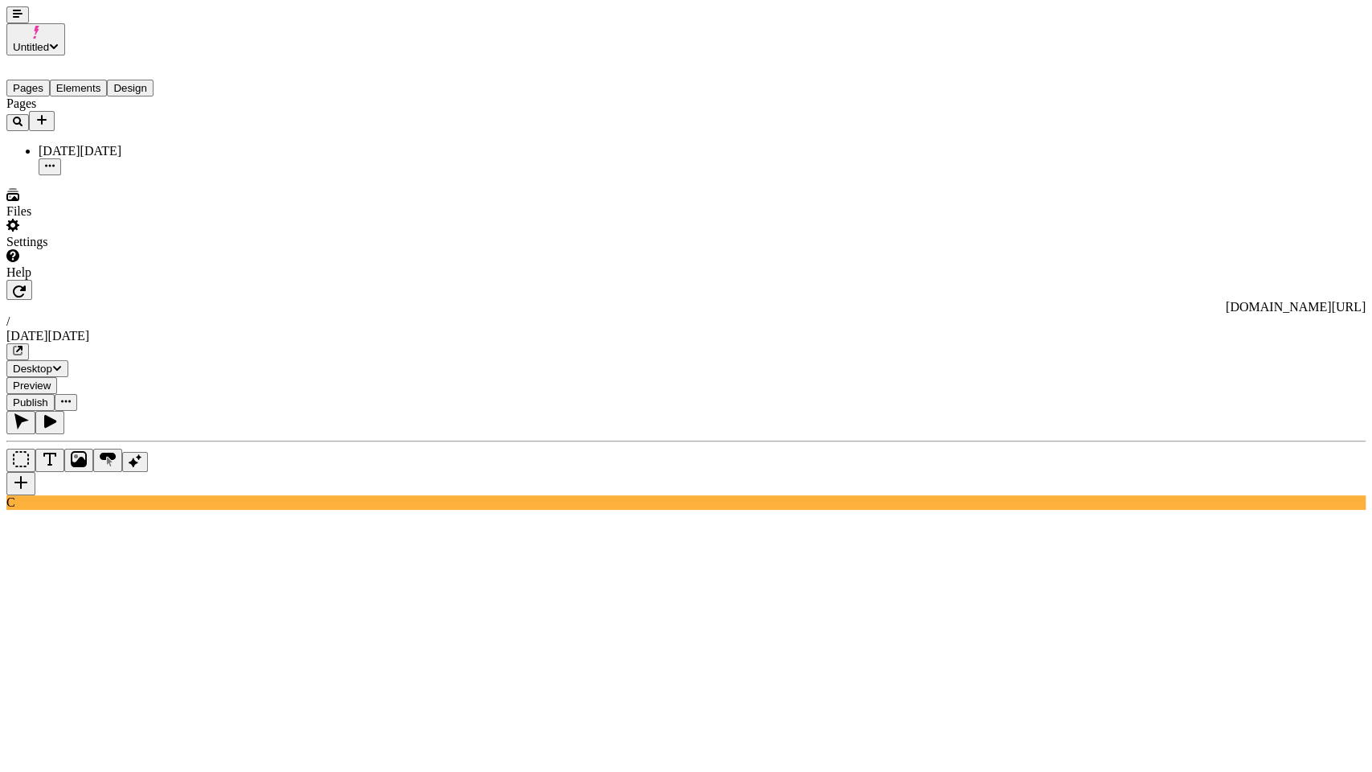
click at [1159, 462] on div "white" at bounding box center [1180, 455] width 142 height 14
type input "205"
